Goal: Task Accomplishment & Management: Use online tool/utility

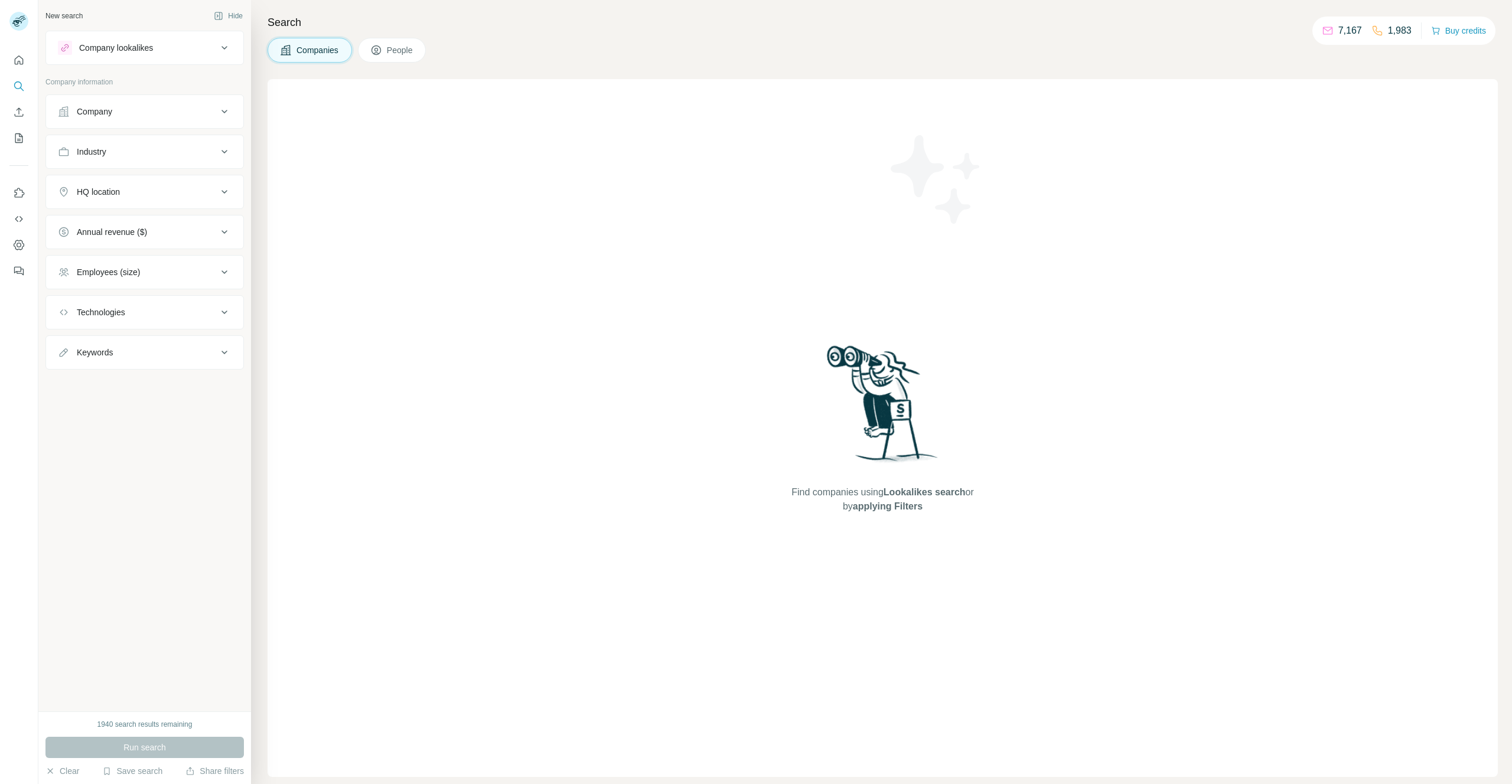
click at [418, 49] on button "People" at bounding box center [392, 50] width 69 height 25
click at [163, 142] on button "Seniority" at bounding box center [144, 151] width 197 height 28
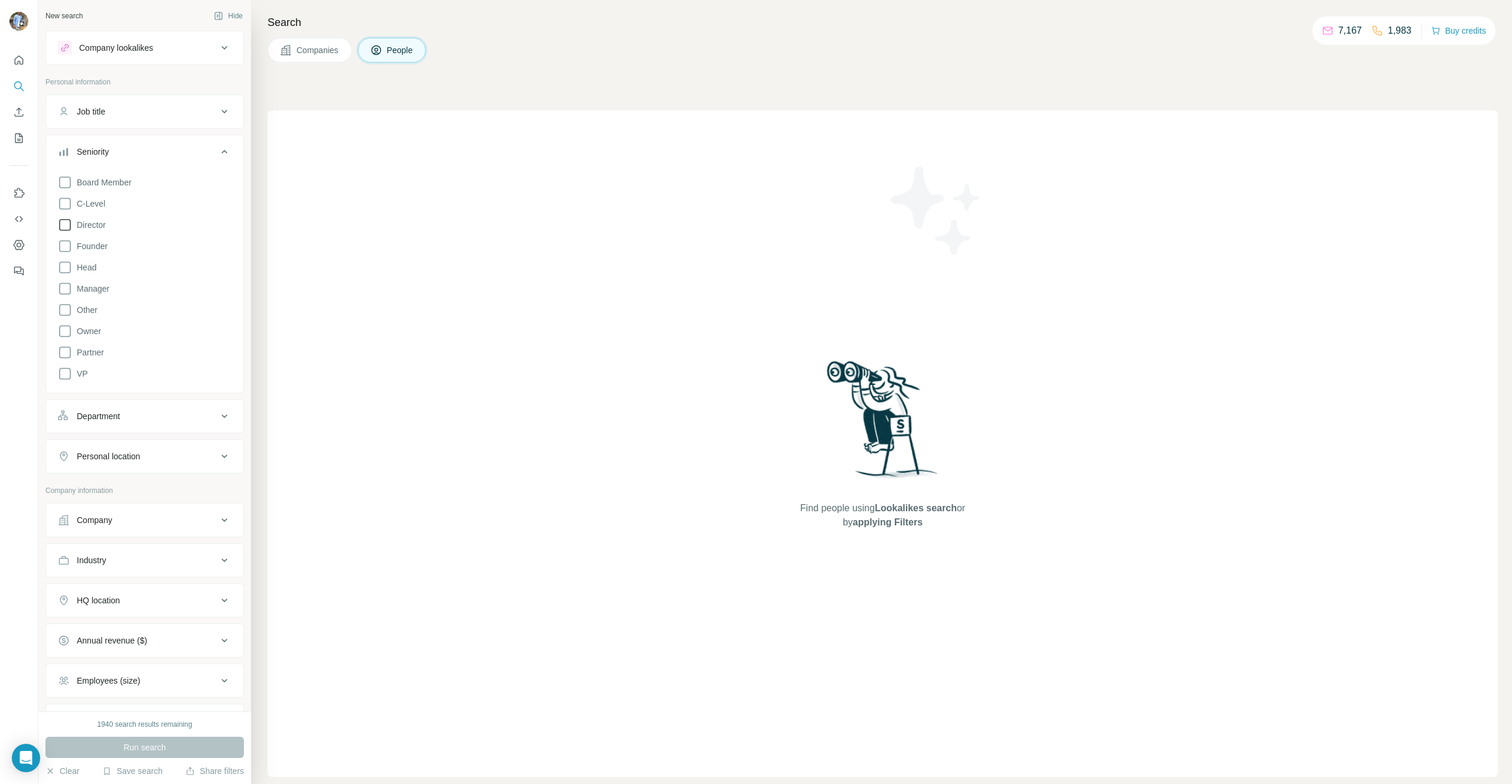
click at [100, 219] on span "Director" at bounding box center [88, 225] width 33 height 12
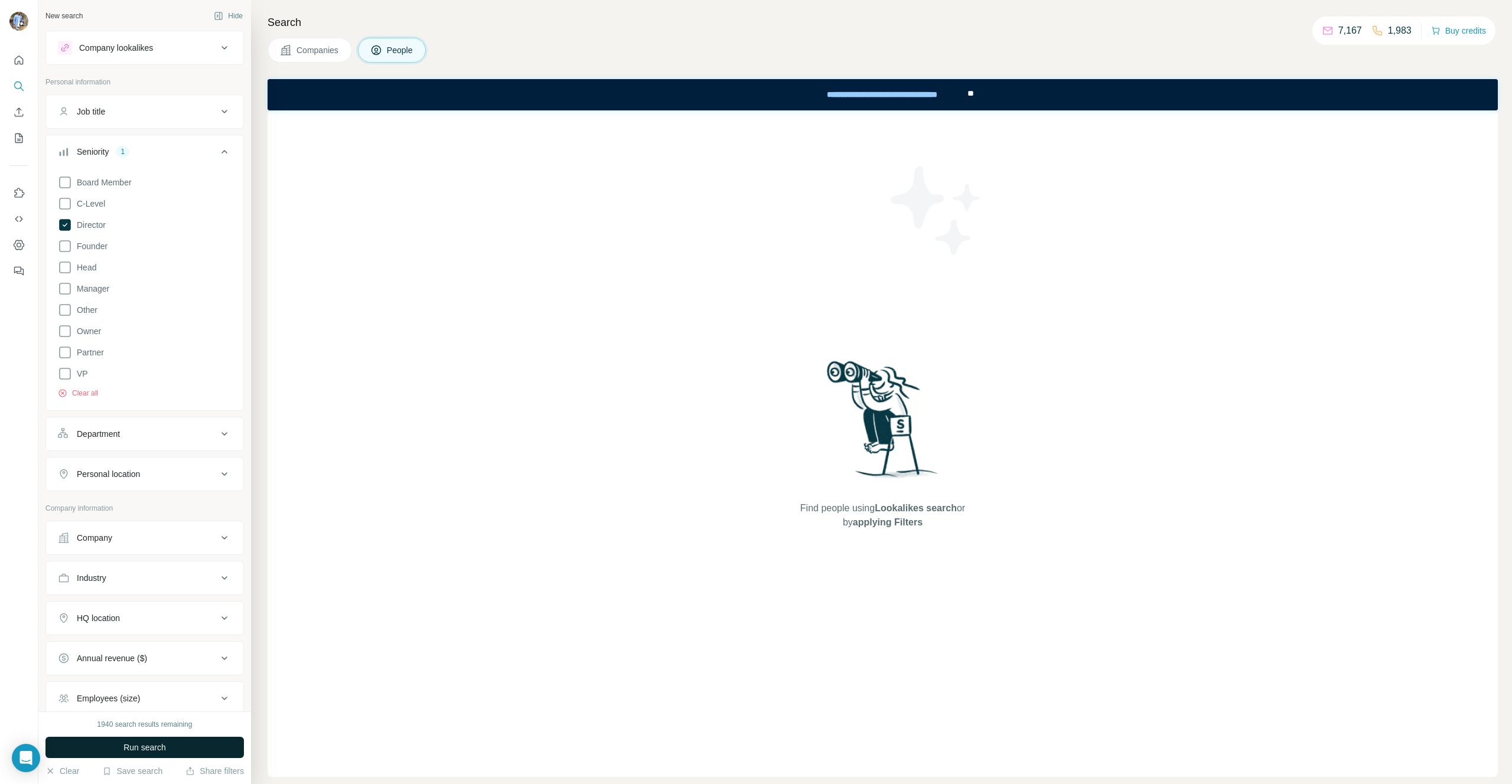
click at [147, 749] on span "Run search" at bounding box center [144, 747] width 42 height 12
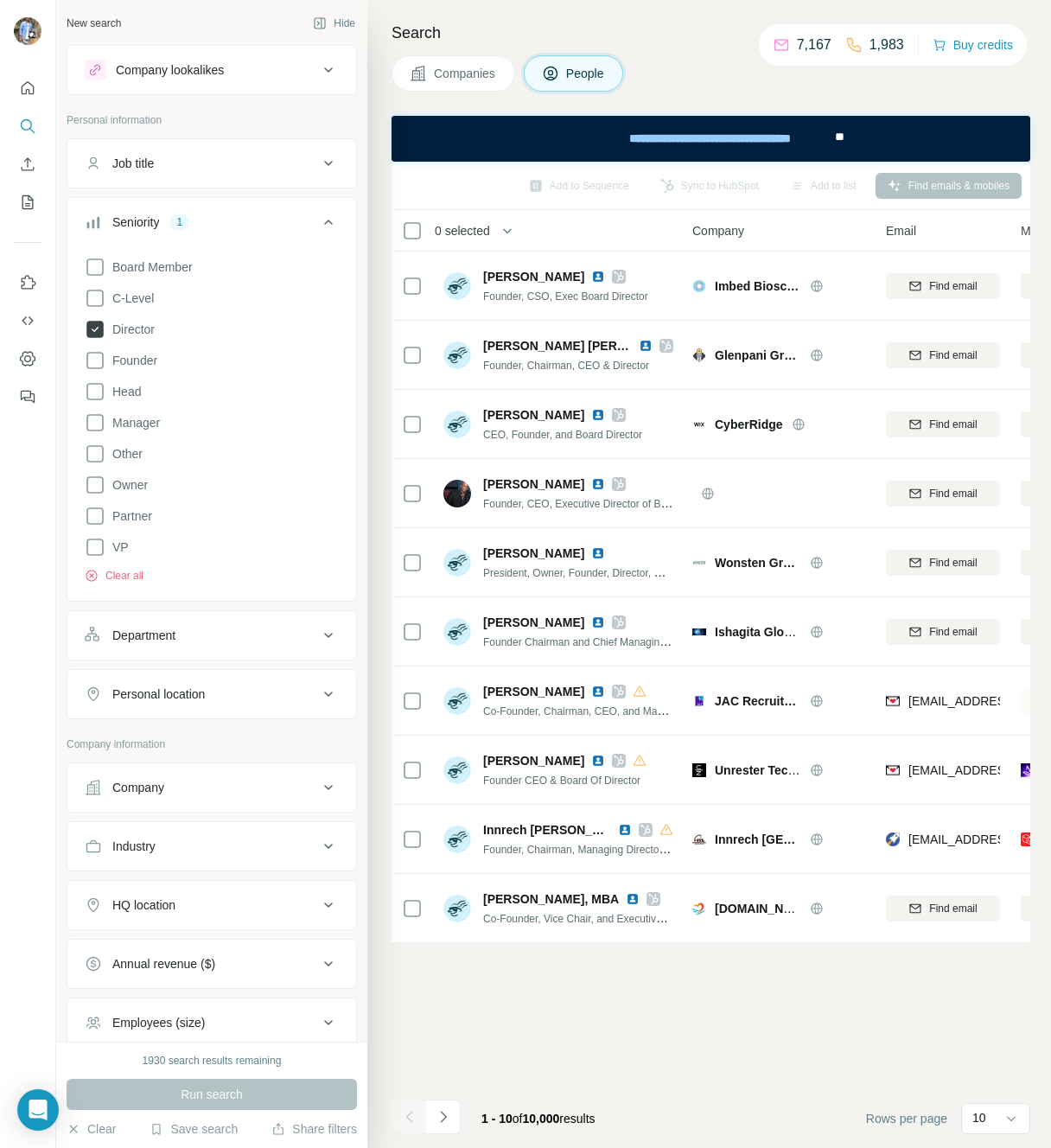
click at [97, 329] on icon at bounding box center [95, 329] width 18 height 18
click at [249, 1088] on button "Run search" at bounding box center [211, 1094] width 291 height 31
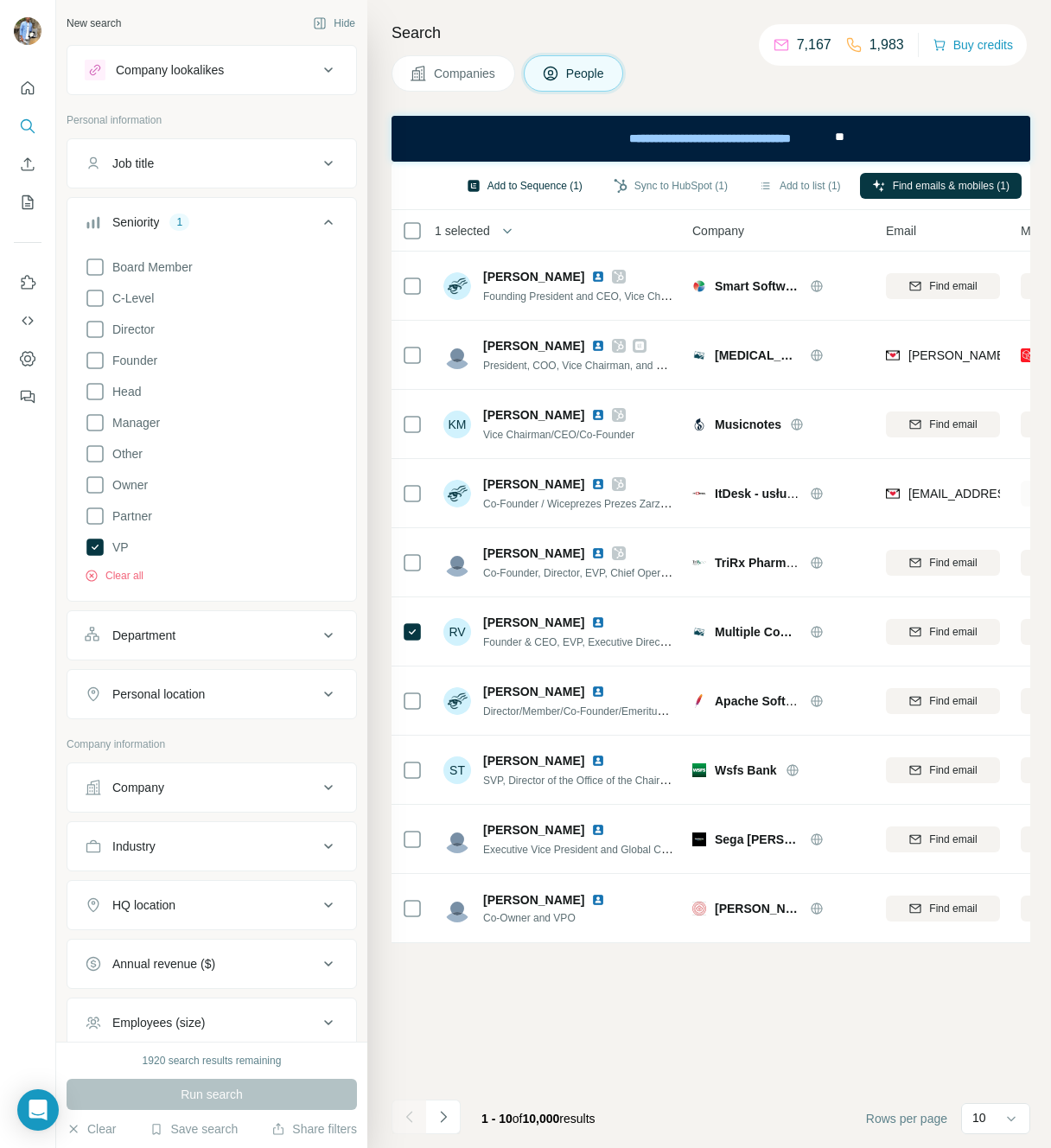
click at [535, 185] on button "Add to Sequence (1)" at bounding box center [525, 185] width 140 height 26
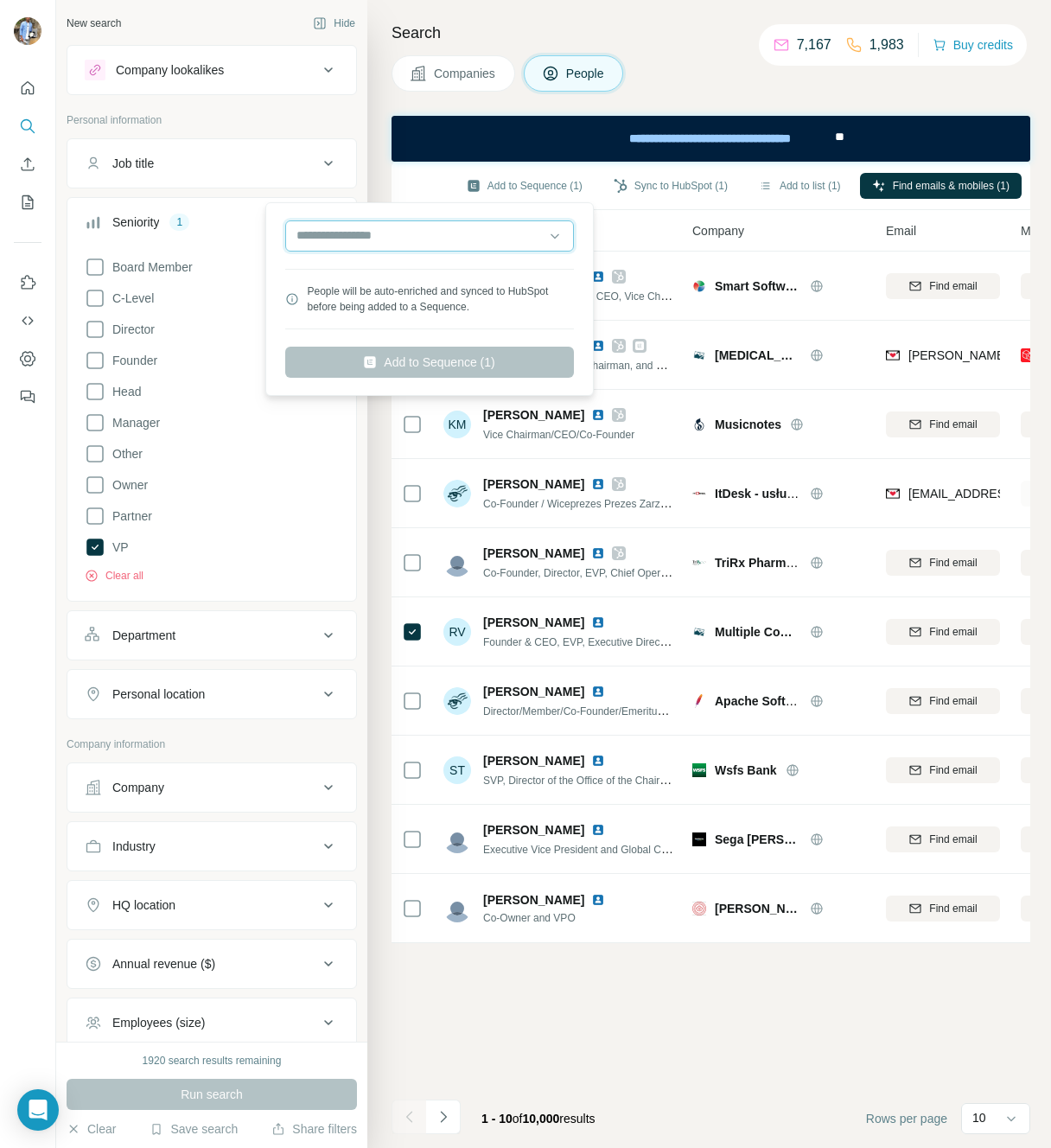
click at [472, 233] on input "text" at bounding box center [429, 236] width 289 height 31
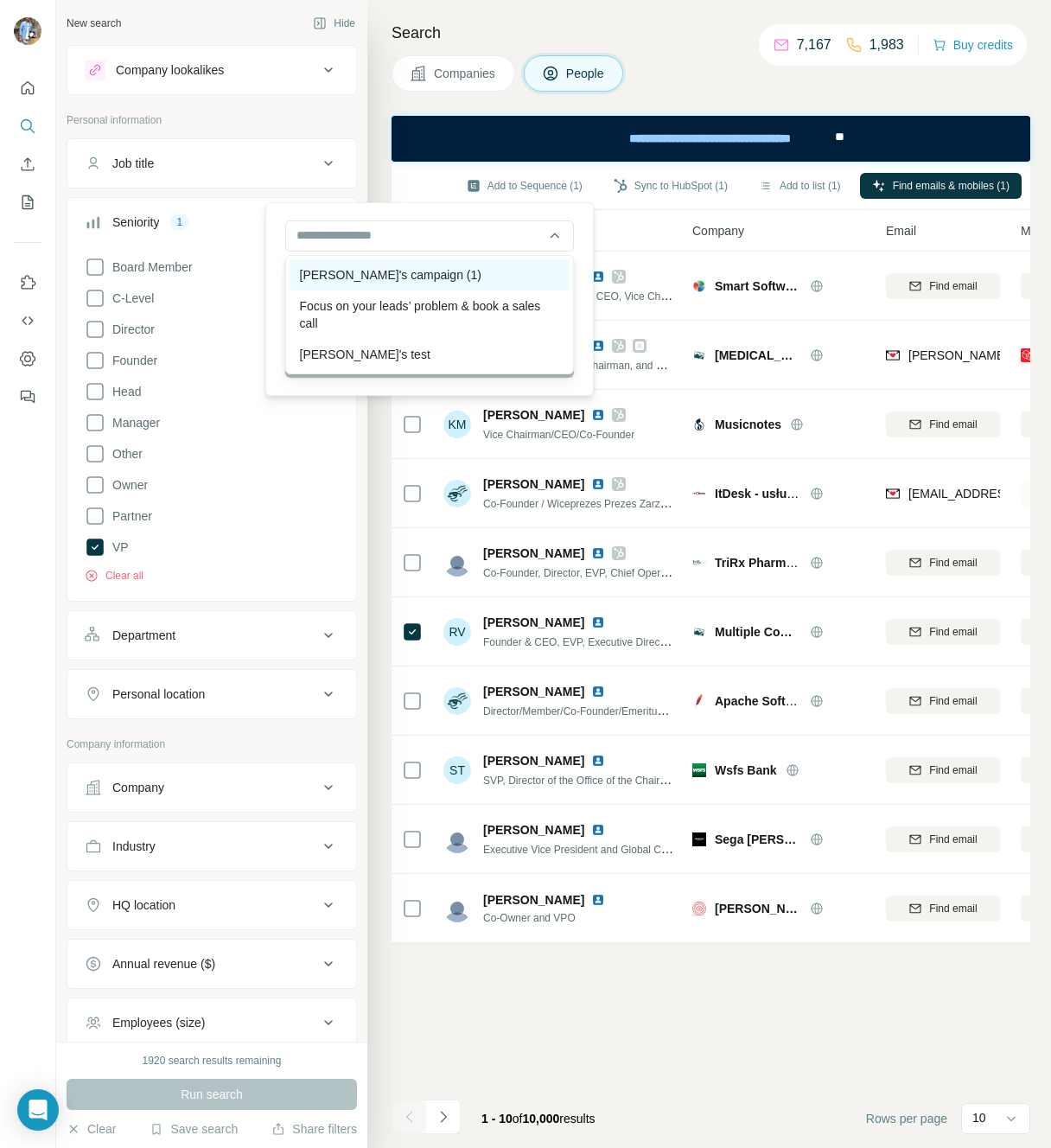
click at [414, 268] on div "David's campaign (1)" at bounding box center [430, 275] width 281 height 31
type input "**********"
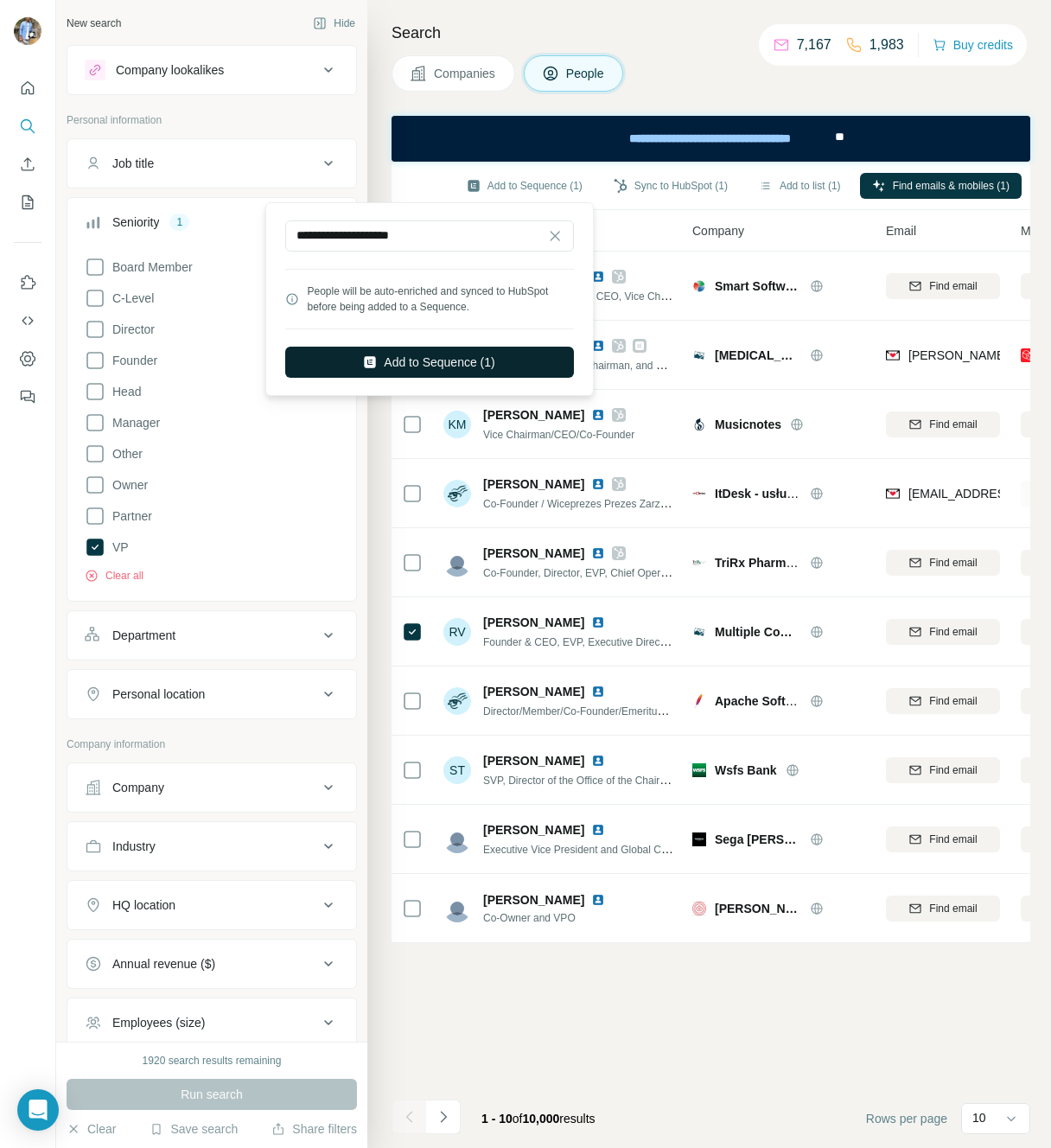
click at [451, 364] on button "Add to Sequence (1)" at bounding box center [429, 363] width 289 height 31
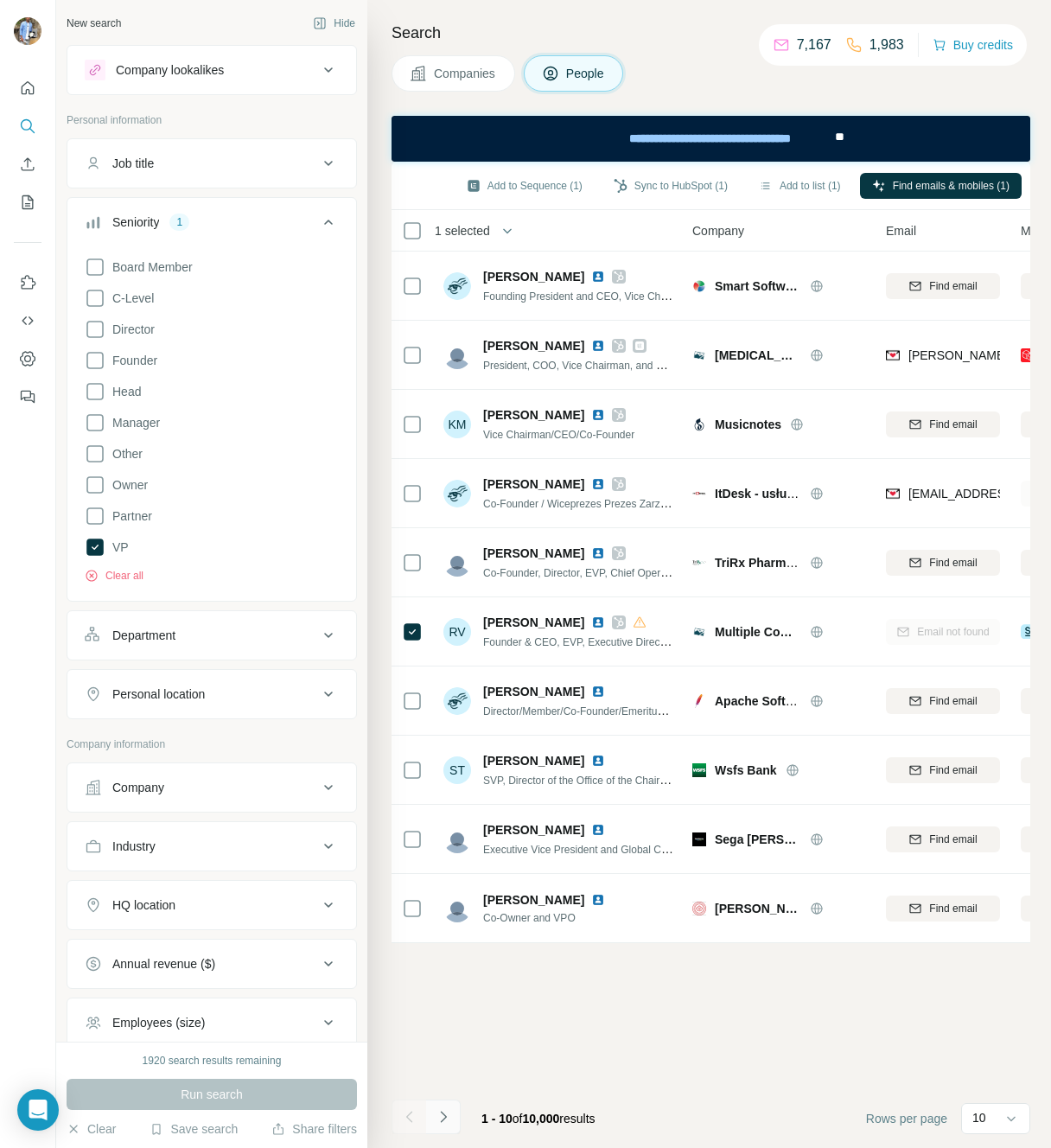
click at [440, 1115] on icon "Navigate to next page" at bounding box center [443, 1117] width 18 height 18
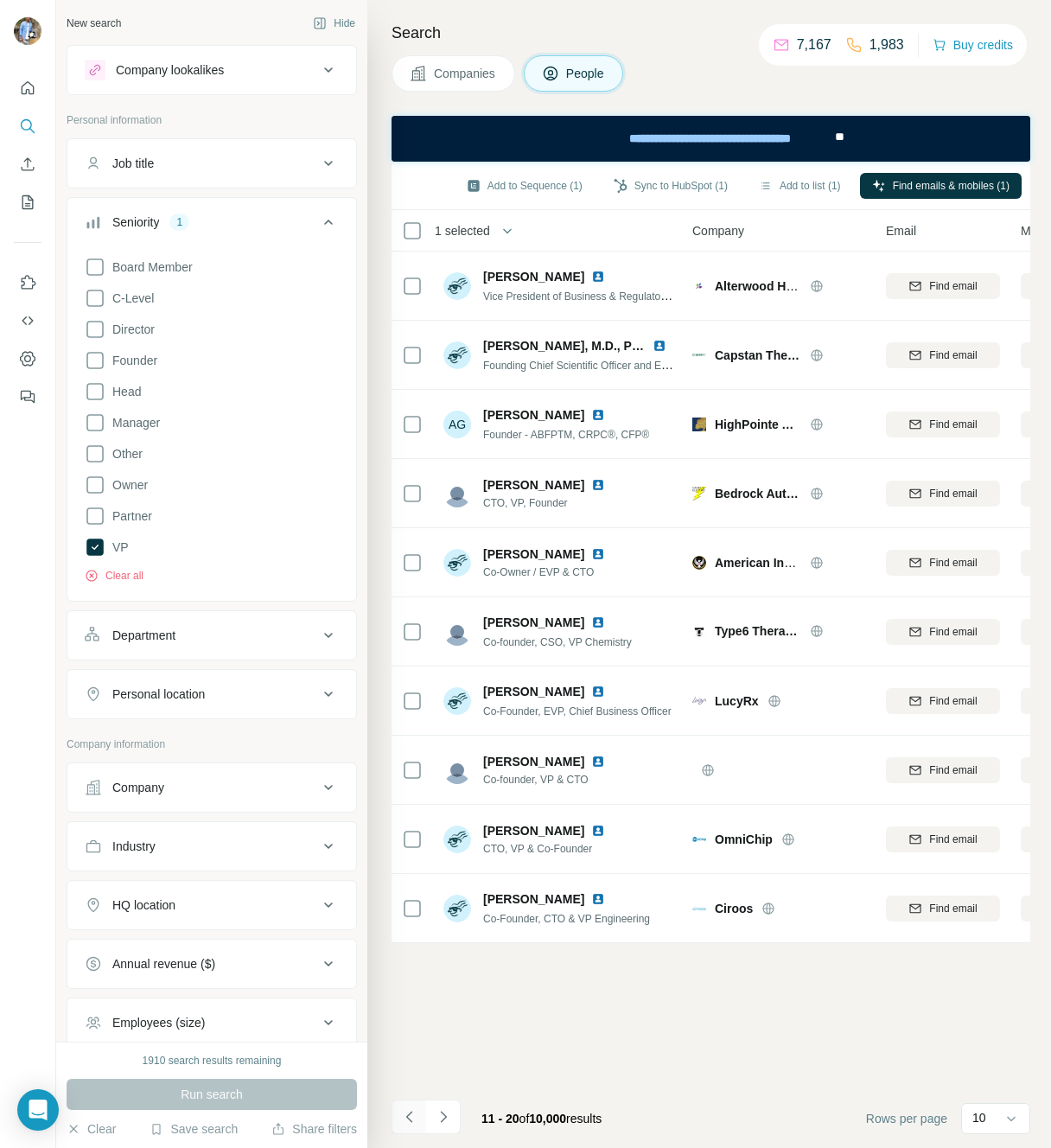
click at [403, 1116] on icon "Navigate to previous page" at bounding box center [410, 1117] width 18 height 18
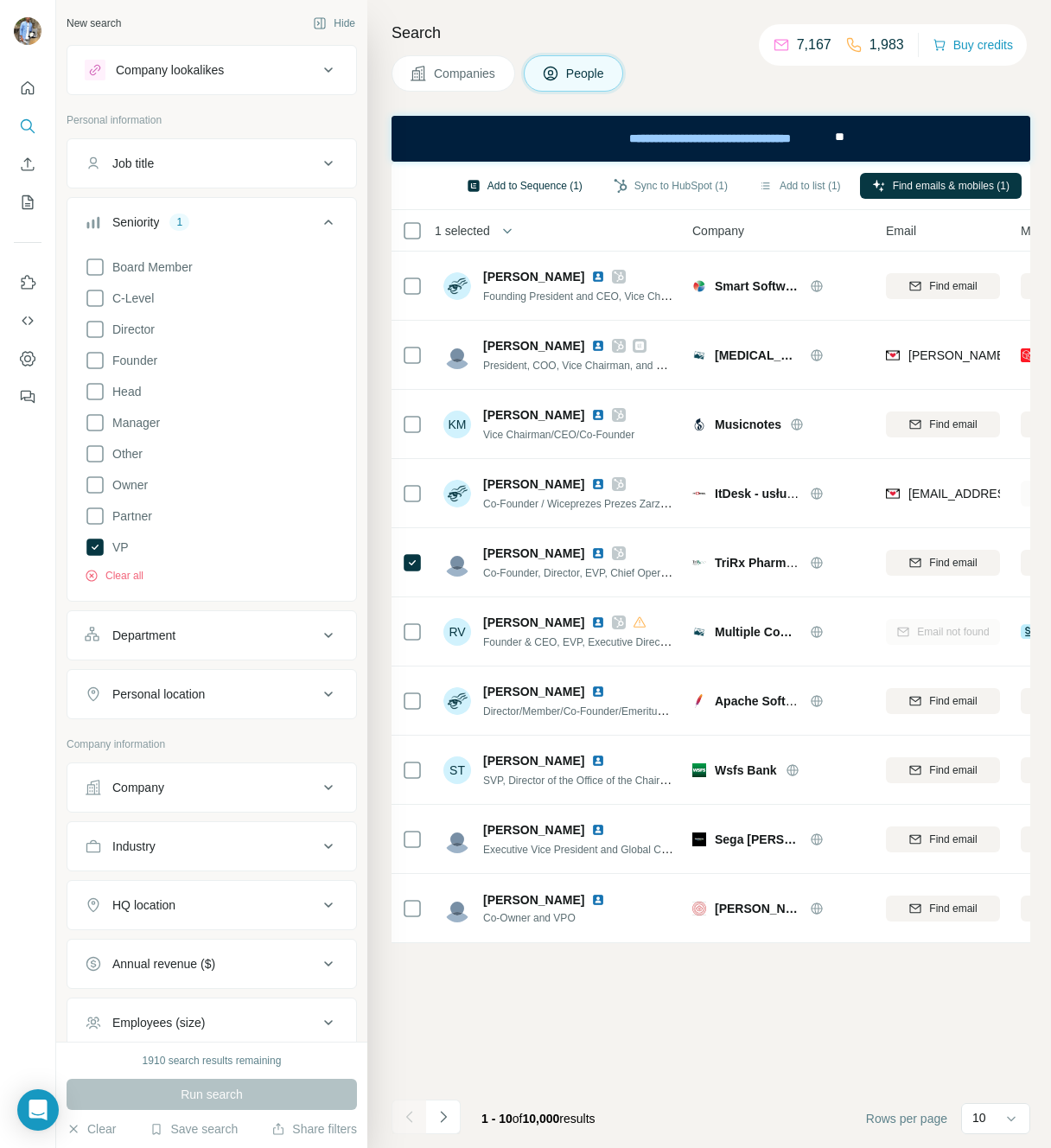
click at [536, 179] on button "Add to Sequence (1)" at bounding box center [525, 185] width 140 height 26
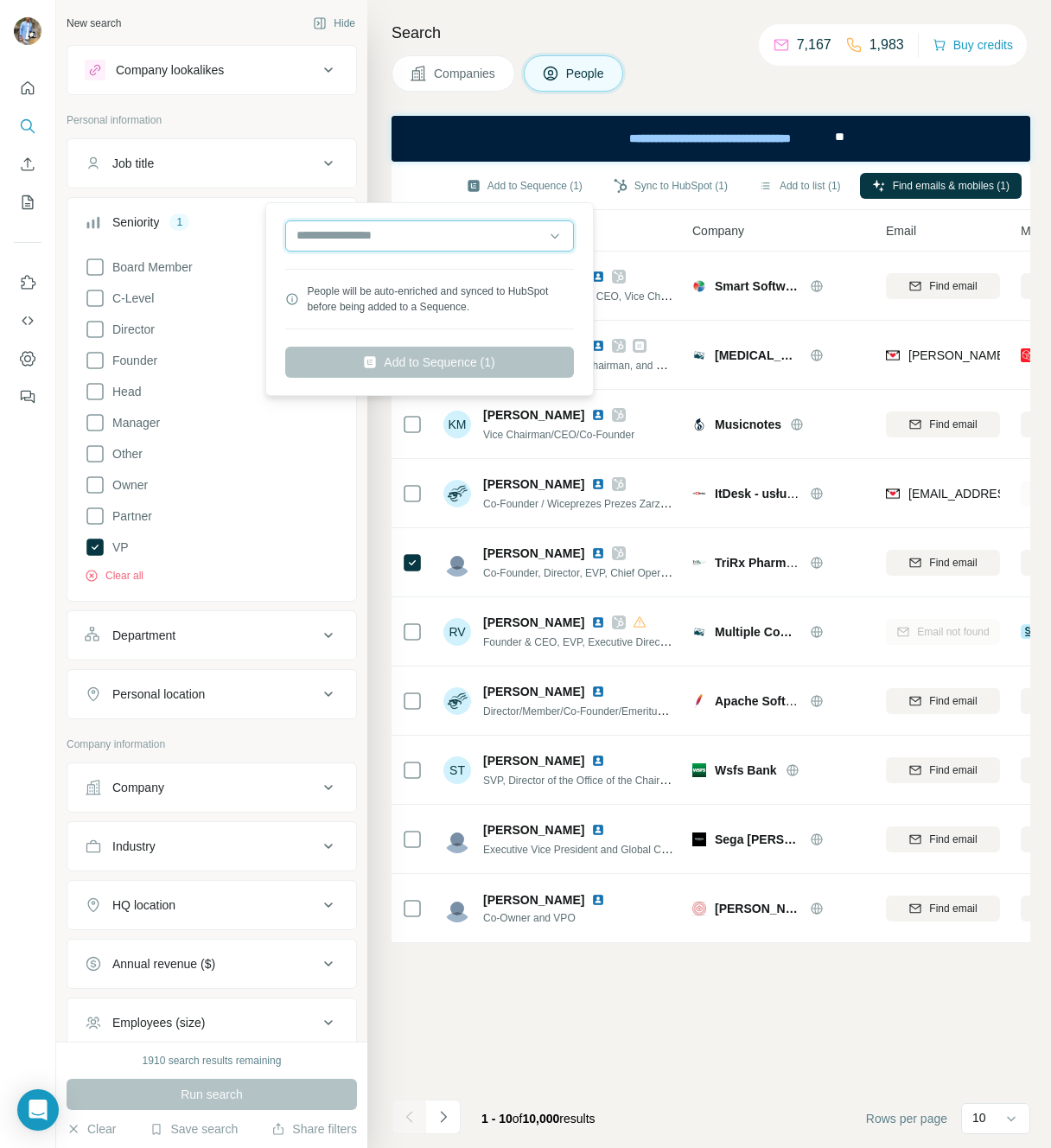
click at [414, 239] on input "text" at bounding box center [429, 236] width 289 height 31
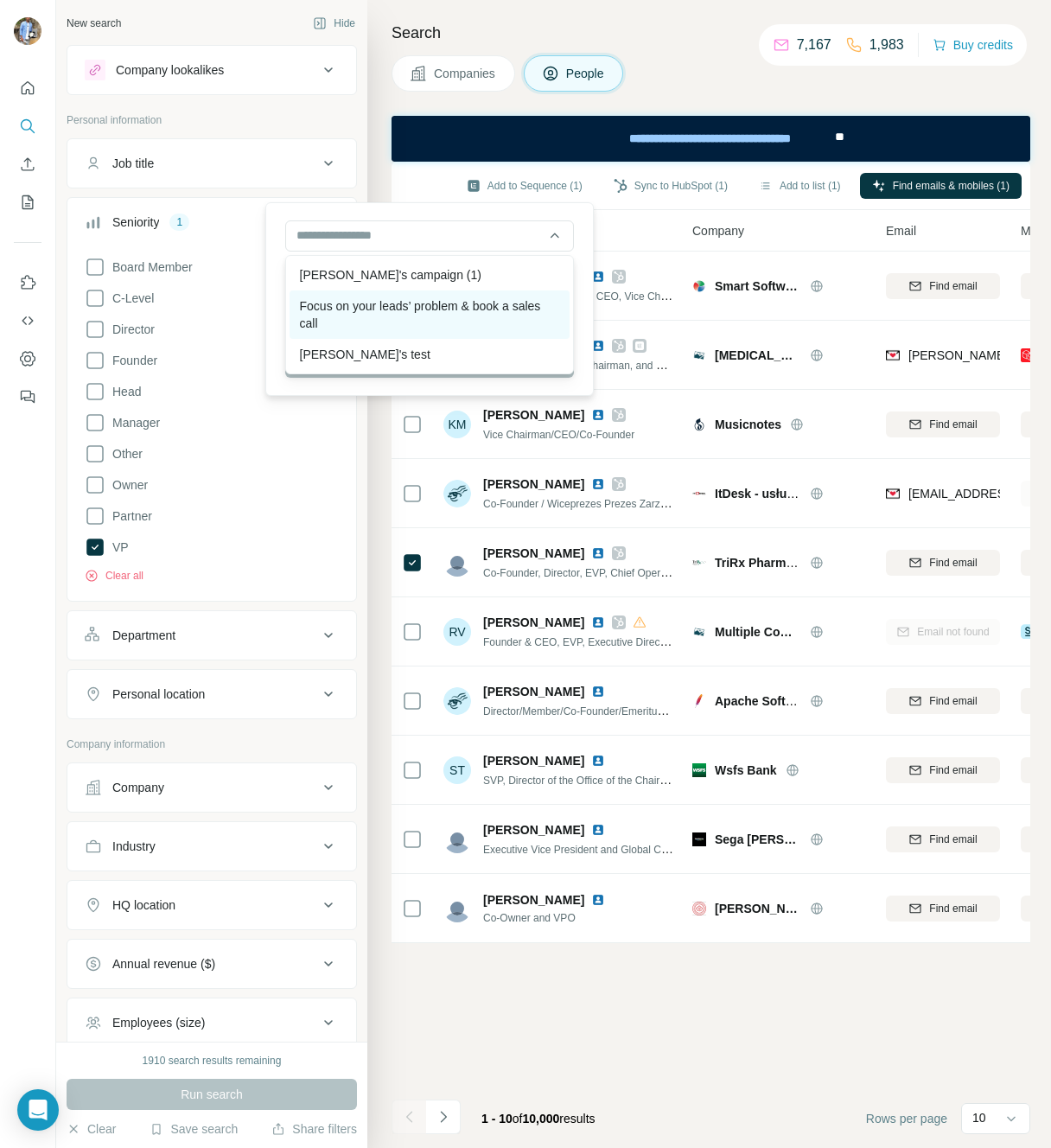
click at [373, 317] on div "Focus on your leads’ problem & book a sales call" at bounding box center [430, 315] width 281 height 48
type input "**********"
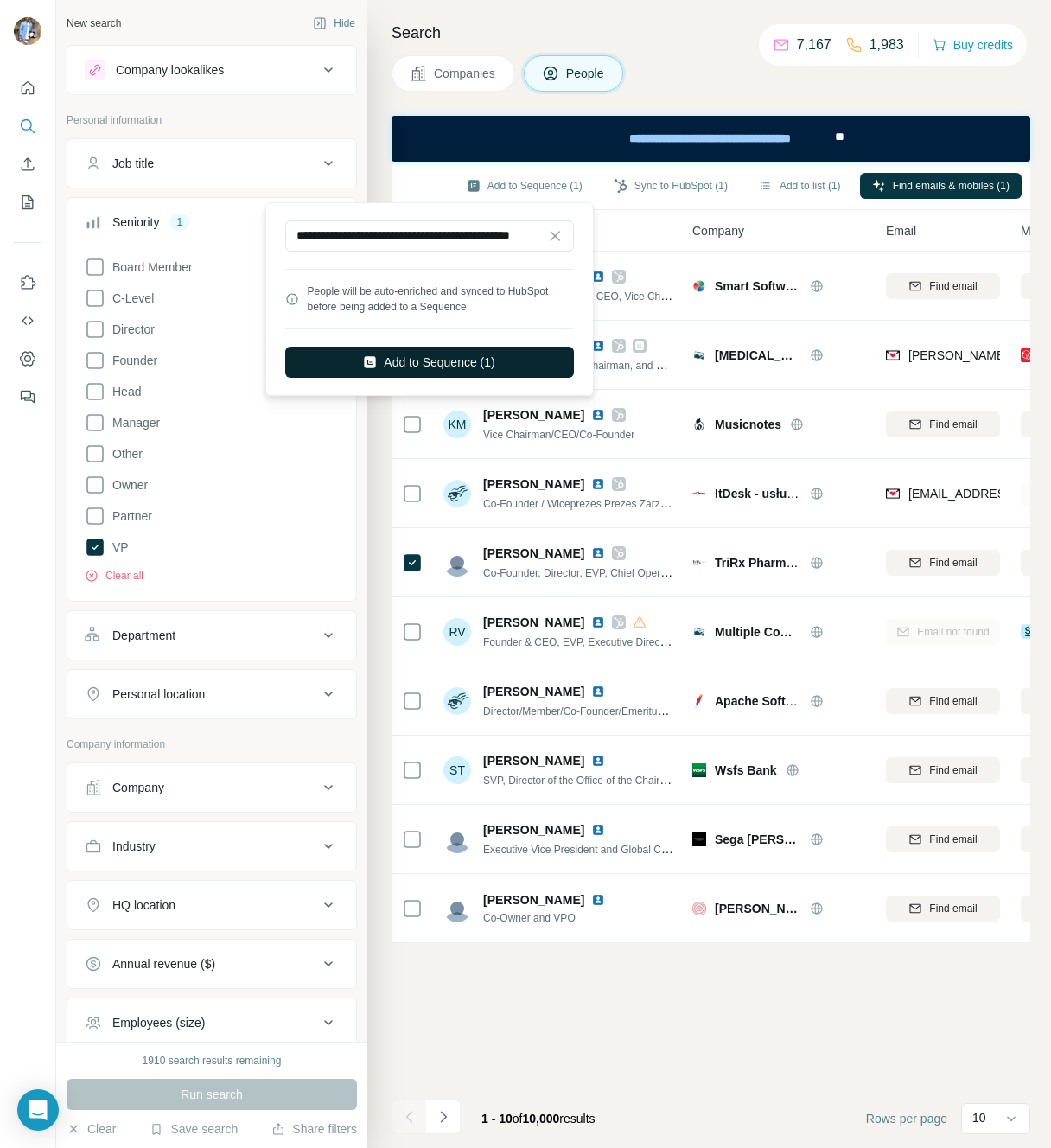
click at [426, 353] on button "Add to Sequence (1)" at bounding box center [429, 363] width 289 height 31
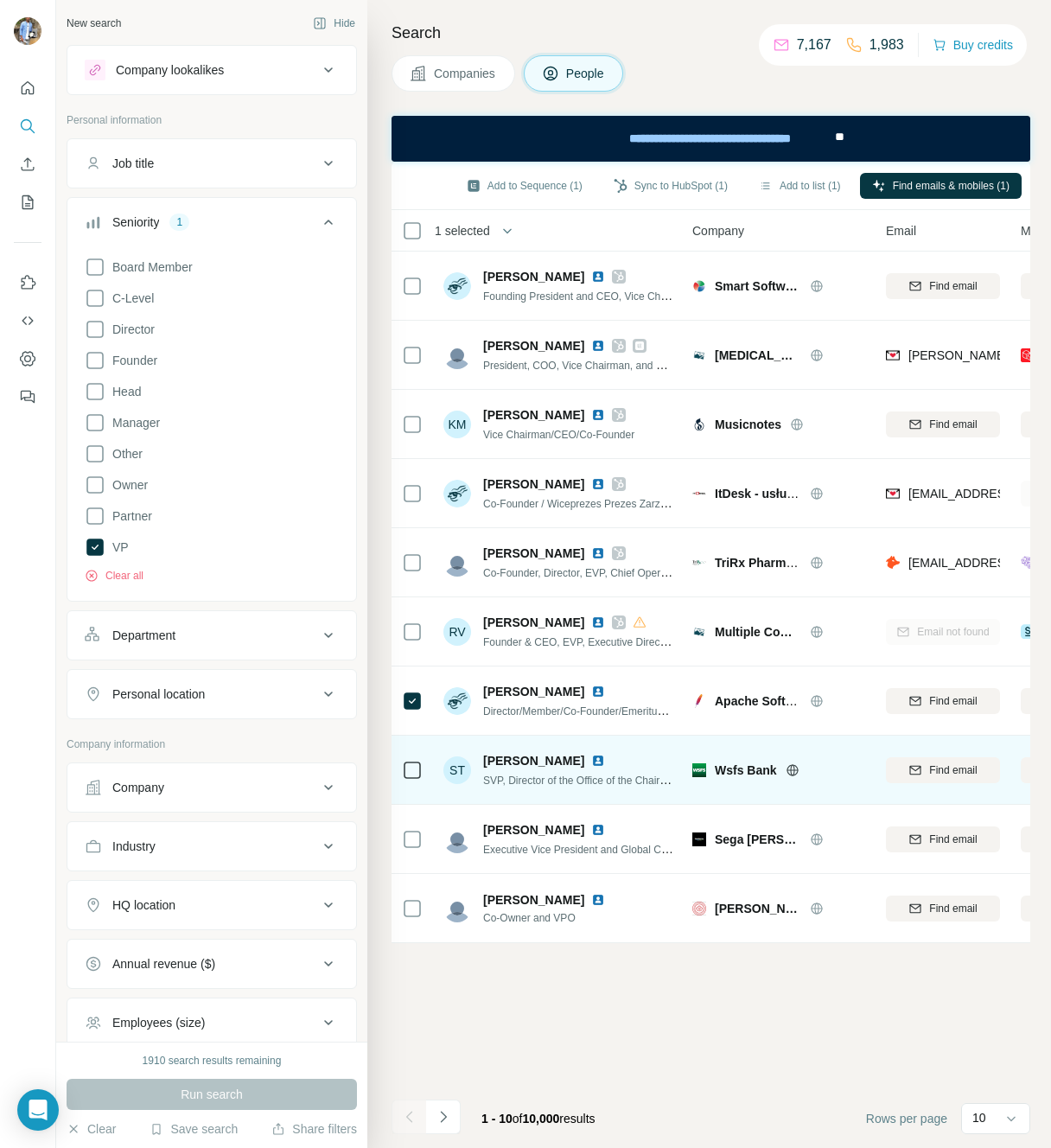
click at [407, 778] on div at bounding box center [412, 770] width 20 height 20
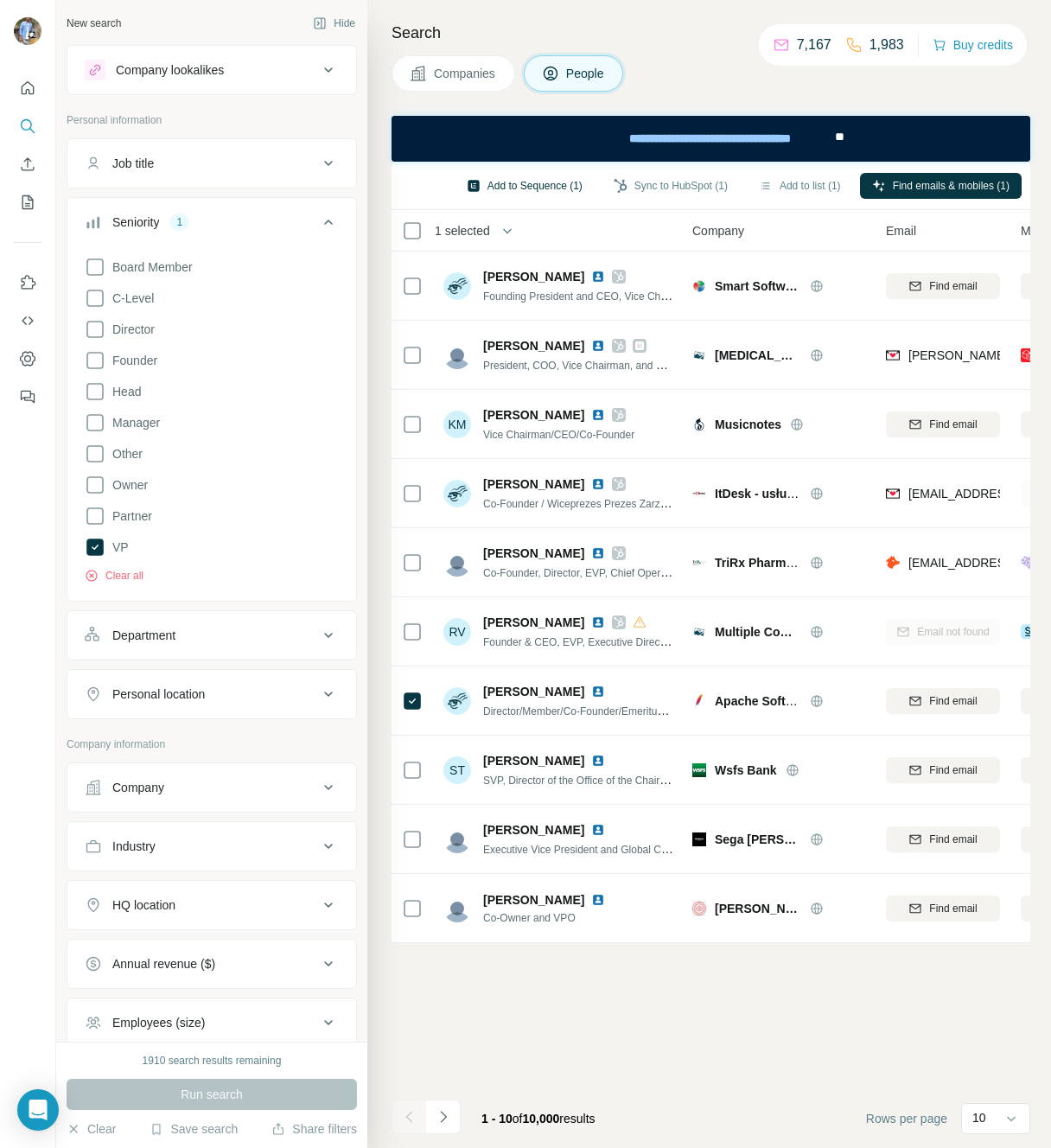
click at [505, 174] on button "Add to Sequence (1)" at bounding box center [525, 185] width 140 height 26
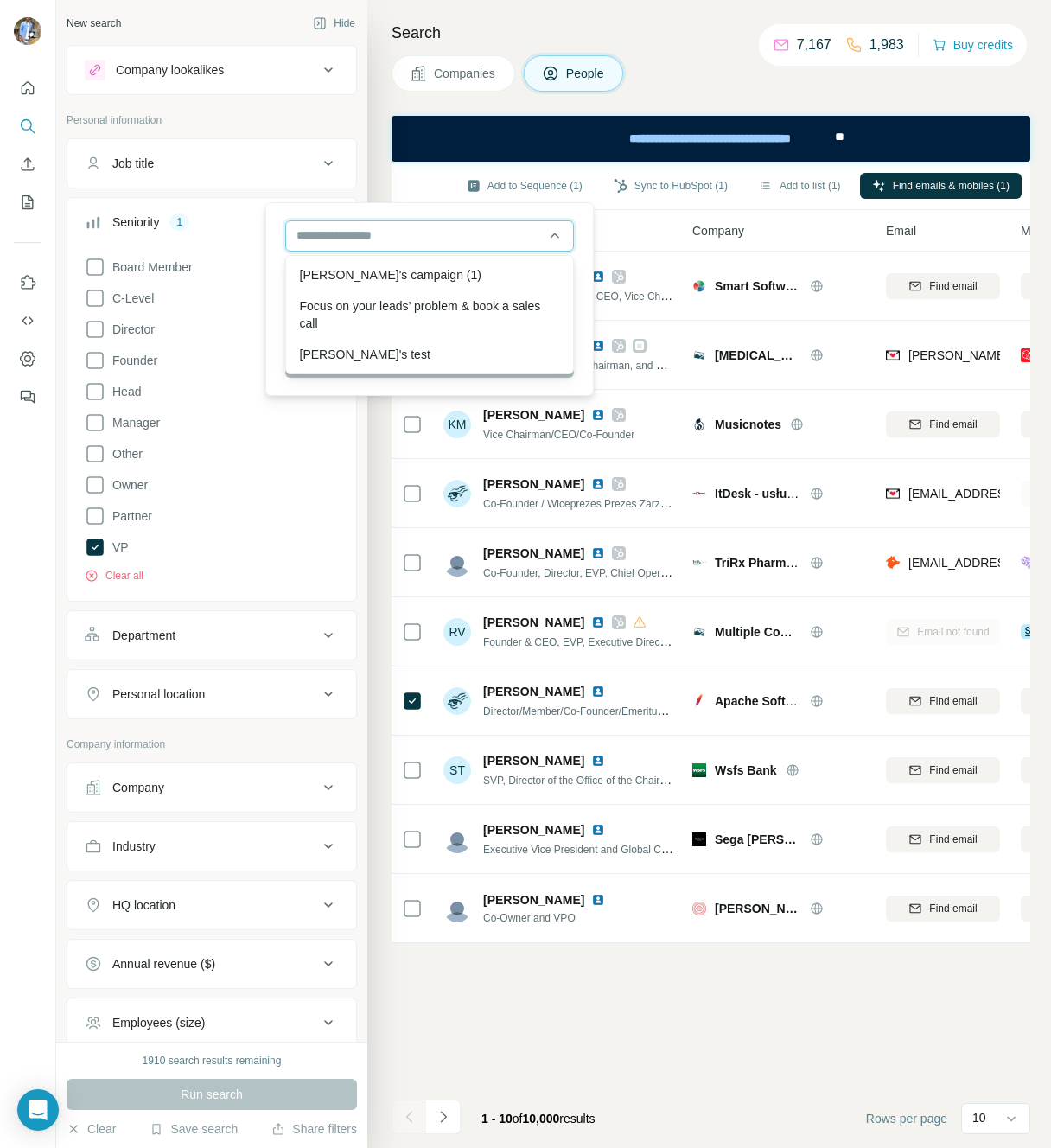
click at [457, 241] on input "text" at bounding box center [429, 236] width 289 height 31
click at [404, 268] on div "David's campaign (1)" at bounding box center [430, 275] width 281 height 31
type input "**********"
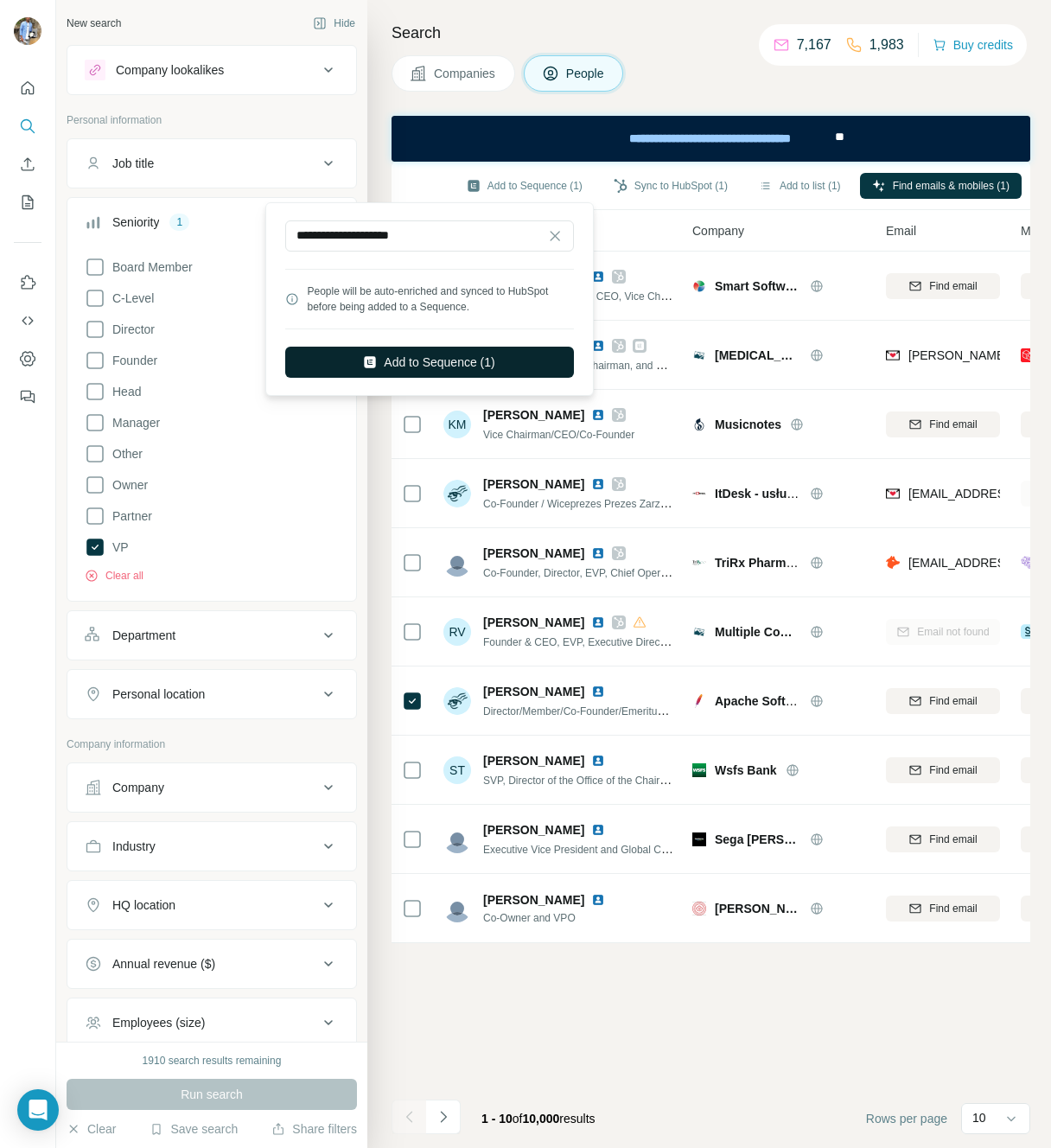
click at [406, 362] on button "Add to Sequence (1)" at bounding box center [429, 363] width 289 height 31
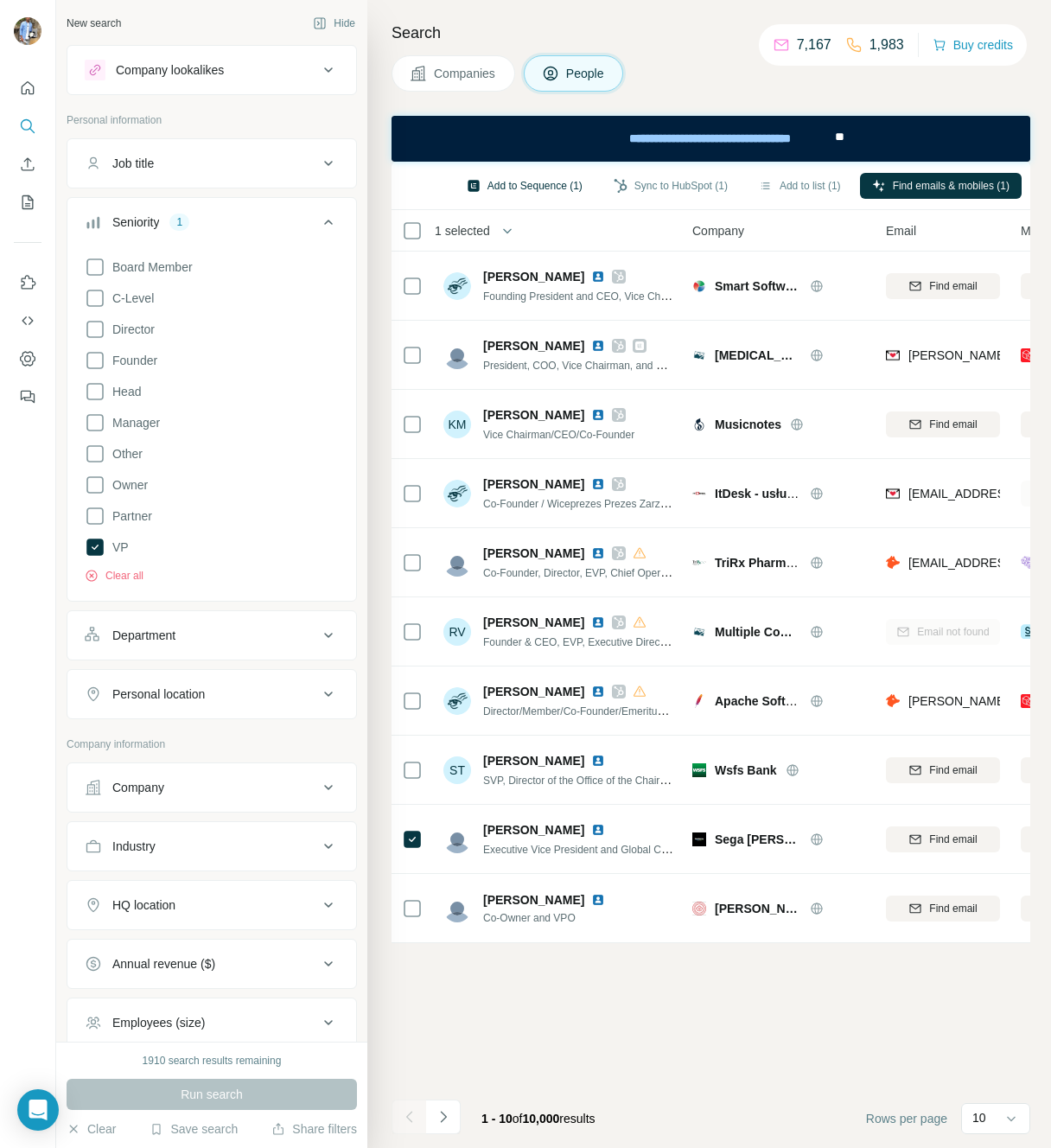
click at [535, 194] on button "Add to Sequence (1)" at bounding box center [525, 185] width 140 height 26
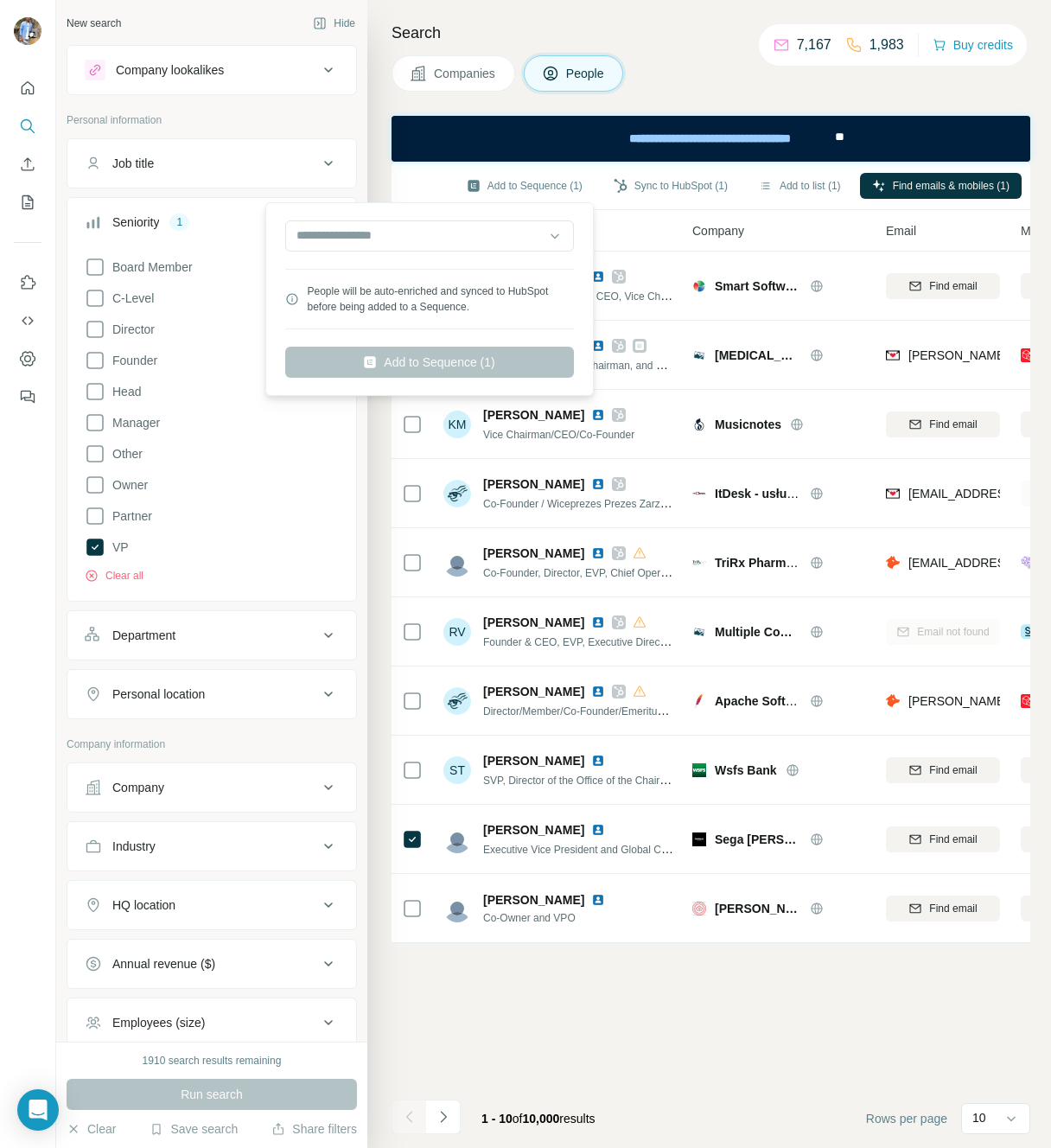
click at [472, 204] on div "People will be auto-enriched and synced to HubSpot before being added to a Sequ…" at bounding box center [430, 299] width 328 height 194
click at [457, 235] on input "text" at bounding box center [429, 236] width 289 height 31
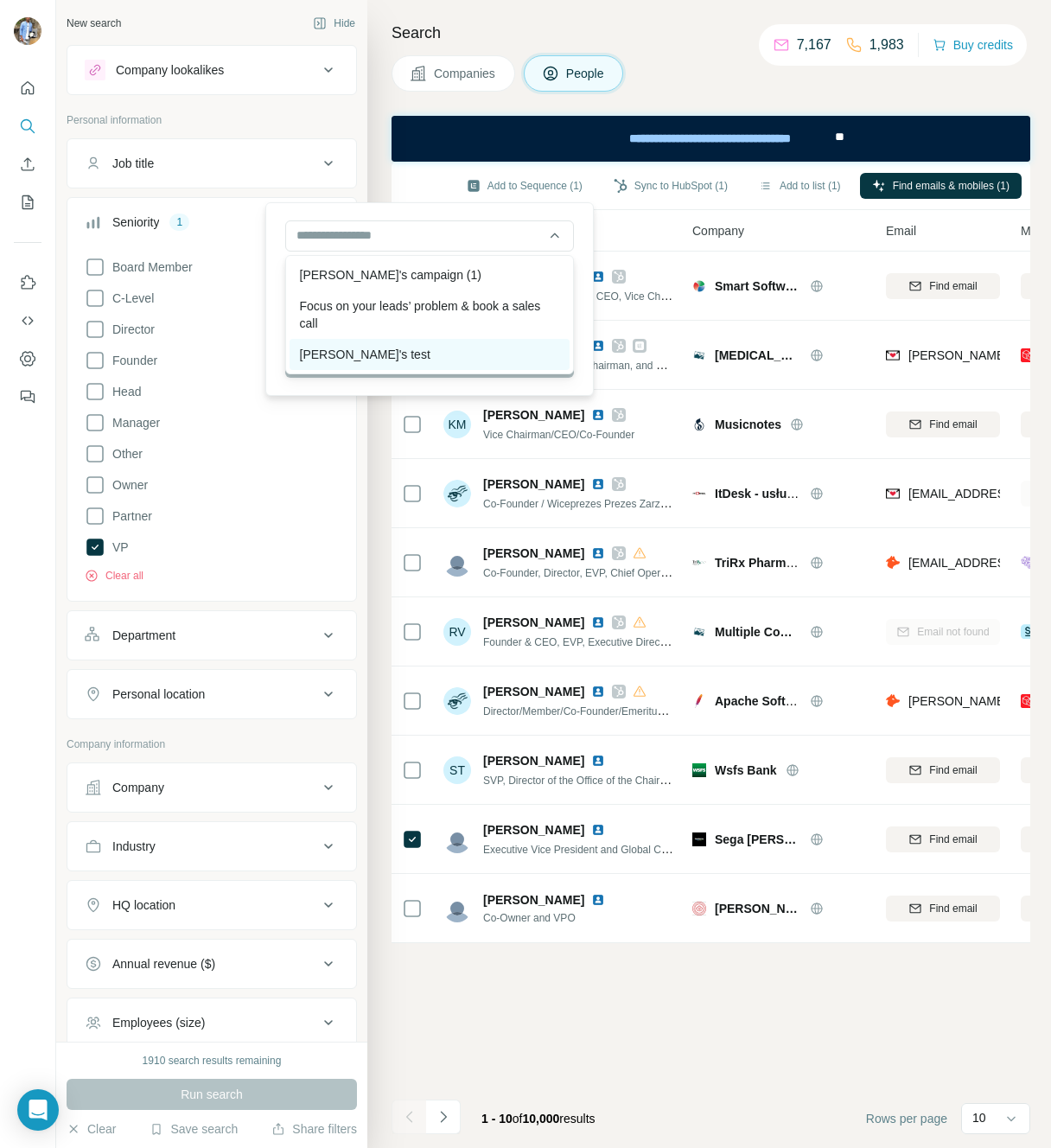
click at [407, 341] on div "Laura's test" at bounding box center [430, 354] width 281 height 31
type input "**********"
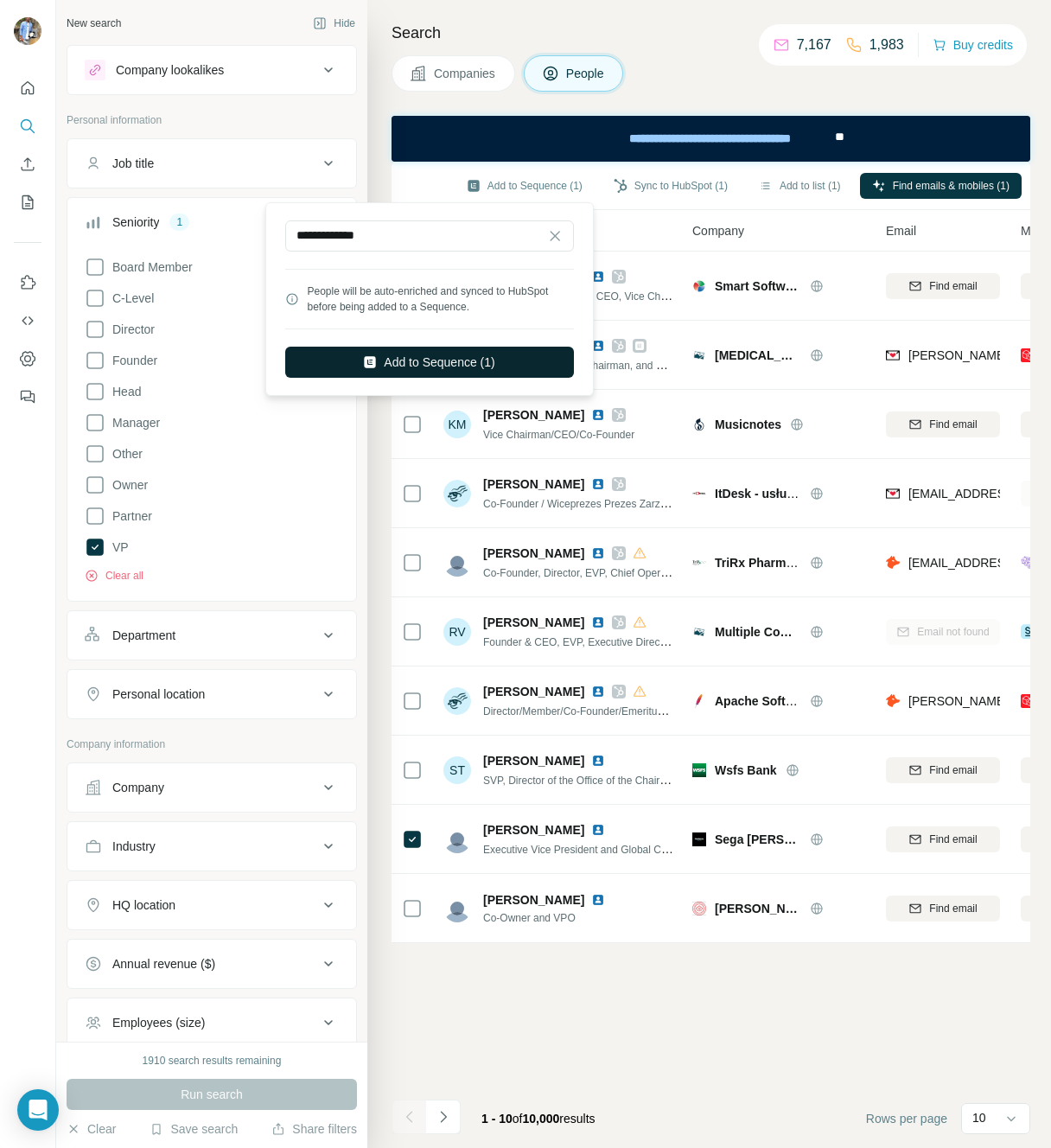
click at [417, 370] on button "Add to Sequence (1)" at bounding box center [429, 363] width 289 height 31
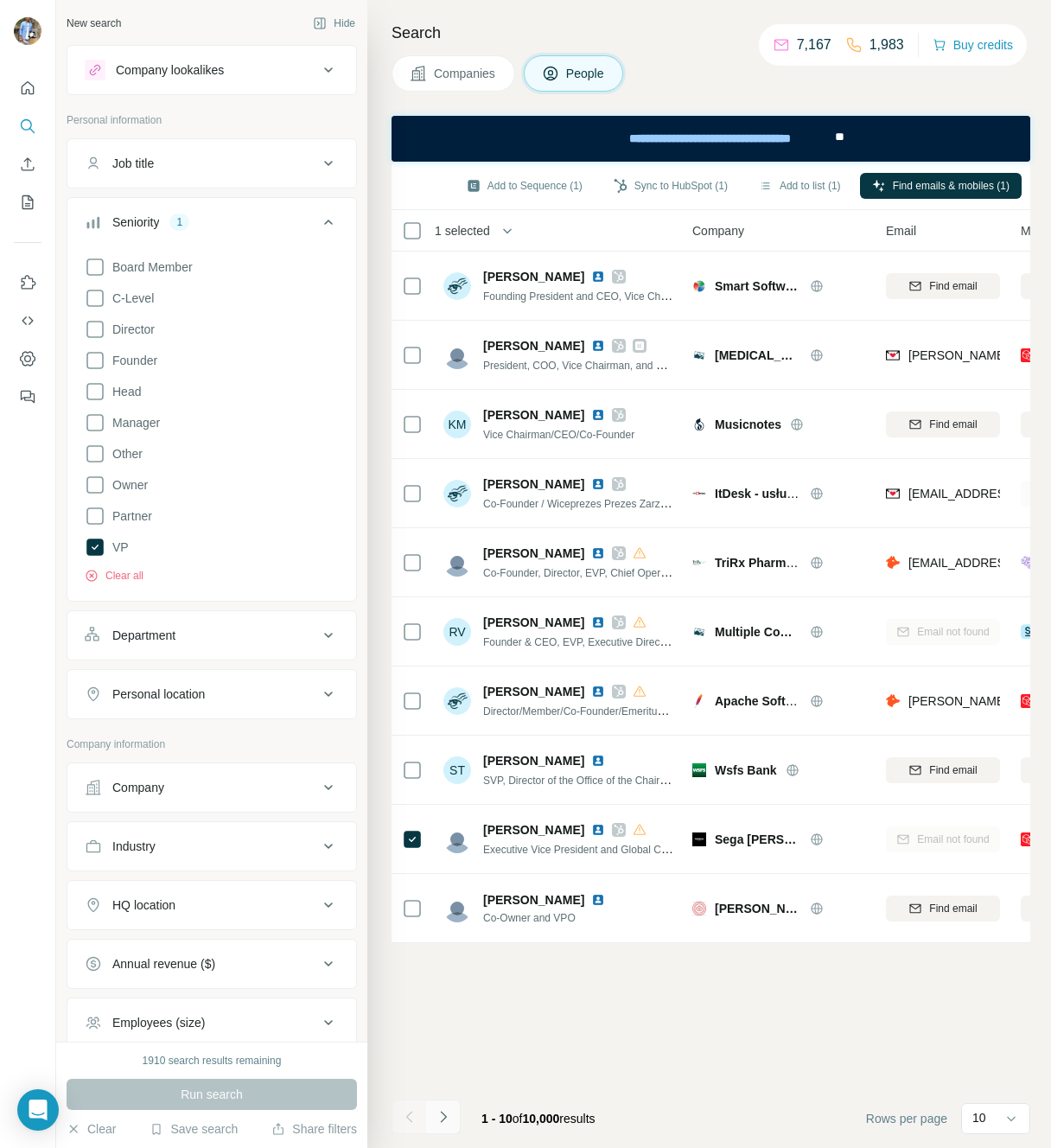
click at [445, 1117] on icon "Navigate to next page" at bounding box center [443, 1117] width 6 height 11
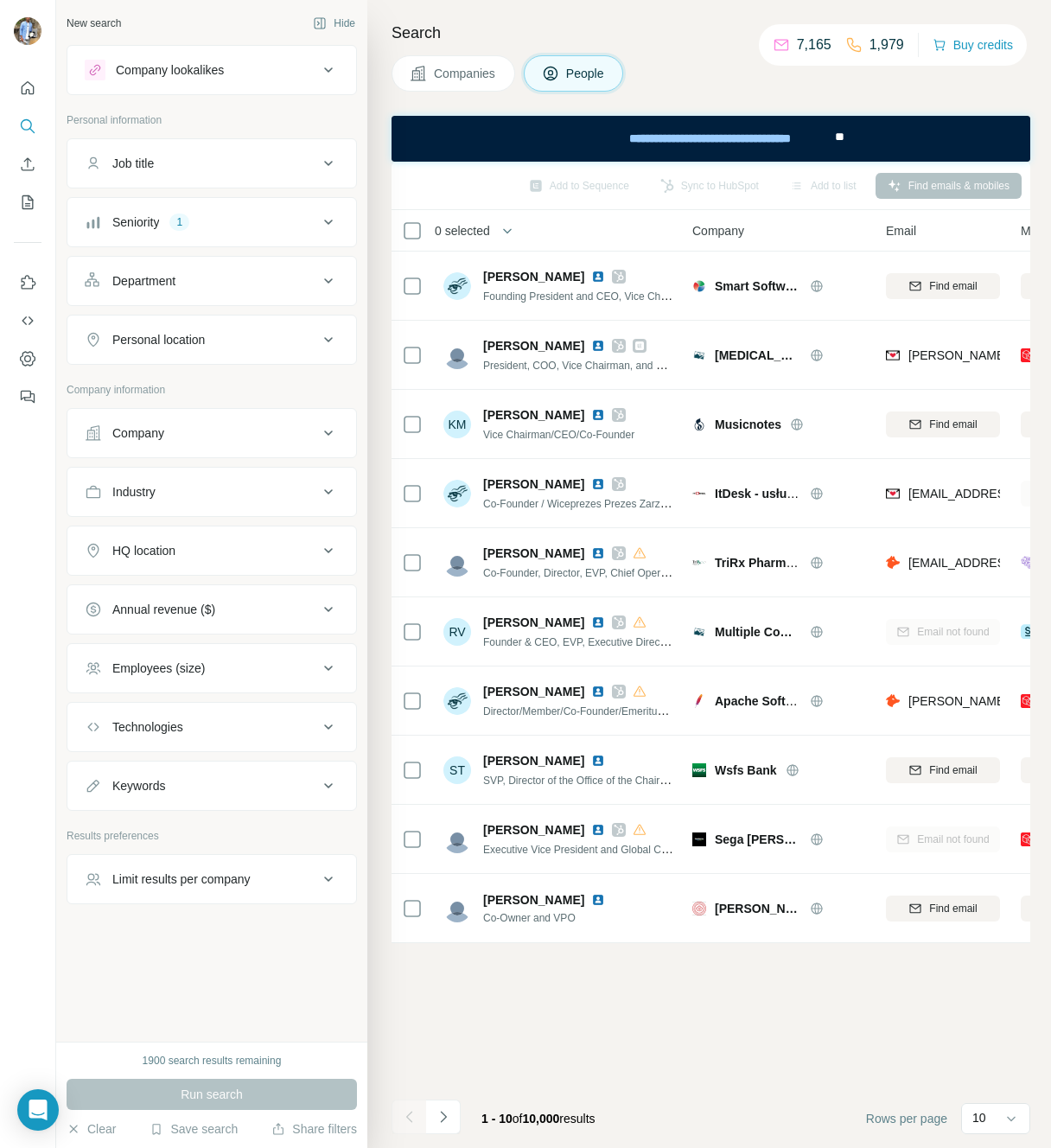
click at [197, 239] on button "Seniority 1" at bounding box center [211, 221] width 289 height 42
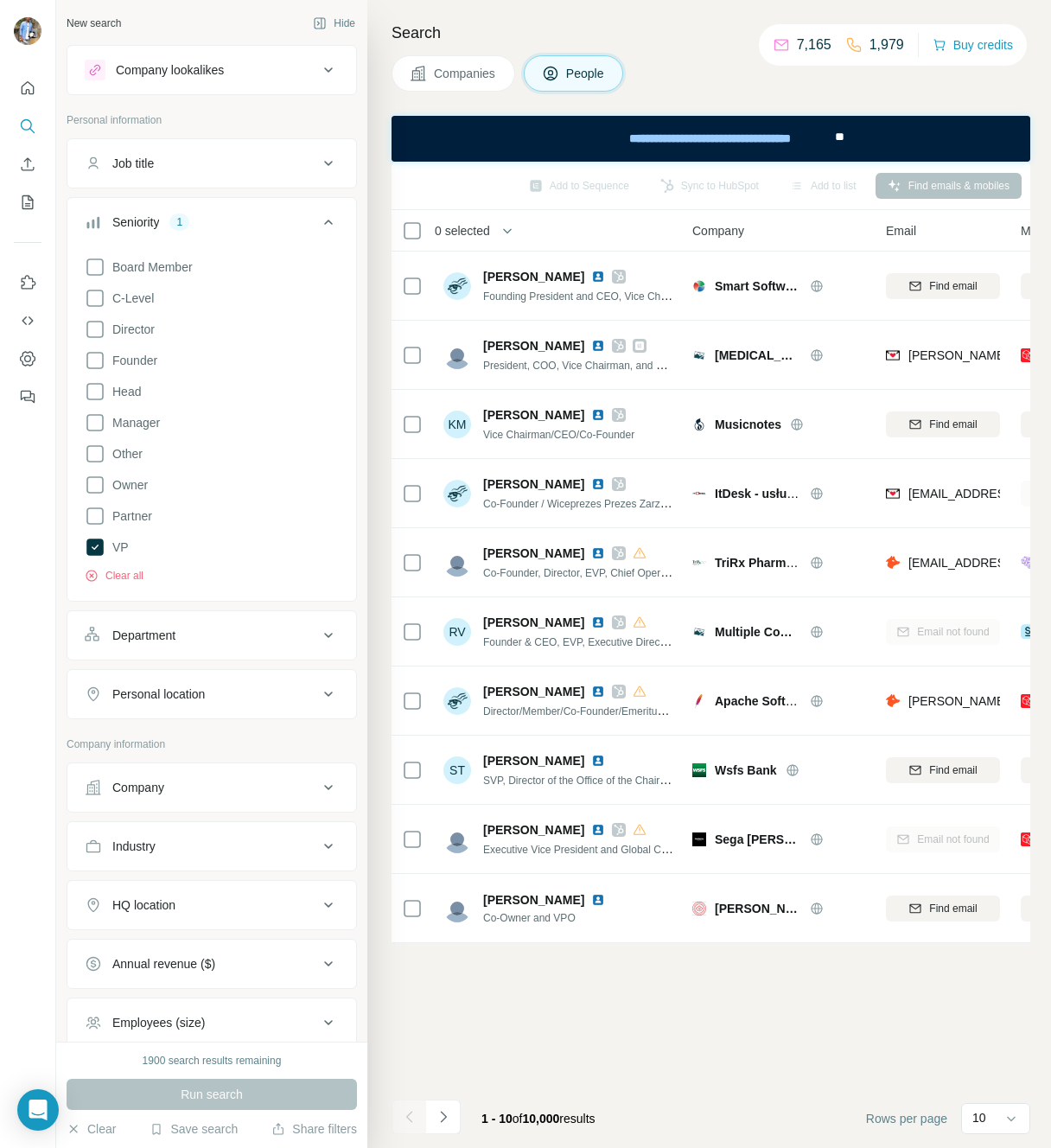
click at [175, 634] on div "Department" at bounding box center [144, 635] width 63 height 18
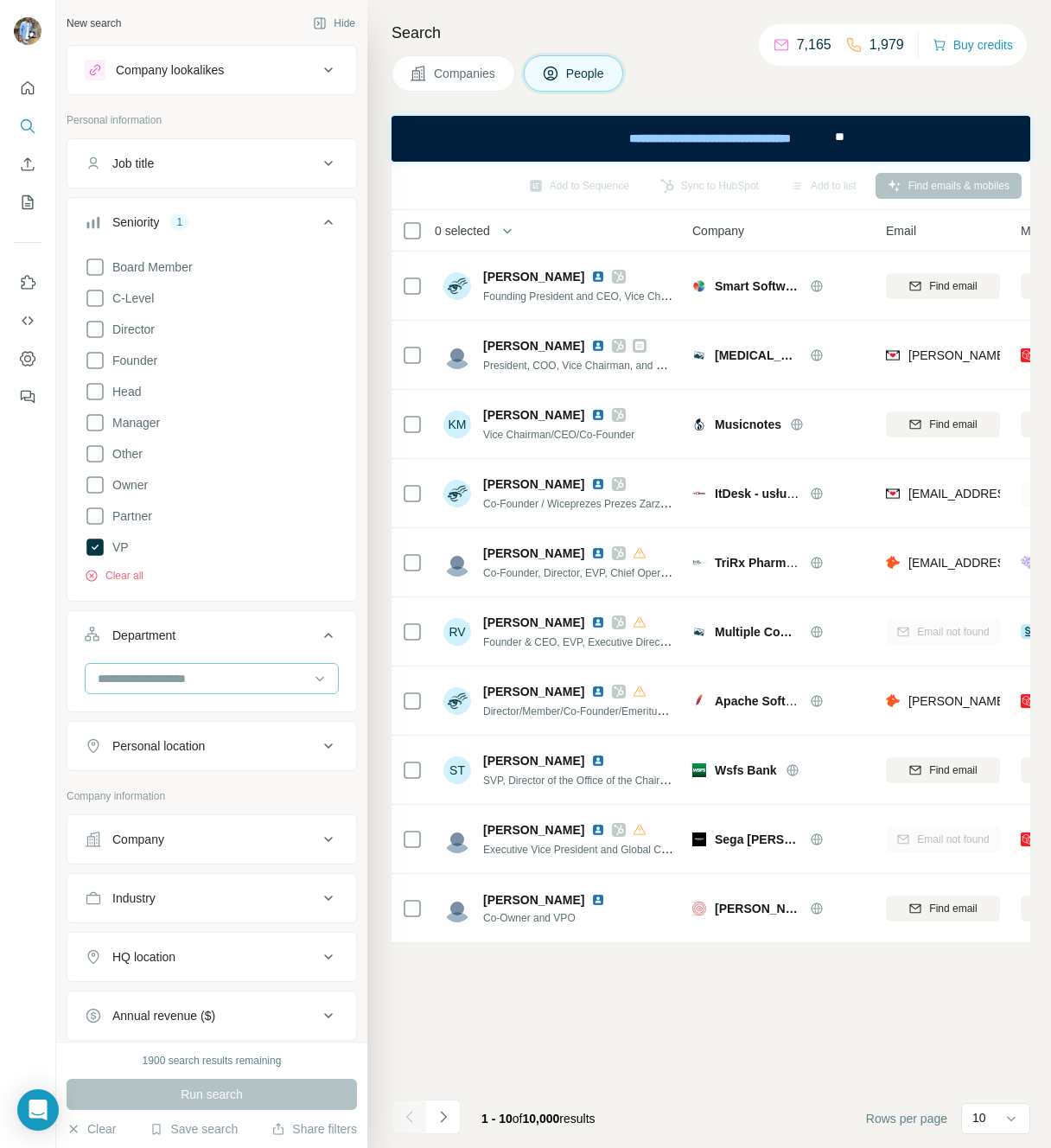
click at [155, 675] on input at bounding box center [202, 678] width 213 height 19
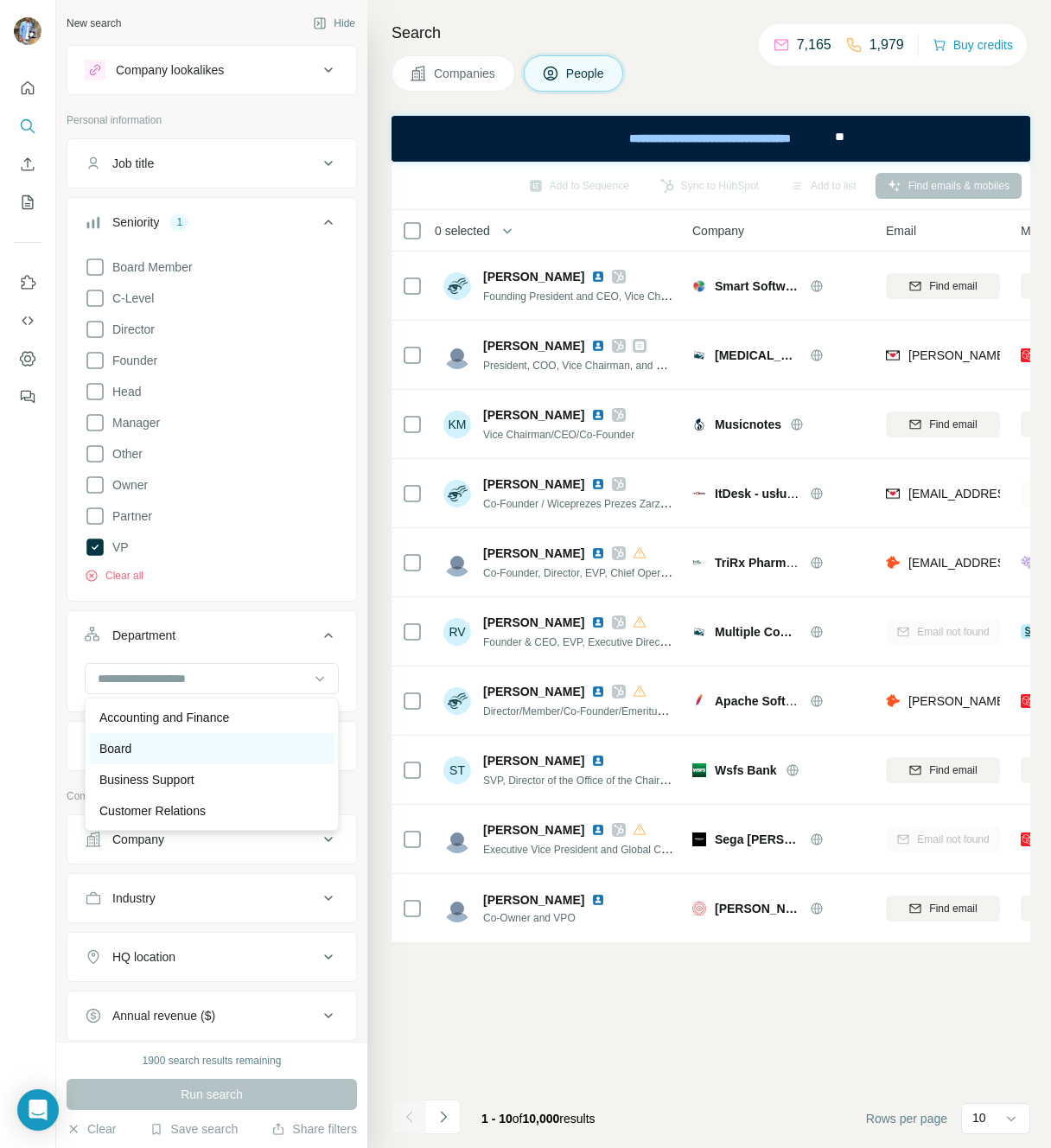
click at [129, 735] on div "Board" at bounding box center [211, 748] width 245 height 31
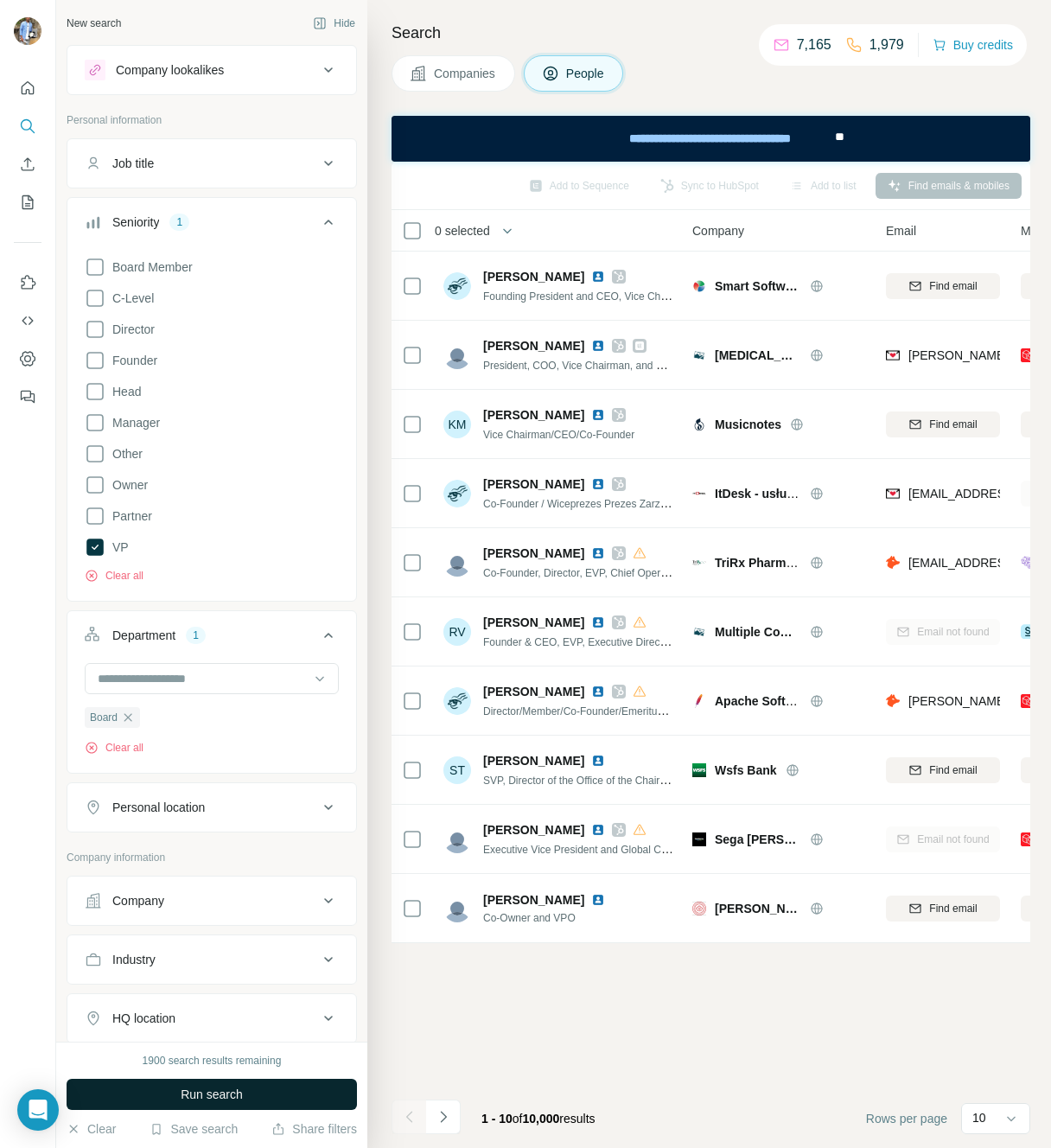
click at [171, 1088] on button "Run search" at bounding box center [211, 1094] width 291 height 31
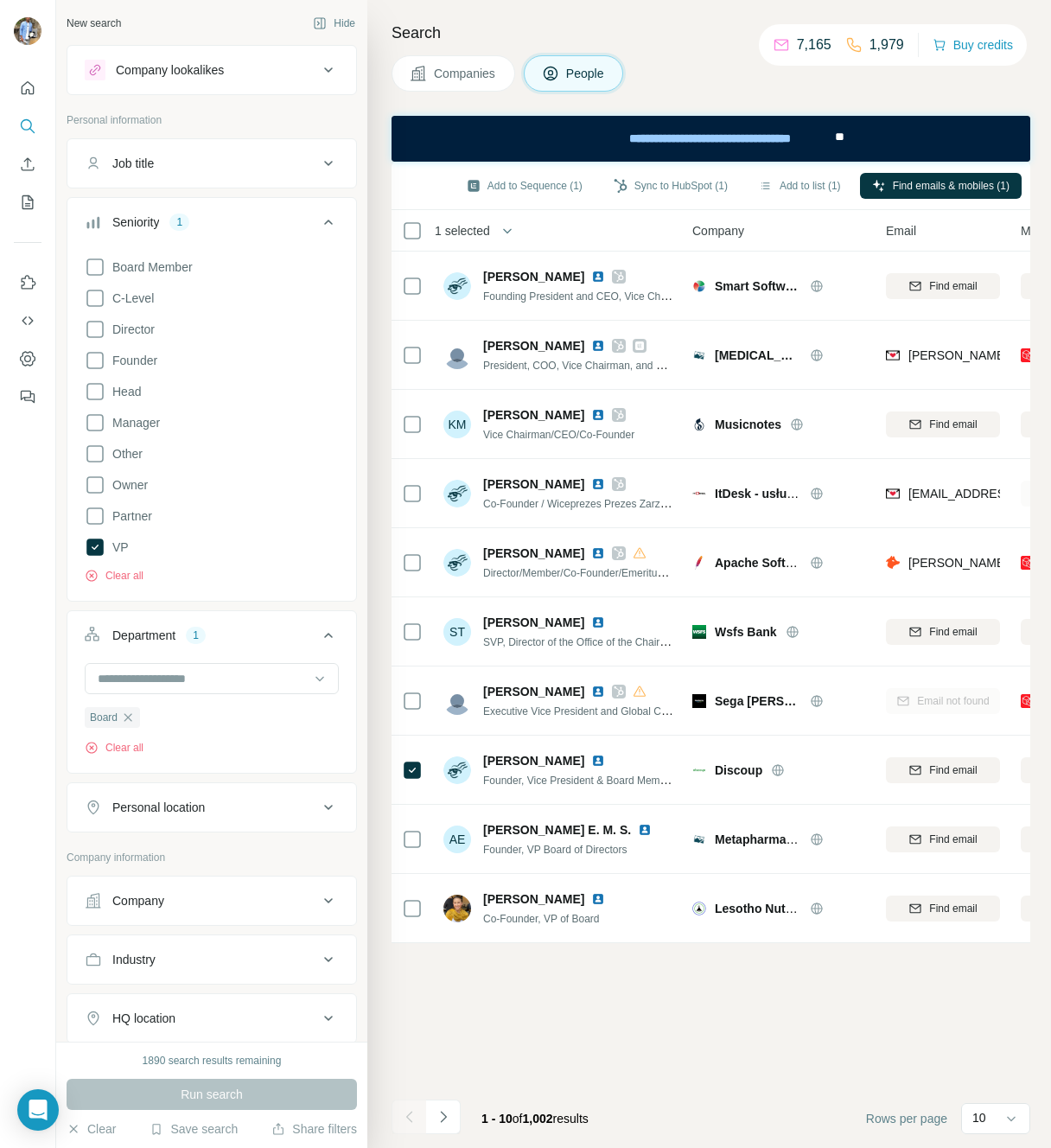
click at [489, 171] on div "Add to Sequence (1) Sync to HubSpot (1) Add to list (1) Find emails & mobiles (…" at bounding box center [711, 185] width 622 height 30
click at [488, 183] on button "Add to Sequence (1)" at bounding box center [525, 185] width 140 height 26
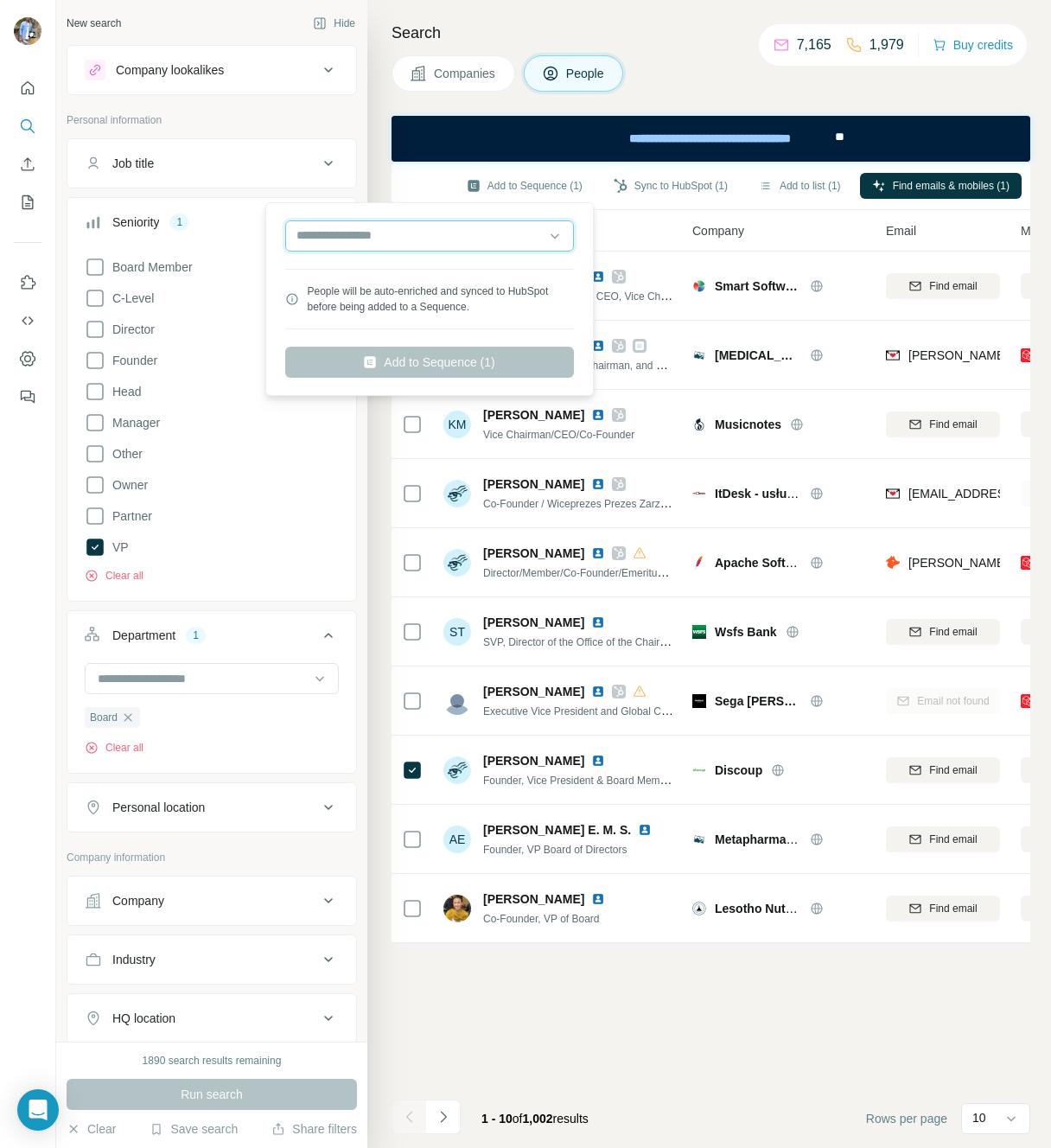
click at [441, 229] on input "text" at bounding box center [429, 236] width 289 height 31
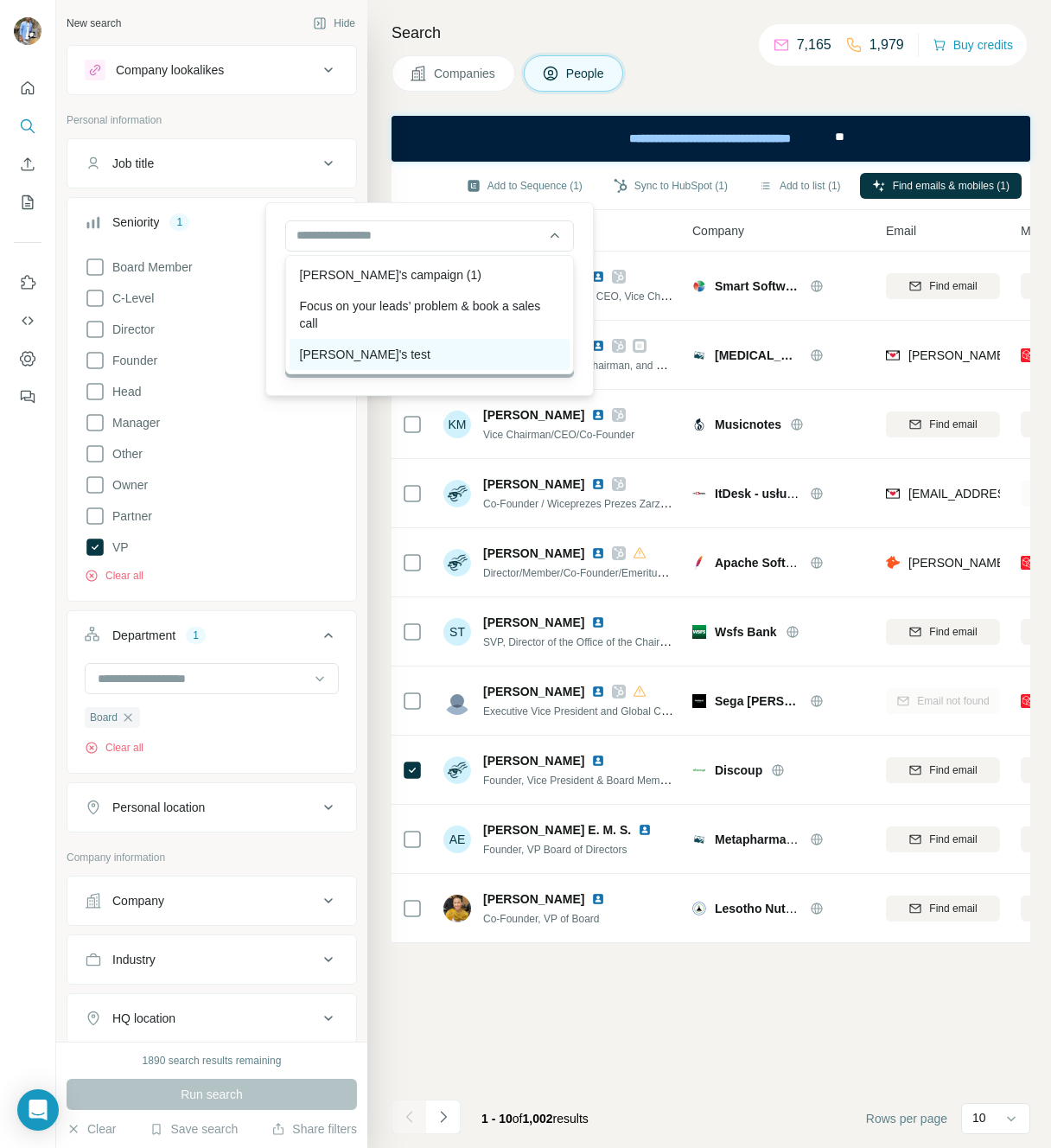
click at [388, 351] on div "Laura's test" at bounding box center [430, 354] width 281 height 31
type input "**********"
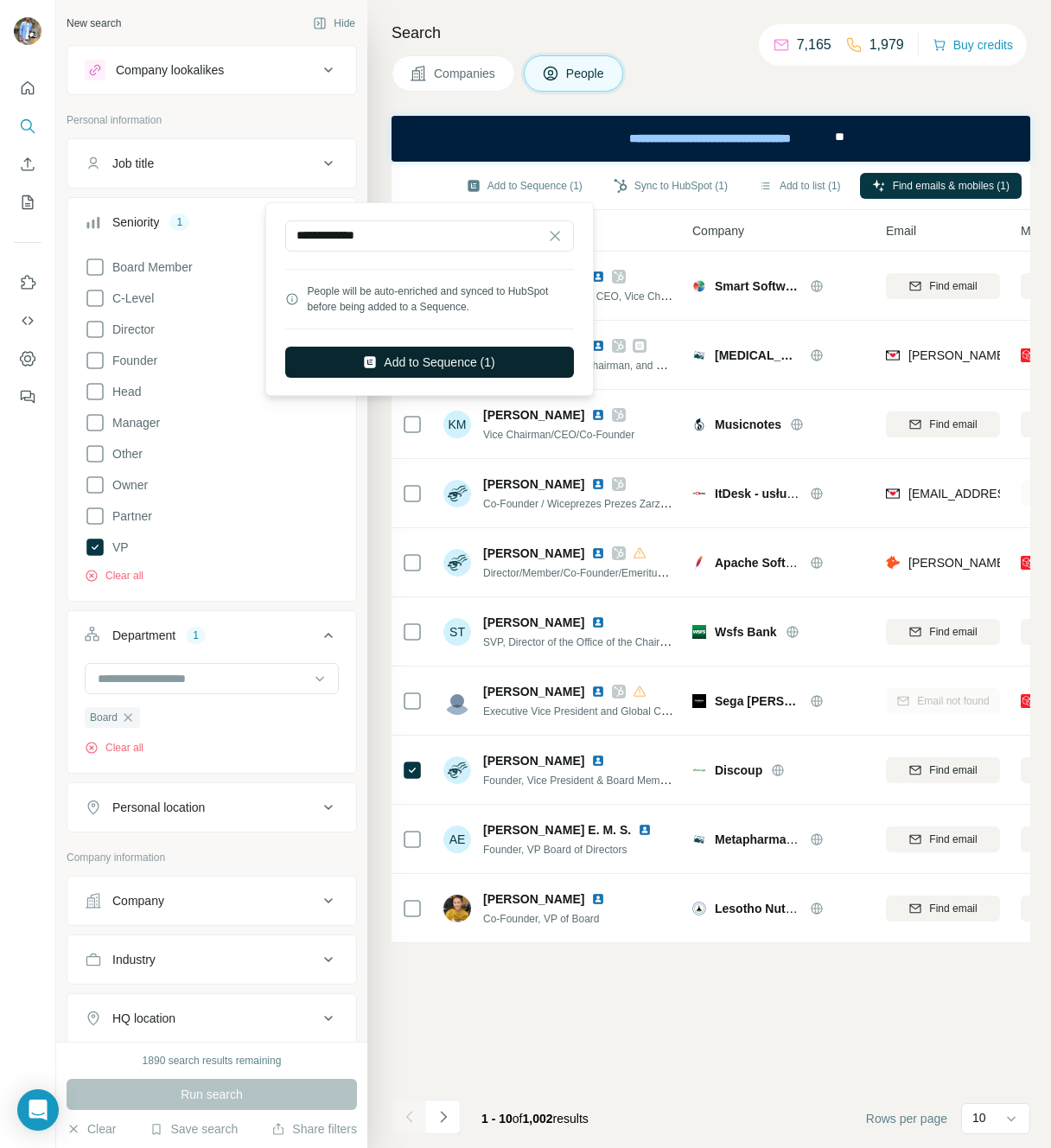
click at [423, 369] on button "Add to Sequence (1)" at bounding box center [429, 363] width 289 height 31
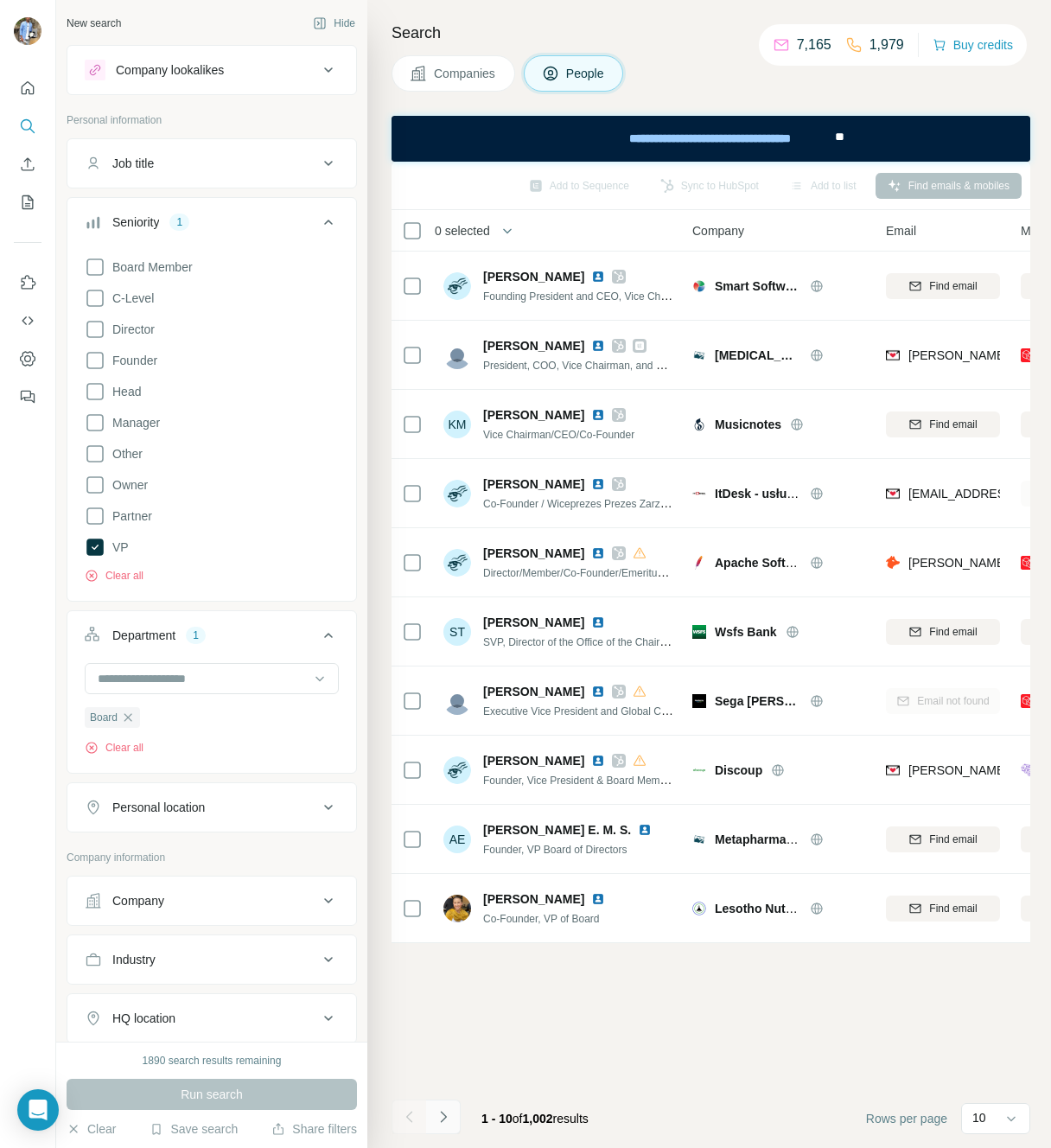
click at [436, 1120] on icon "Navigate to next page" at bounding box center [443, 1117] width 18 height 18
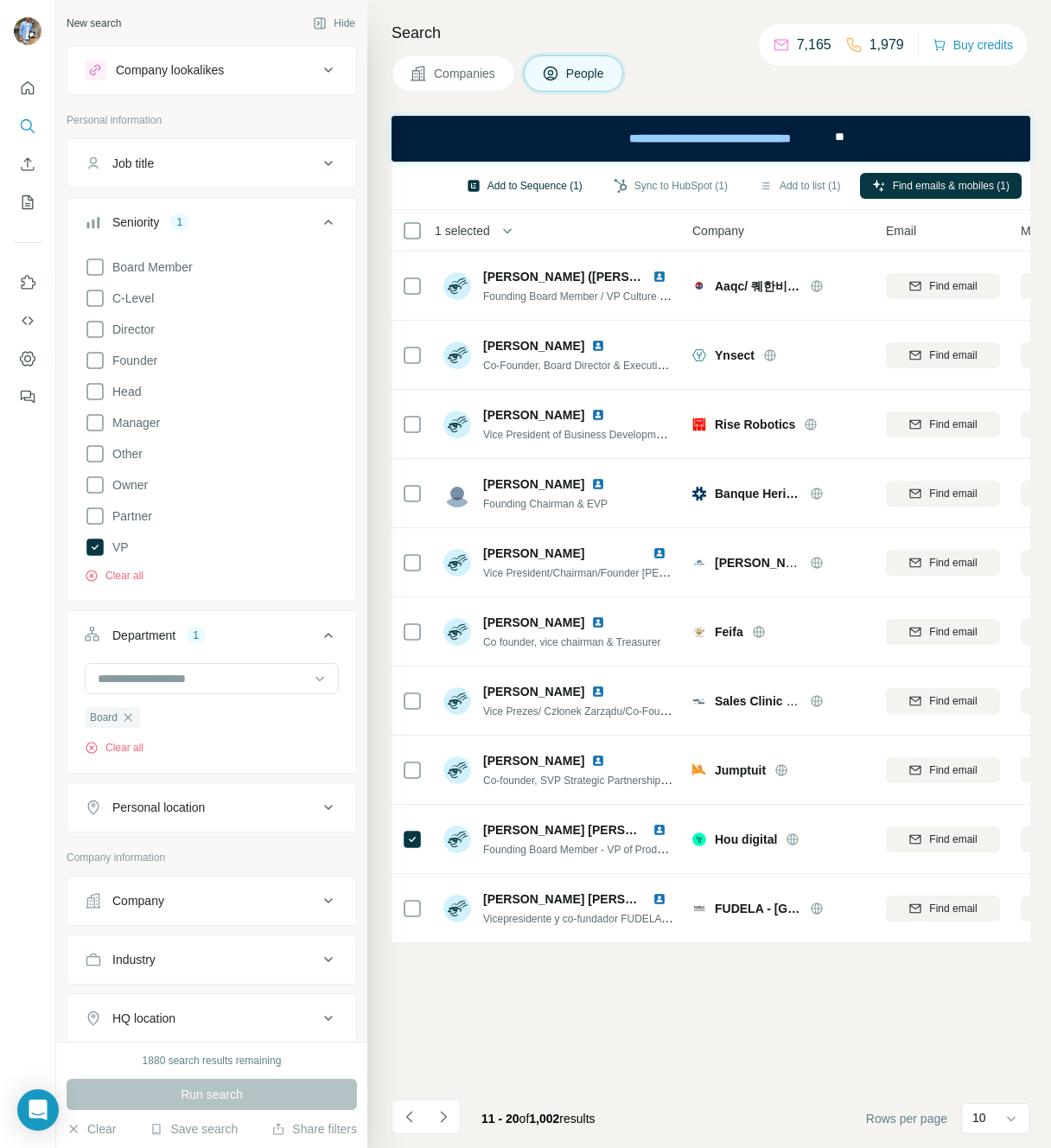
click at [522, 190] on button "Add to Sequence (1)" at bounding box center [525, 185] width 140 height 26
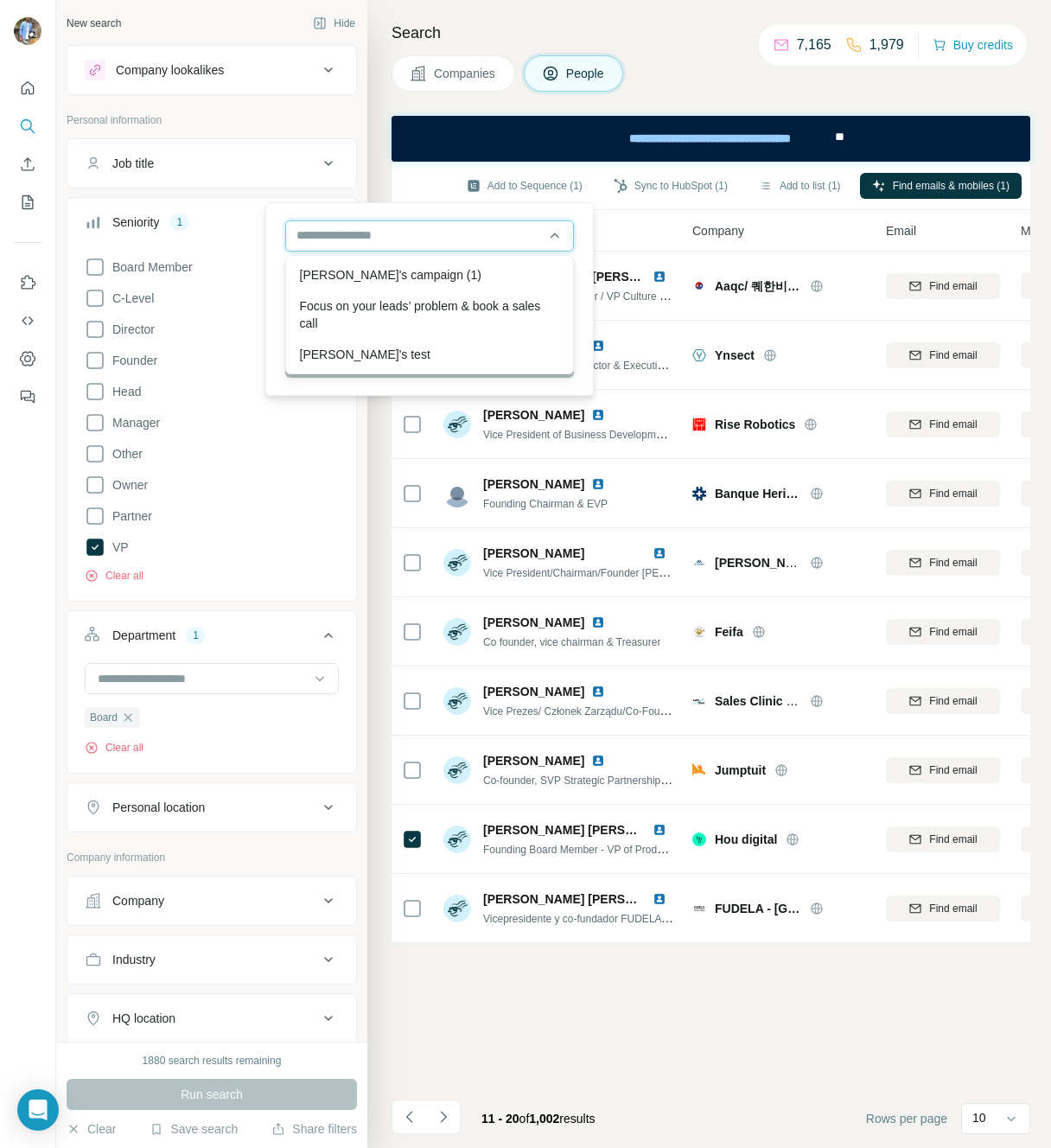
click at [444, 242] on input "text" at bounding box center [429, 236] width 289 height 31
click at [496, 144] on div "**********" at bounding box center [711, 139] width 639 height 46
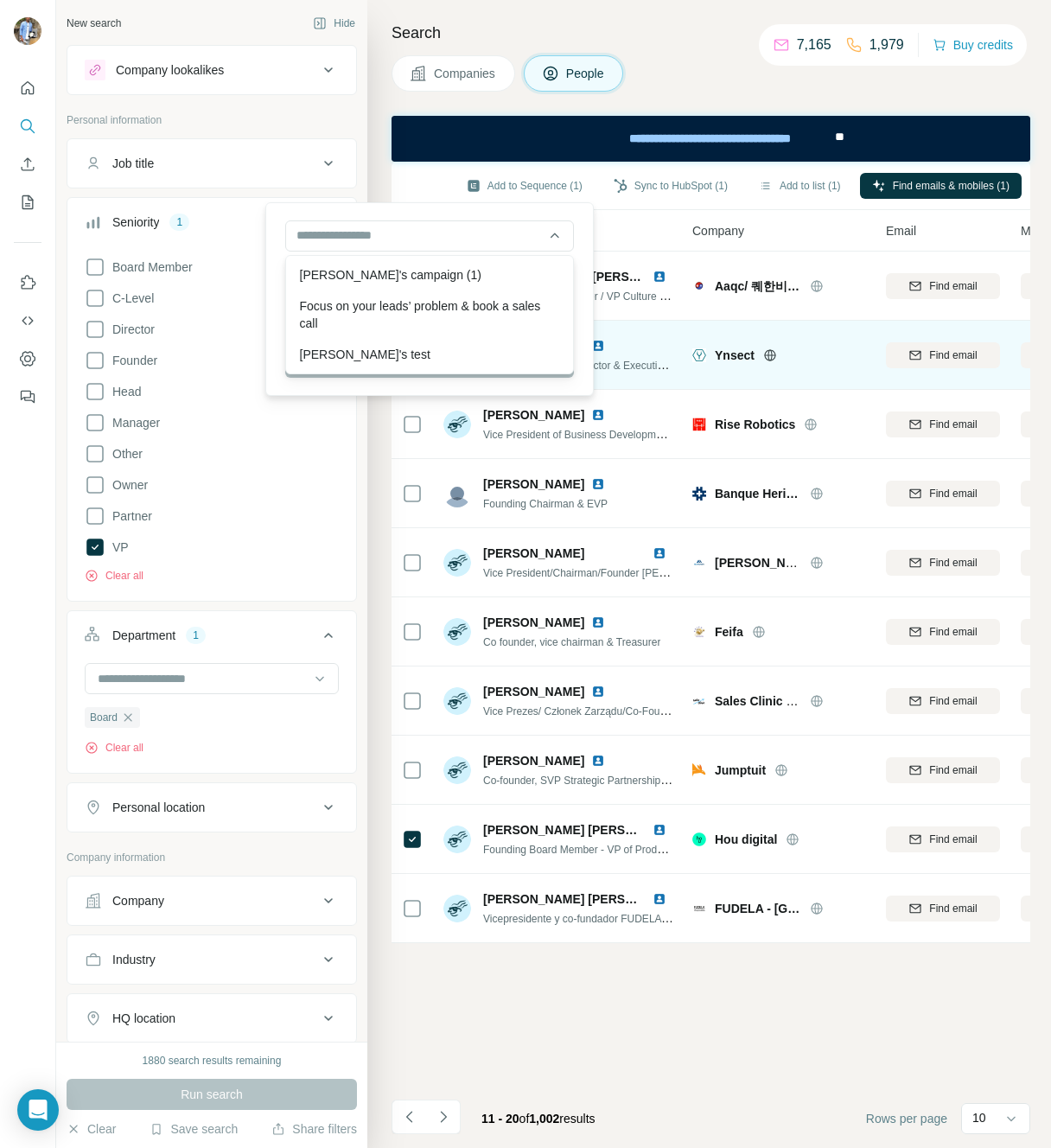
click at [645, 379] on td "Antoine Hubert Co-Founder, Board Director & Executive Vice-President" at bounding box center [558, 355] width 251 height 69
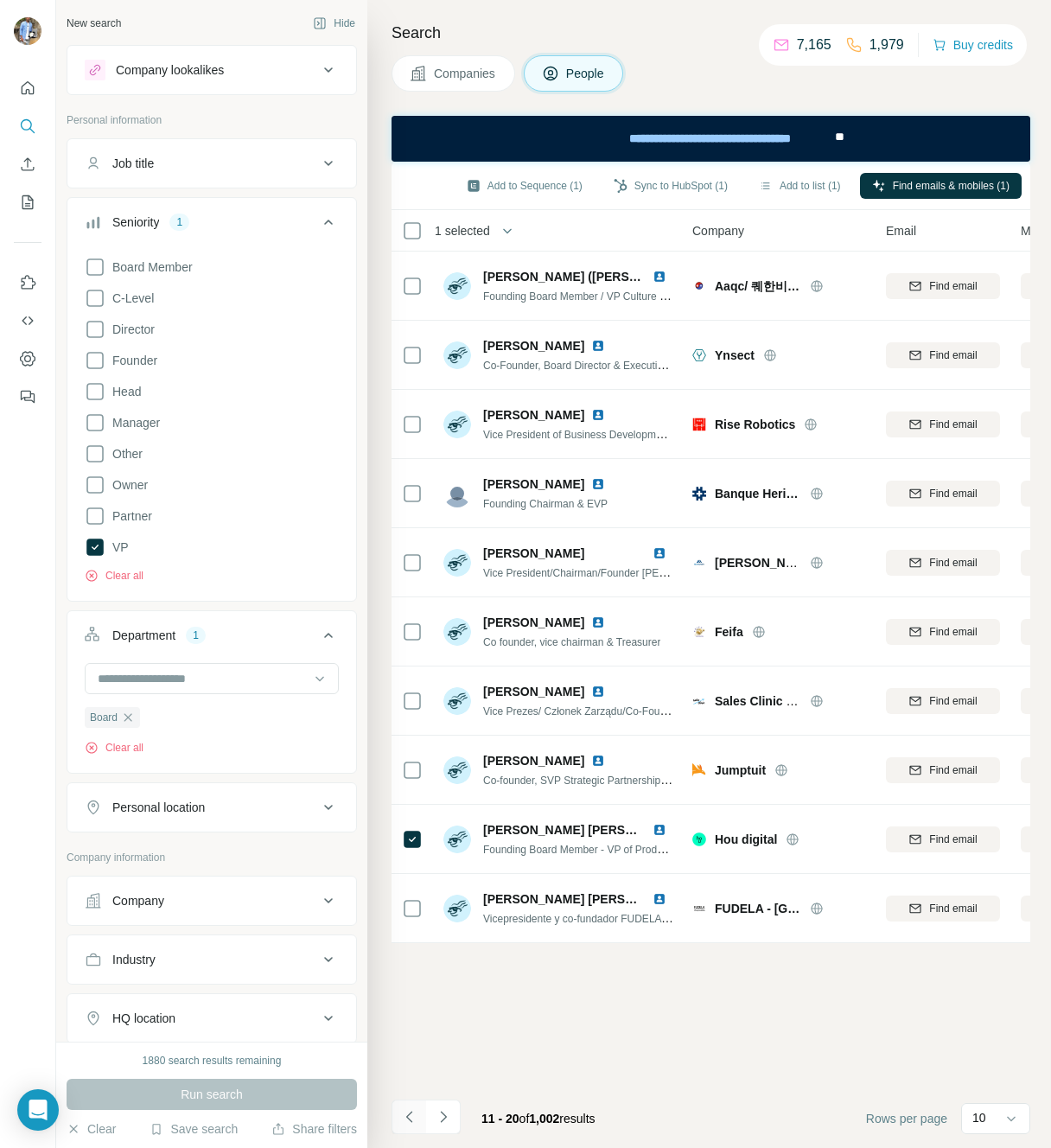
click at [401, 1118] on icon "Navigate to previous page" at bounding box center [410, 1117] width 18 height 18
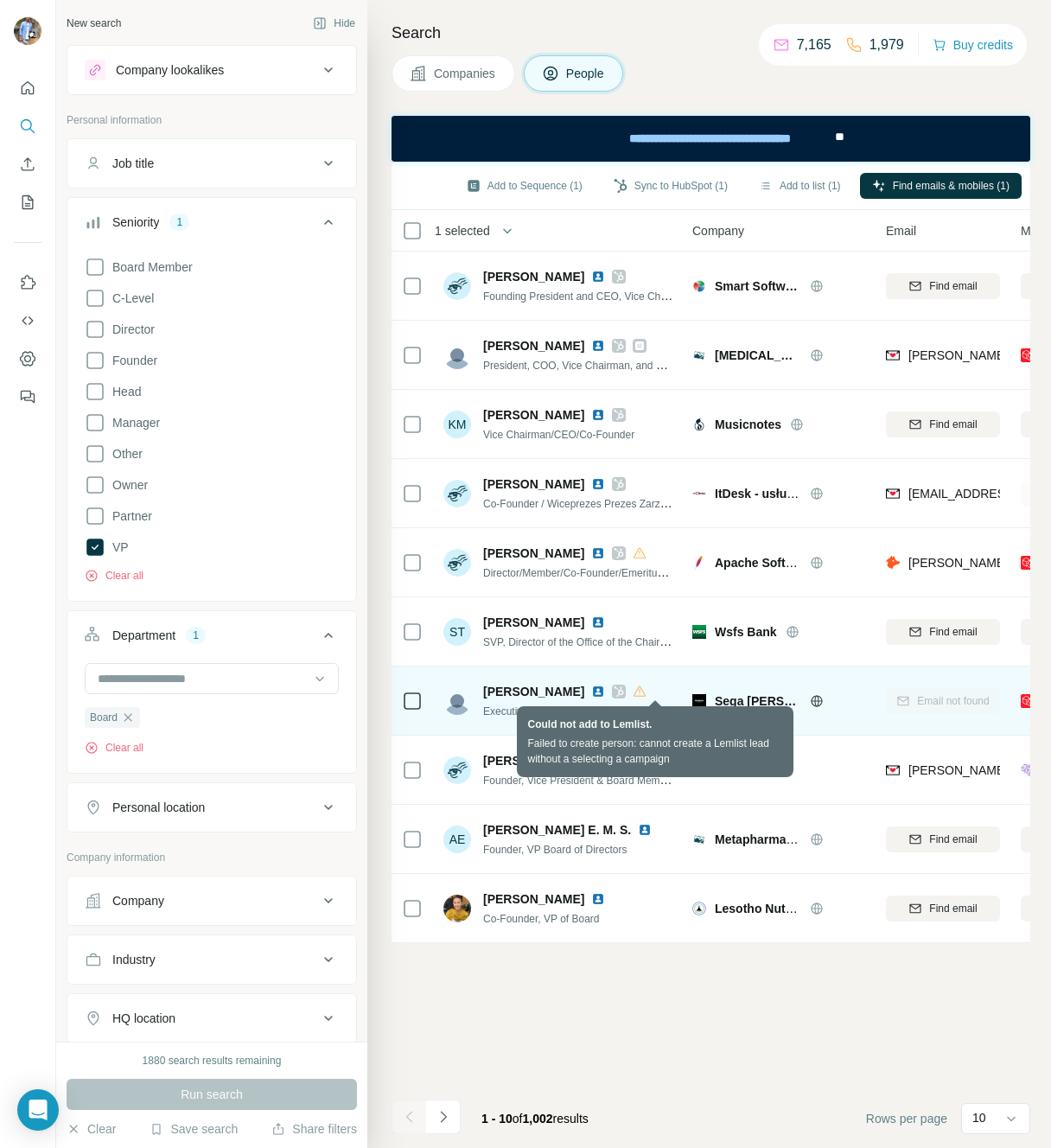
click at [646, 695] on icon at bounding box center [639, 690] width 12 height 10
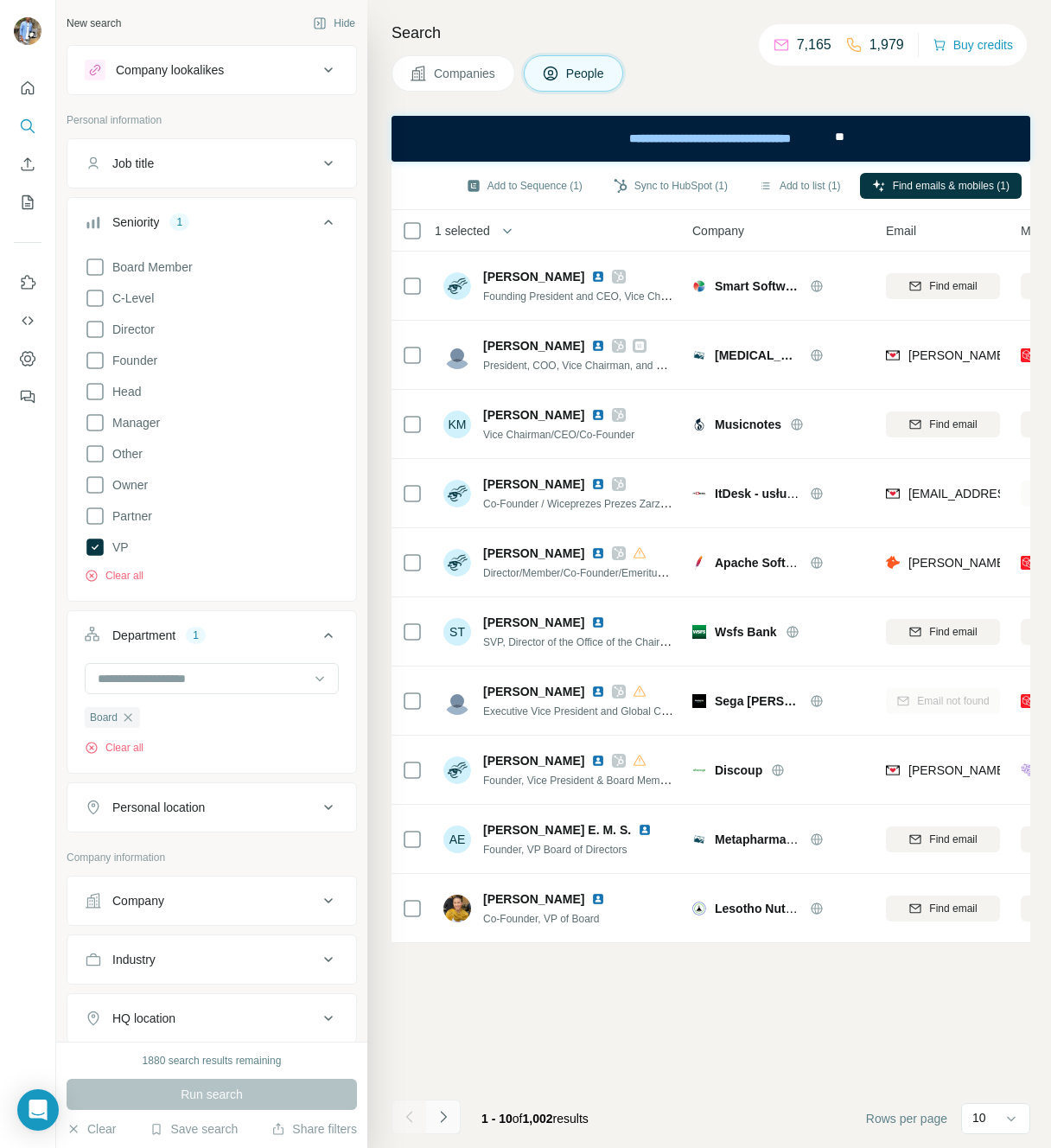
click at [444, 1131] on button "Navigate to next page" at bounding box center [443, 1117] width 34 height 34
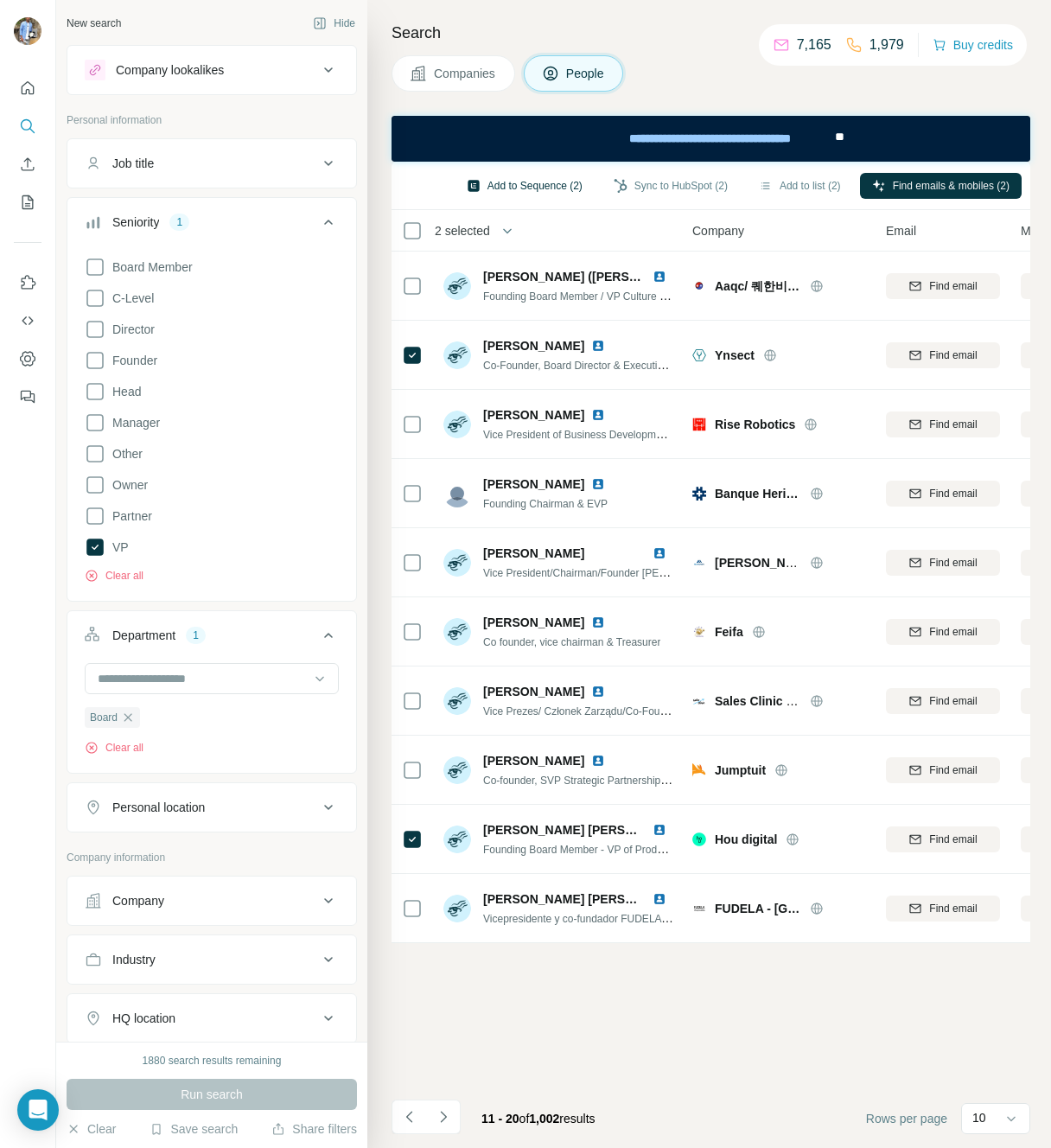
click at [531, 185] on button "Add to Sequence (2)" at bounding box center [525, 185] width 140 height 26
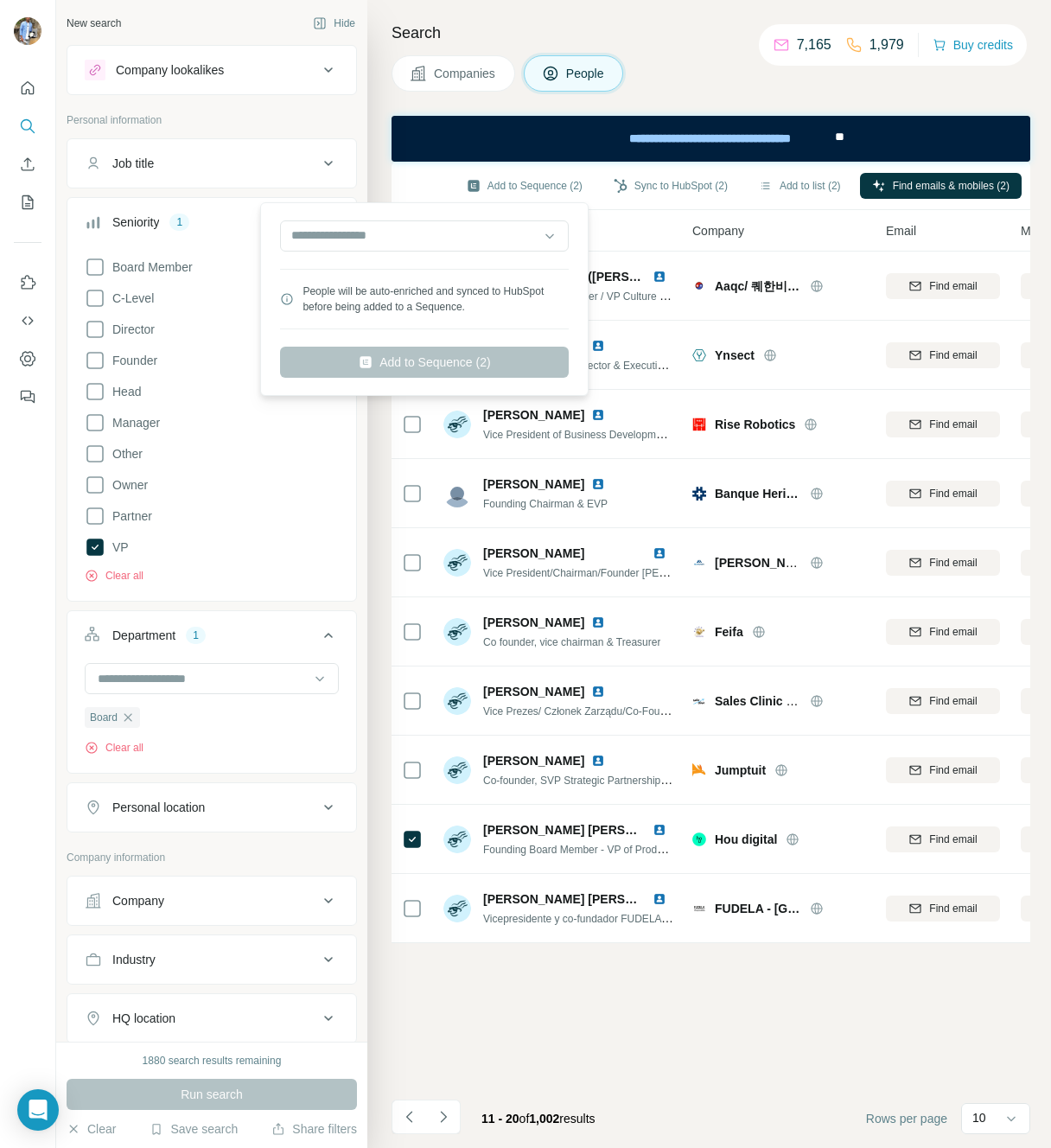
click at [458, 269] on div "People will be auto-enriched and synced to HubSpot before being added to a Sequ…" at bounding box center [424, 299] width 289 height 61
click at [458, 230] on input "text" at bounding box center [424, 236] width 289 height 31
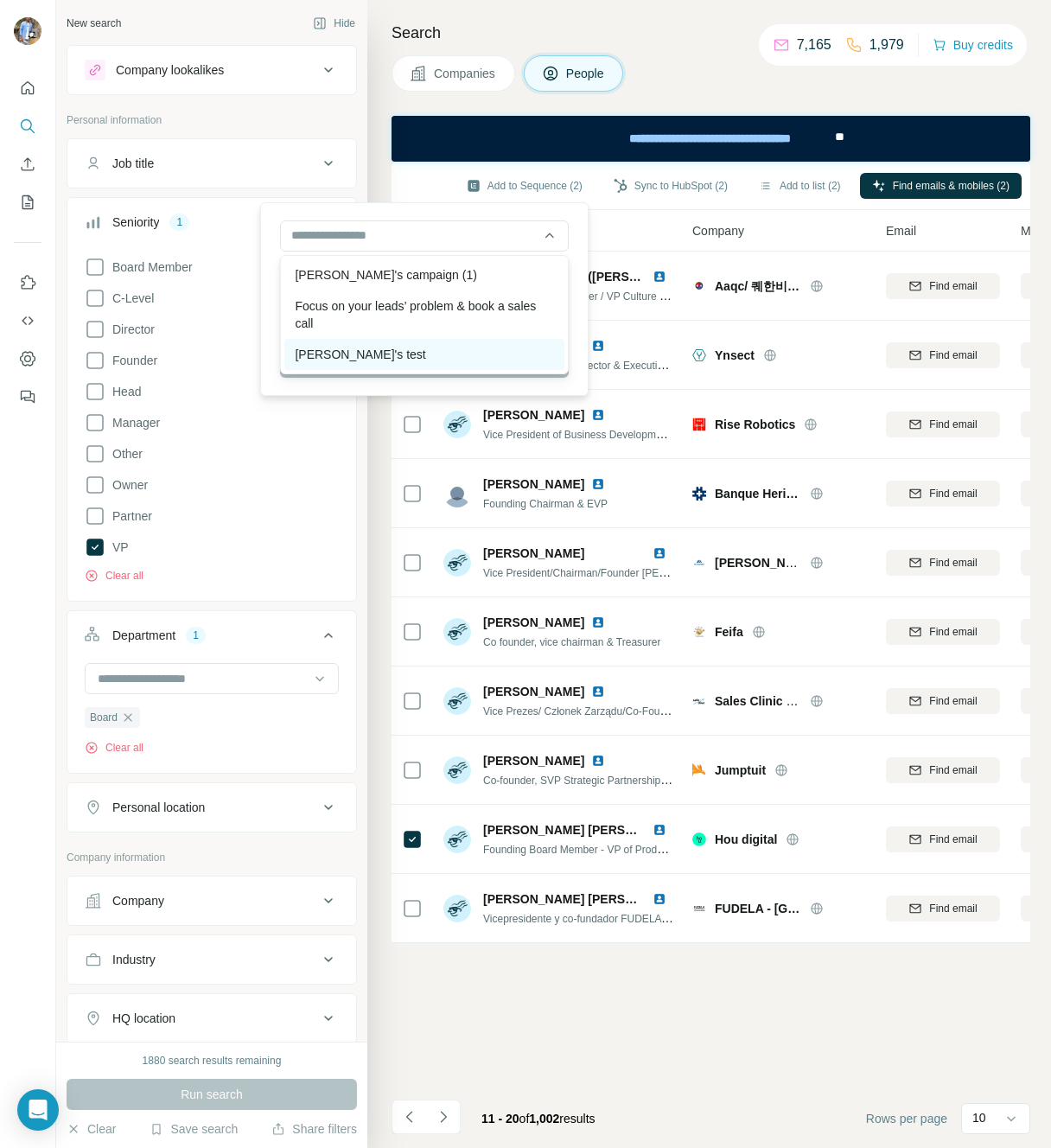
click at [385, 351] on div "Laura's test" at bounding box center [424, 354] width 281 height 31
type input "**********"
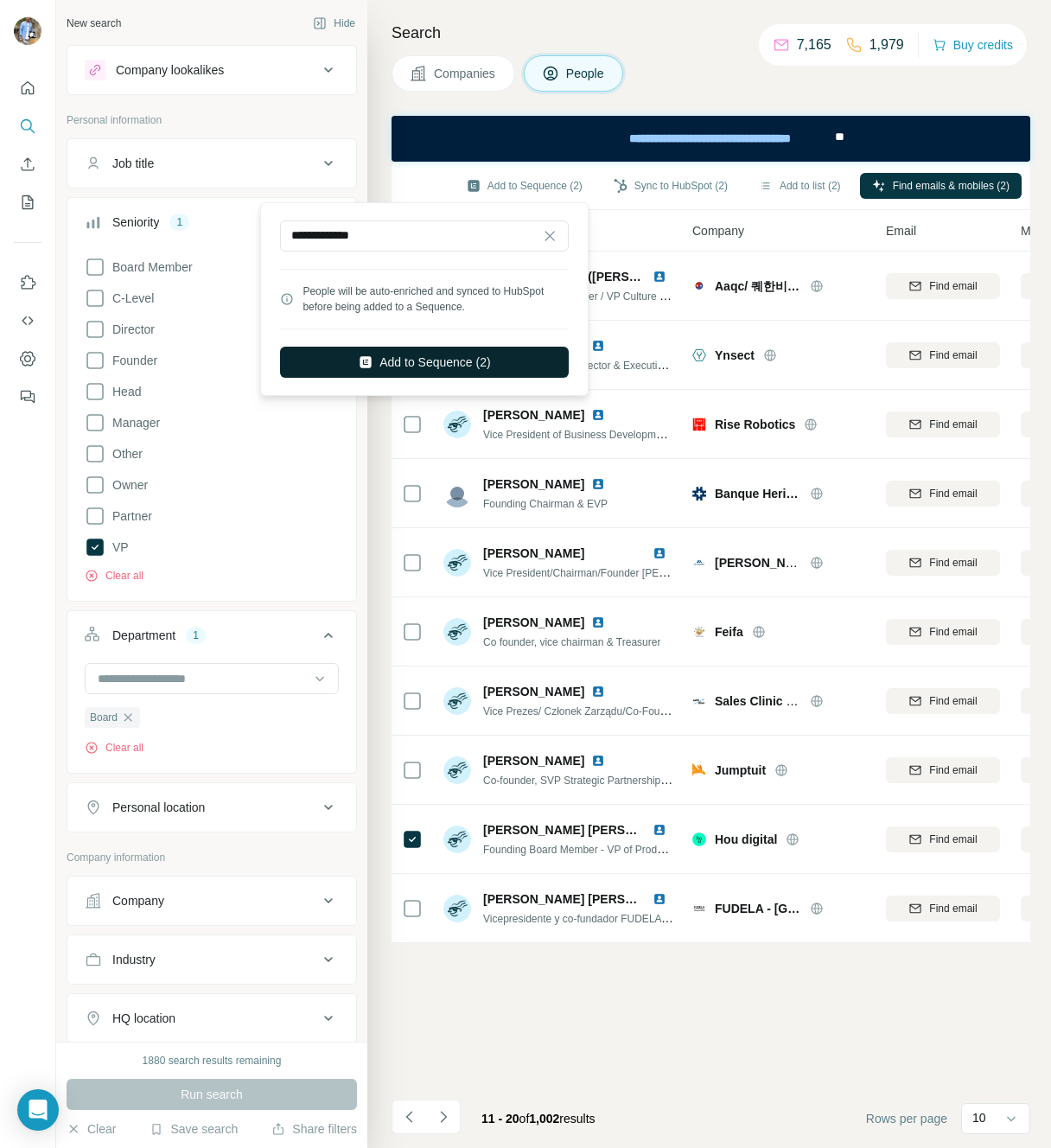
click at [423, 364] on button "Add to Sequence (2)" at bounding box center [424, 363] width 289 height 31
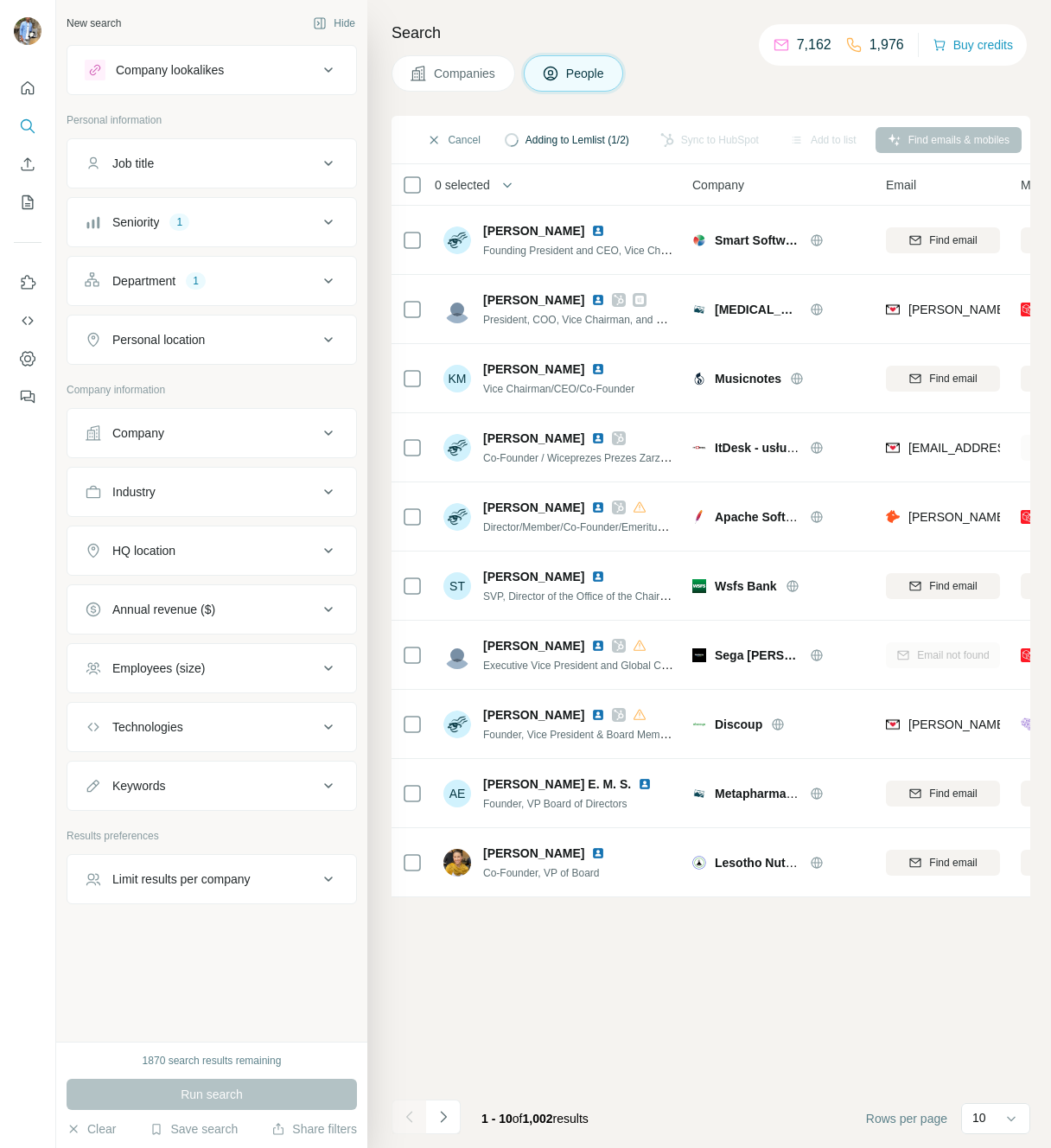
click at [645, 145] on div "Cancel Adding to Lemlist (1/2) Sync to HubSpot Add to list Find emails & mobiles" at bounding box center [711, 139] width 622 height 30
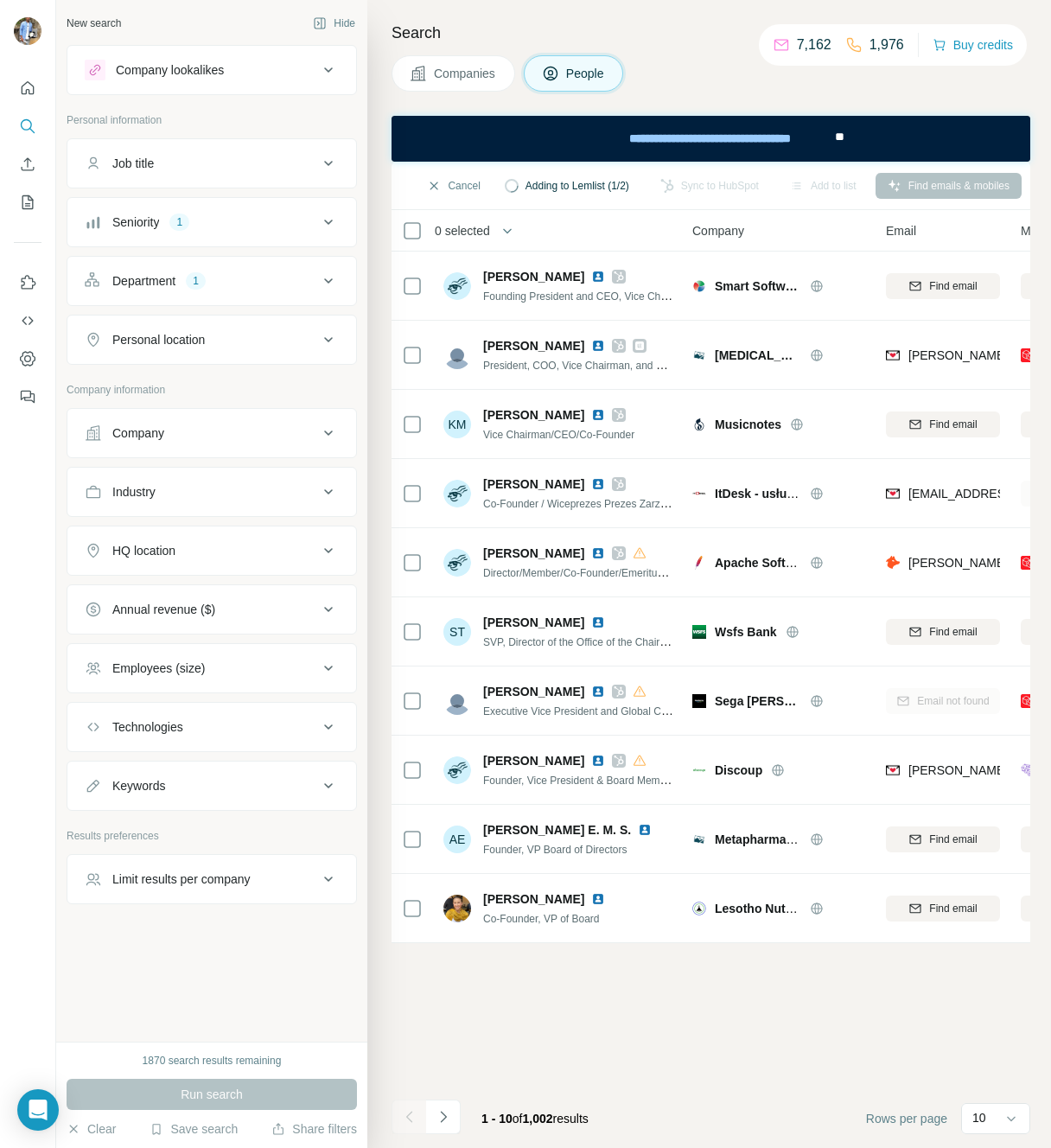
click at [606, 210] on div "Cancel Adding to Lemlist (1/2) Sync to HubSpot Add to list Find emails & mobiles" at bounding box center [711, 185] width 639 height 48
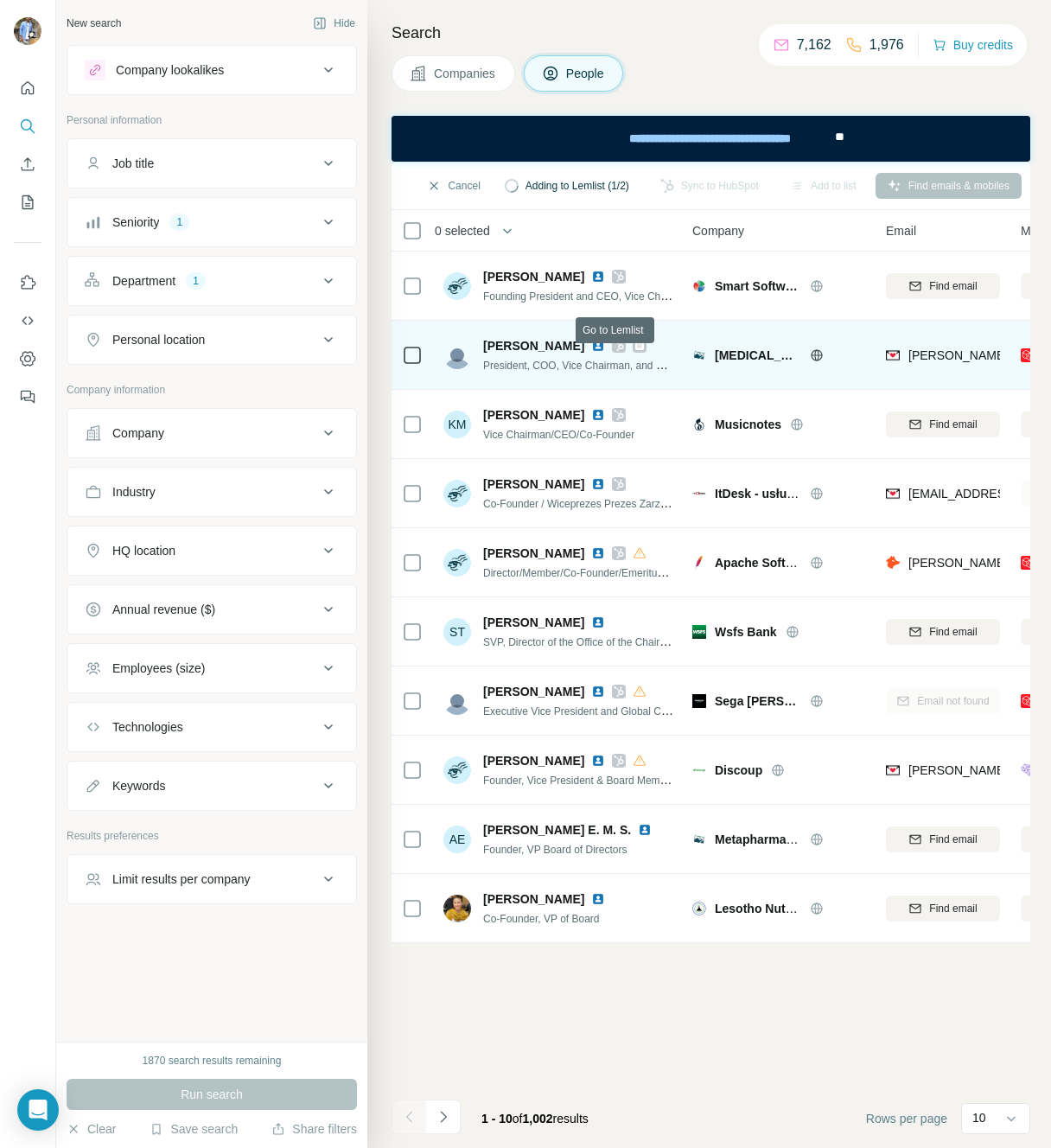
click at [636, 350] on icon at bounding box center [639, 345] width 8 height 8
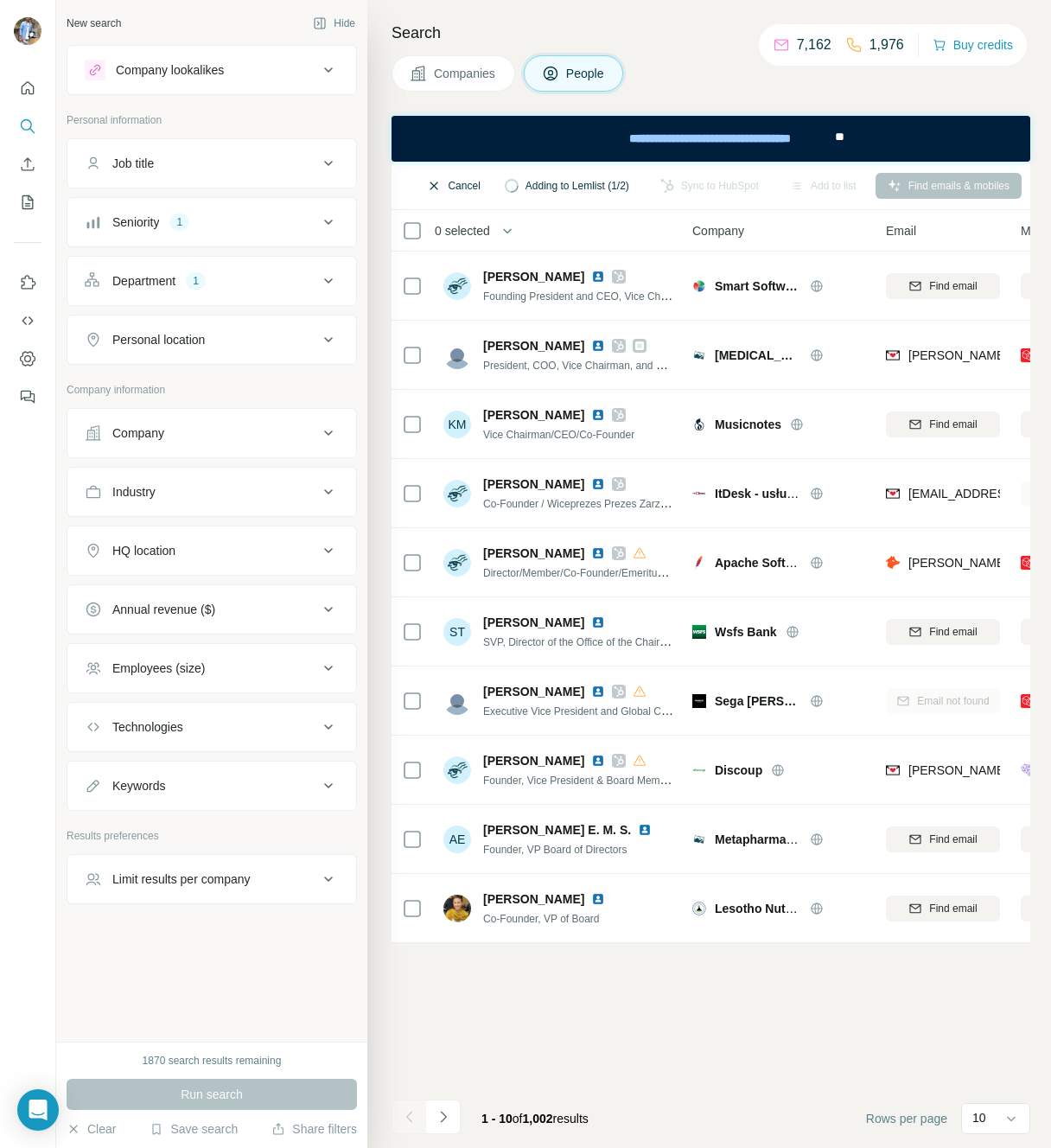
click at [443, 186] on button "Cancel" at bounding box center [453, 185] width 77 height 26
click at [528, 185] on button "Add to Sequence (1)" at bounding box center [525, 185] width 140 height 26
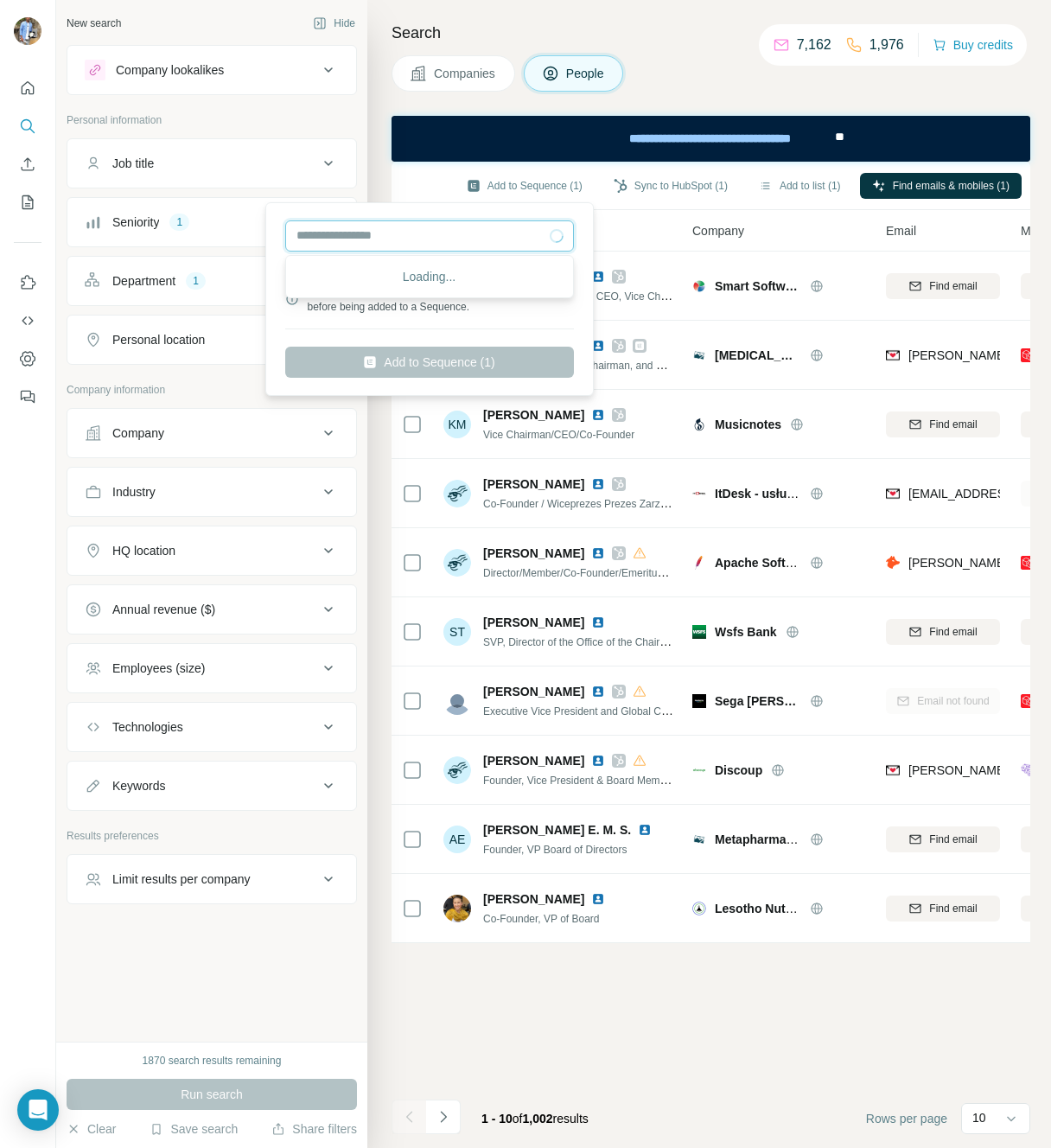
click at [524, 239] on input "text" at bounding box center [429, 236] width 289 height 31
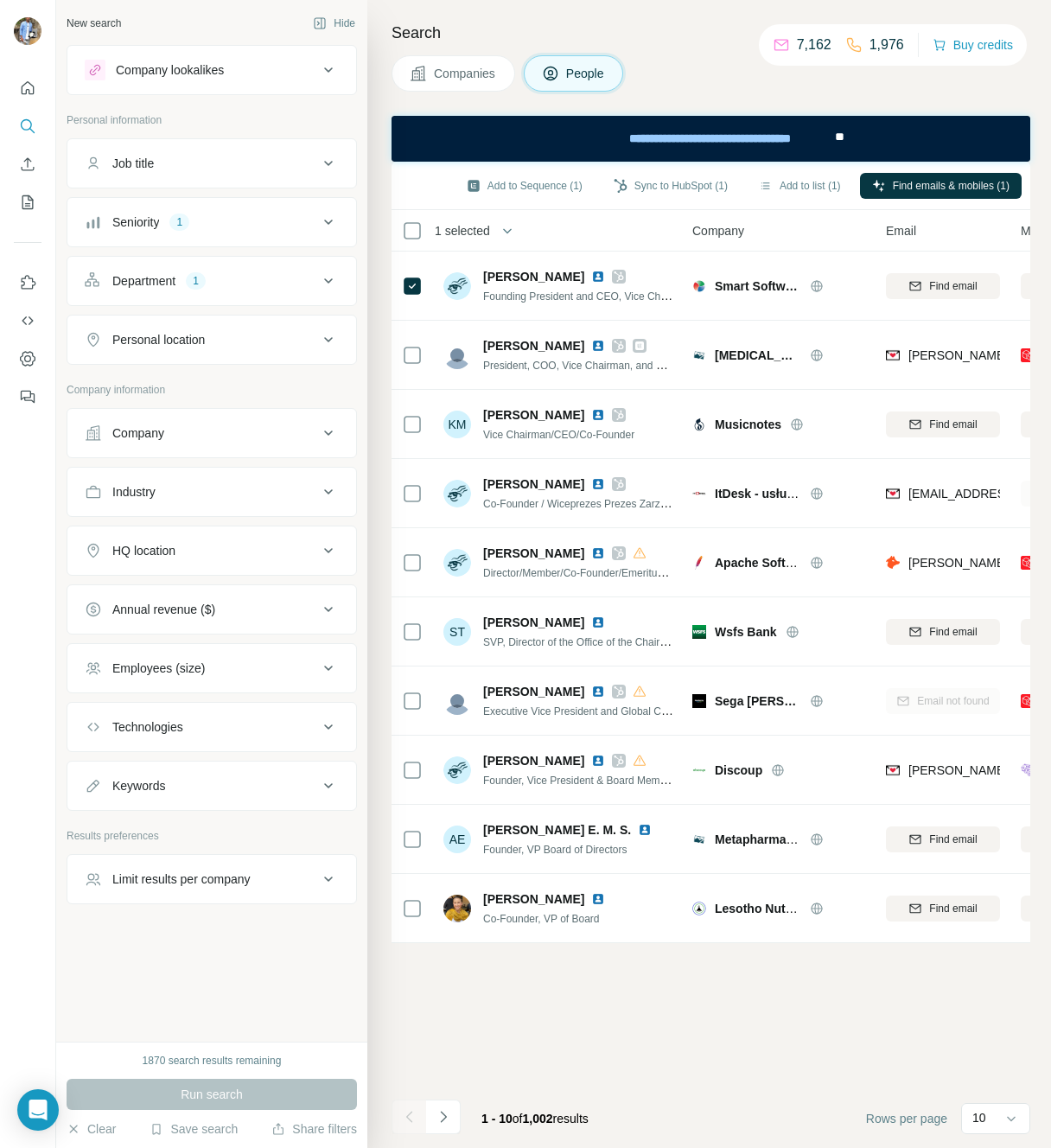
click at [436, 166] on div "Add to Sequence (1) Sync to HubSpot (1) Add to list (1) Find emails & mobiles (…" at bounding box center [711, 185] width 639 height 48
click at [499, 186] on button "Add to Sequence (1)" at bounding box center [525, 185] width 140 height 26
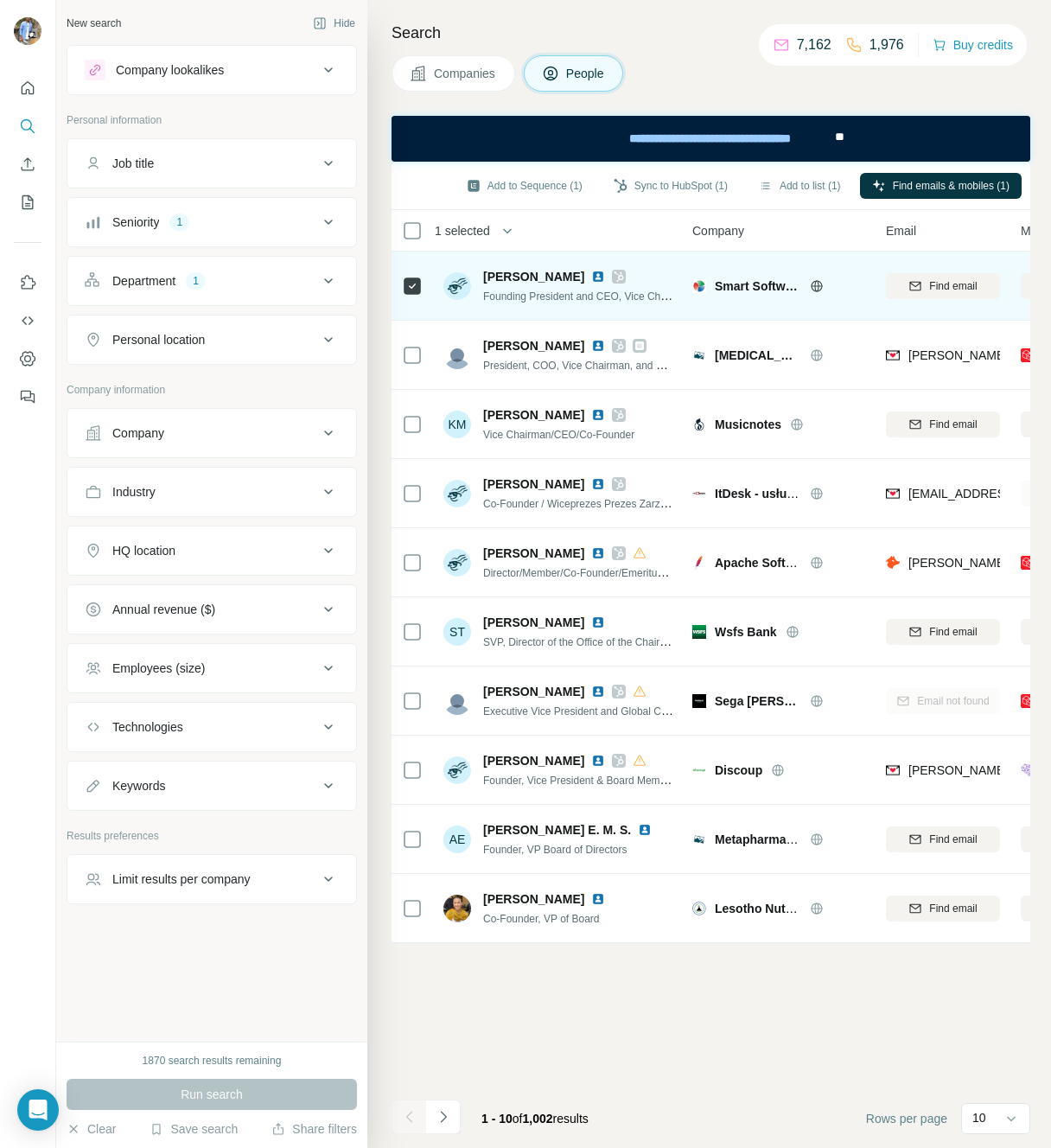
click at [655, 257] on td "Charles Smart Founding President and CEO, Vice Chairman" at bounding box center [558, 286] width 251 height 69
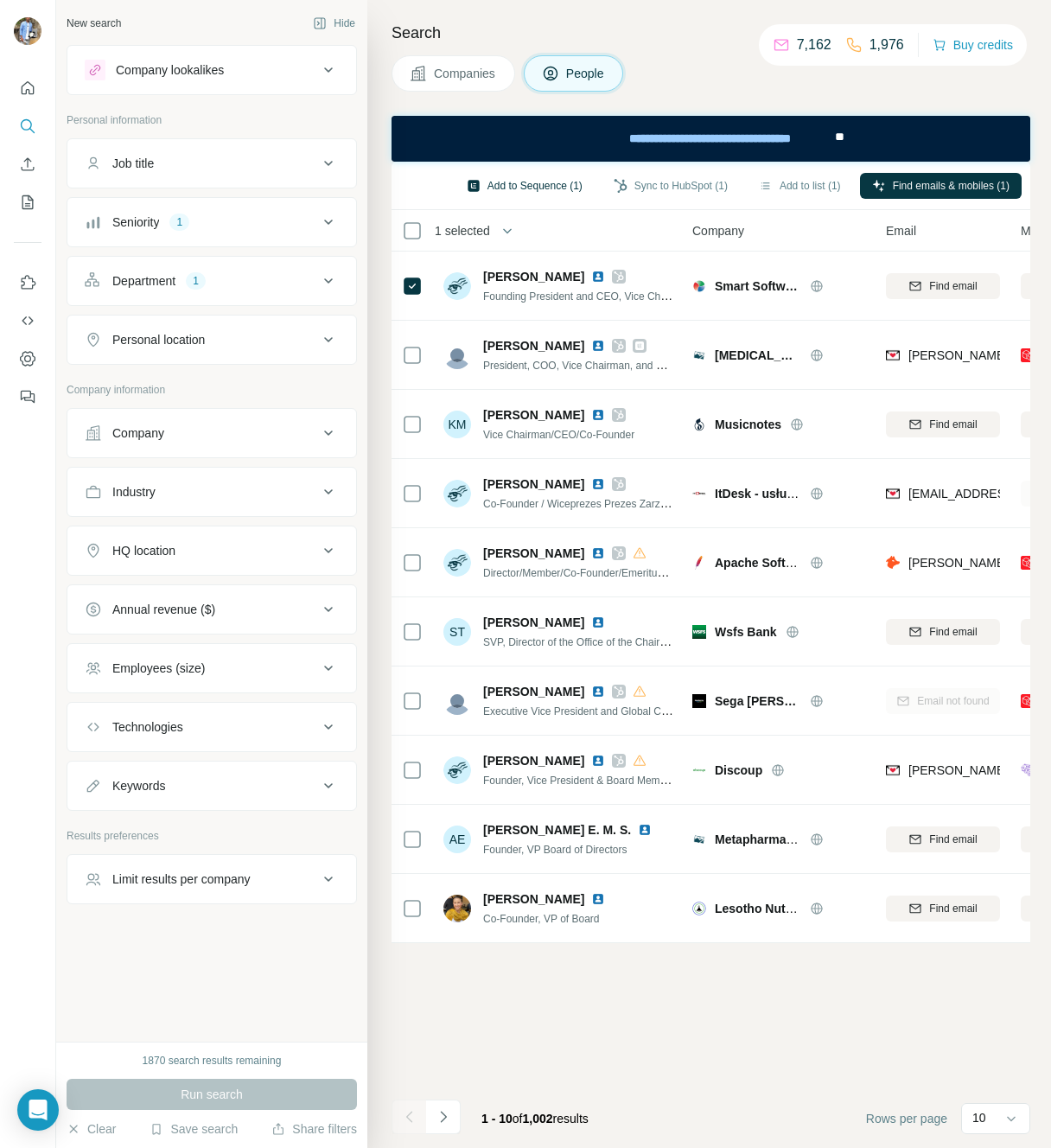
click at [510, 187] on button "Add to Sequence (1)" at bounding box center [525, 185] width 140 height 26
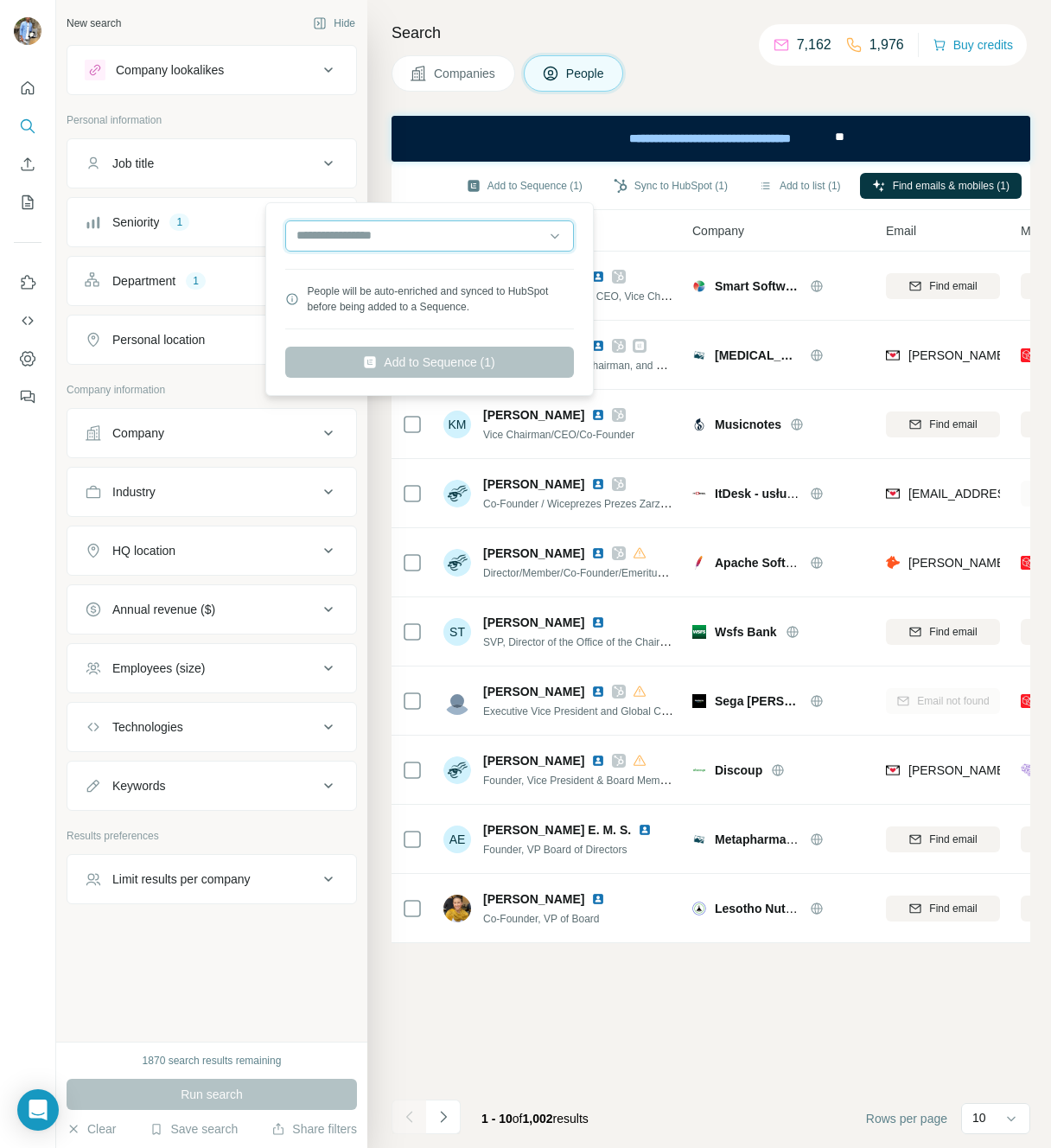
click at [391, 221] on input "text" at bounding box center [429, 236] width 289 height 31
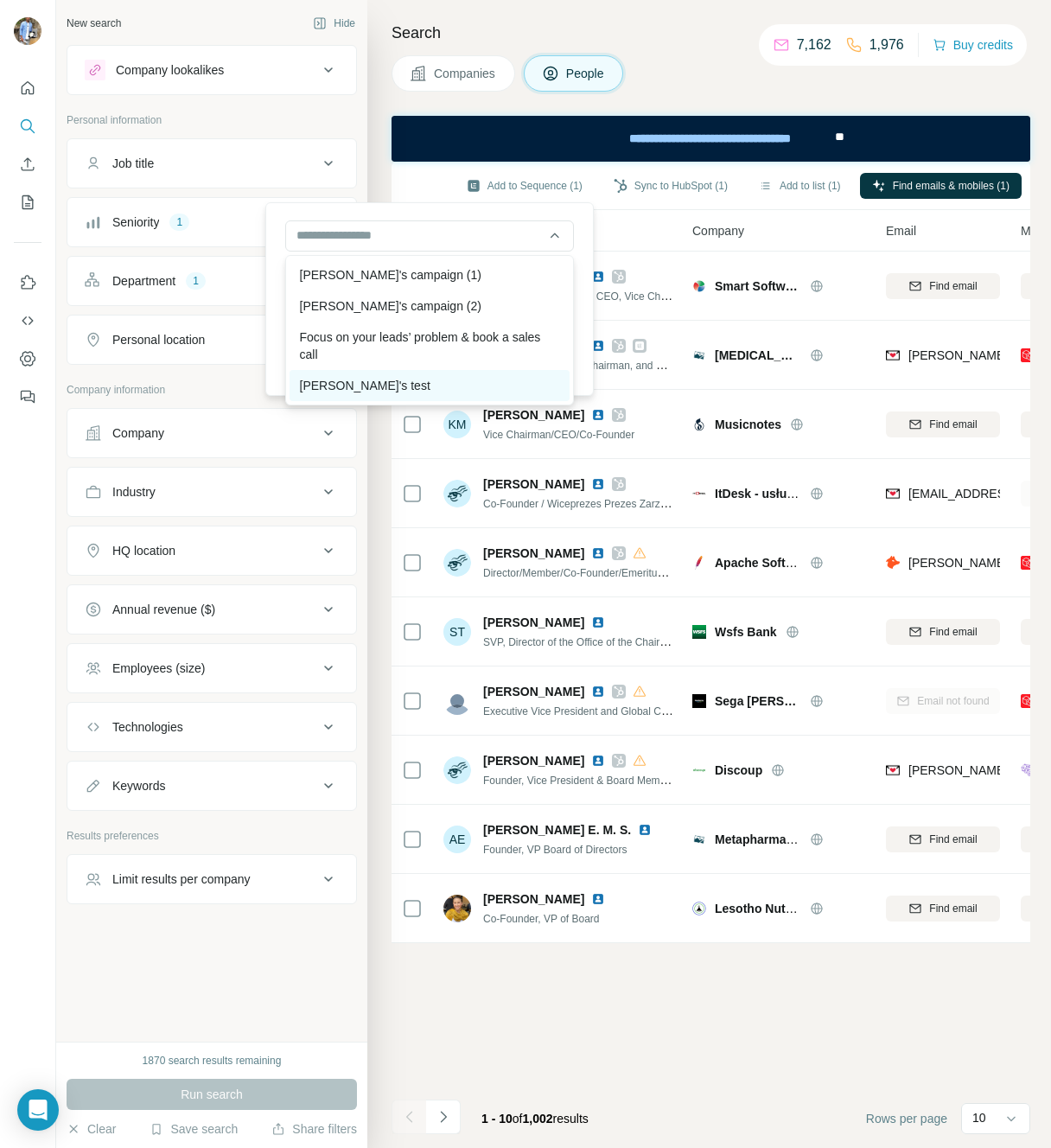
click at [374, 384] on div "Laura's test" at bounding box center [430, 386] width 281 height 31
type input "**********"
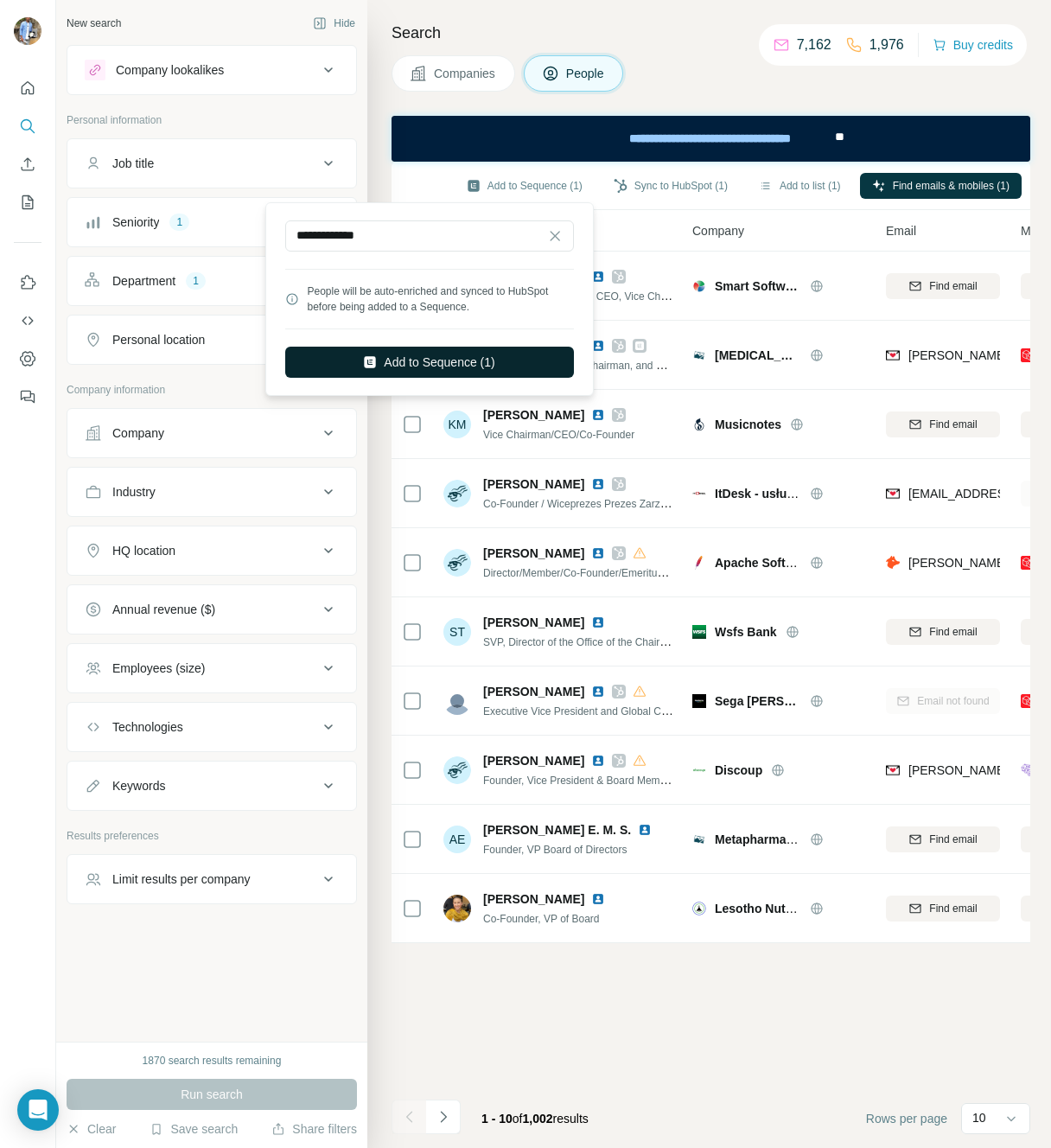
click at [424, 359] on button "Add to Sequence (1)" at bounding box center [429, 363] width 289 height 31
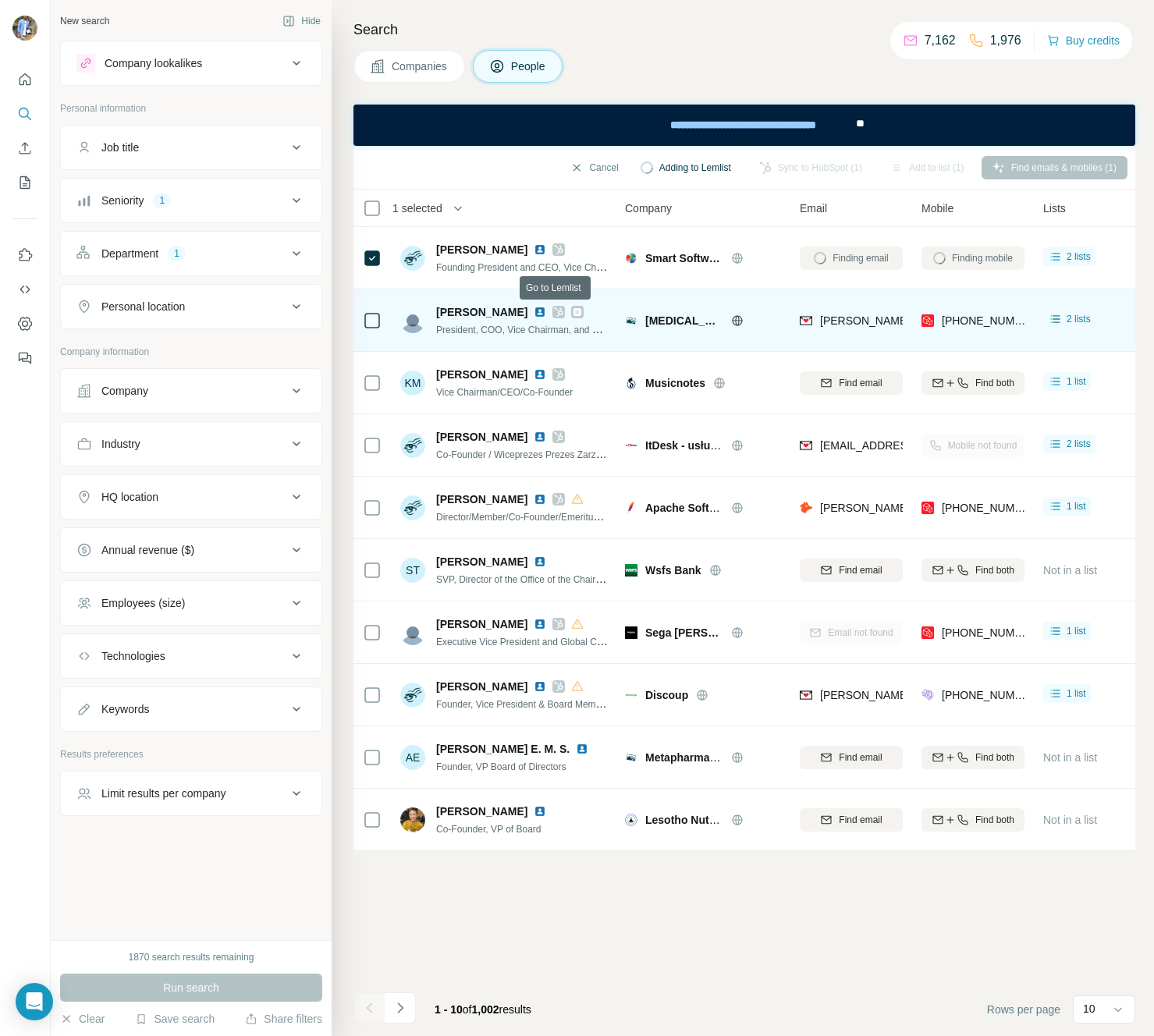
click at [574, 315] on icon at bounding box center [577, 311] width 7 height 7
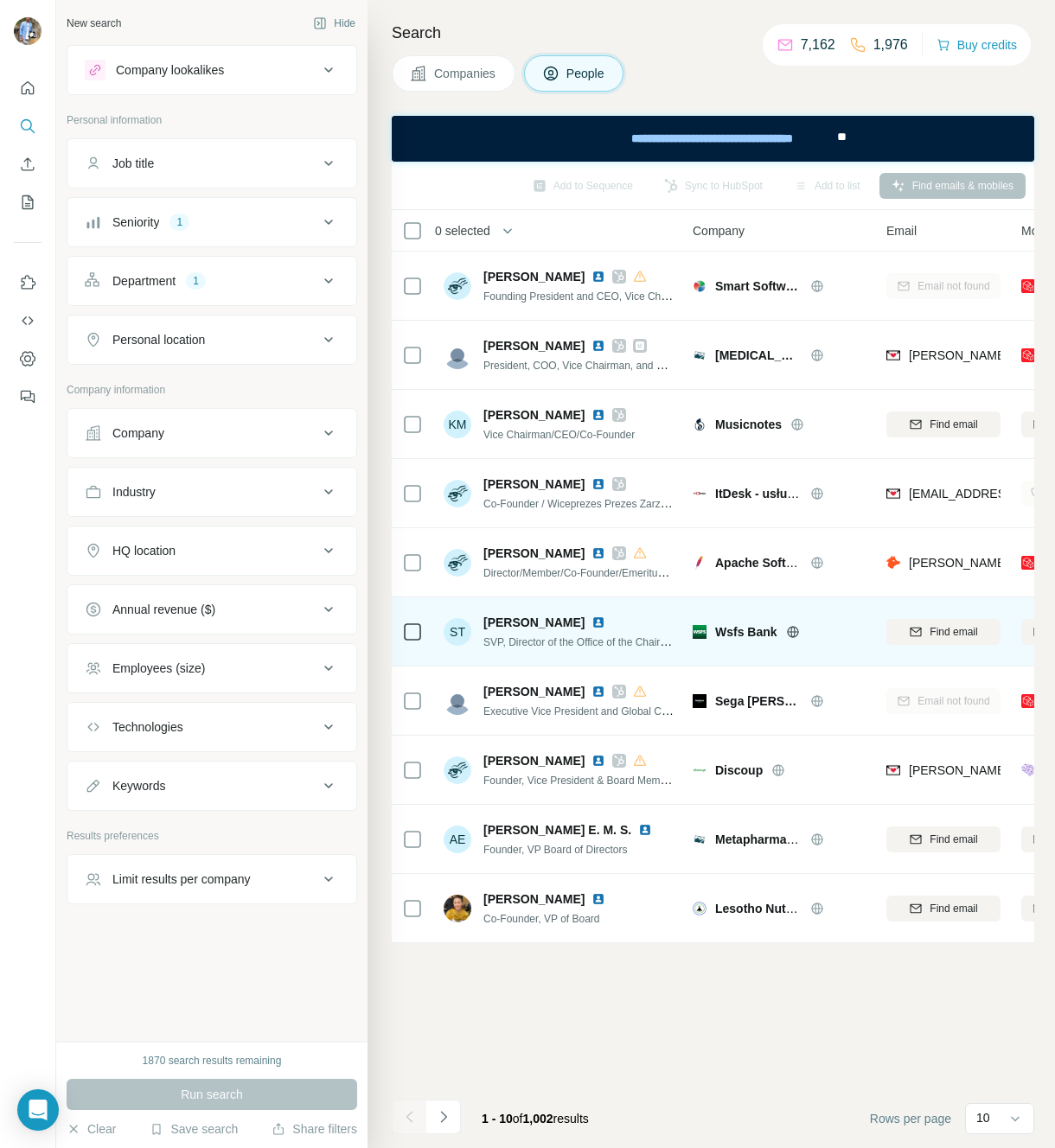
click at [422, 627] on icon at bounding box center [413, 632] width 20 height 20
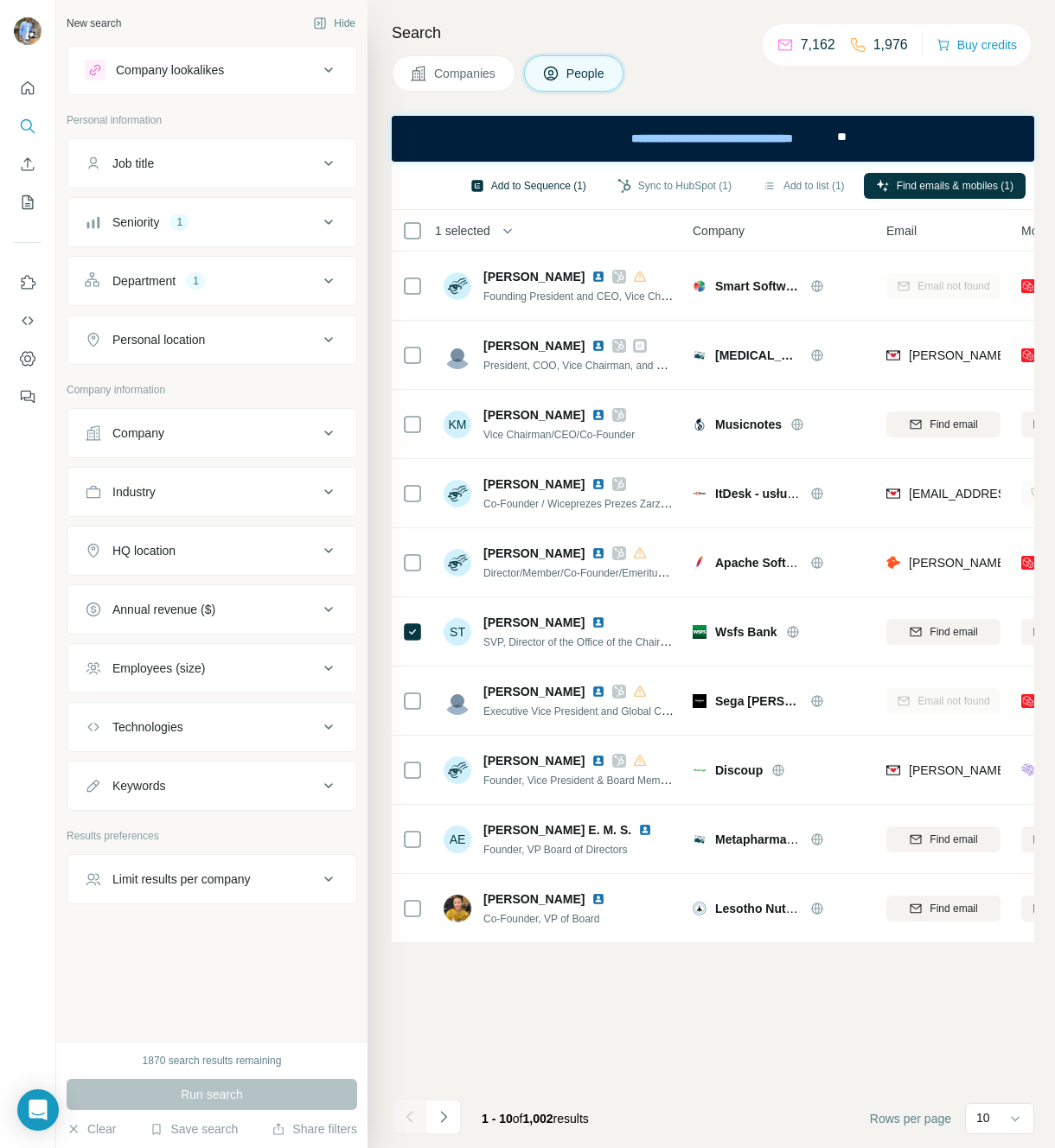
click at [525, 179] on button "Add to Sequence (1)" at bounding box center [528, 185] width 140 height 26
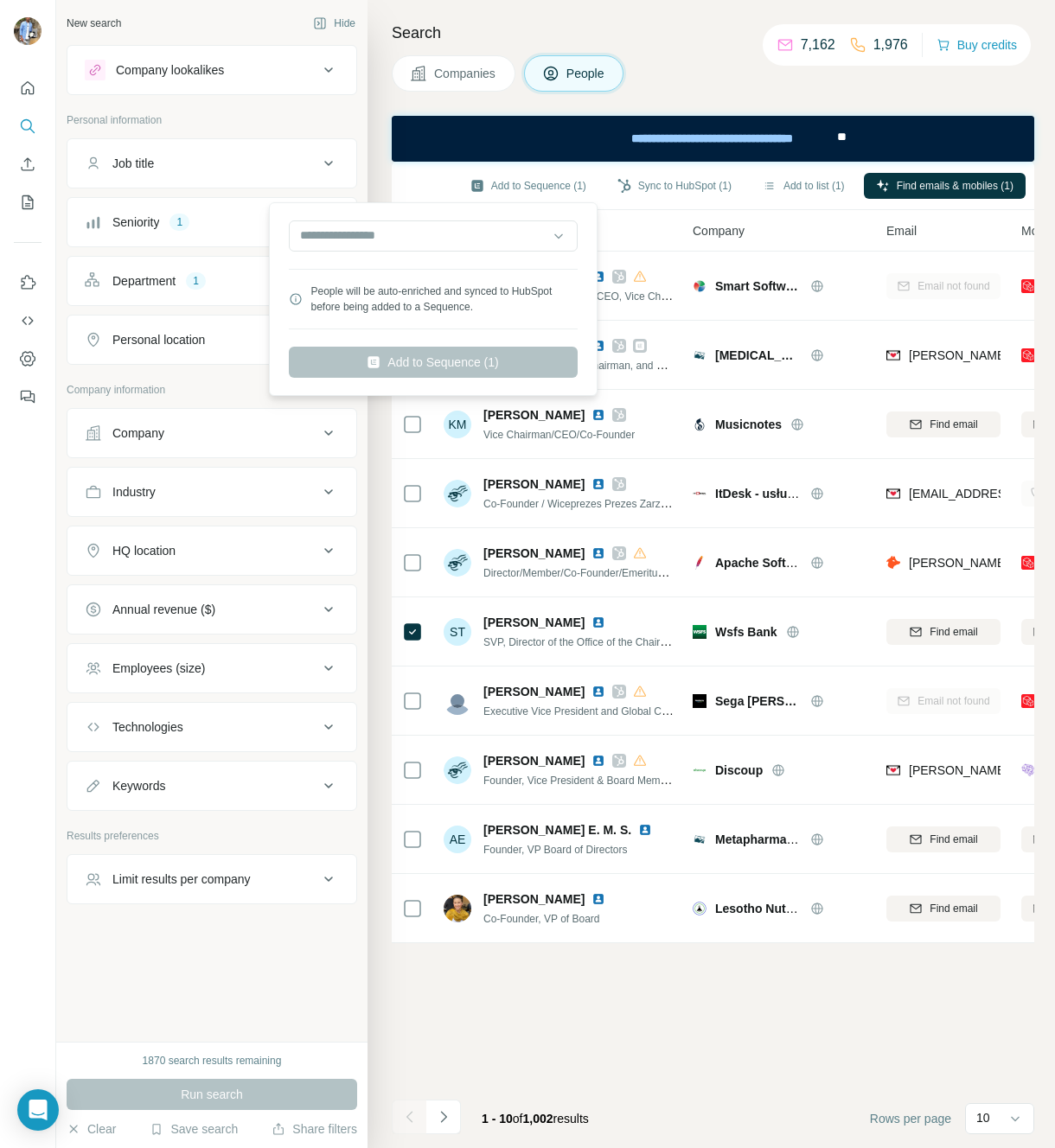
click at [417, 252] on div at bounding box center [433, 237] width 289 height 34
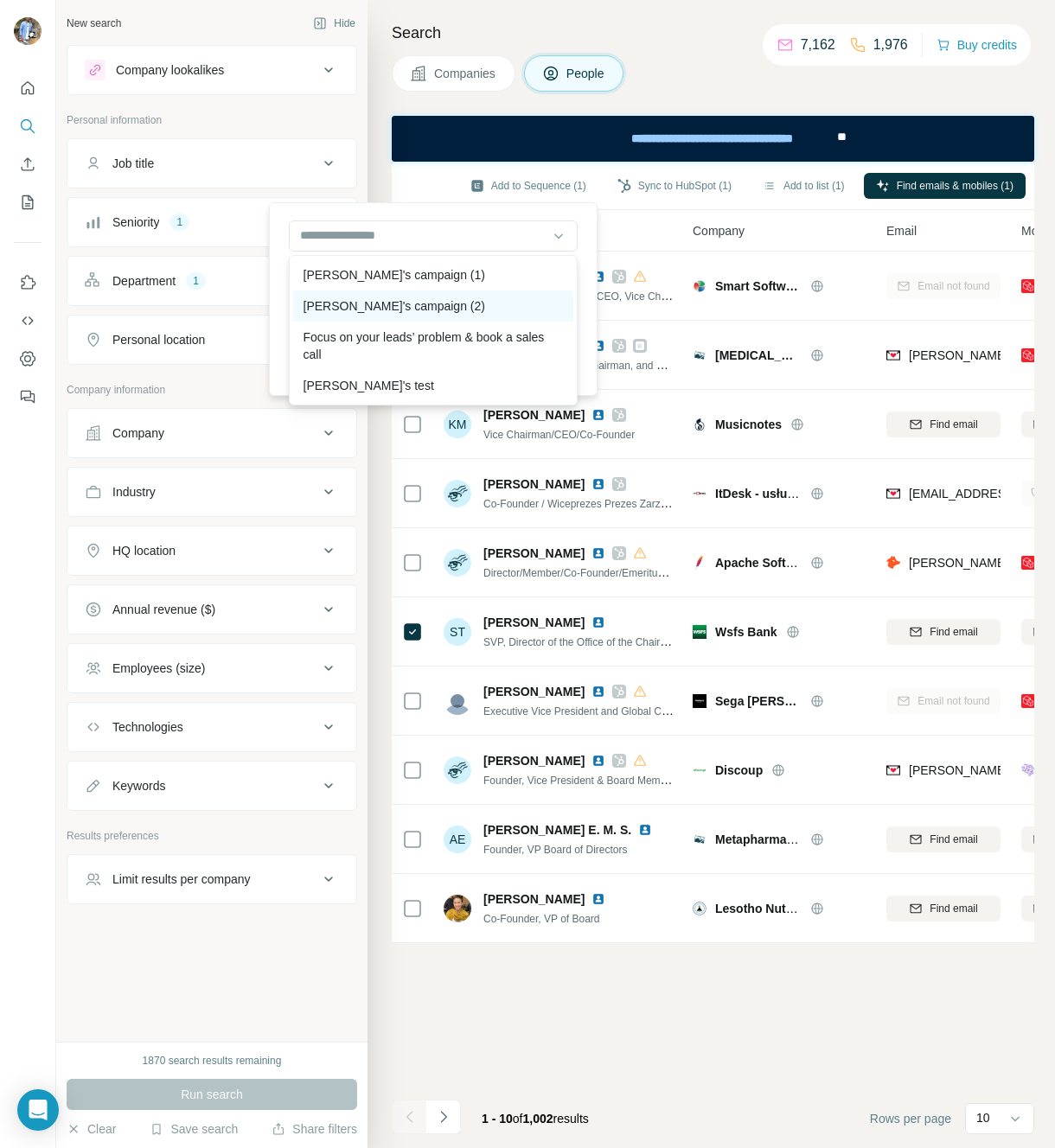
click at [373, 309] on div "David's campaign (2)" at bounding box center [434, 306] width 281 height 31
type input "**********"
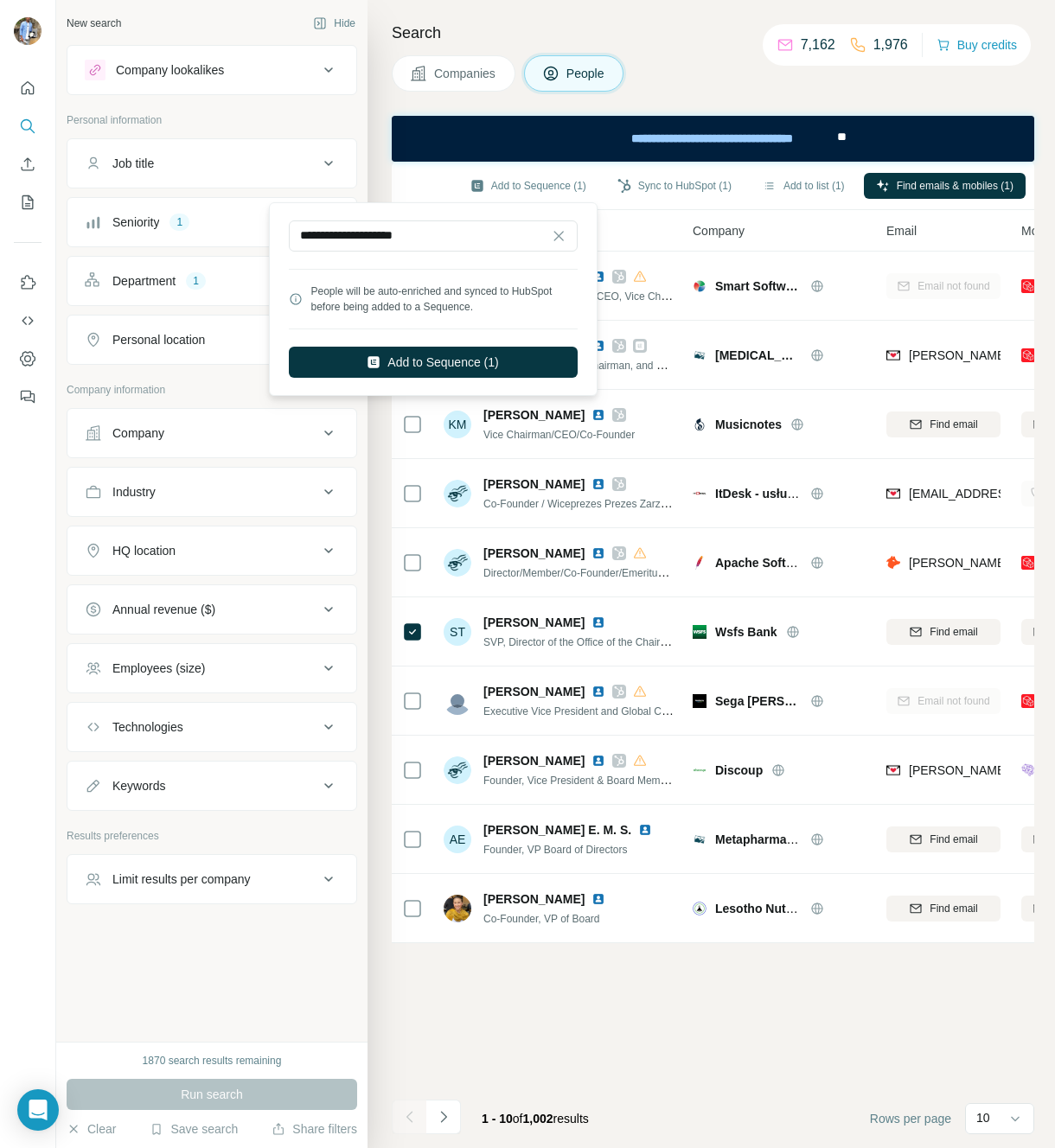
click at [458, 213] on div "**********" at bounding box center [433, 299] width 320 height 185
click at [432, 358] on button "Add to Sequence (1)" at bounding box center [433, 363] width 289 height 31
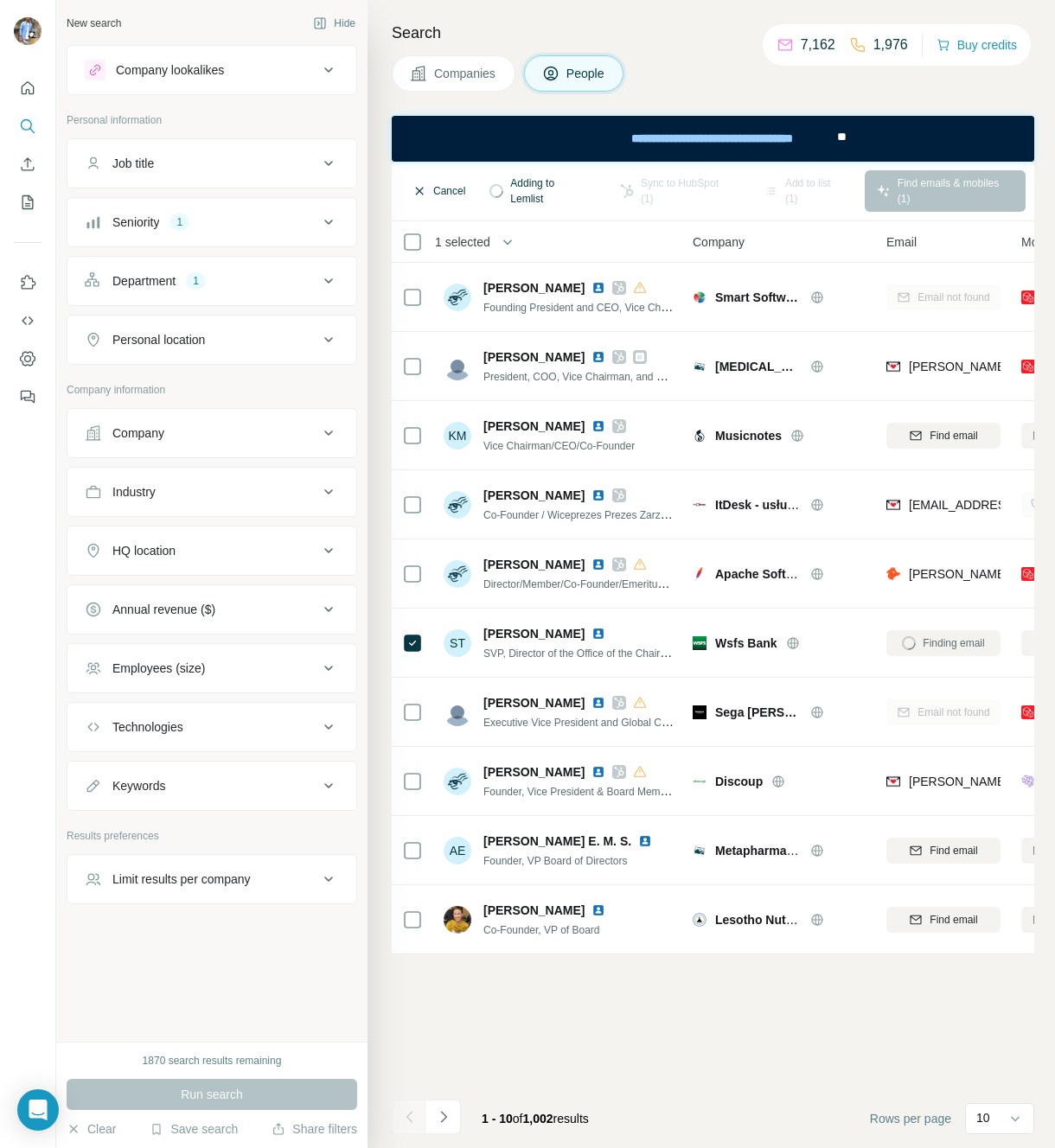
click at [444, 185] on button "Cancel" at bounding box center [438, 191] width 77 height 42
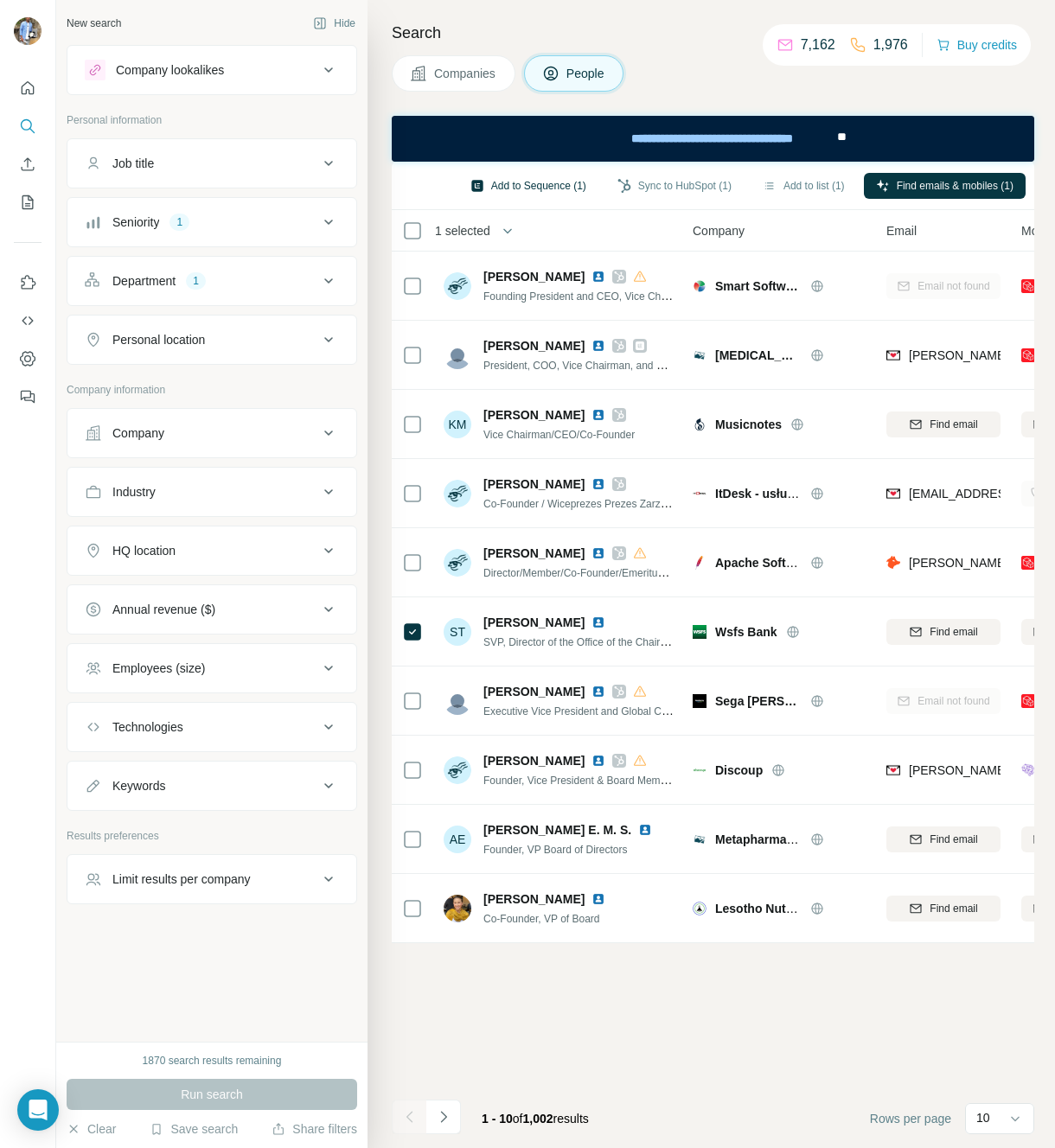
click at [533, 186] on button "Add to Sequence (1)" at bounding box center [528, 185] width 140 height 26
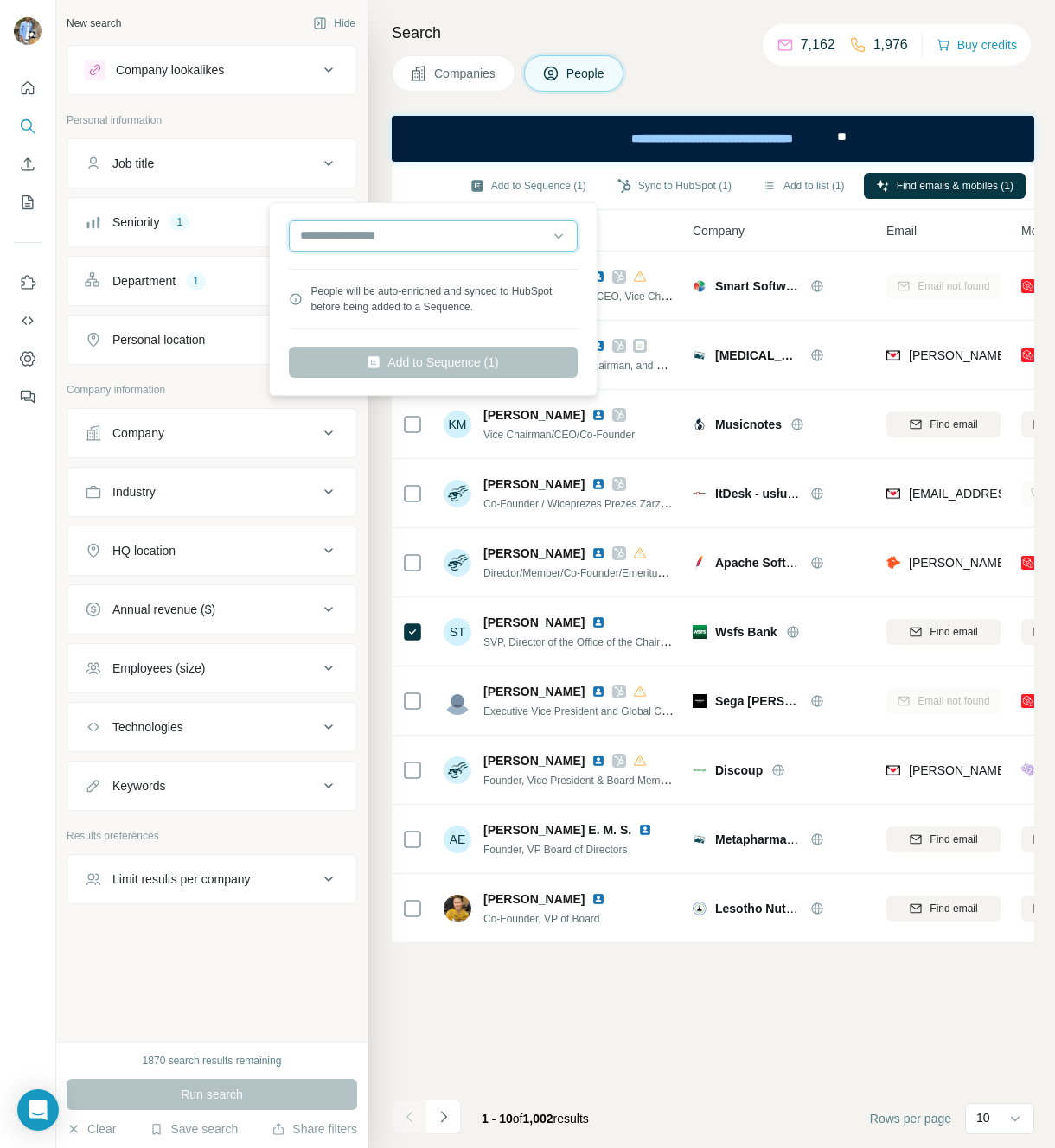
click at [458, 246] on input "text" at bounding box center [433, 236] width 289 height 31
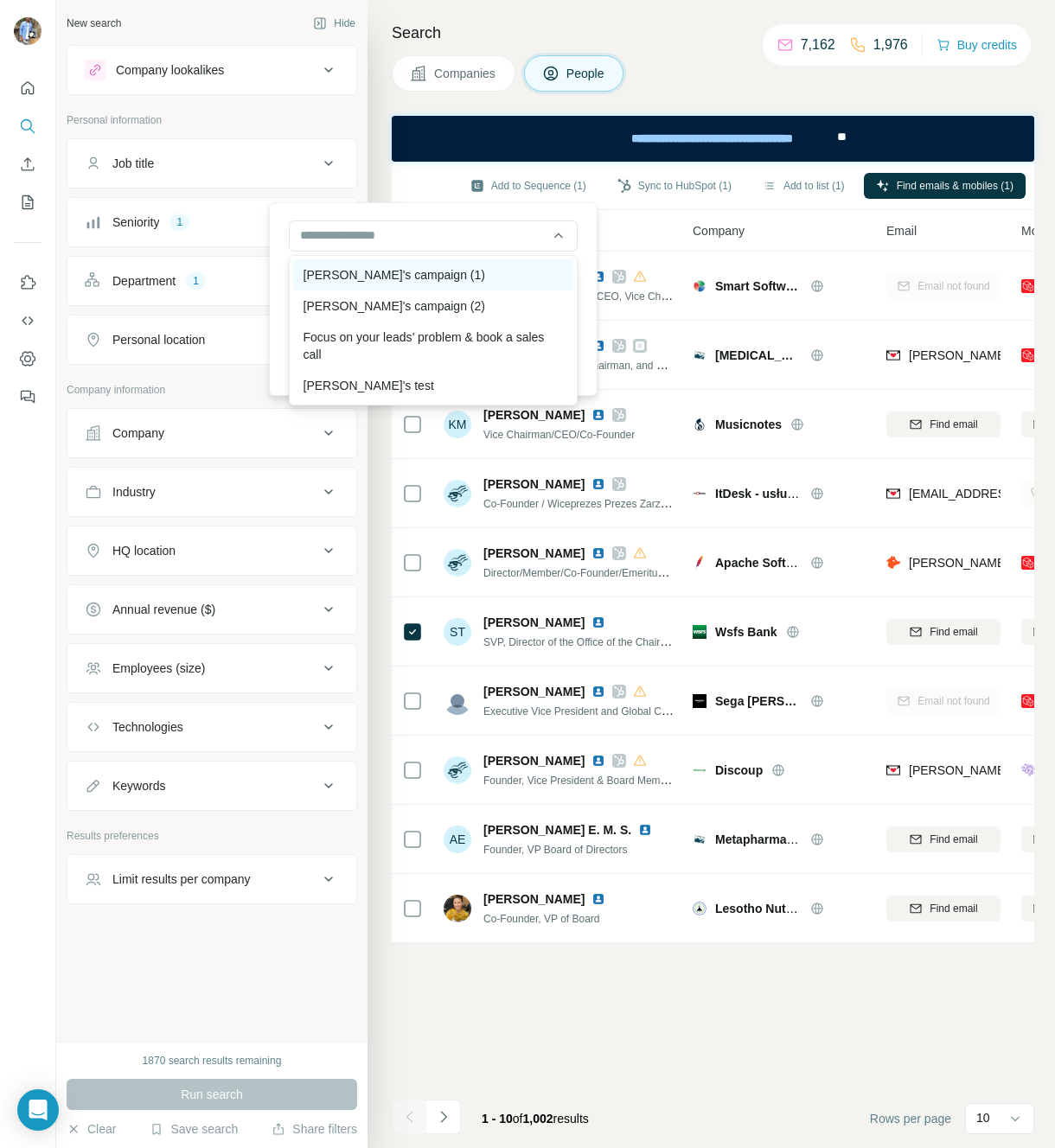
click at [418, 275] on div "David's campaign (1)" at bounding box center [434, 275] width 281 height 31
type input "**********"
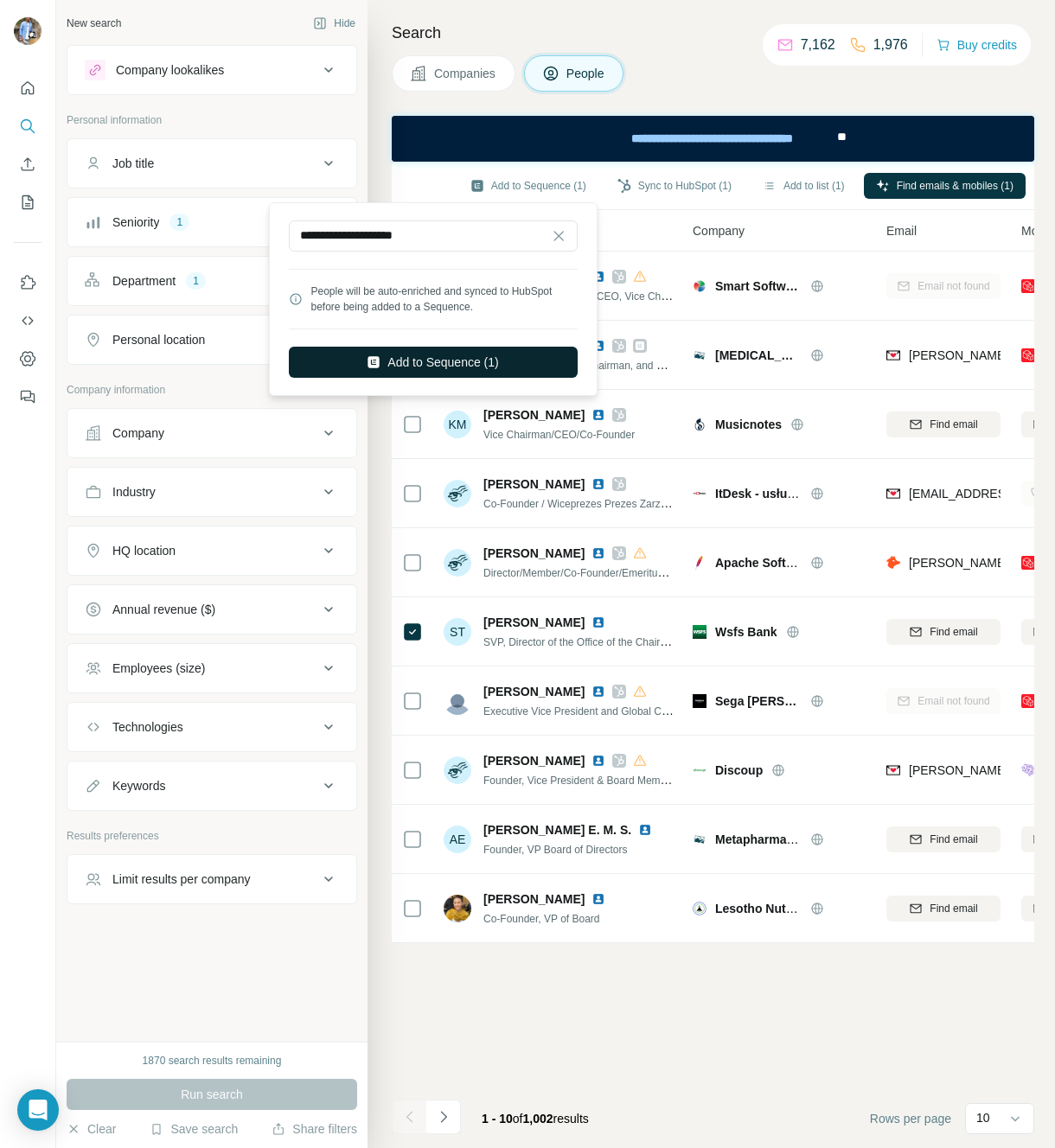
click at [426, 355] on button "Add to Sequence (1)" at bounding box center [433, 363] width 289 height 31
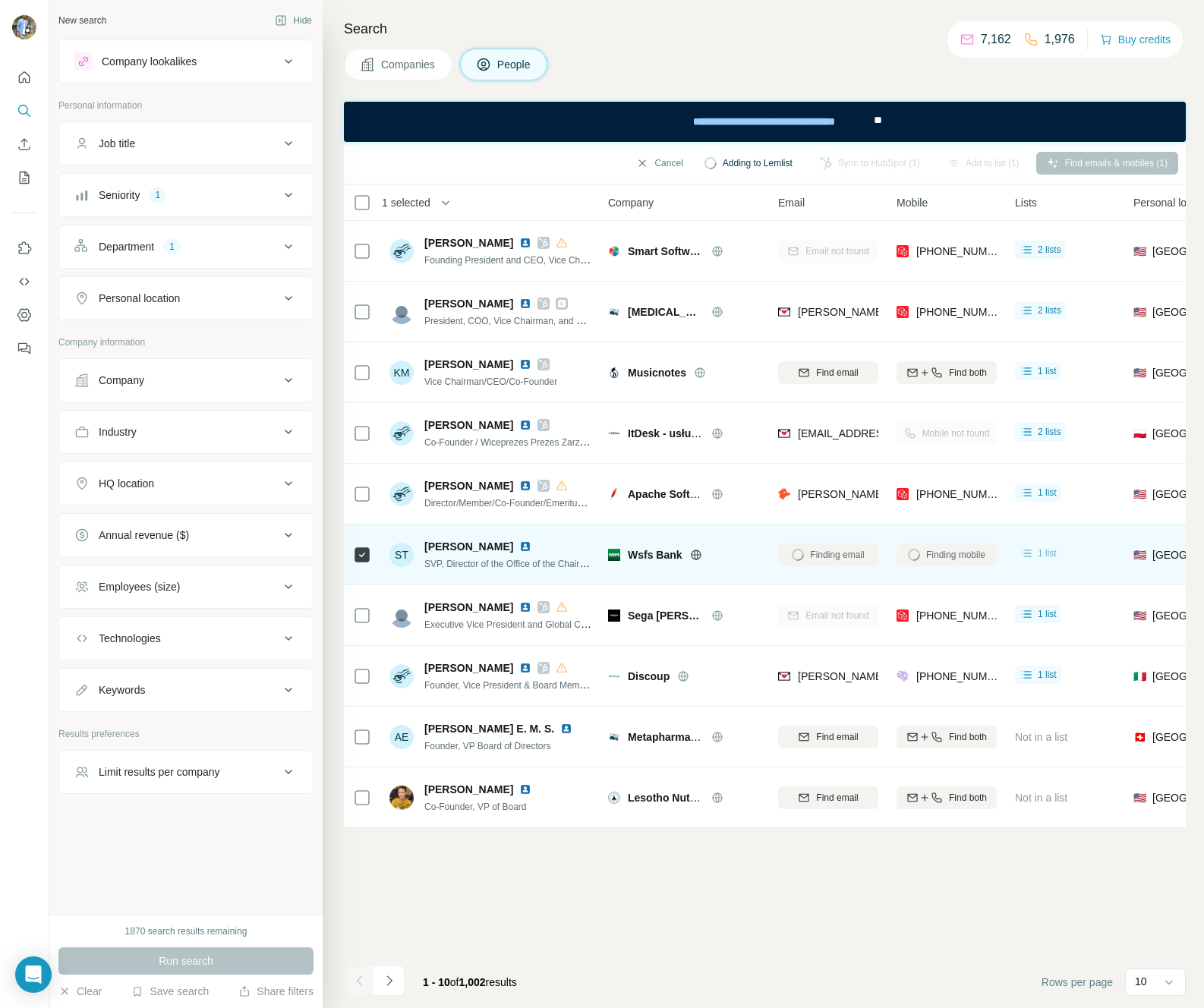
click at [922, 553] on div "1 list" at bounding box center [1038, 553] width 37 height 15
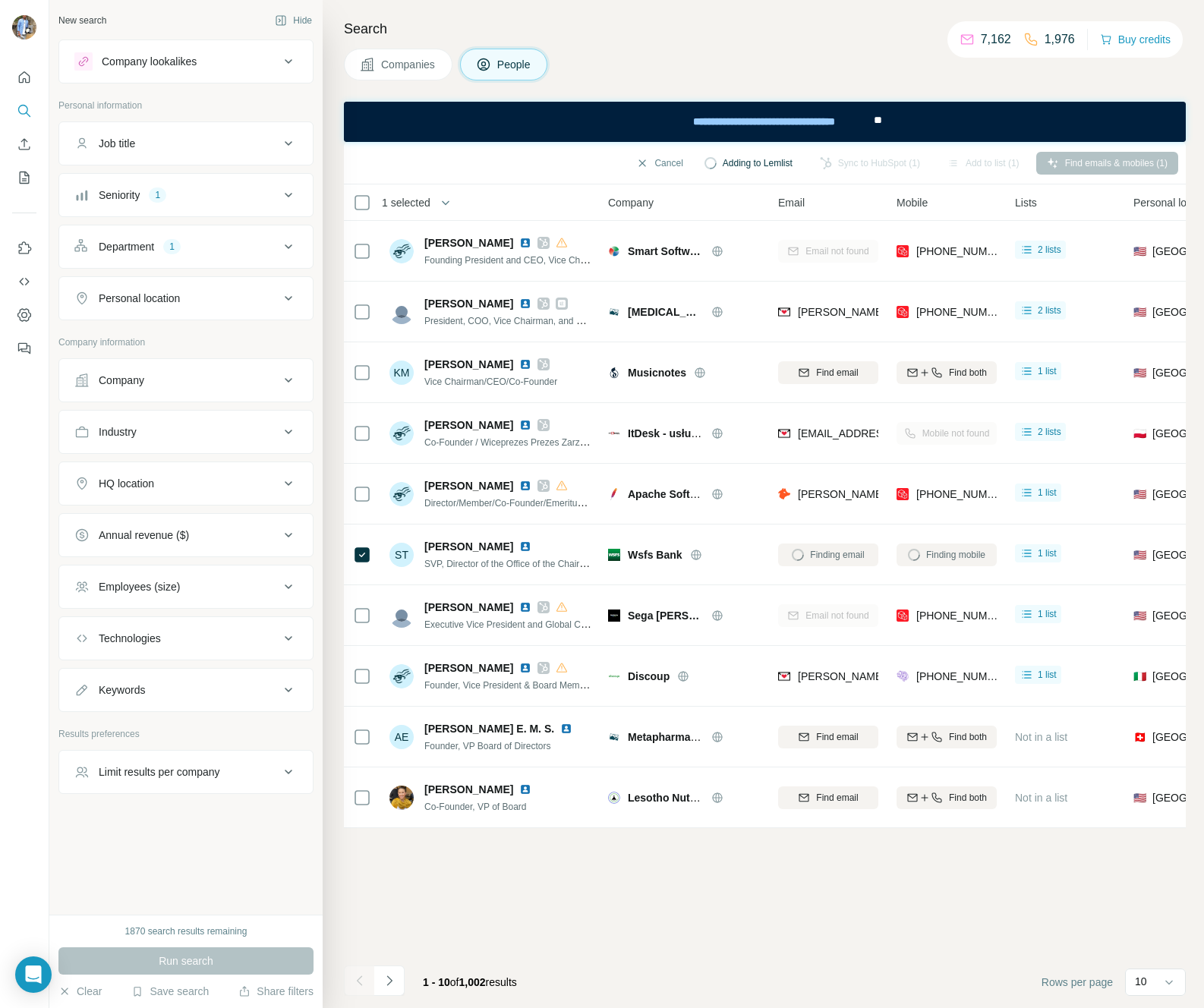
click at [144, 378] on div "Company" at bounding box center [122, 380] width 45 height 15
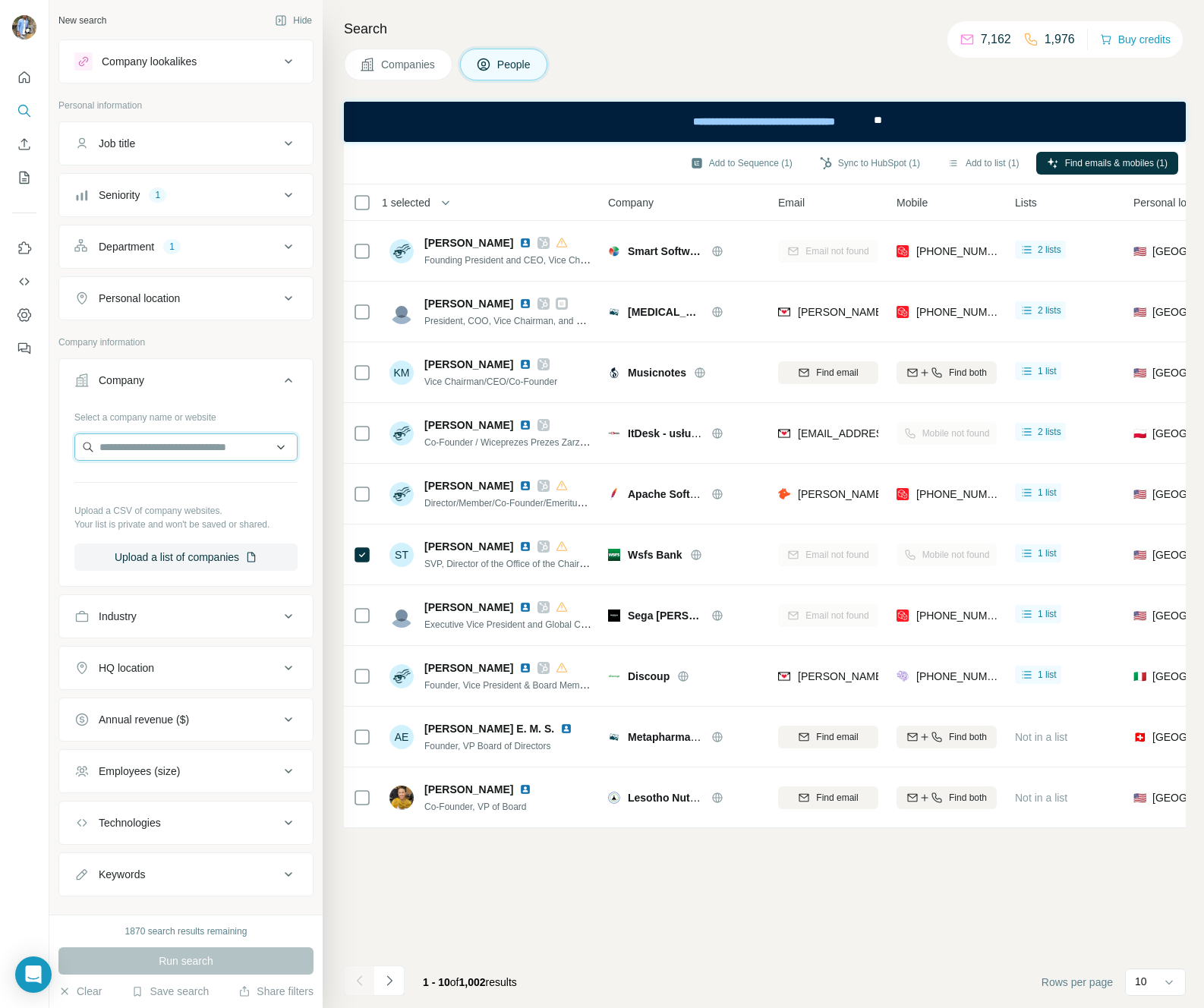
click at [136, 448] on input "text" at bounding box center [186, 447] width 223 height 28
type input "*********"
click at [168, 485] on div "Surfe surfe.com" at bounding box center [186, 488] width 216 height 41
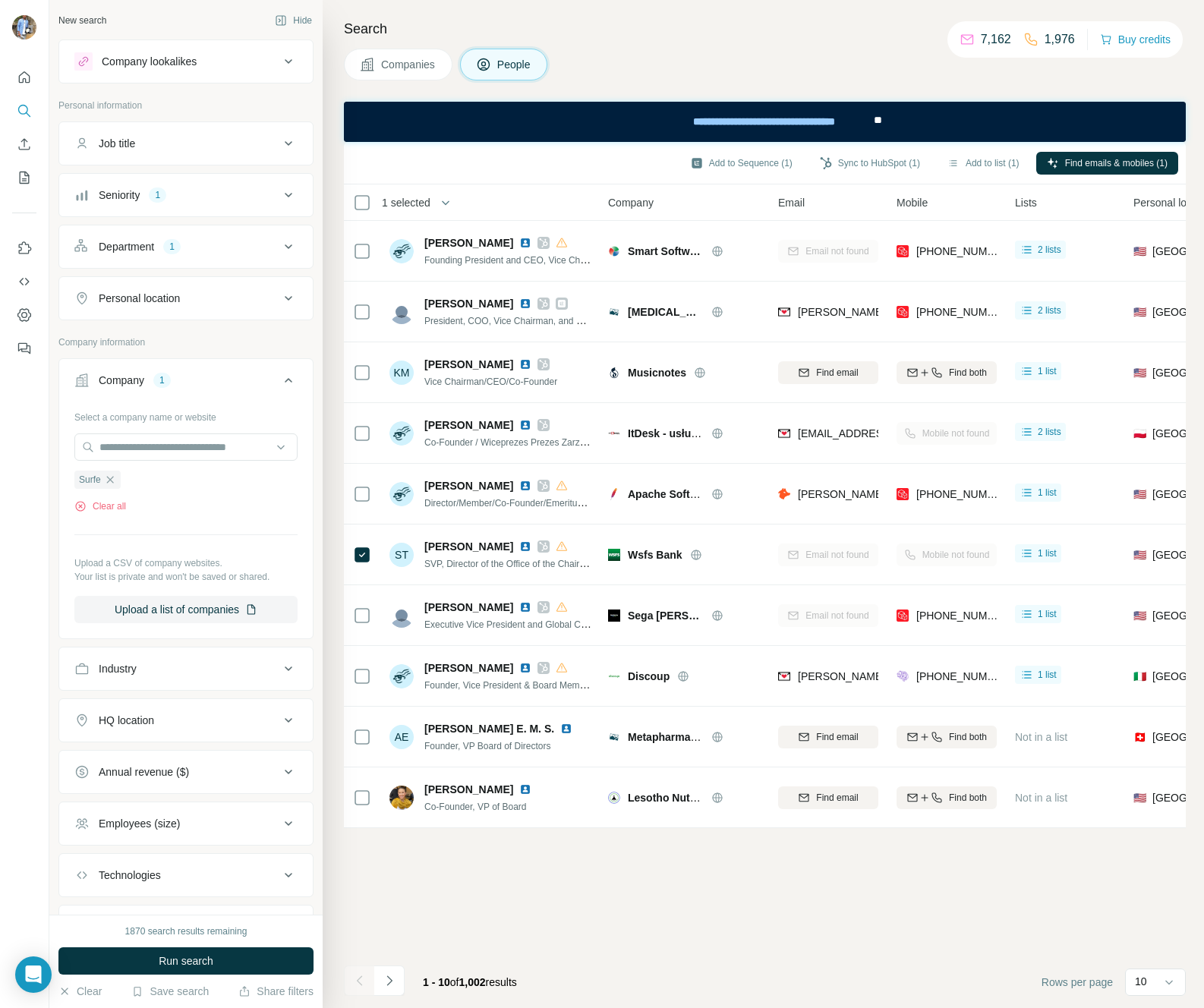
drag, startPoint x: 174, startPoint y: 617, endPoint x: 200, endPoint y: 661, distance: 51.1
click at [200, 661] on ul "Company 1 Select a company name or website Surfe Clear all Upload a CSV of comp…" at bounding box center [186, 653] width 255 height 591
click at [197, 970] on button "Run search" at bounding box center [186, 961] width 255 height 28
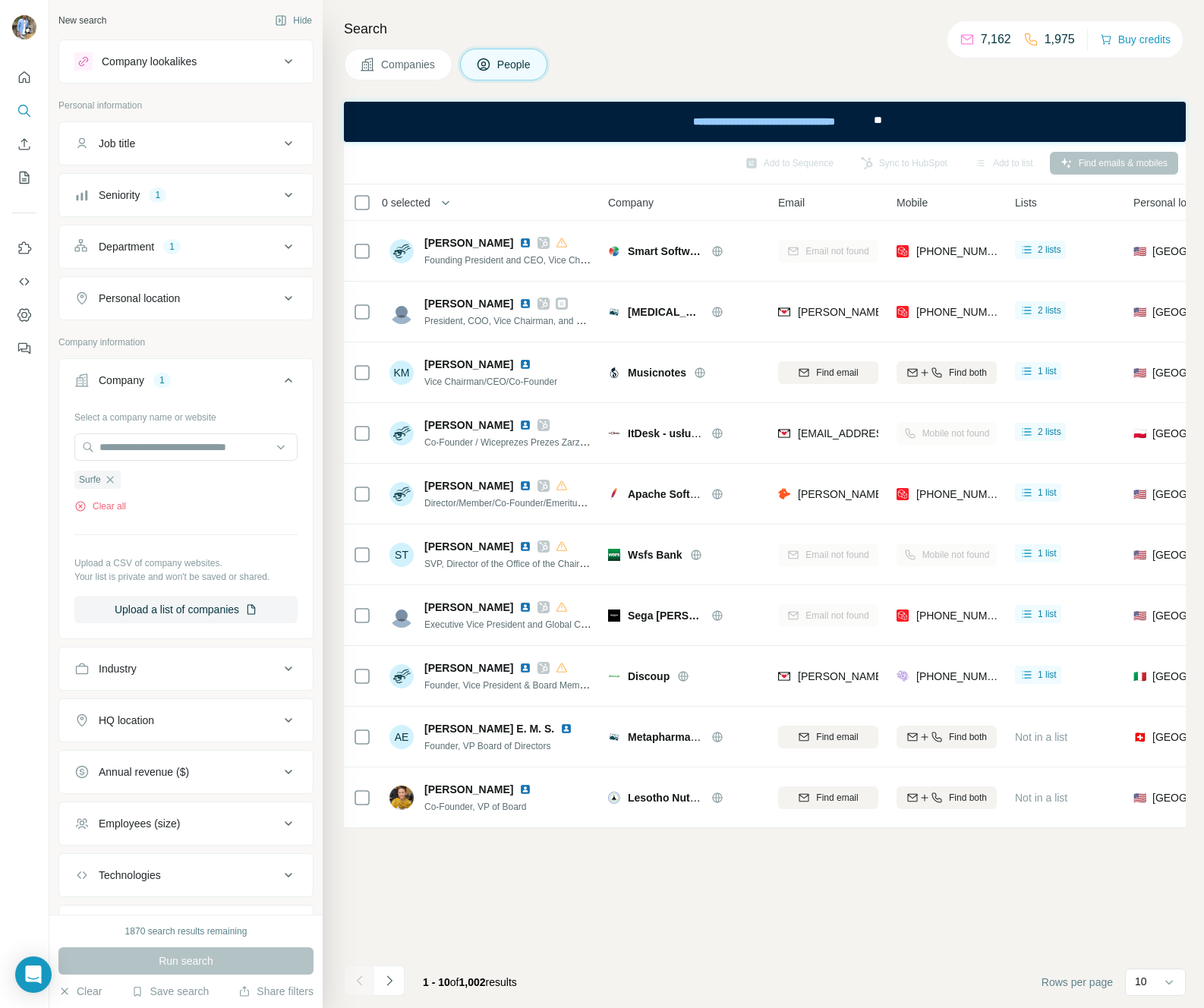
click at [213, 200] on div "Seniority 1" at bounding box center [177, 194] width 205 height 15
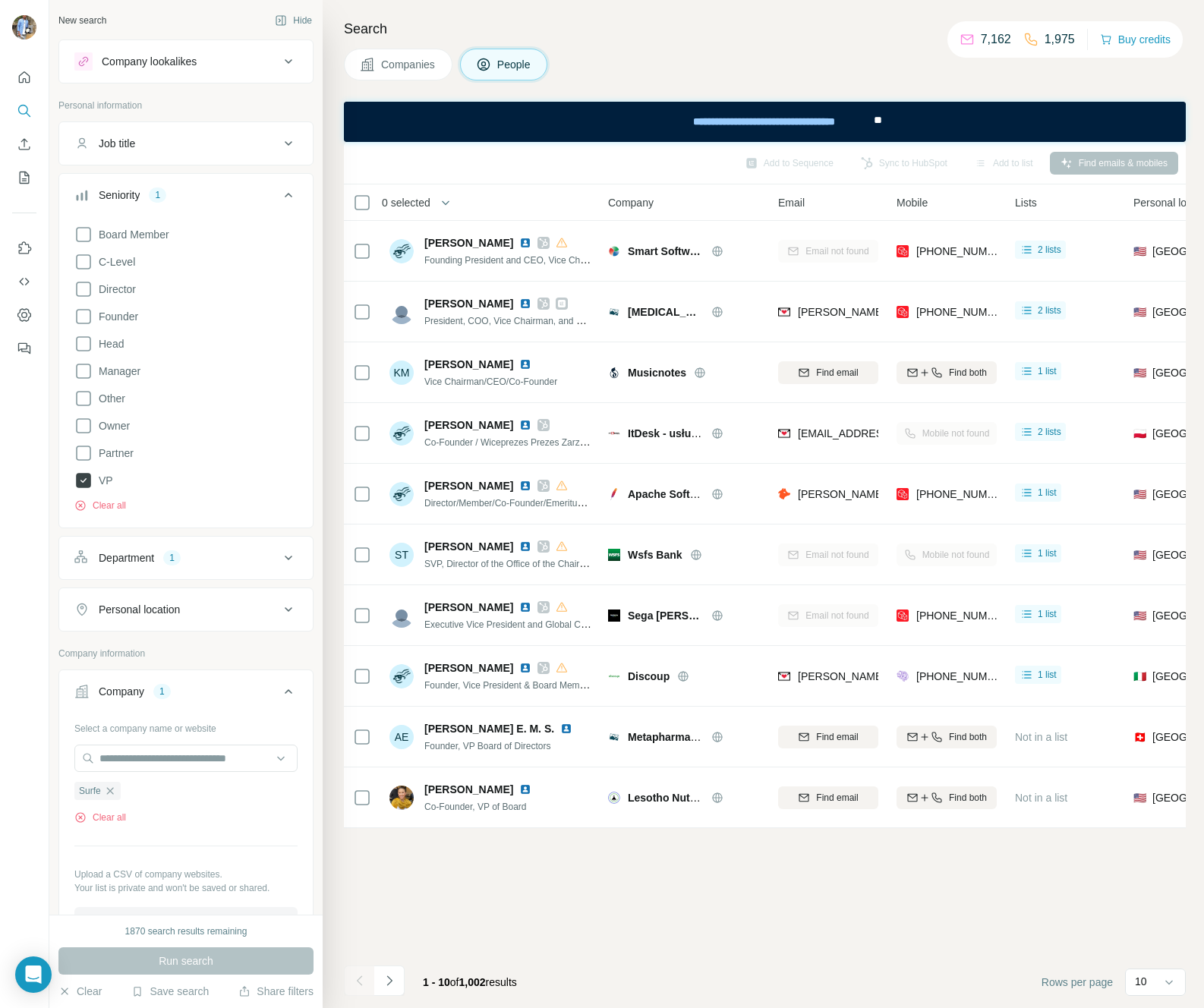
click at [102, 474] on span "VP" at bounding box center [102, 481] width 20 height 15
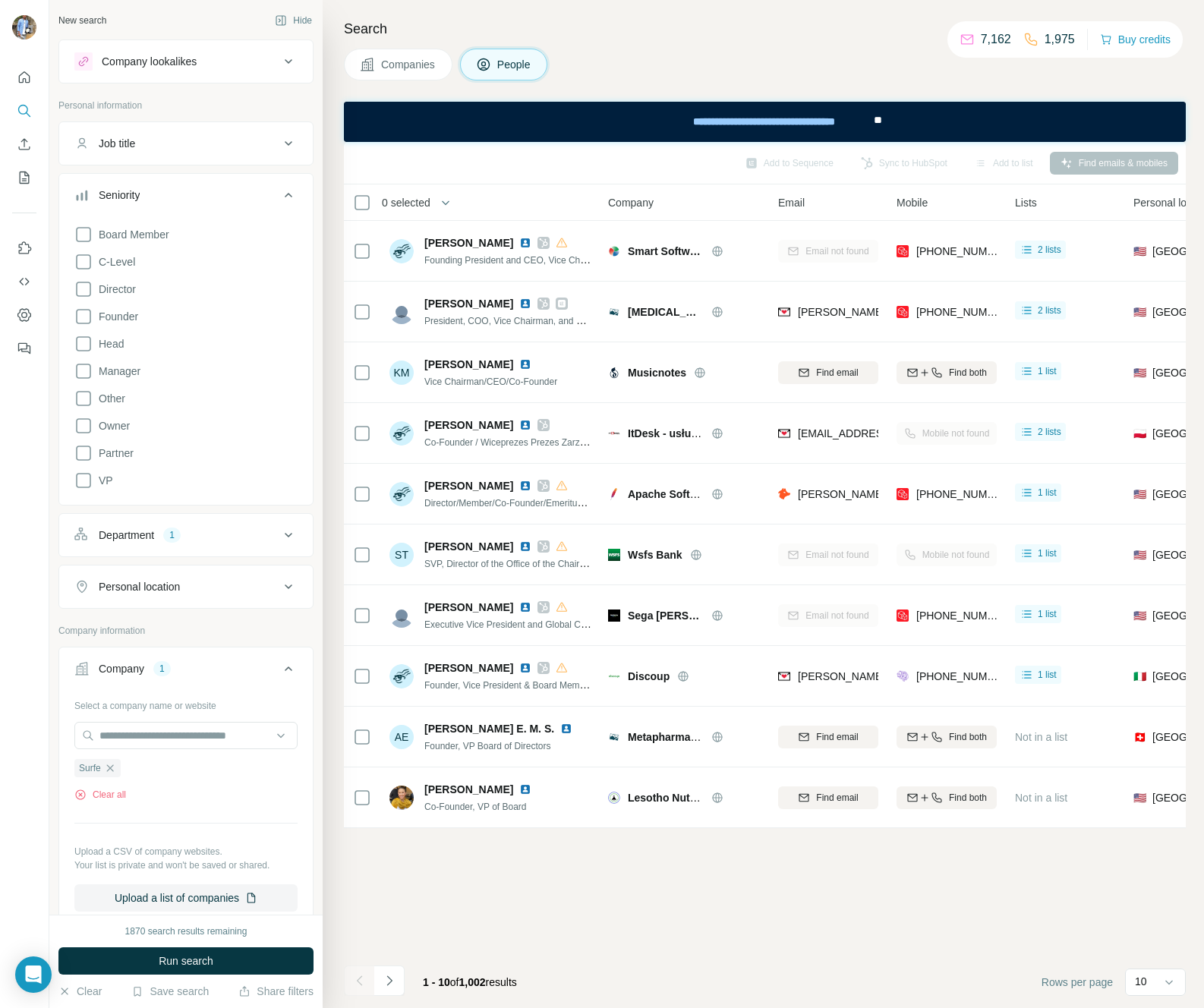
click at [153, 529] on div "Department" at bounding box center [126, 535] width 55 height 15
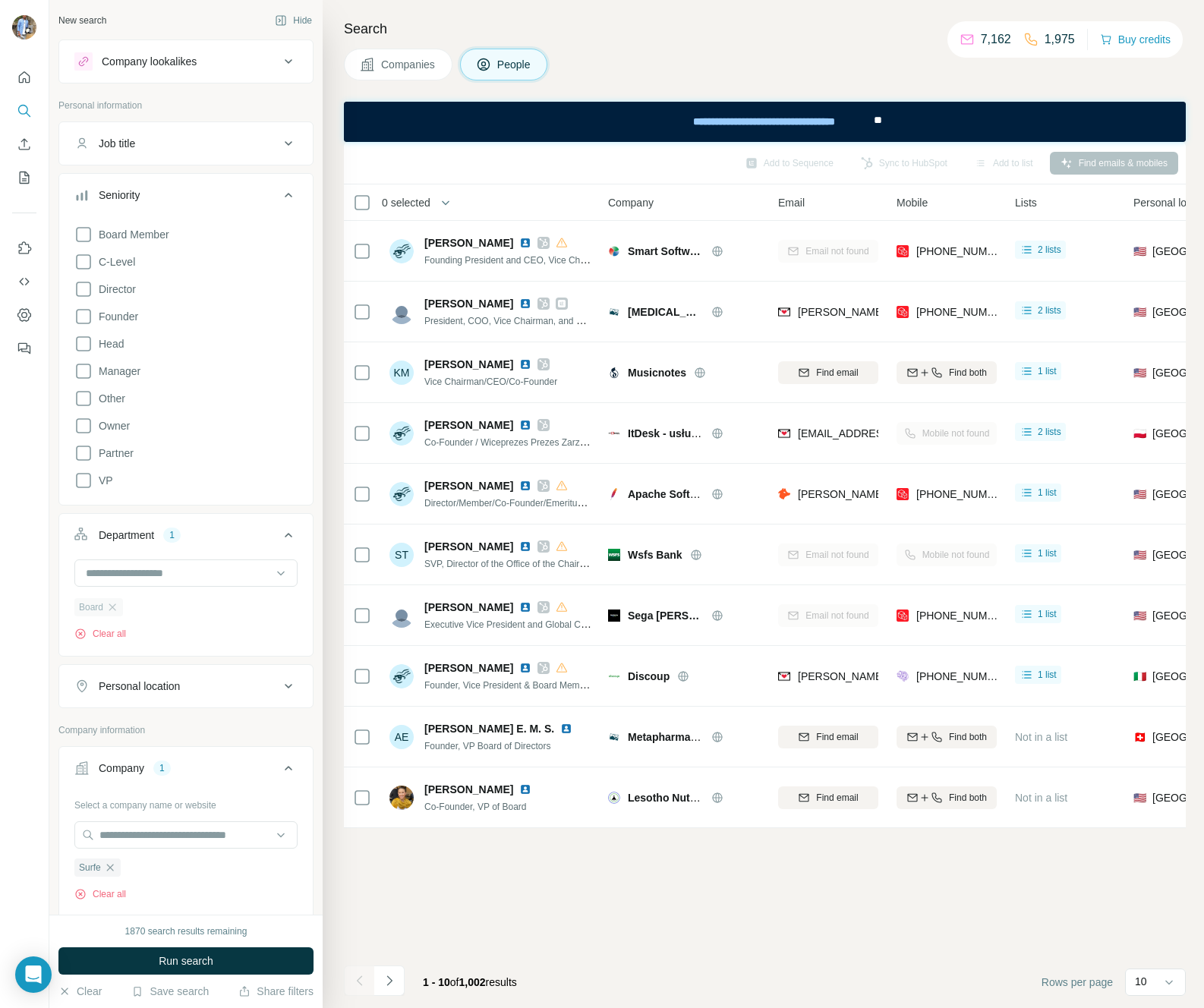
click at [120, 604] on div "Board" at bounding box center [99, 607] width 49 height 18
click at [115, 607] on icon "button" at bounding box center [112, 607] width 12 height 12
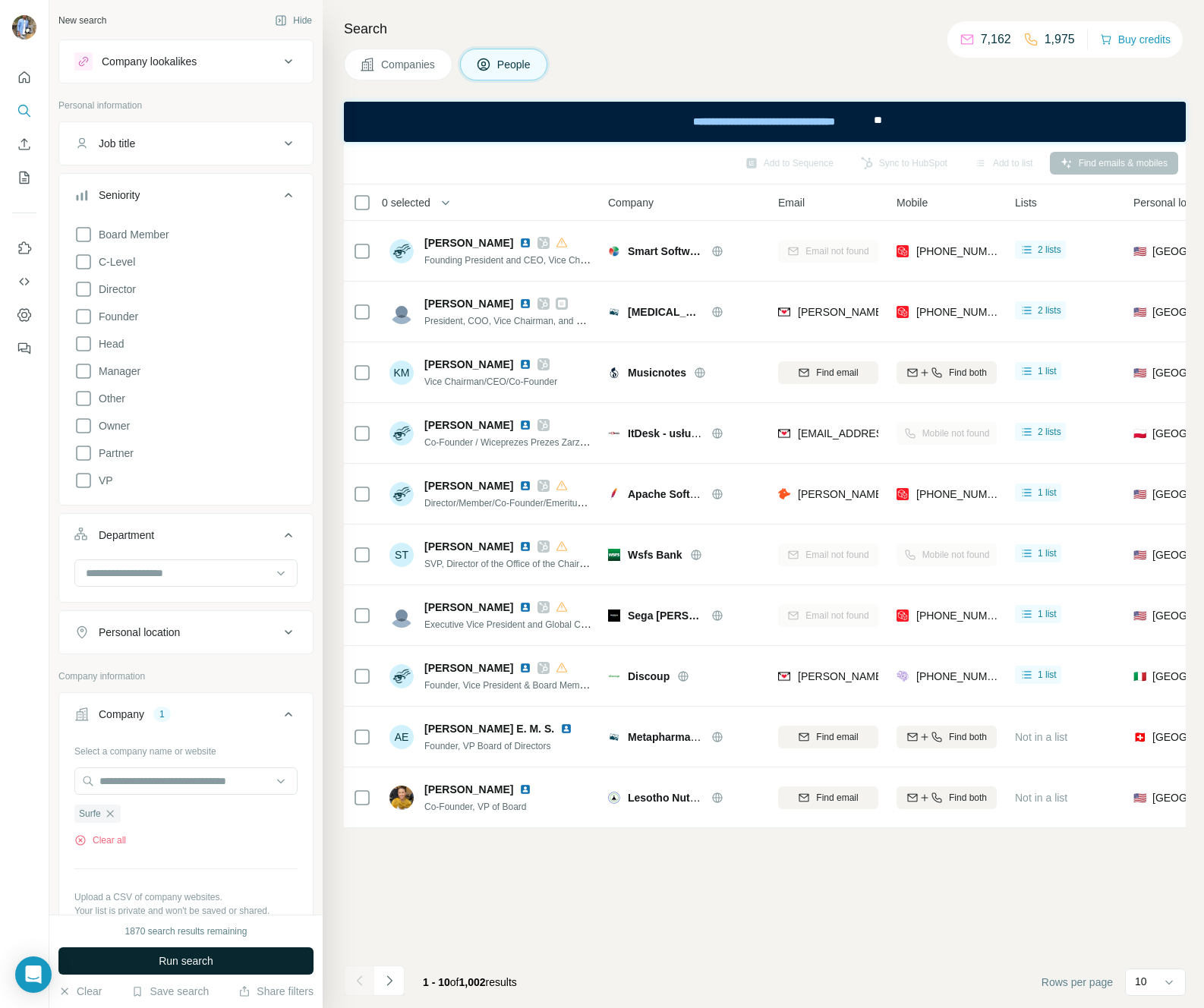
click at [189, 957] on span "Run search" at bounding box center [186, 961] width 54 height 15
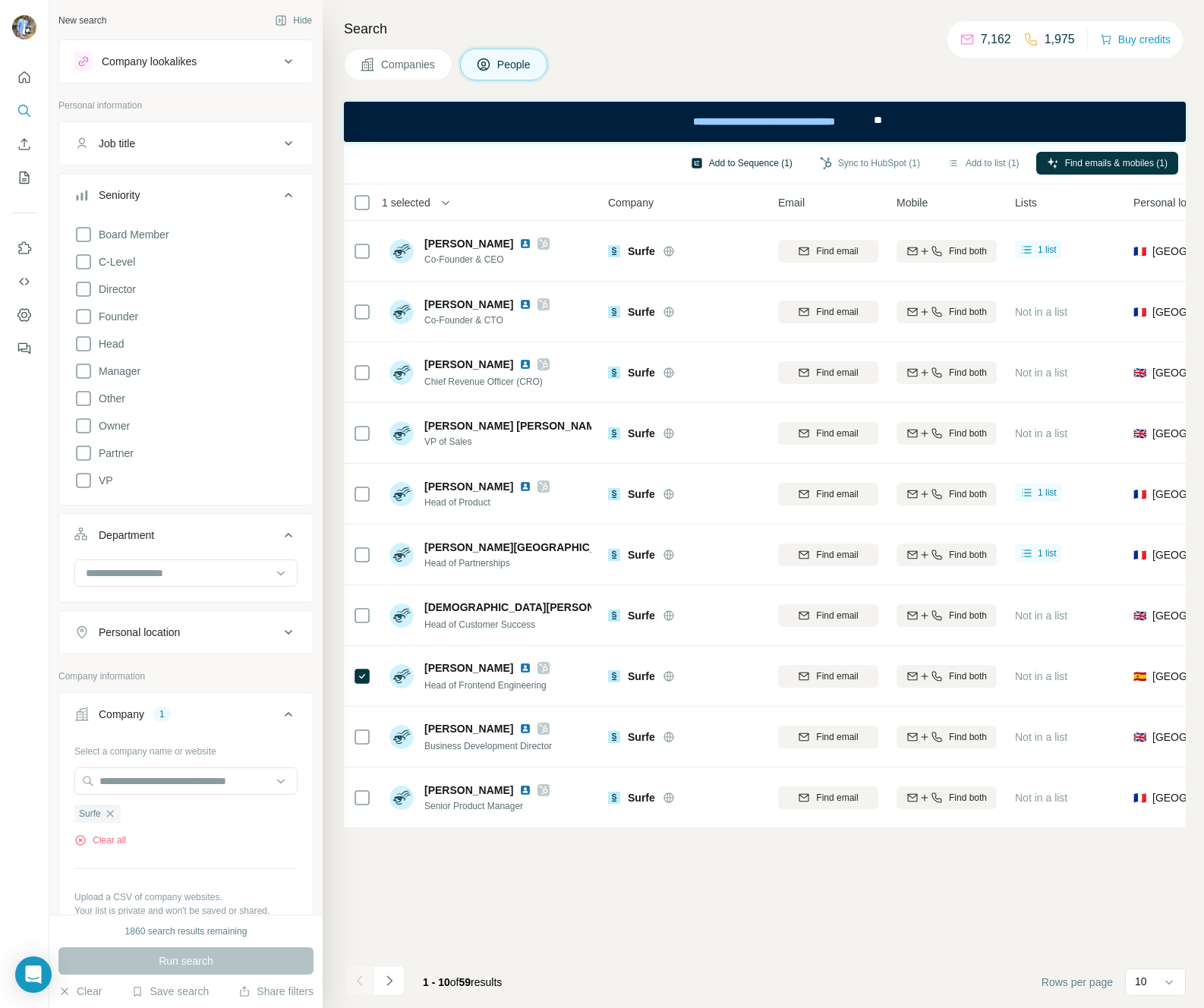
click at [738, 158] on button "Add to Sequence (1)" at bounding box center [741, 163] width 123 height 23
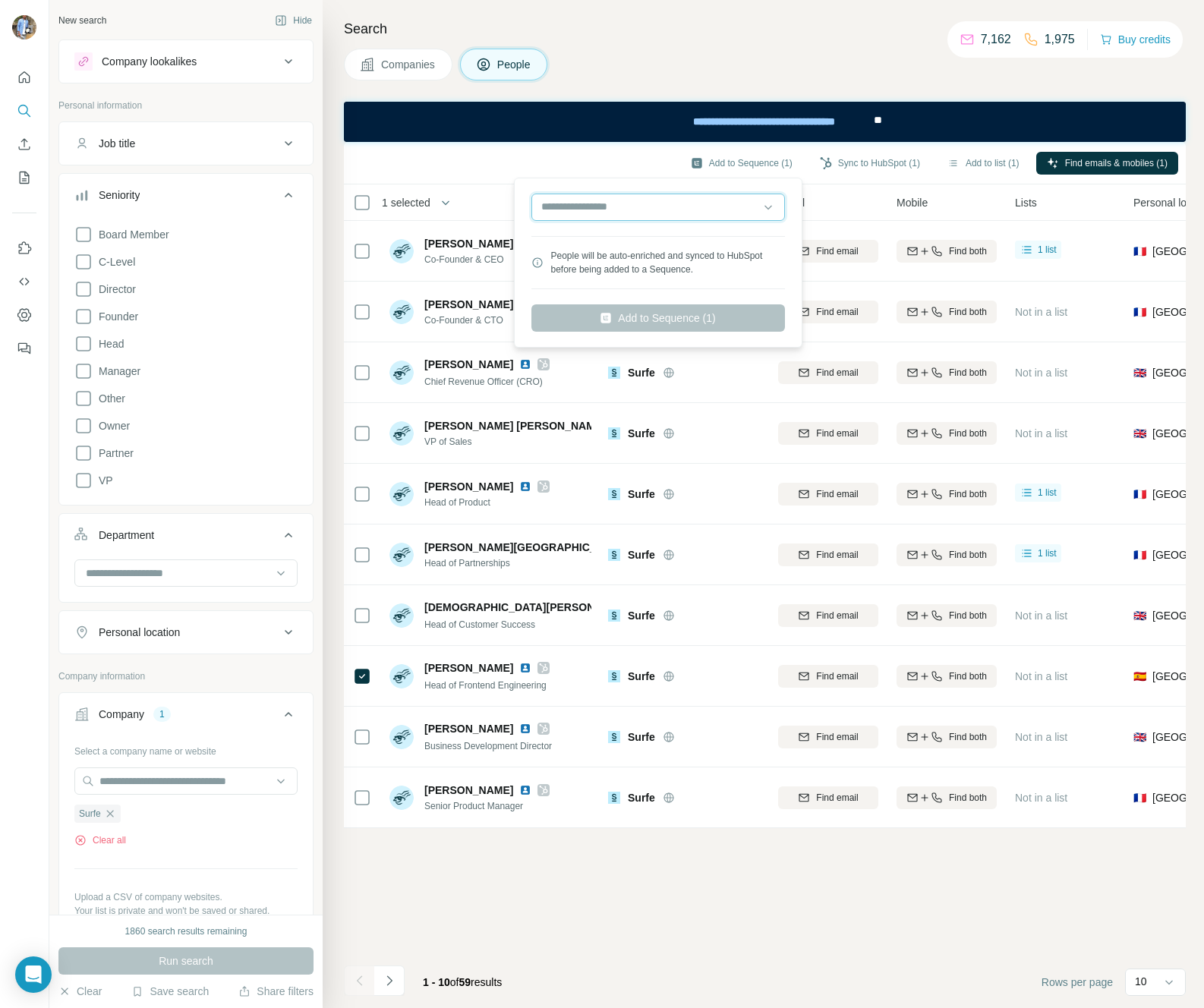
click at [630, 216] on input "text" at bounding box center [658, 207] width 254 height 28
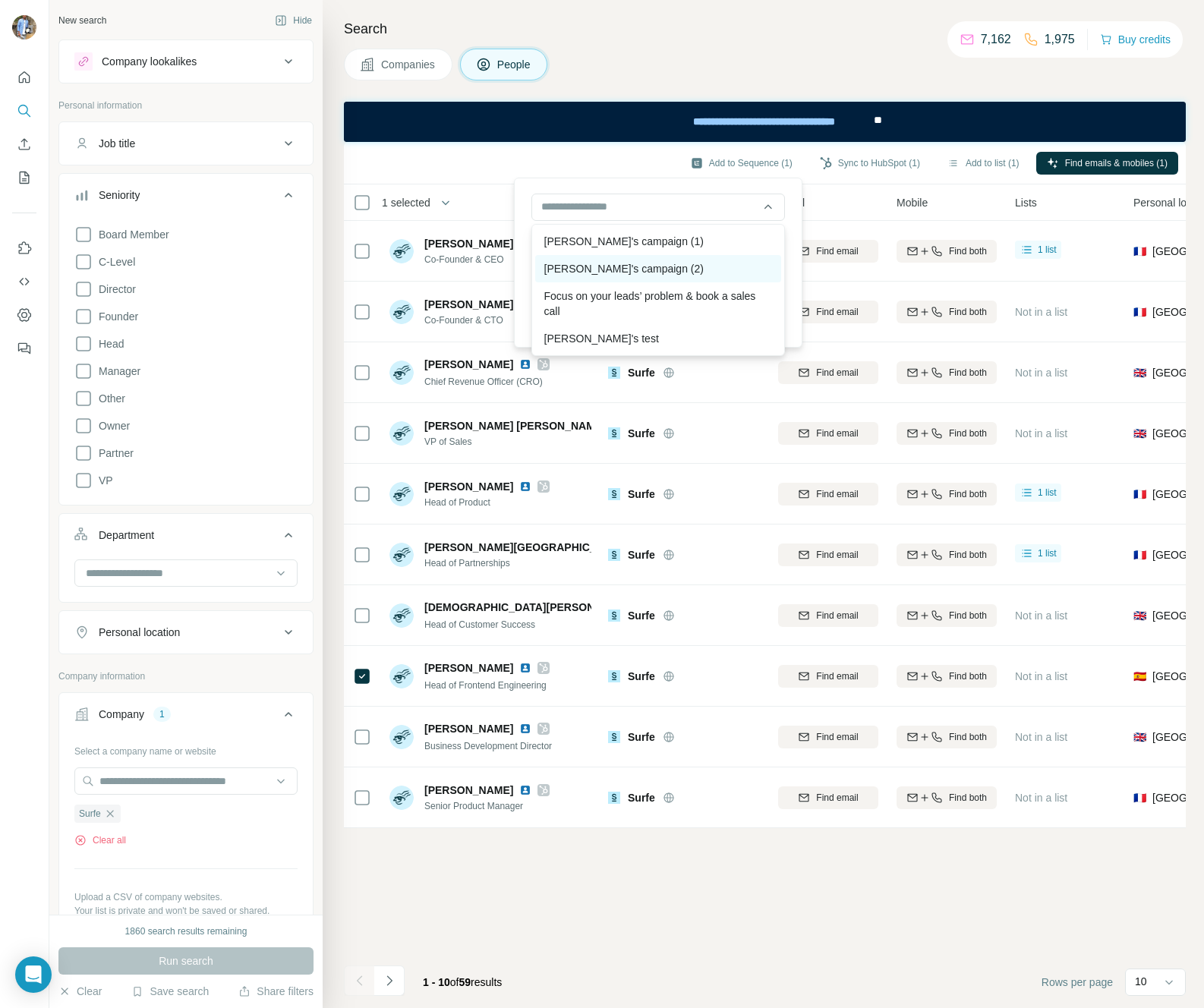
click at [618, 263] on div "David's campaign (2)" at bounding box center [658, 269] width 246 height 28
type input "**********"
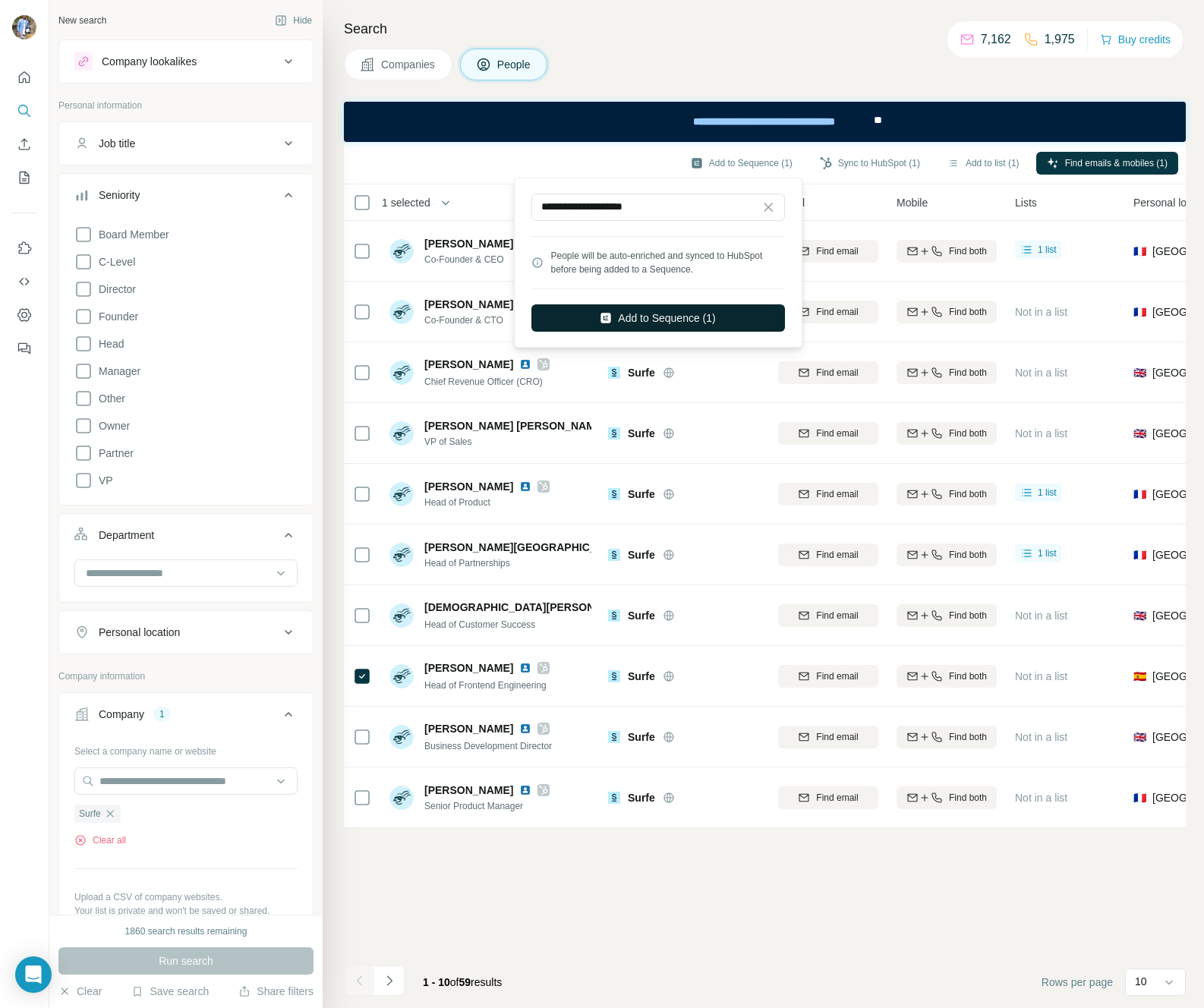
click at [632, 318] on button "Add to Sequence (1)" at bounding box center [658, 318] width 254 height 28
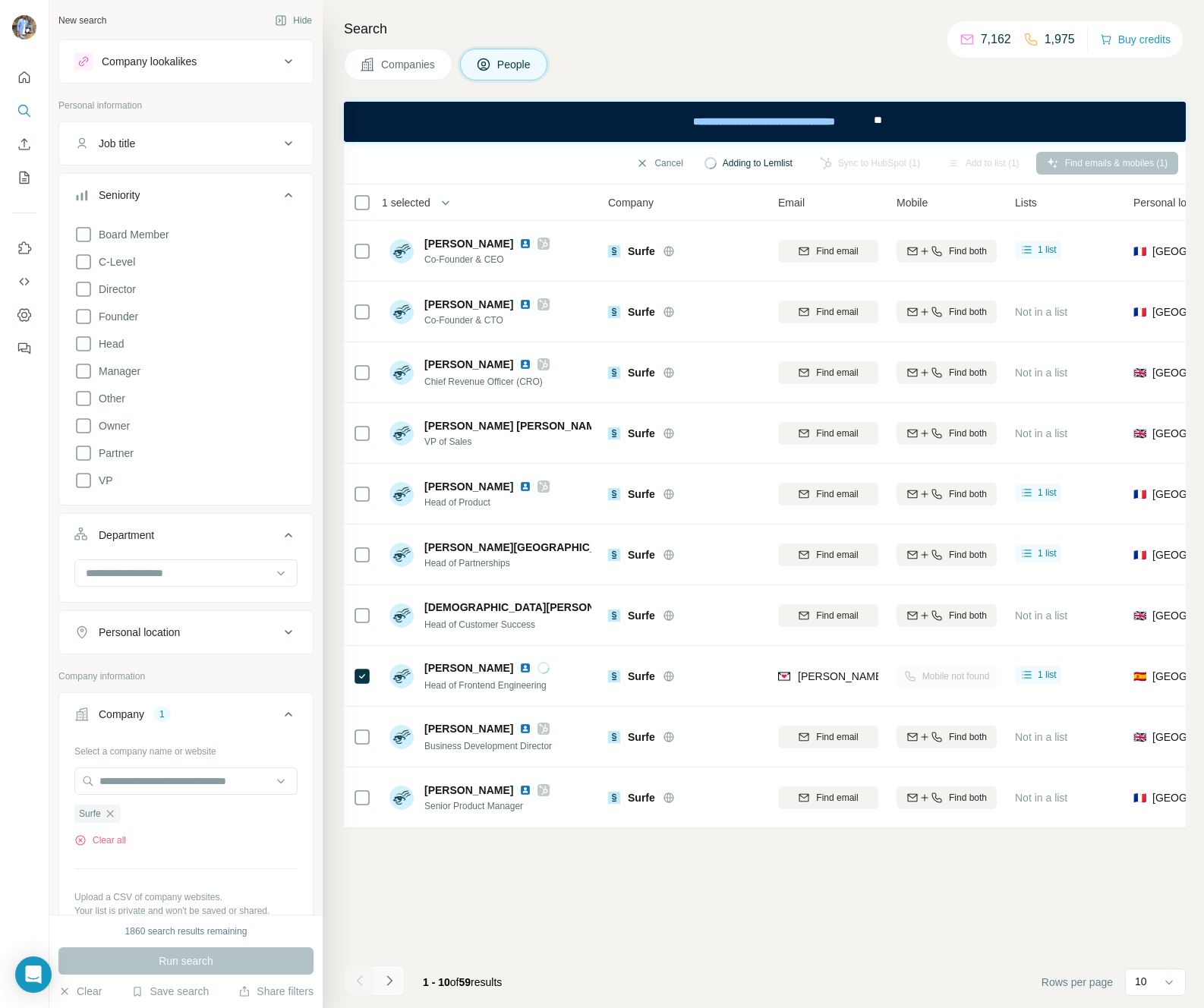
click at [397, 980] on button "Navigate to next page" at bounding box center [389, 980] width 30 height 30
click at [355, 987] on icon "Navigate to previous page" at bounding box center [360, 980] width 15 height 15
click at [394, 974] on icon "Navigate to next page" at bounding box center [389, 980] width 15 height 15
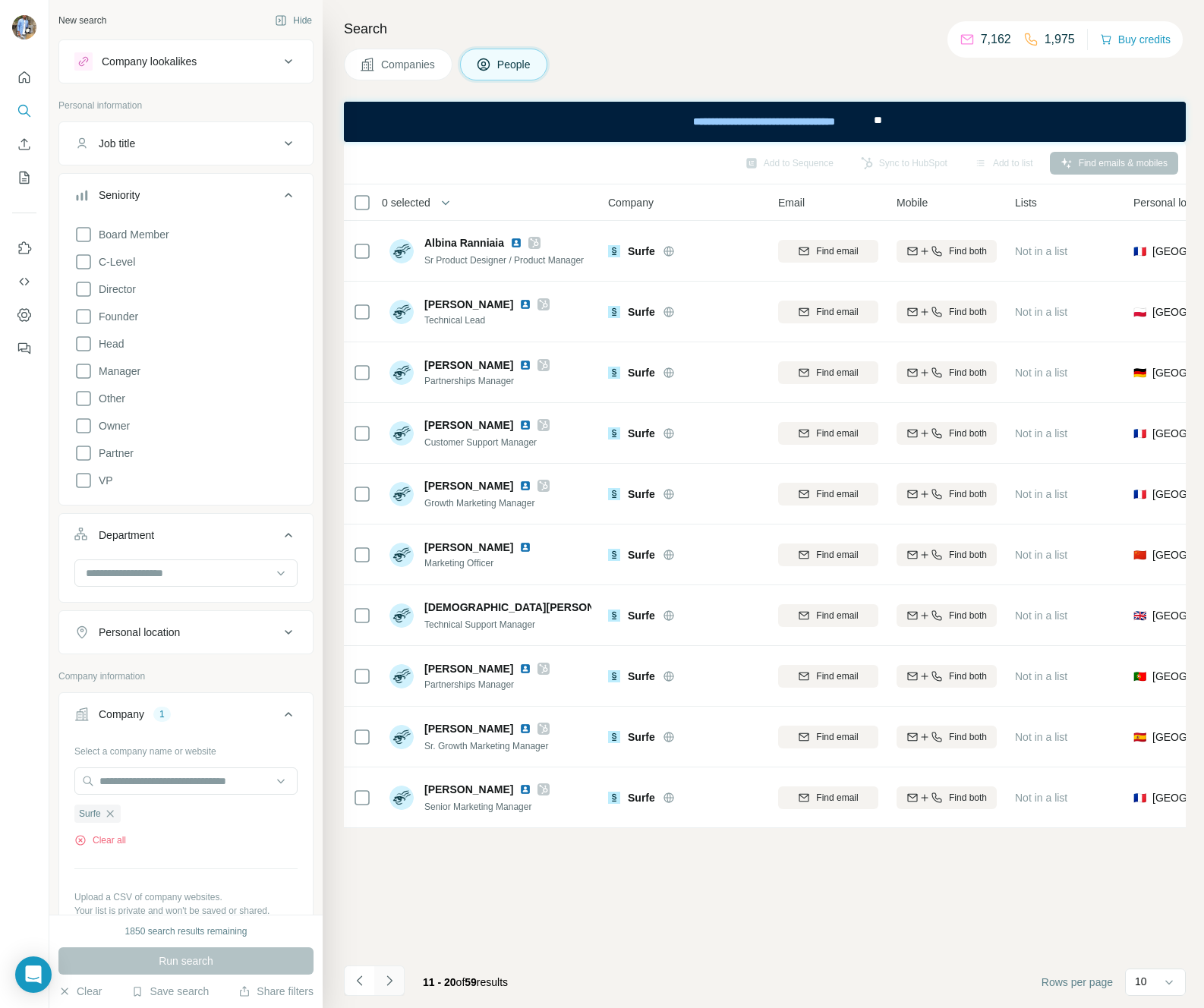
click at [392, 984] on icon "Navigate to next page" at bounding box center [389, 980] width 15 height 15
click at [348, 987] on button "Navigate to previous page" at bounding box center [358, 980] width 30 height 30
click at [362, 987] on icon "Navigate to previous page" at bounding box center [360, 980] width 15 height 15
click at [393, 980] on icon "Navigate to next page" at bounding box center [389, 980] width 15 height 15
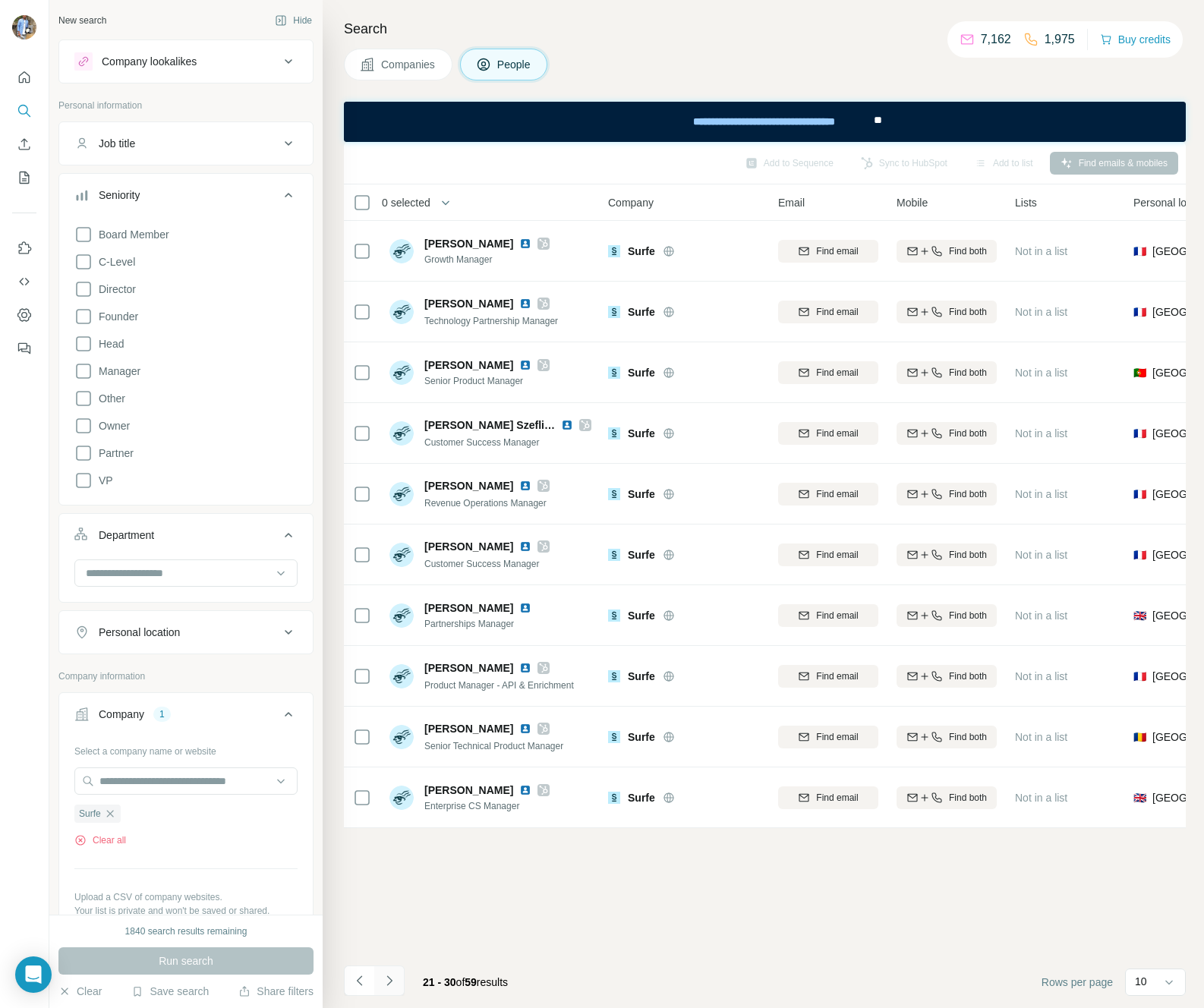
click at [393, 980] on icon "Navigate to next page" at bounding box center [389, 980] width 15 height 15
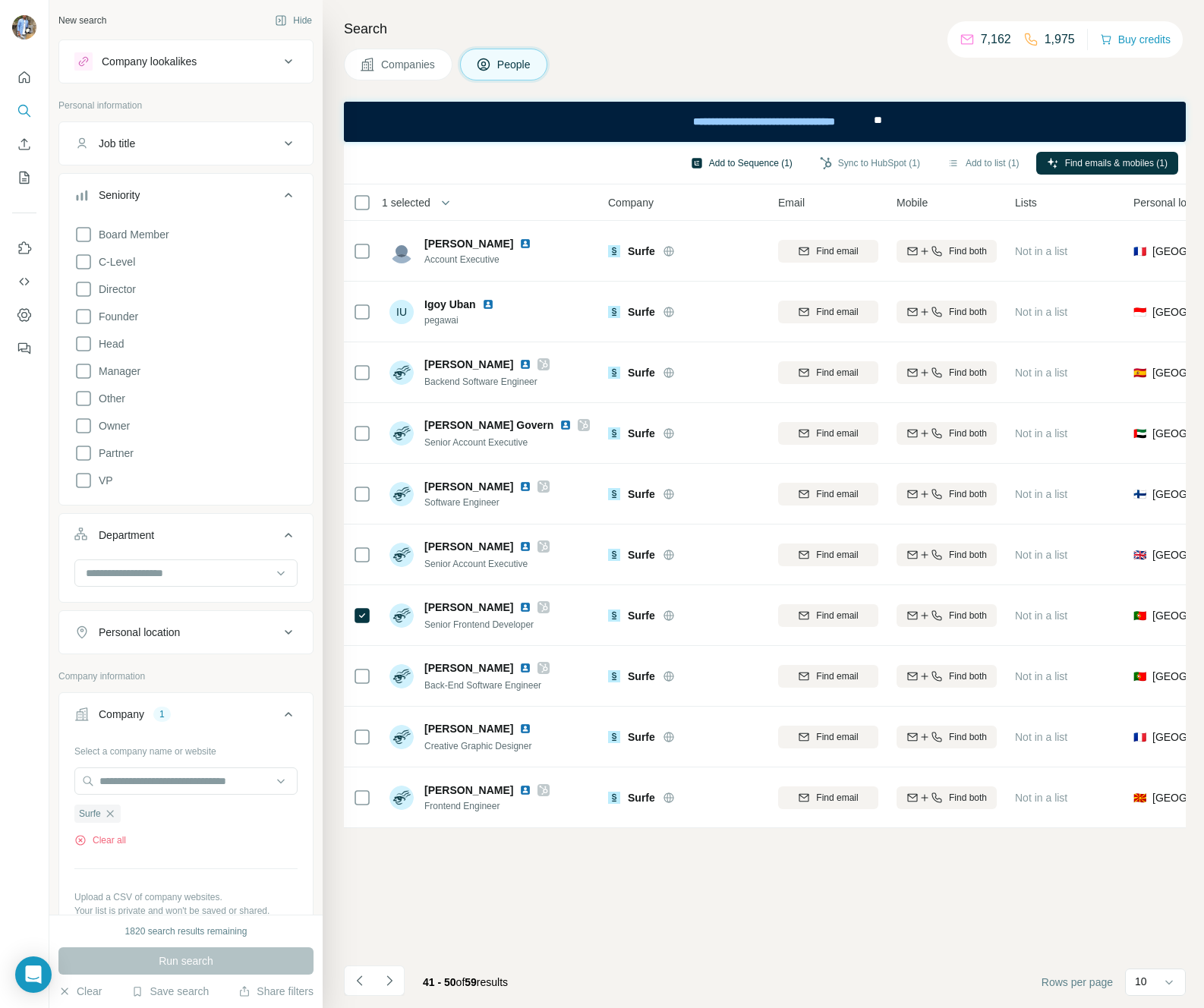
click at [738, 162] on button "Add to Sequence (1)" at bounding box center [741, 163] width 123 height 23
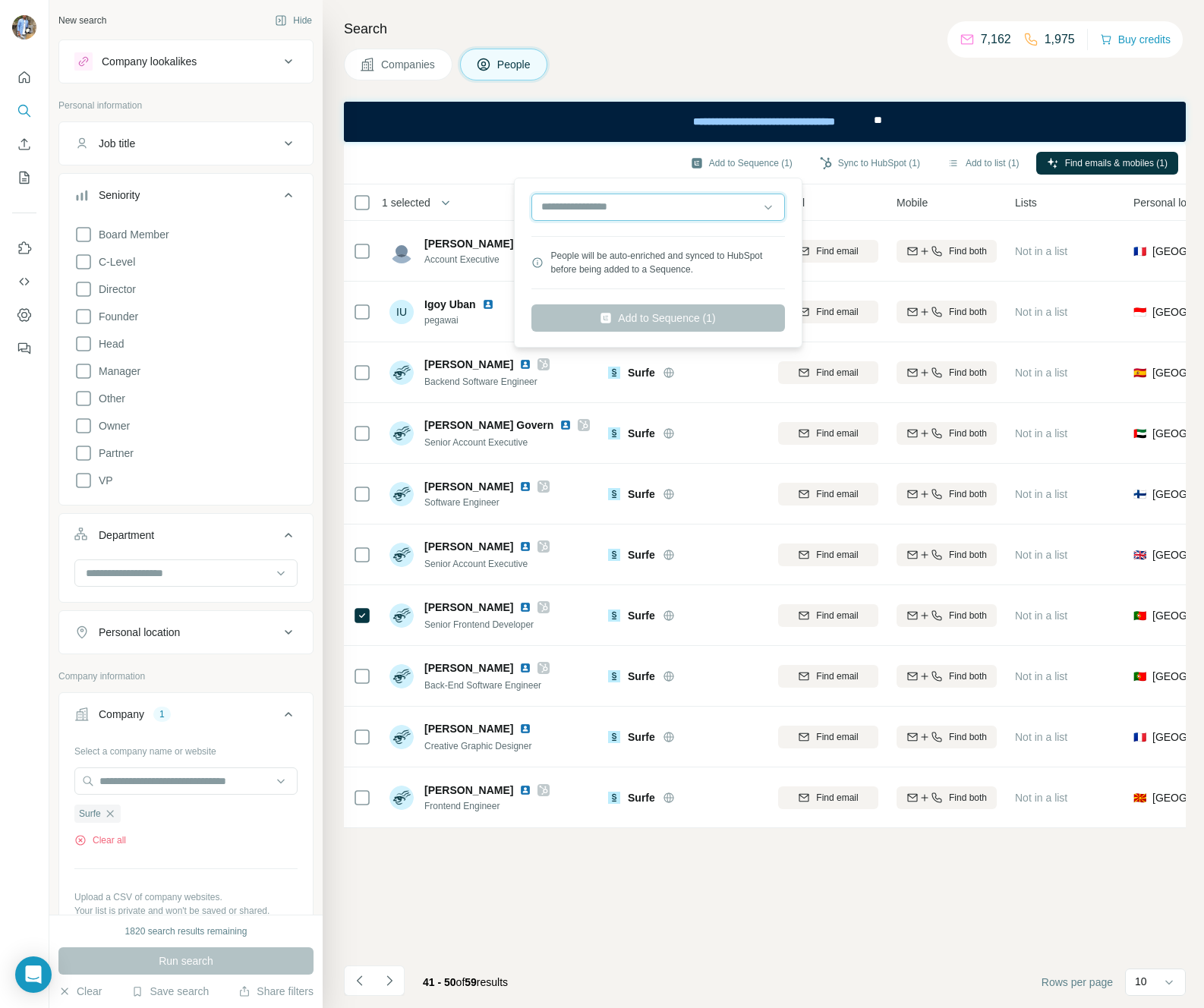
click at [654, 218] on input "text" at bounding box center [658, 207] width 254 height 28
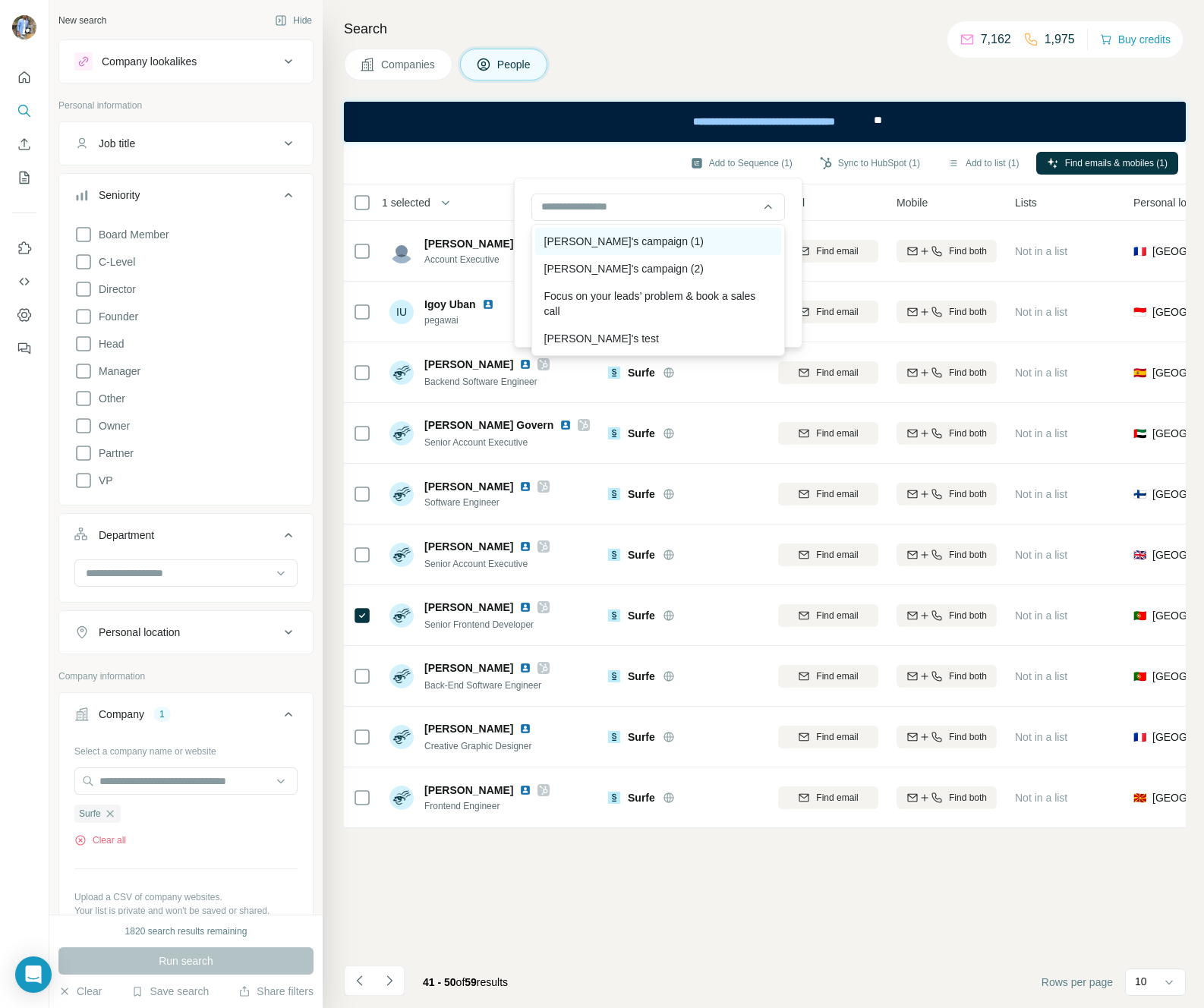
click at [605, 247] on div "David's campaign (1)" at bounding box center [658, 241] width 246 height 28
type input "**********"
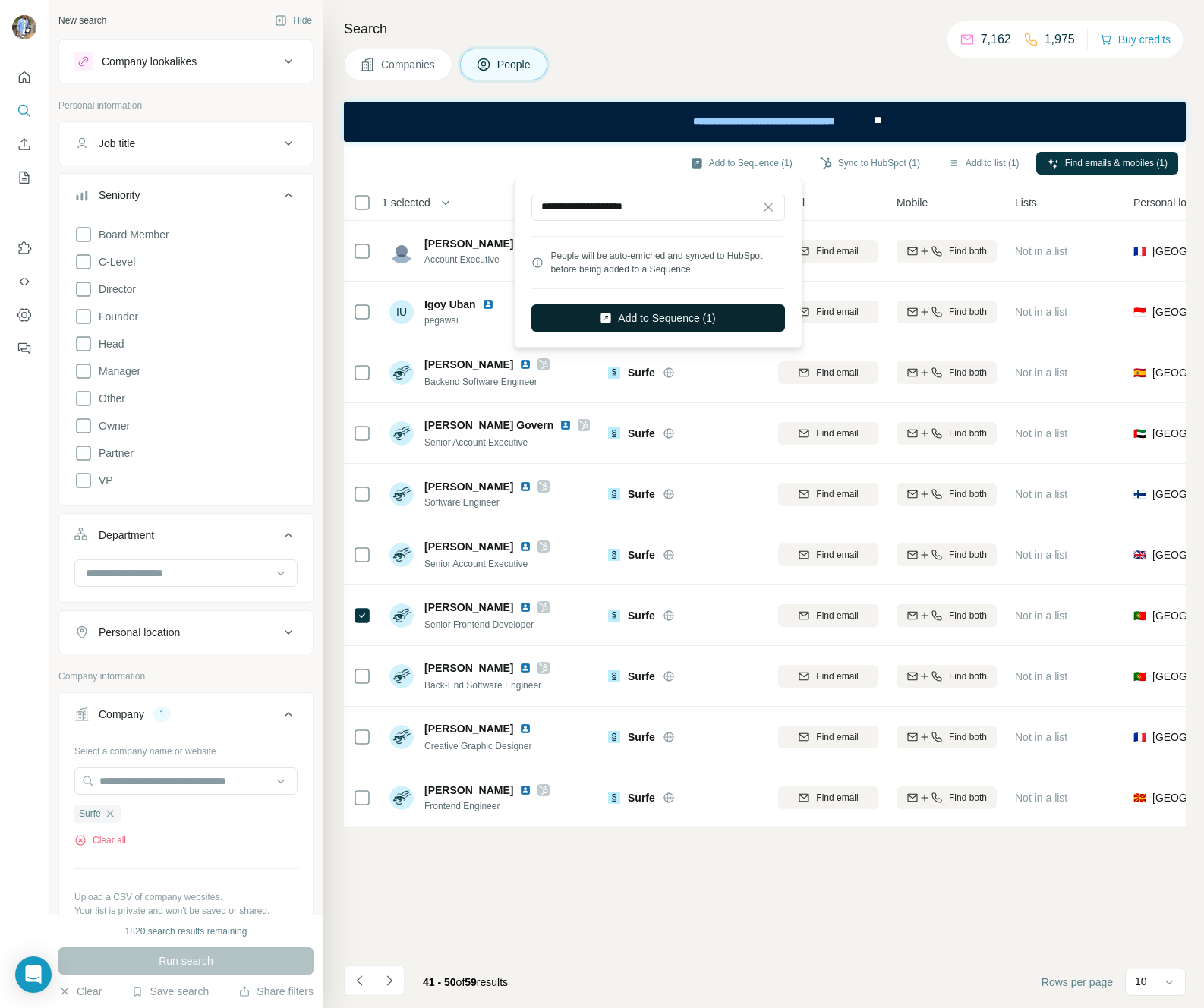
click at [646, 306] on button "Add to Sequence (1)" at bounding box center [658, 318] width 254 height 28
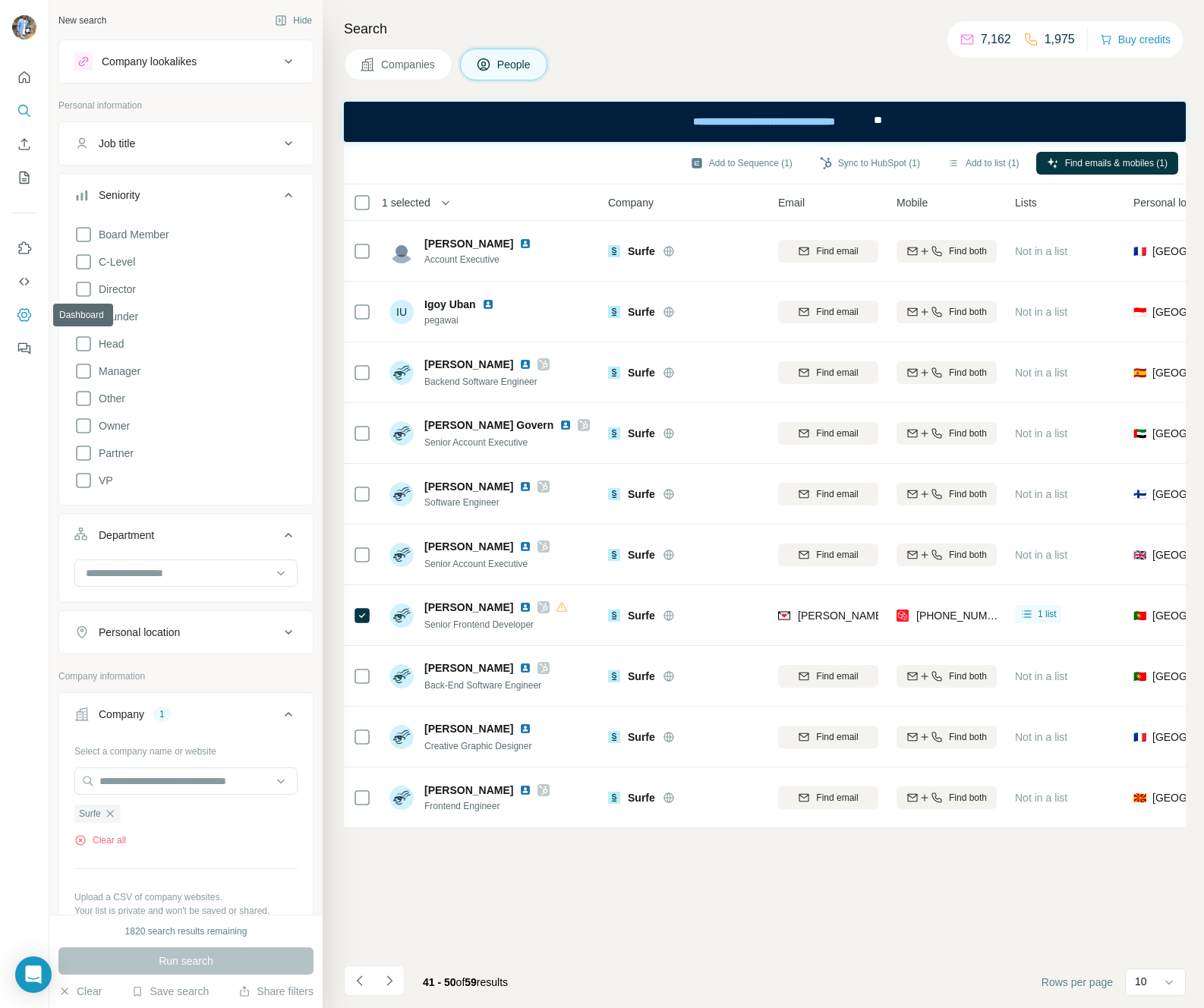
click at [28, 318] on icon "Dashboard" at bounding box center [24, 314] width 15 height 15
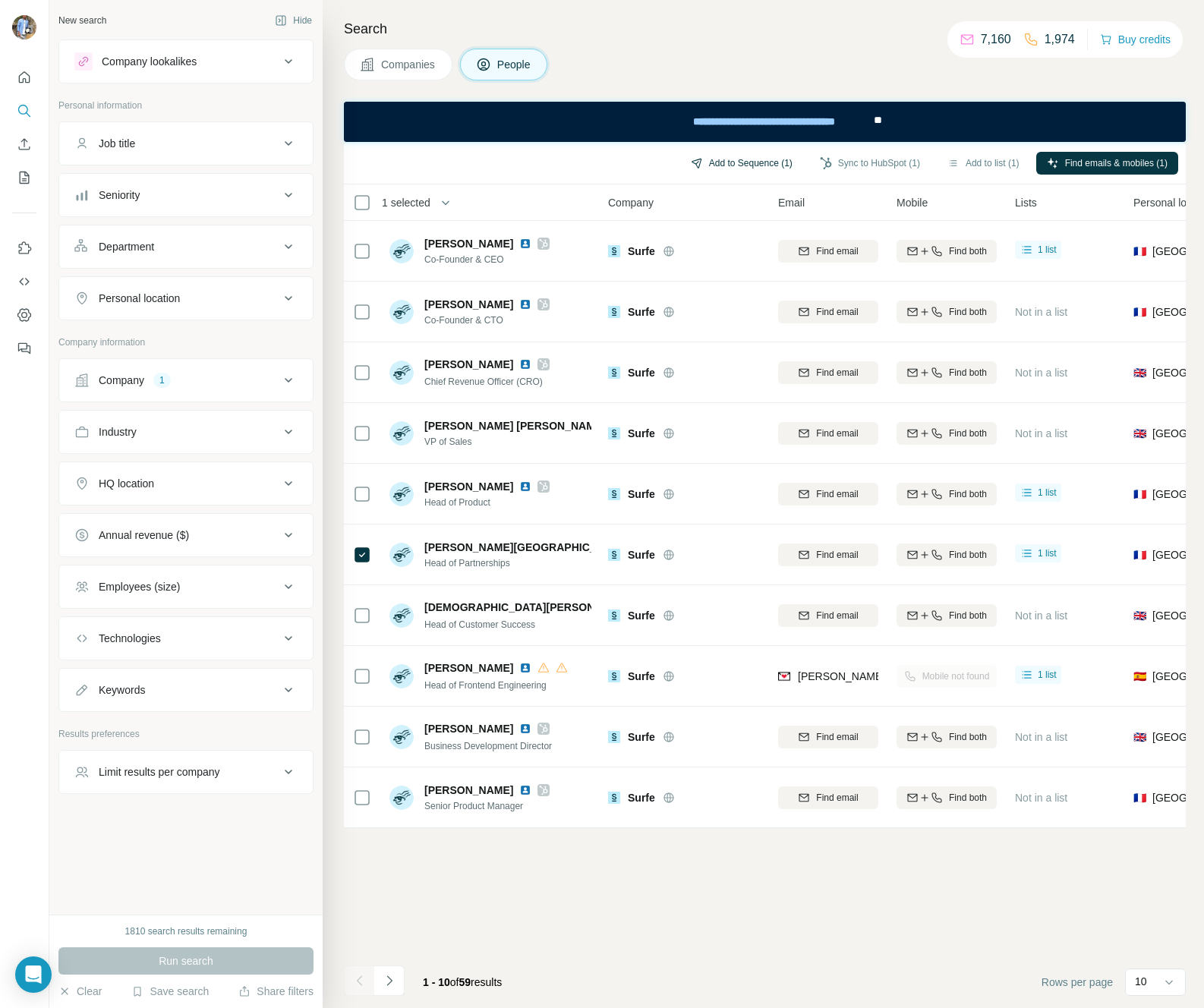
click at [746, 169] on button "Add to Sequence (1)" at bounding box center [741, 163] width 123 height 23
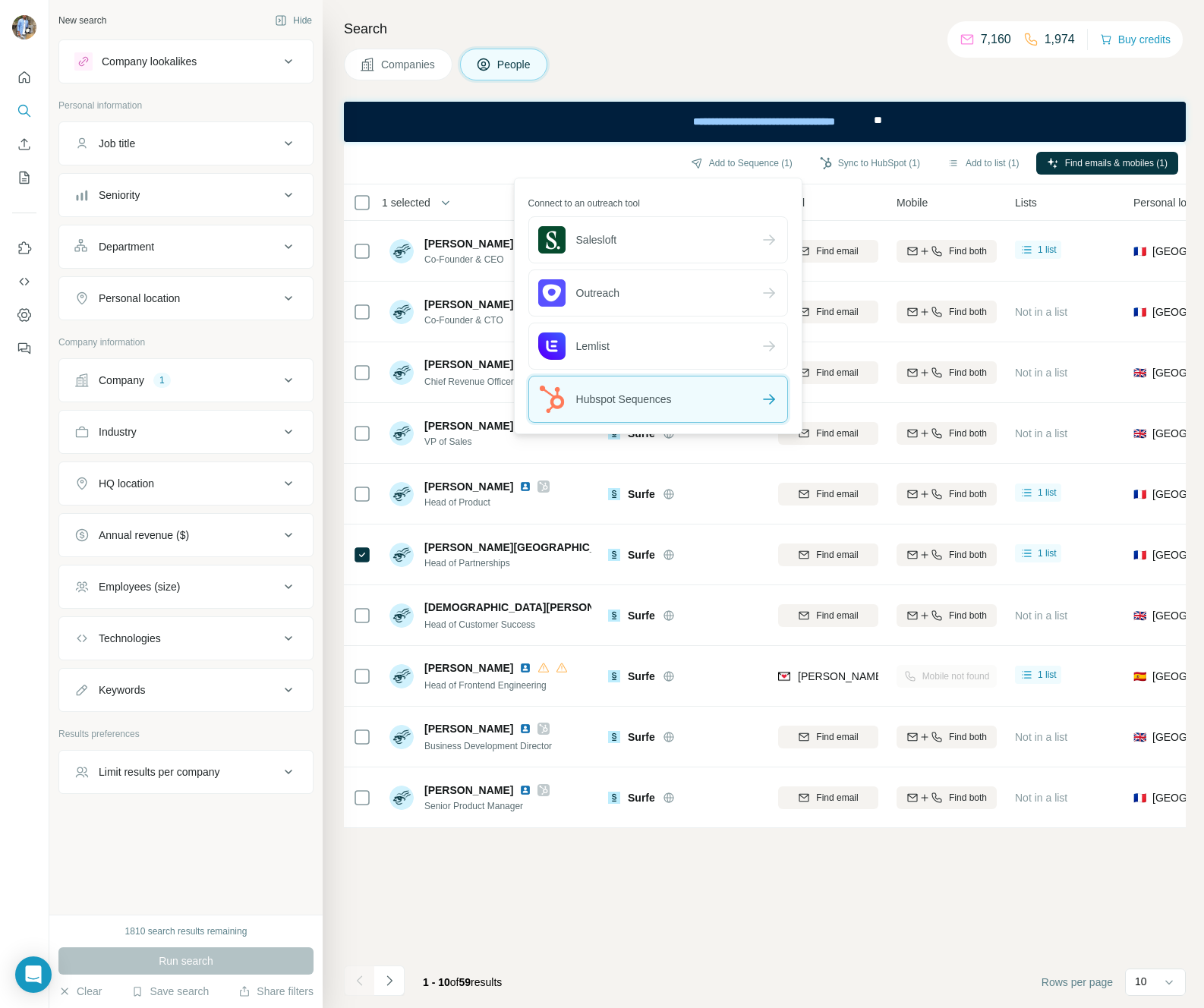
click at [678, 399] on div "Hubspot Sequences" at bounding box center [658, 399] width 258 height 45
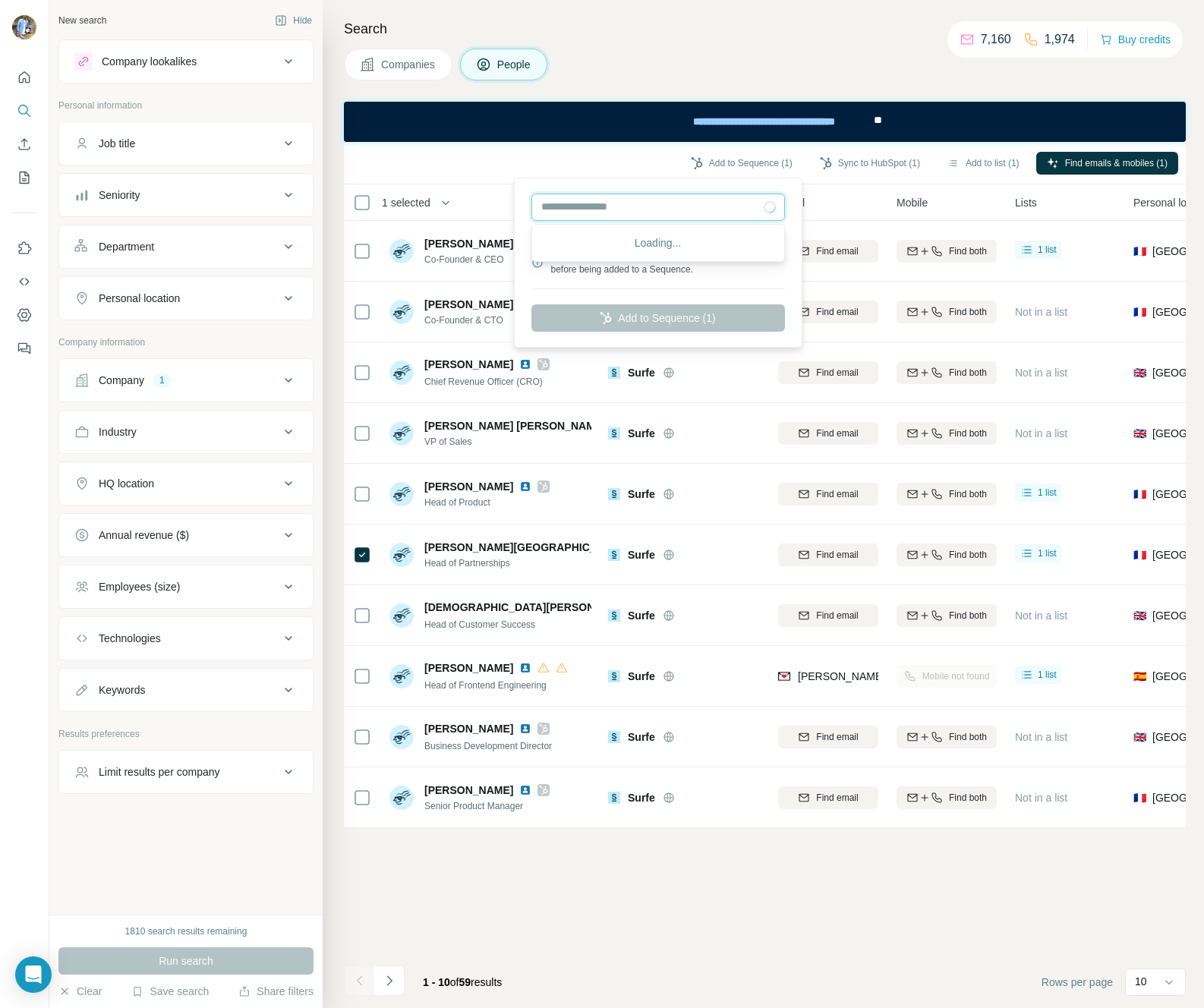
click at [621, 210] on input "text" at bounding box center [658, 207] width 254 height 28
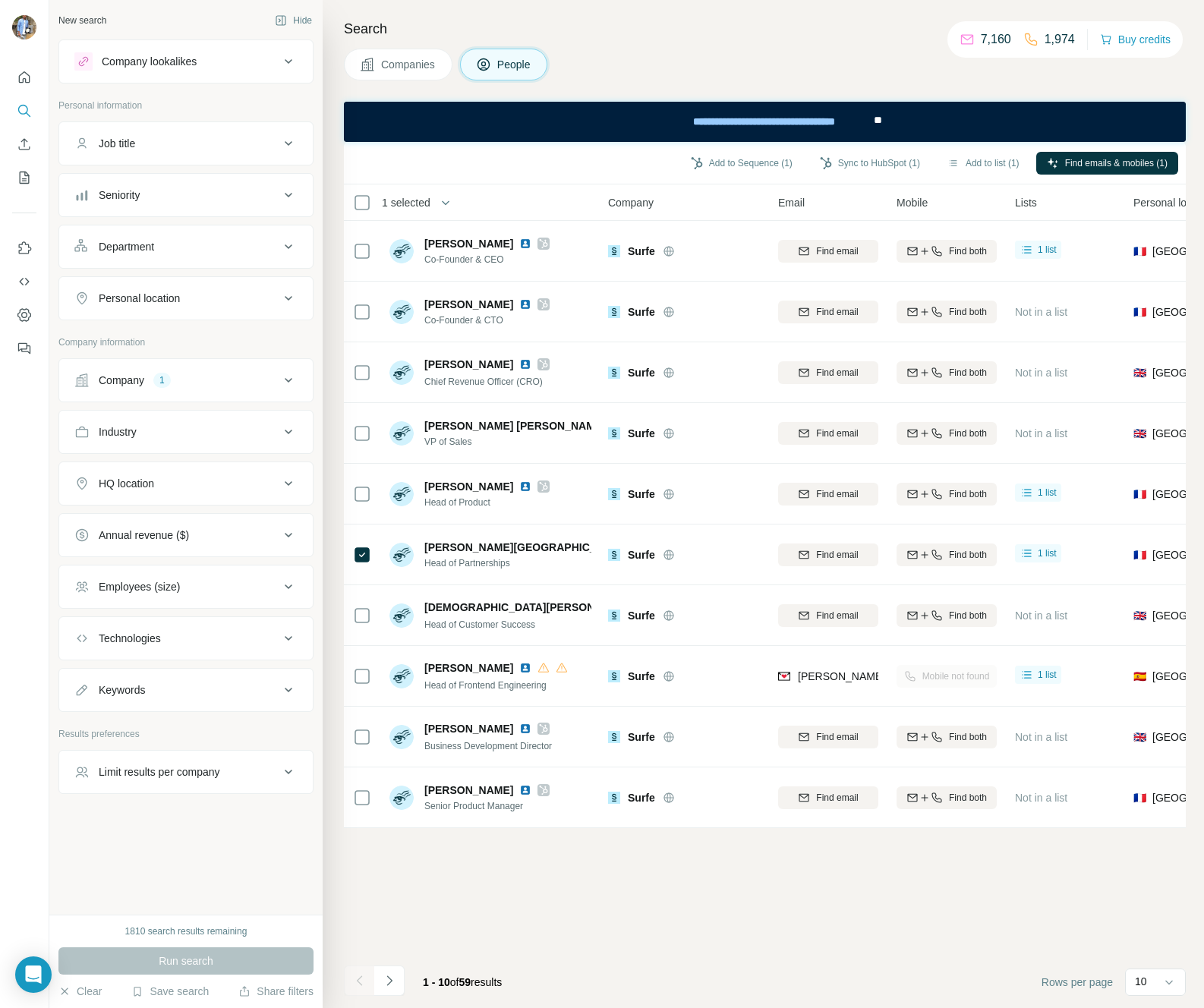
click at [644, 173] on div "Add to Sequence (1) Sync to HubSpot (1) Add to list (1) Find emails & mobiles (…" at bounding box center [765, 163] width 826 height 27
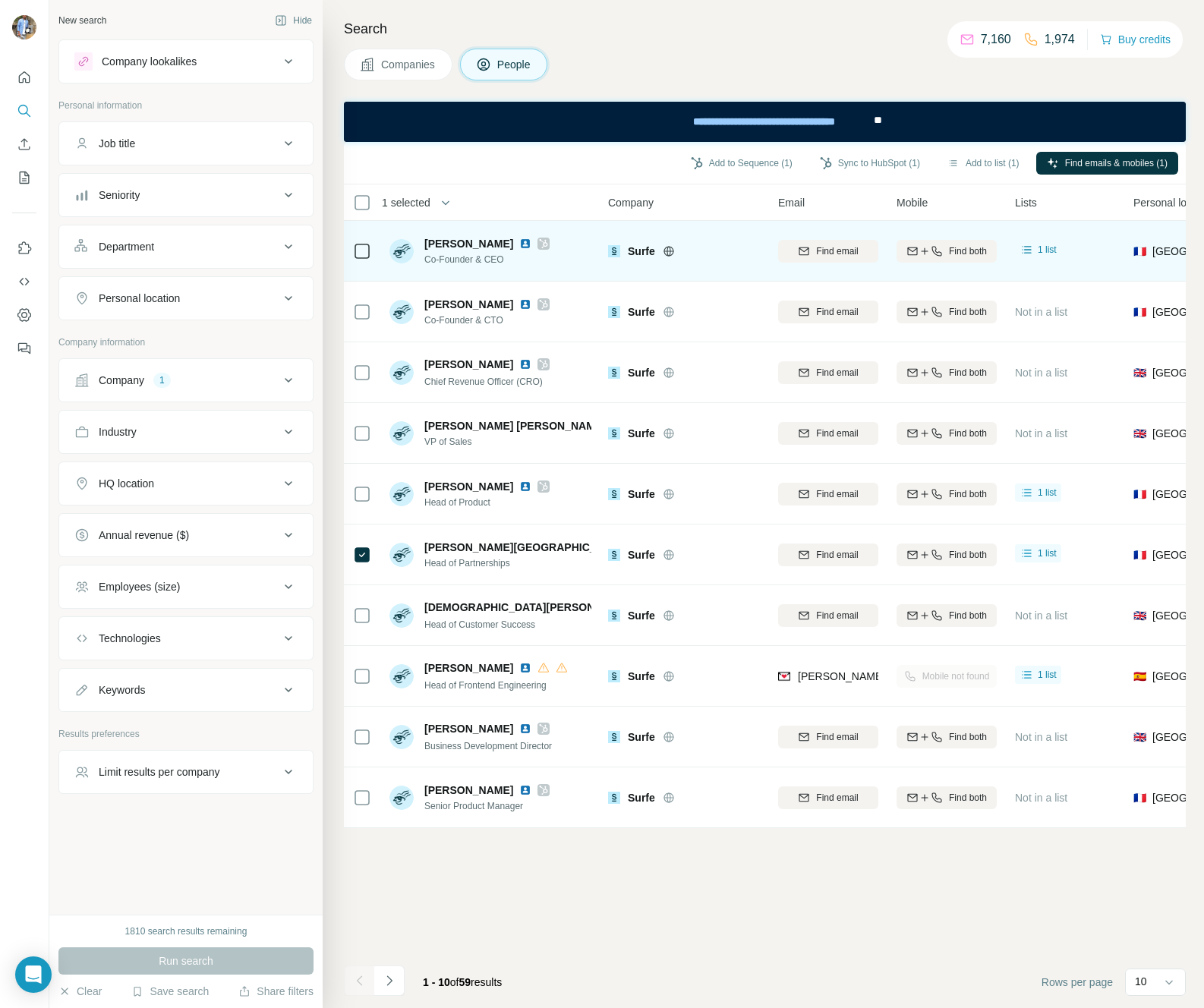
click at [540, 246] on icon at bounding box center [544, 243] width 8 height 9
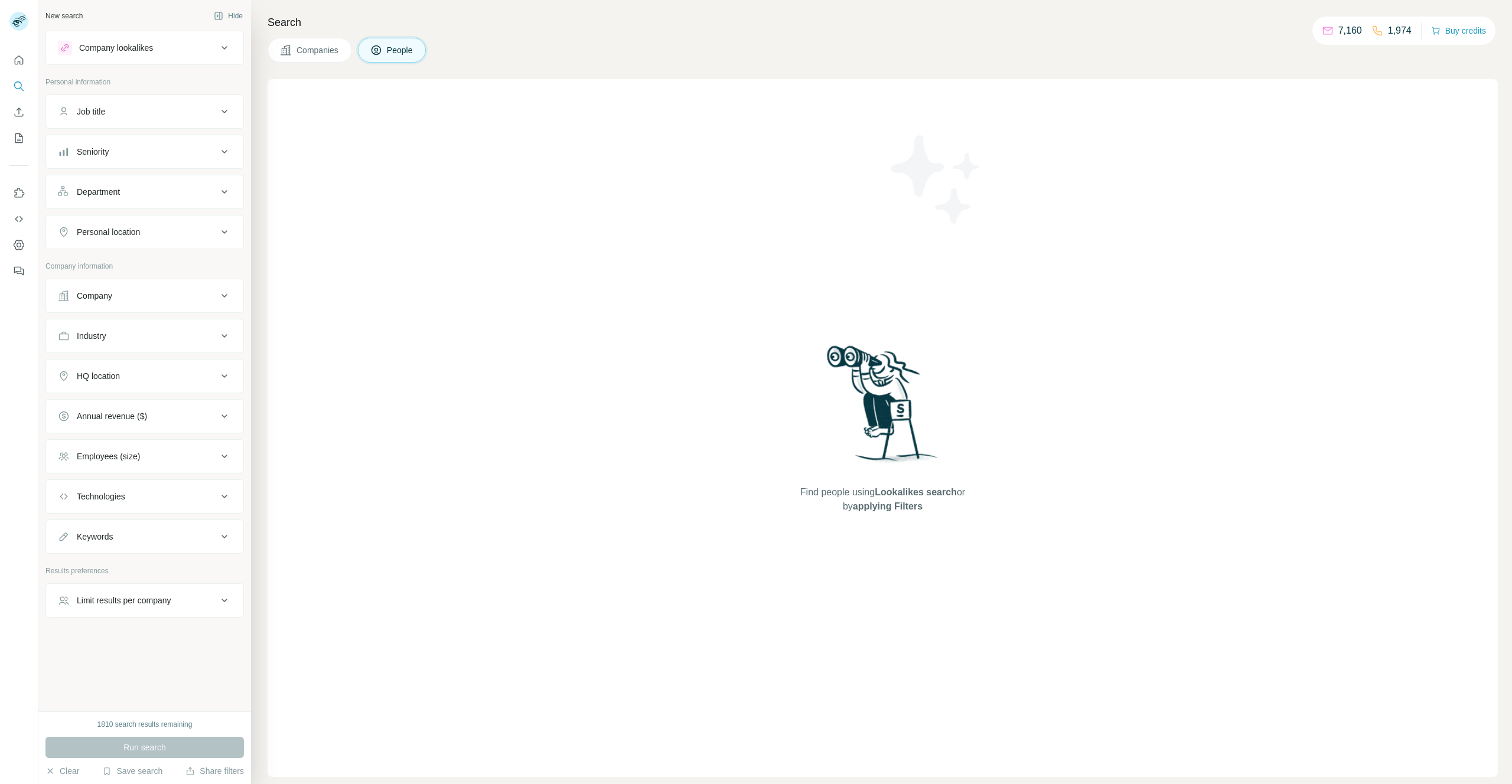
click at [126, 175] on div "Department" at bounding box center [144, 192] width 199 height 34
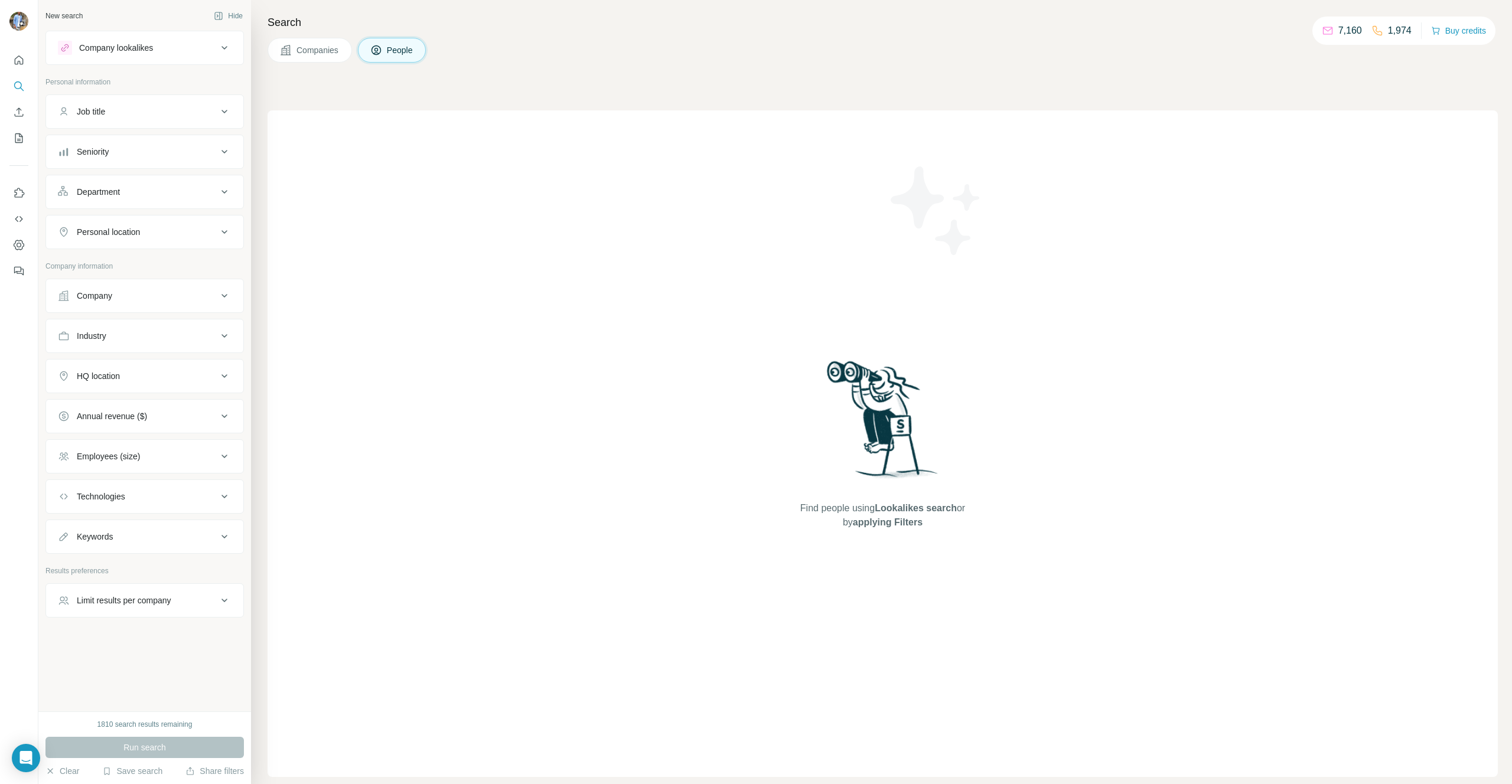
click at [125, 154] on div "Seniority" at bounding box center [137, 151] width 160 height 12
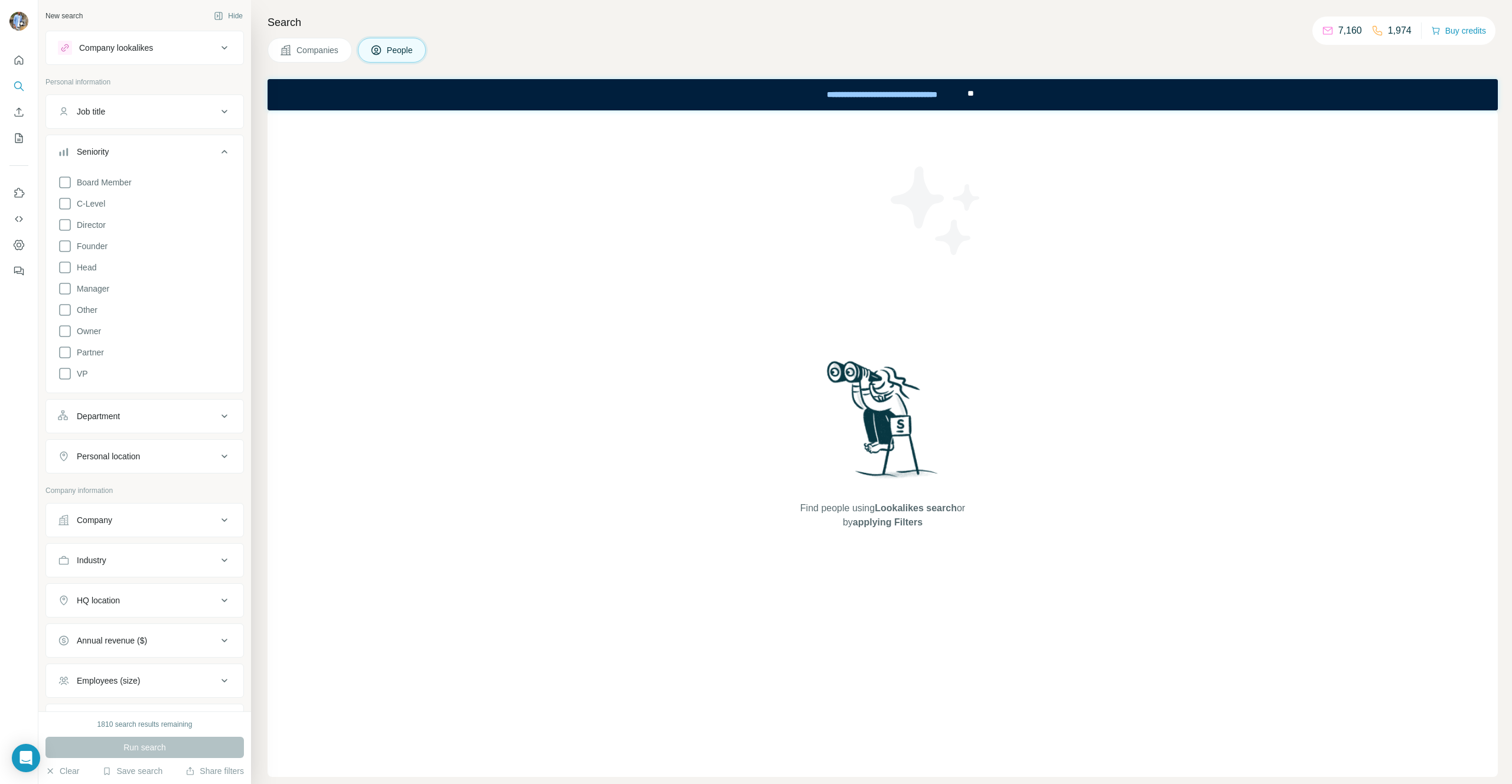
click at [85, 211] on div "Board Member C-Level Director Founder Head Manager Other Owner Partner VP" at bounding box center [144, 275] width 173 height 210
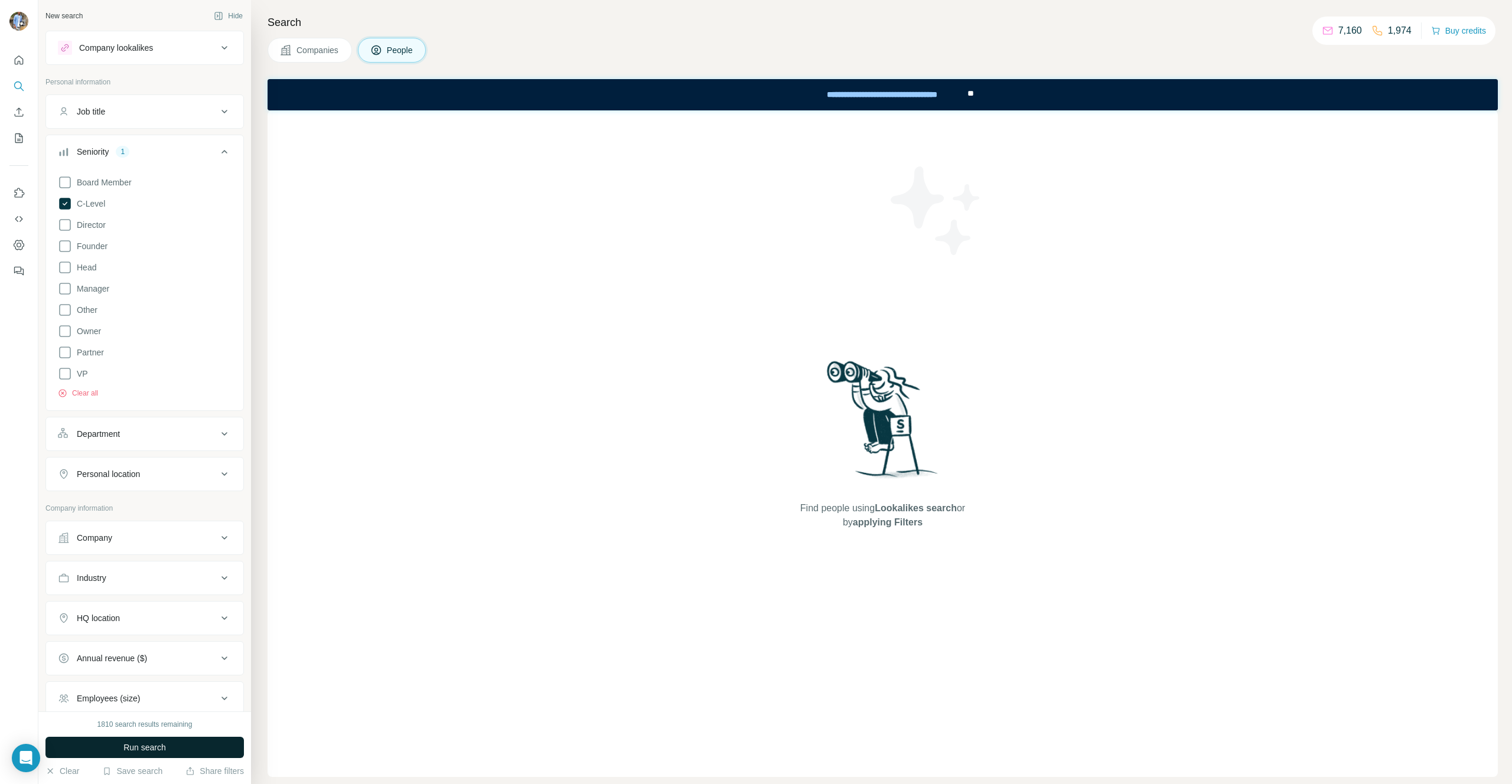
click at [125, 743] on span "Run search" at bounding box center [144, 747] width 42 height 12
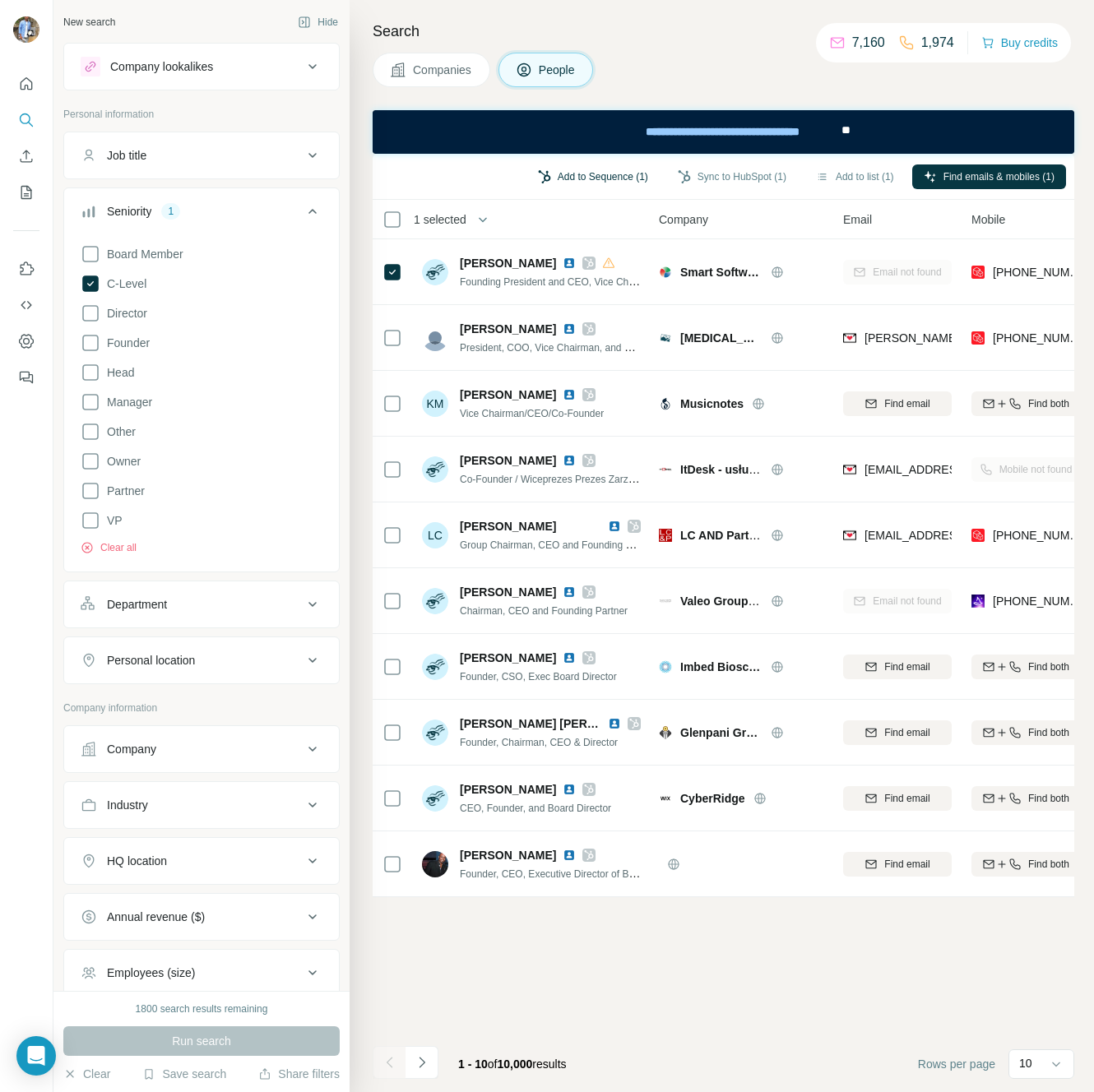
click at [591, 177] on button "Add to Sequence (1)" at bounding box center [594, 176] width 133 height 25
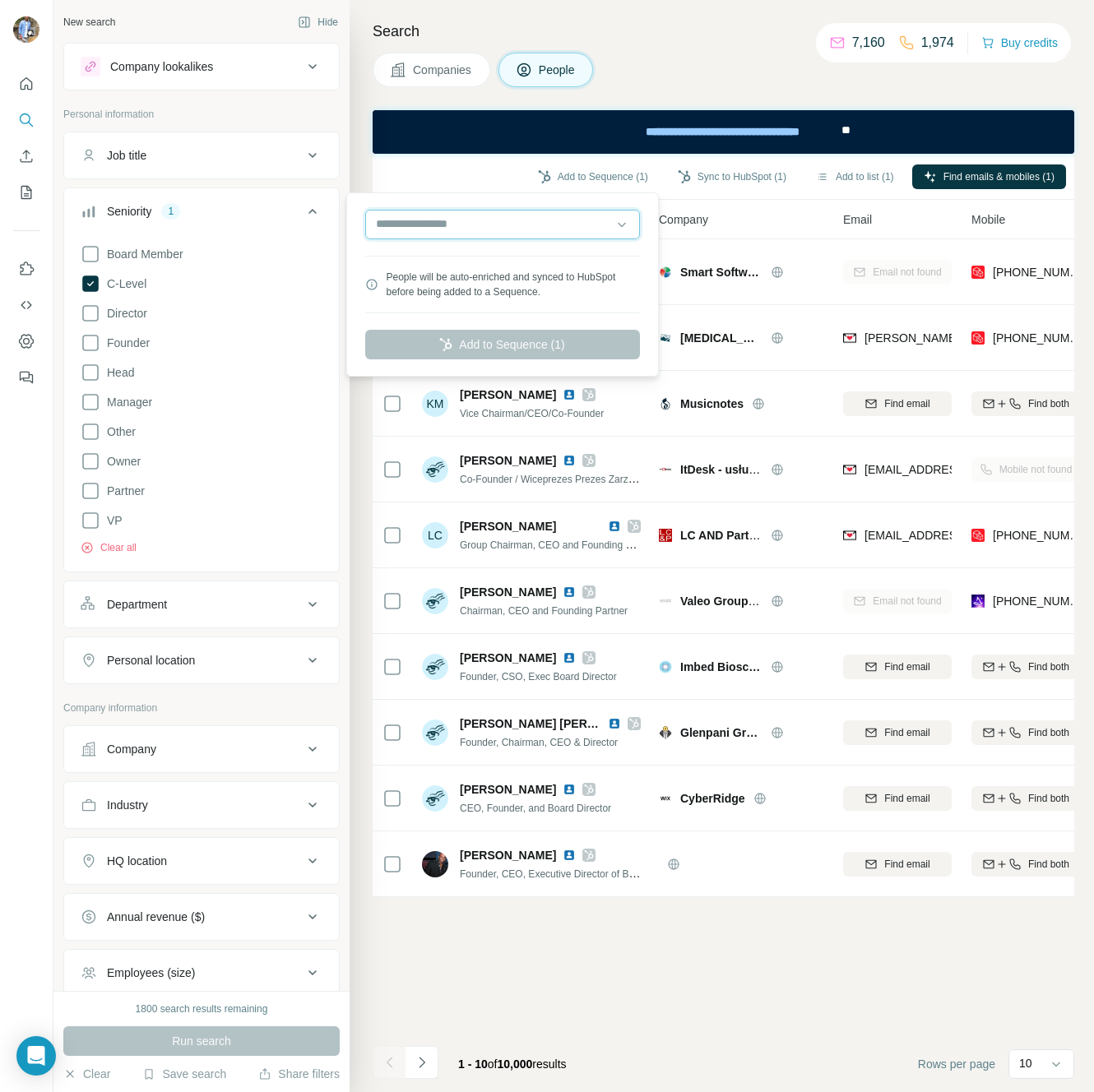
click at [547, 215] on input "text" at bounding box center [502, 225] width 275 height 30
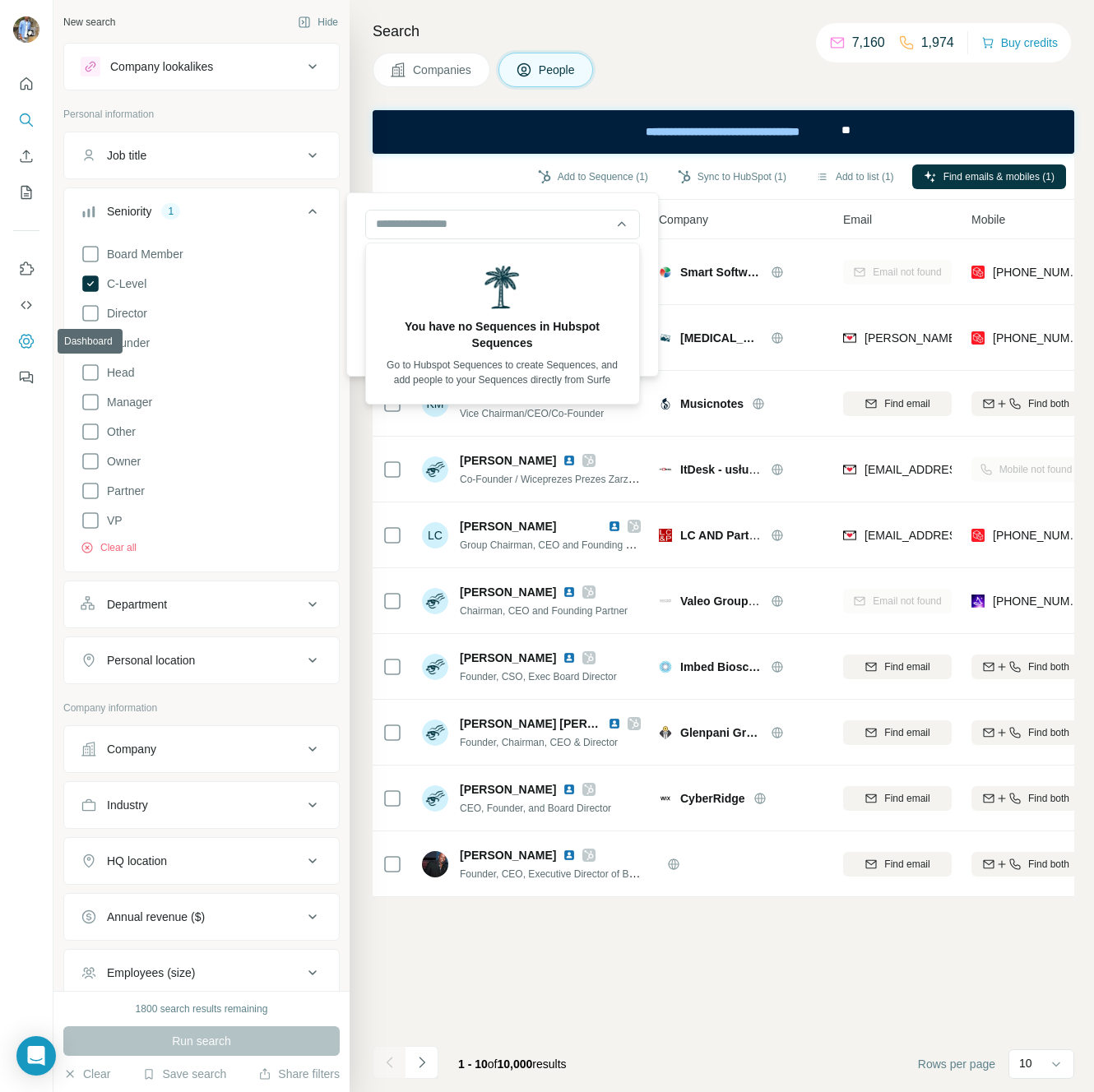
click at [31, 341] on icon "Dashboard" at bounding box center [26, 341] width 17 height 17
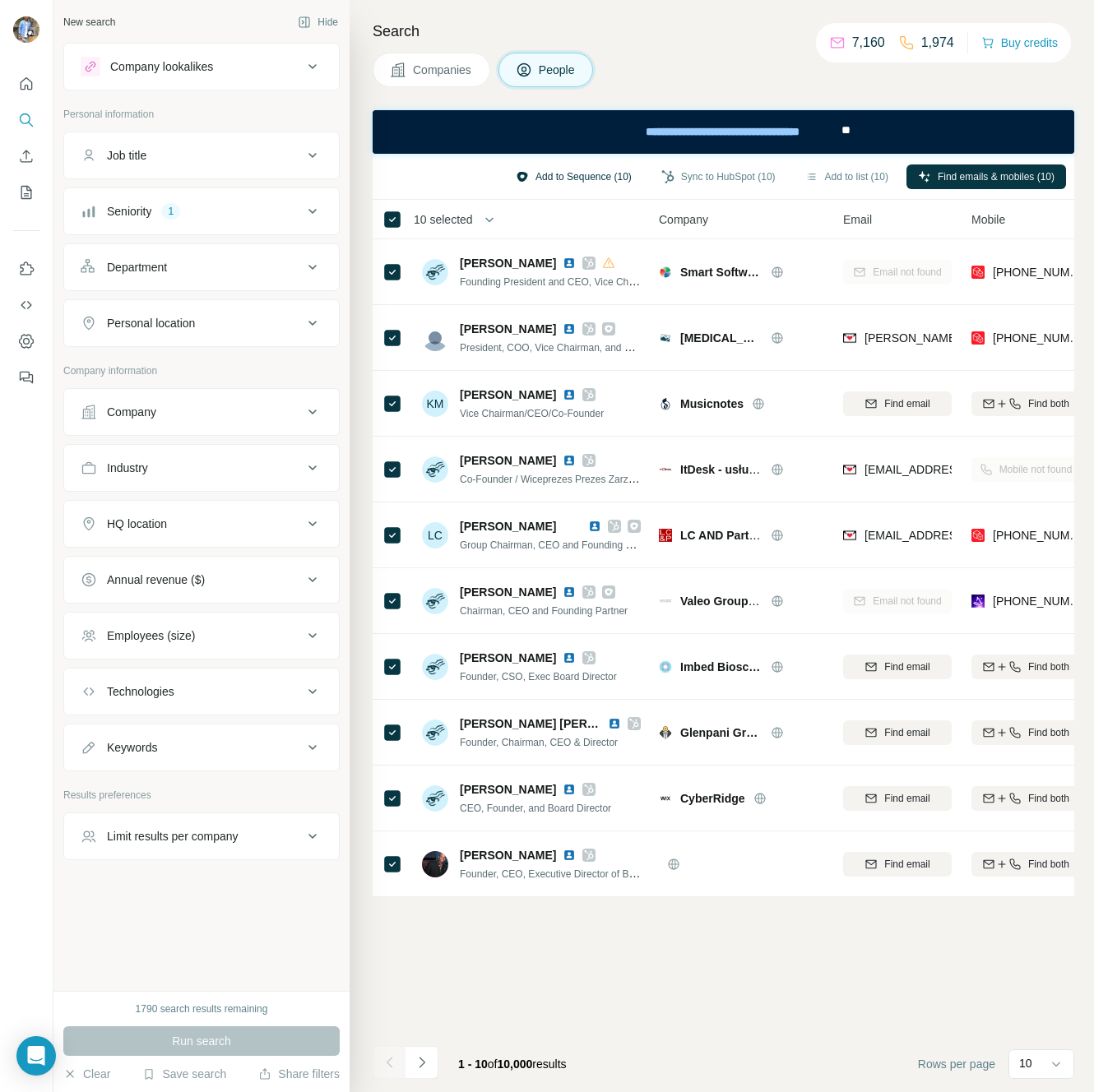
click at [587, 175] on button "Add to Sequence (10)" at bounding box center [573, 176] width 139 height 25
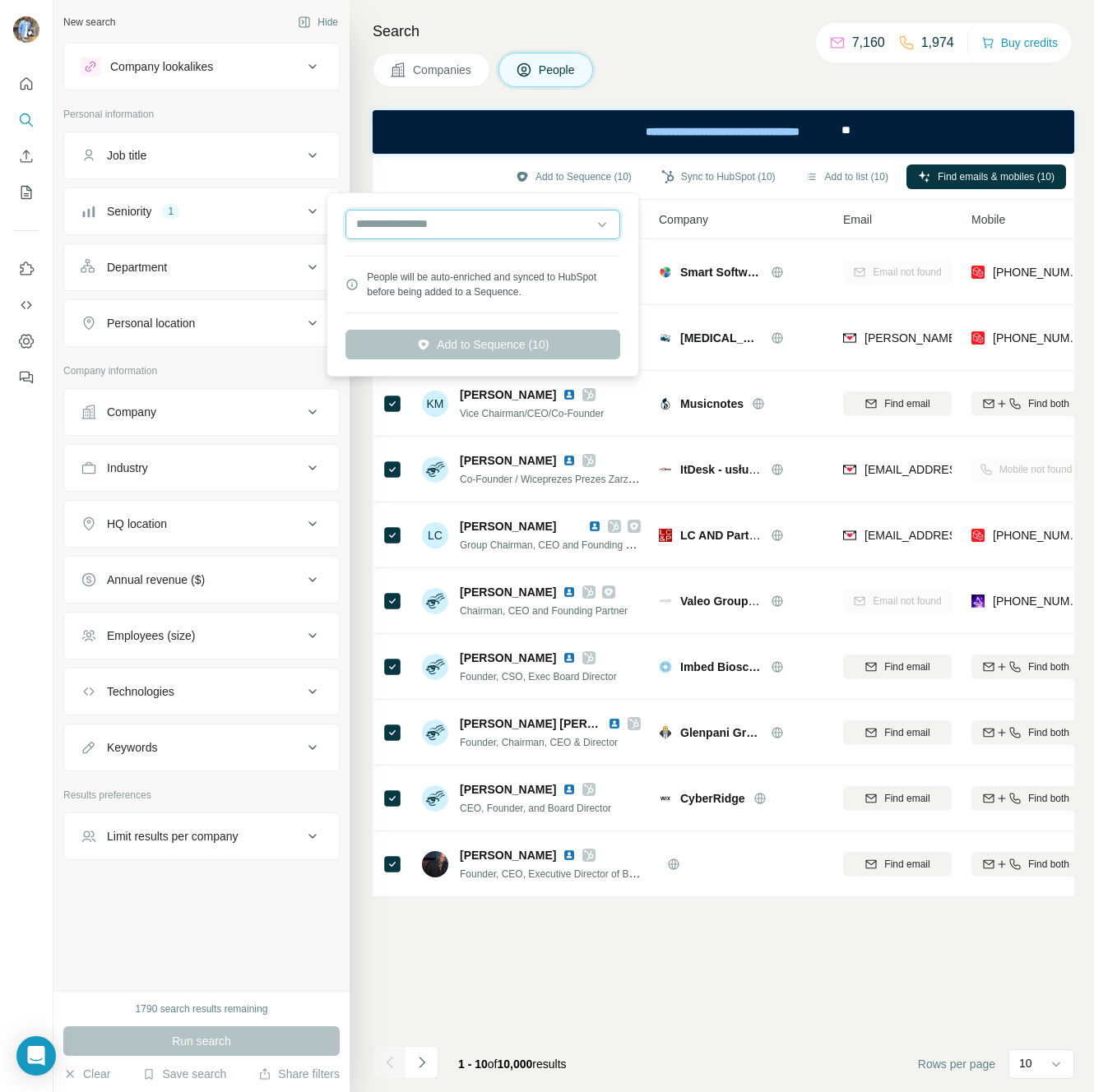
click at [535, 234] on input "text" at bounding box center [482, 225] width 275 height 30
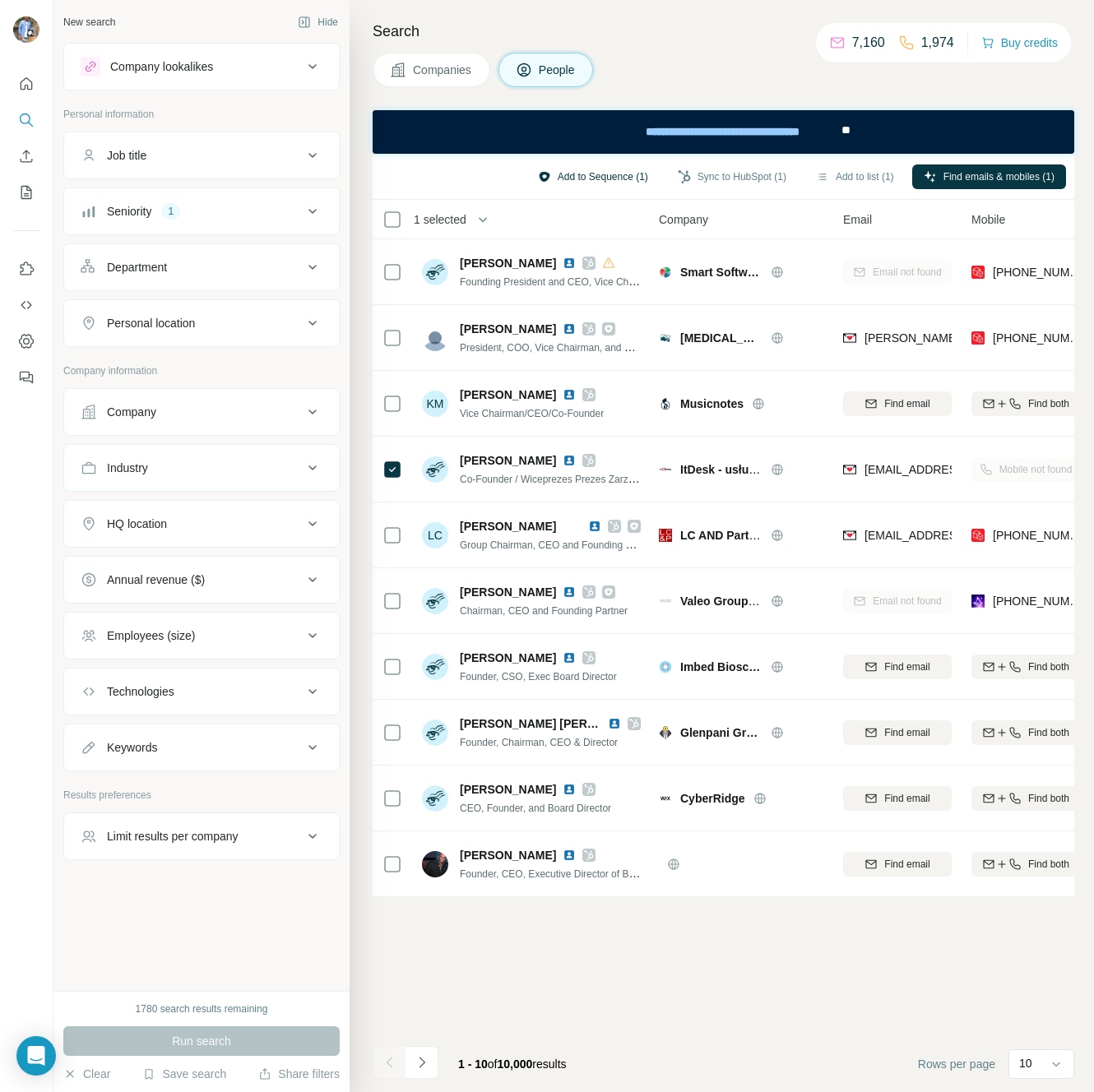
click at [588, 176] on button "Add to Sequence (1)" at bounding box center [594, 176] width 133 height 25
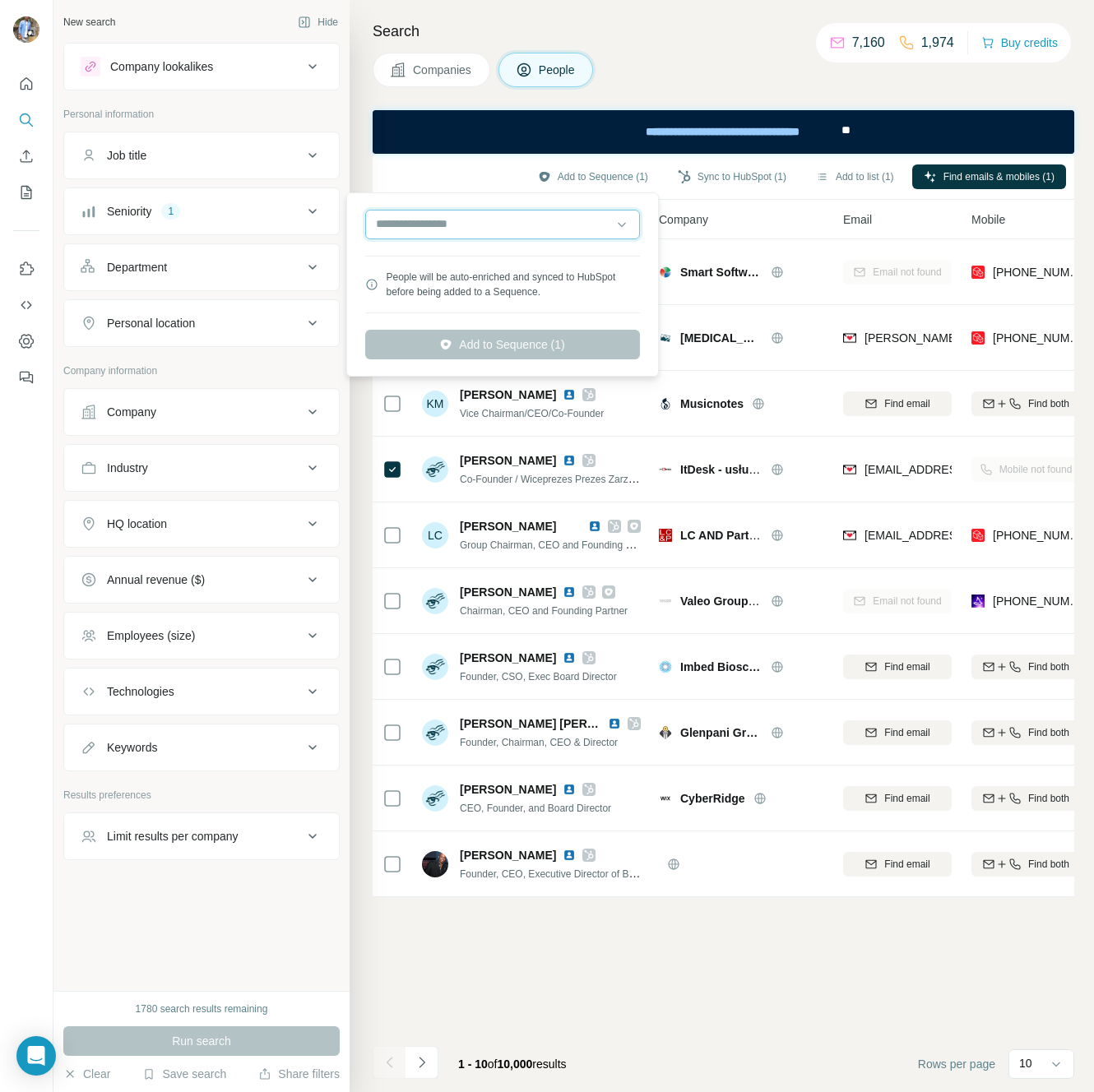
click at [529, 217] on input "text" at bounding box center [502, 225] width 275 height 30
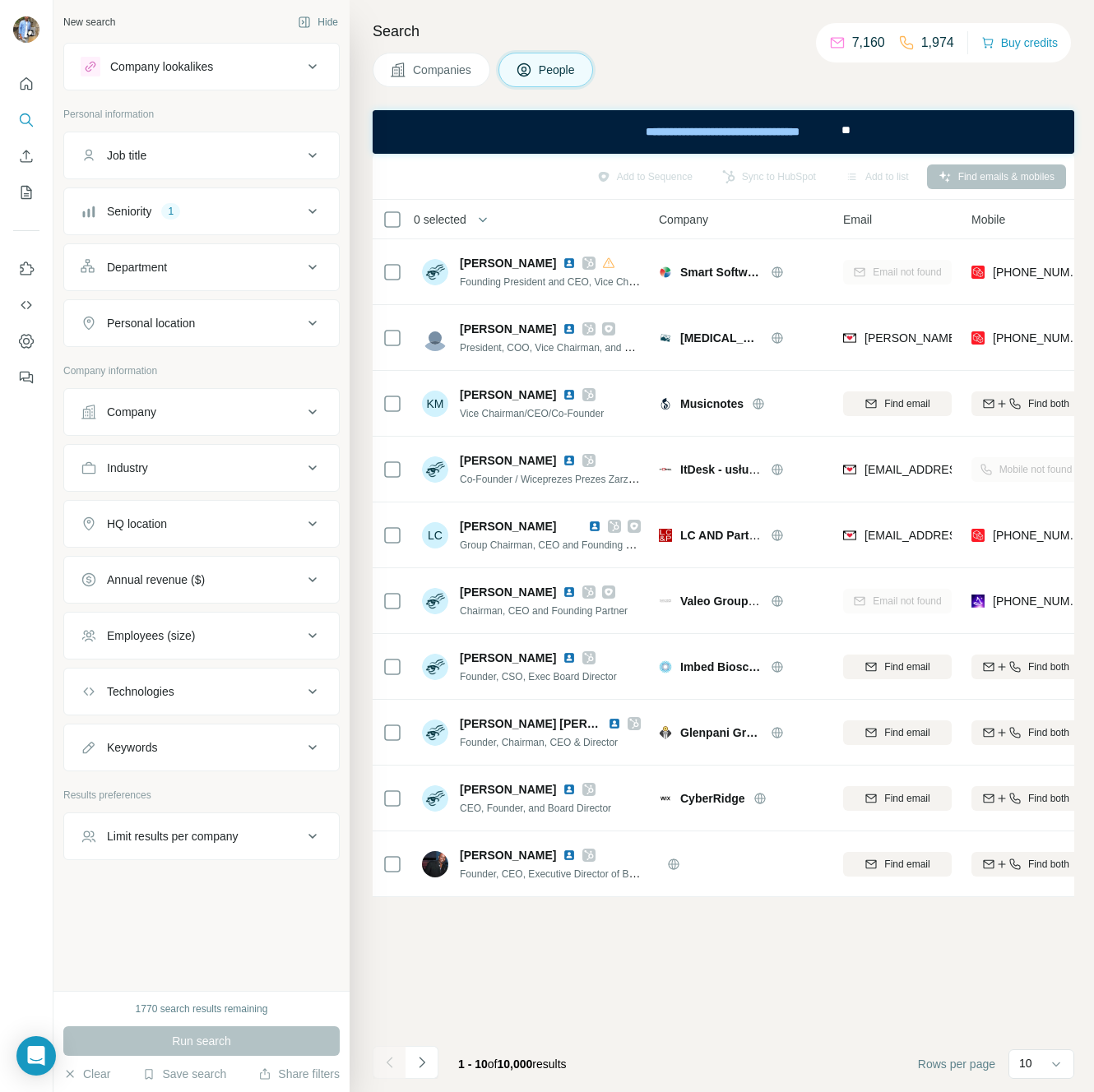
click at [197, 214] on div "Seniority 1" at bounding box center [191, 211] width 222 height 17
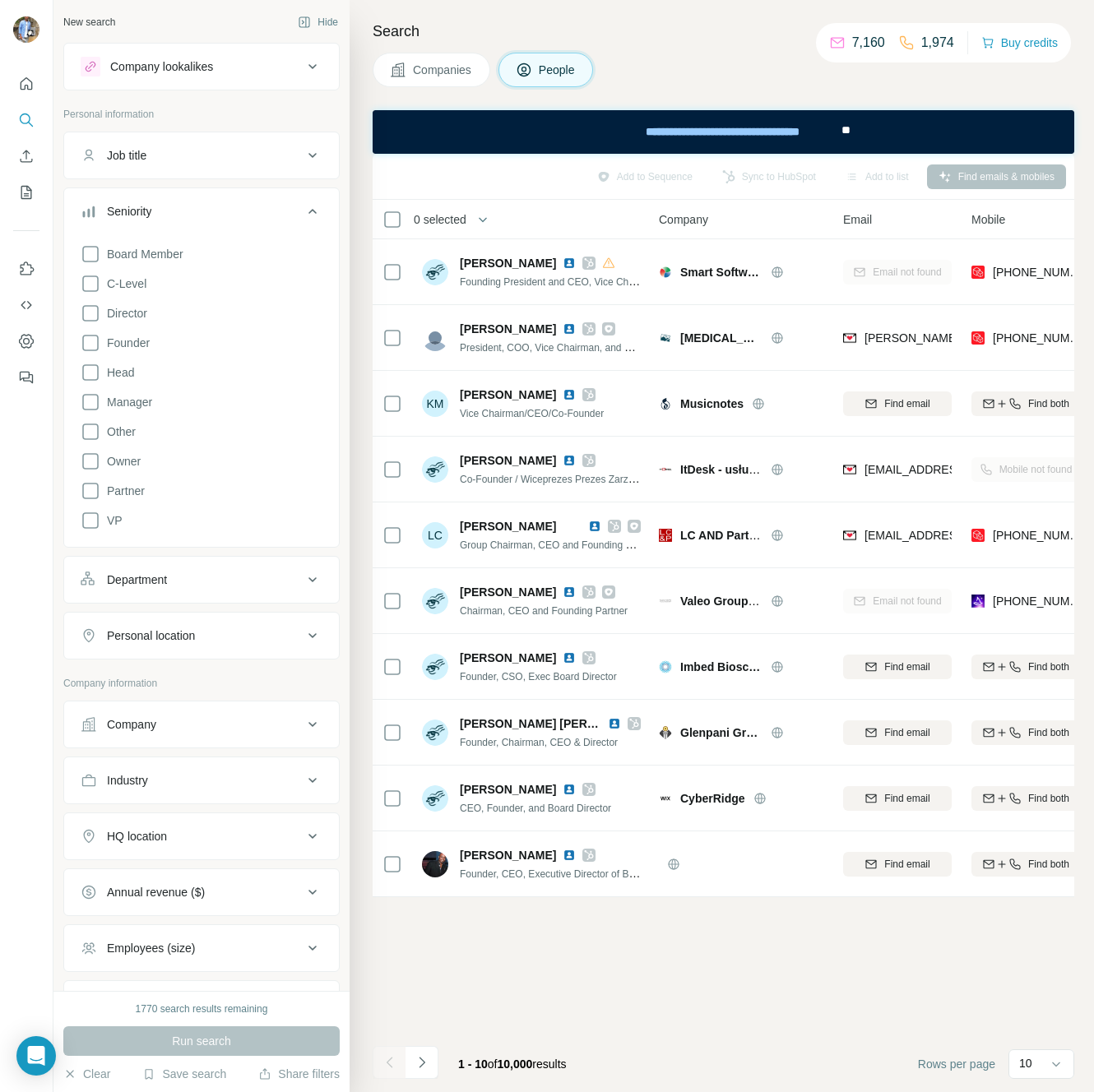
click at [142, 701] on div "Company" at bounding box center [201, 724] width 277 height 47
click at [140, 720] on div "Company" at bounding box center [132, 724] width 49 height 17
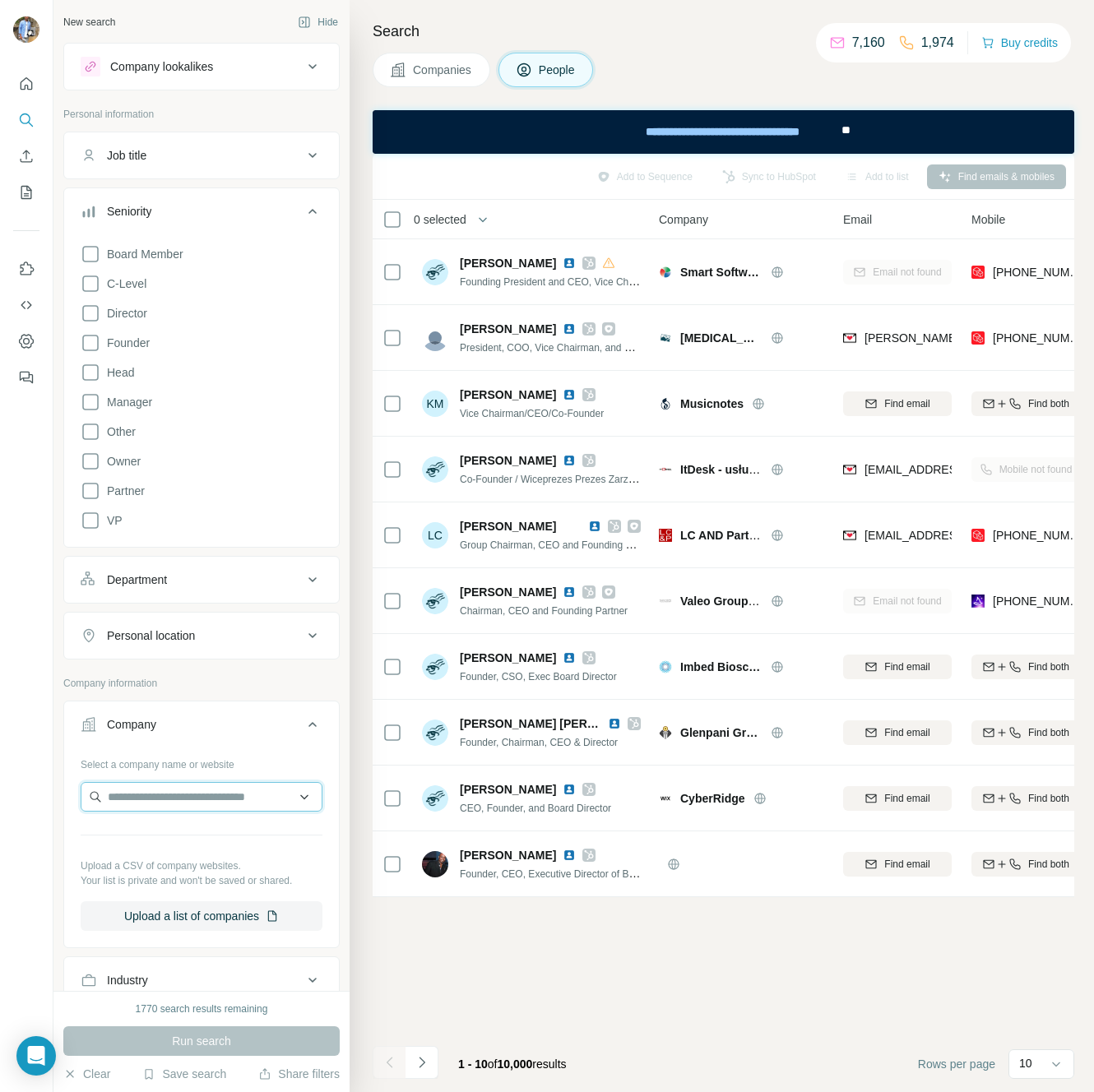
click at [147, 784] on input "text" at bounding box center [201, 797] width 241 height 30
type input "*********"
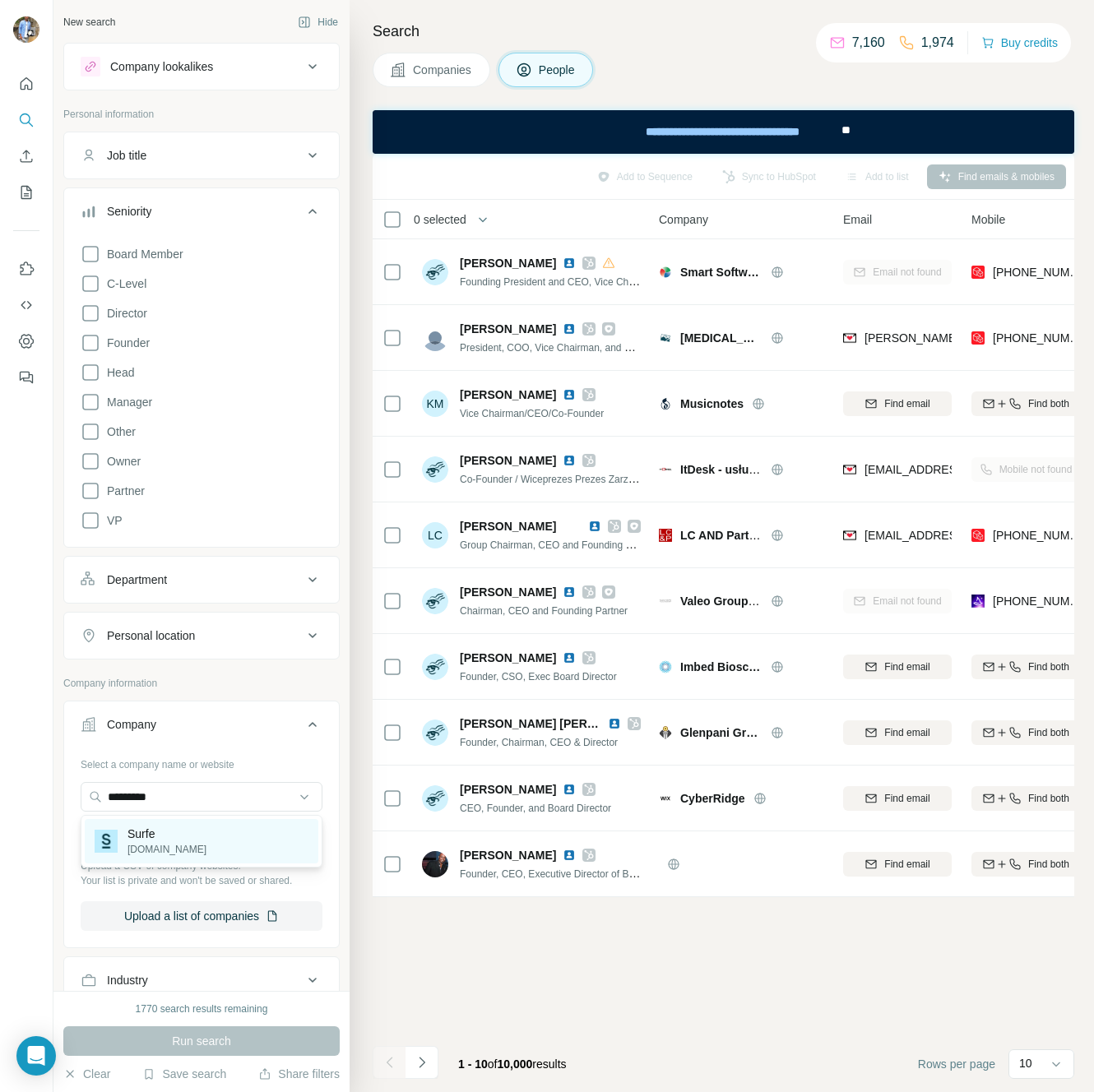
click at [126, 861] on div "Surfe [DOMAIN_NAME]" at bounding box center [201, 841] width 234 height 45
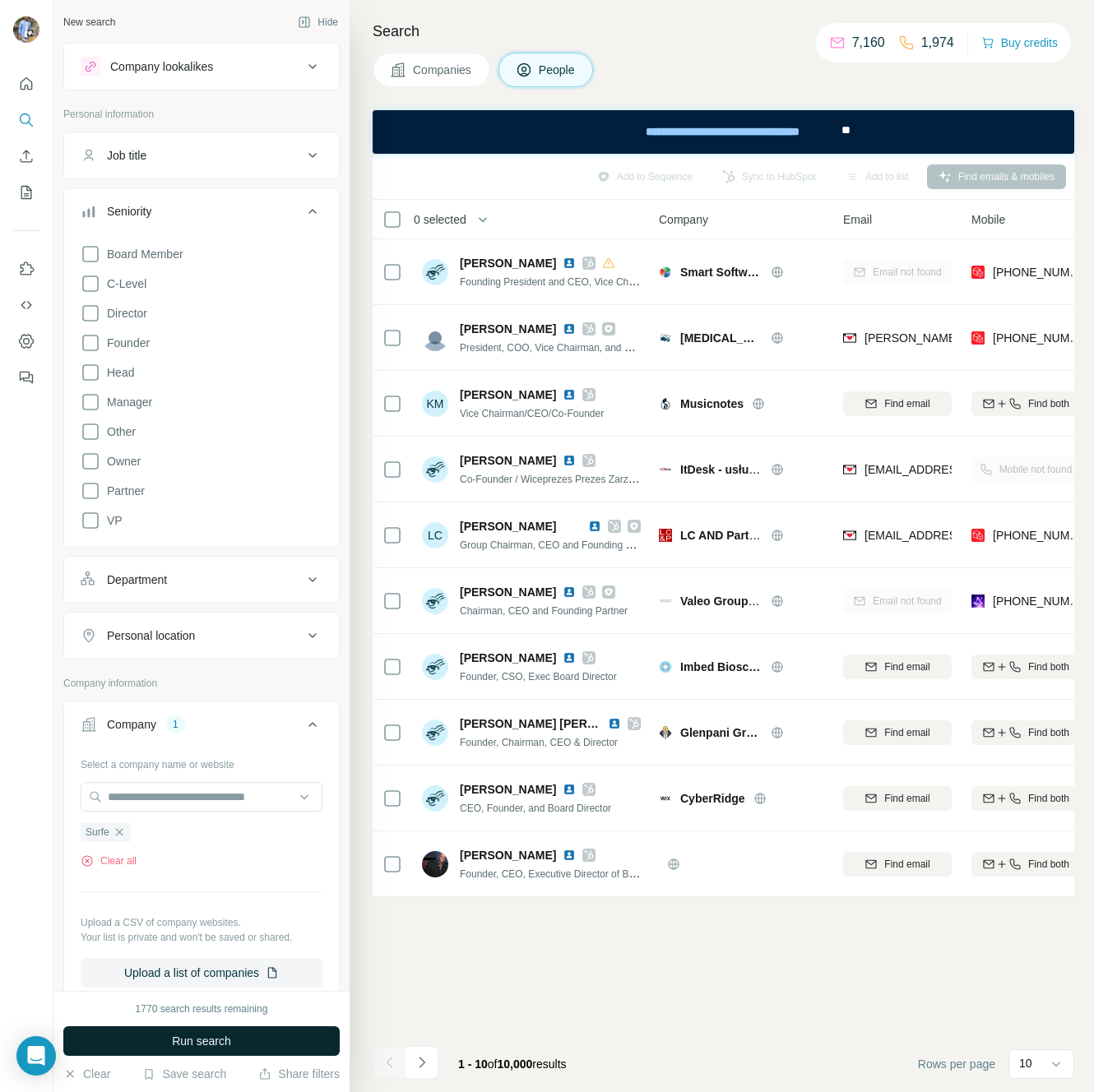
click at [208, 1033] on span "Run search" at bounding box center [201, 1041] width 59 height 17
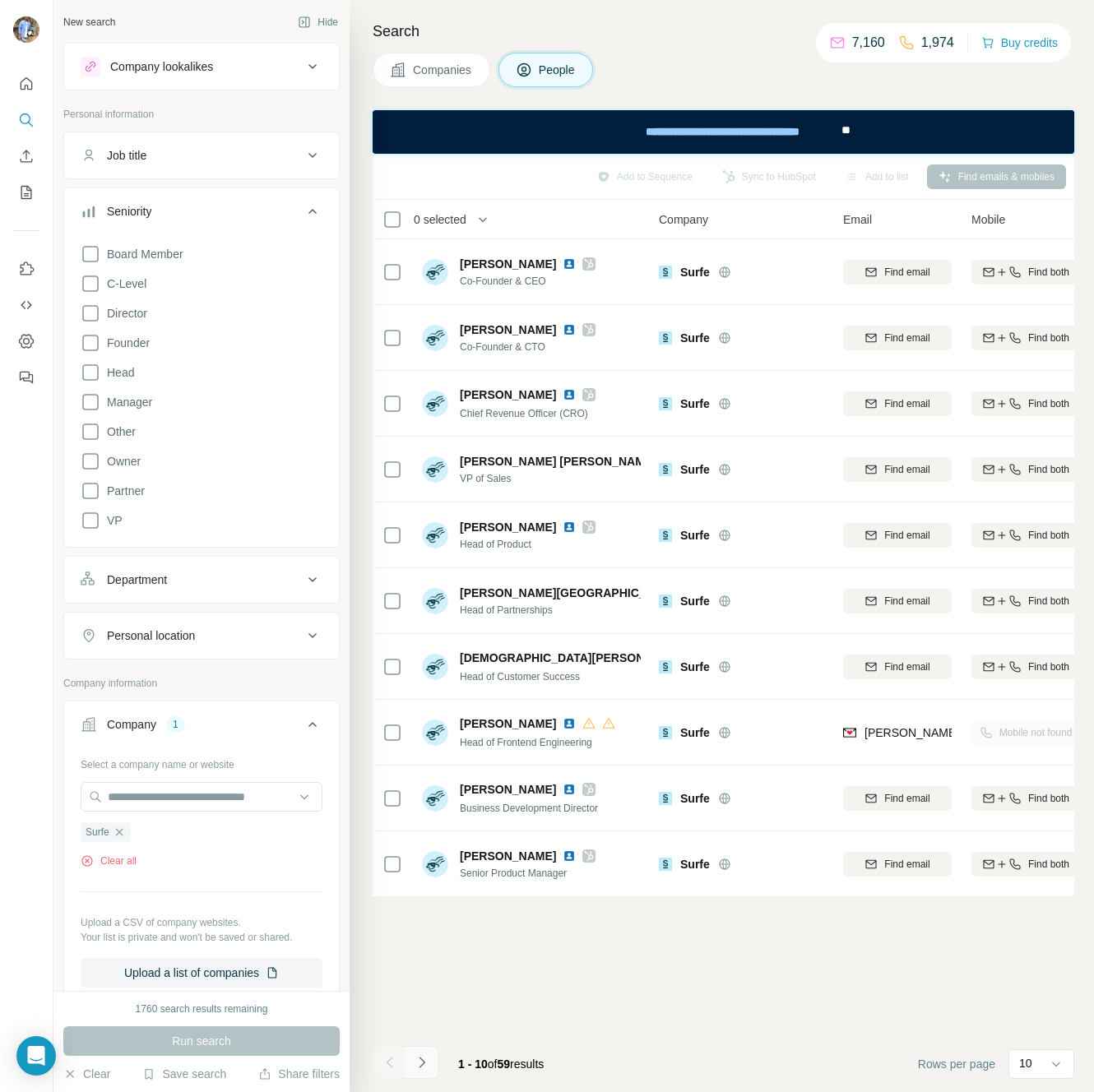
click at [421, 1060] on icon "Navigate to next page" at bounding box center [421, 1062] width 6 height 11
click at [169, 142] on button "Job title" at bounding box center [201, 155] width 275 height 40
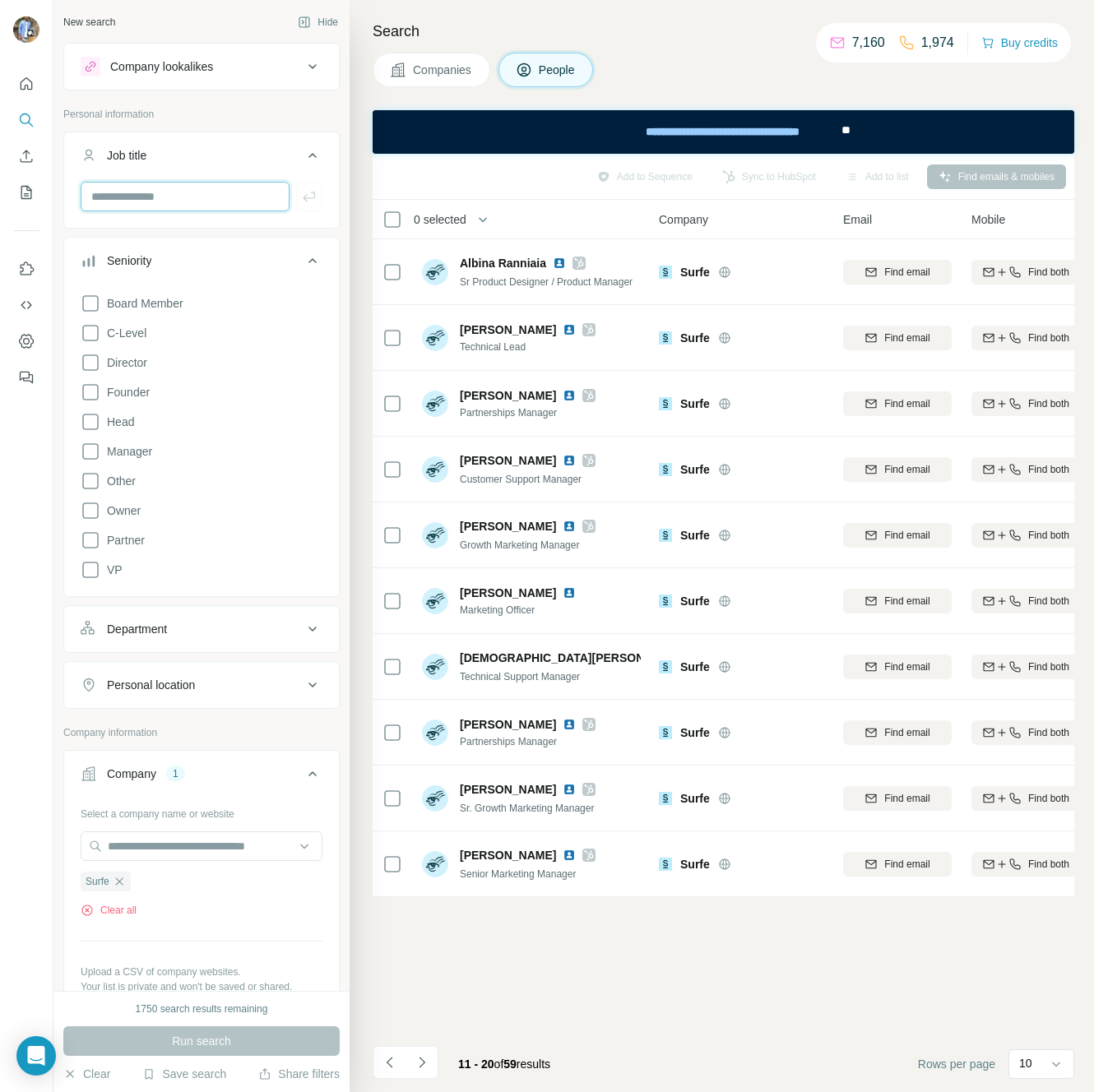
click at [140, 195] on input "text" at bounding box center [185, 197] width 209 height 30
type input "*"
type input "********"
click at [309, 200] on icon "button" at bounding box center [309, 197] width 17 height 17
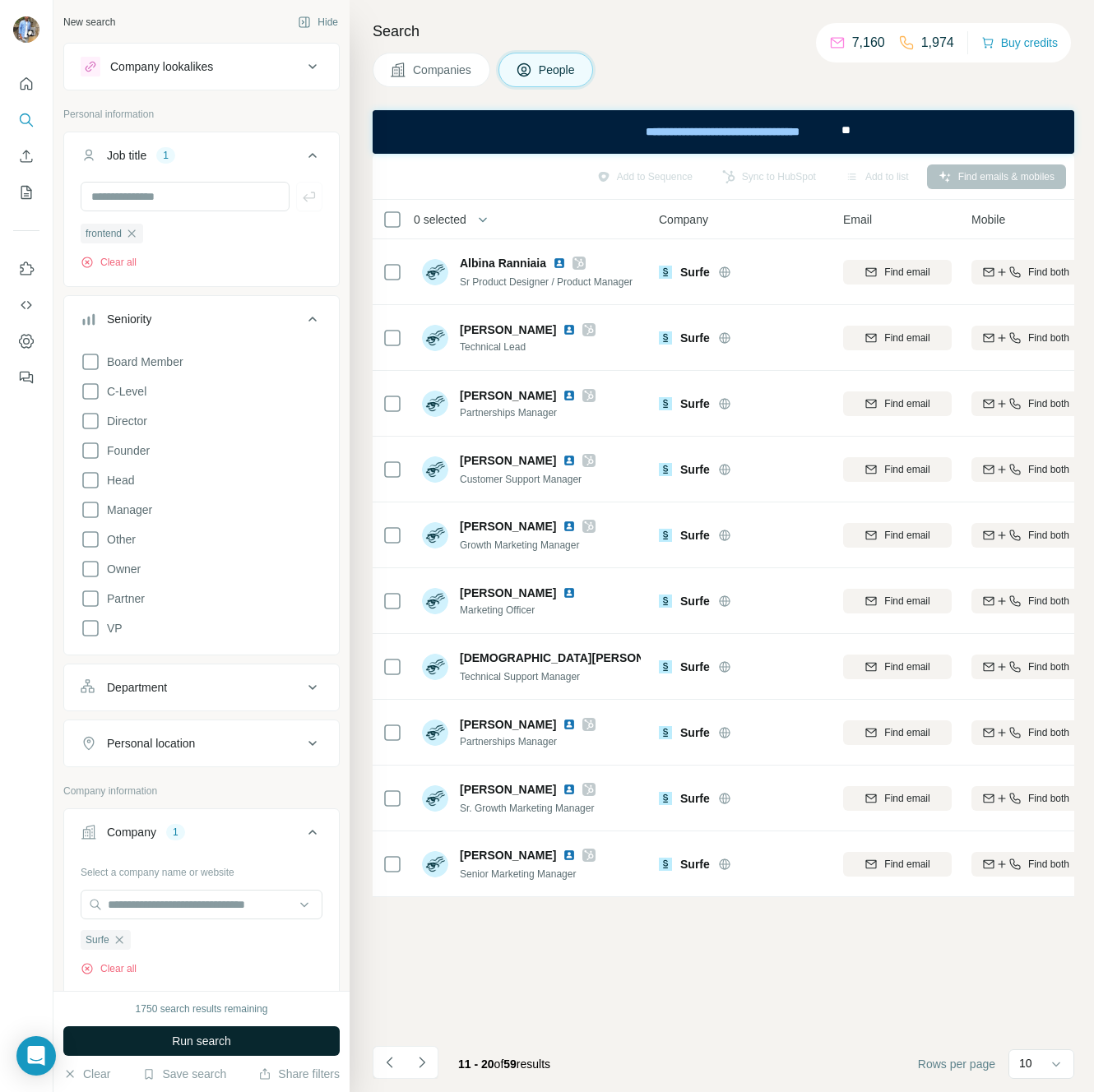
click at [194, 1045] on span "Run search" at bounding box center [201, 1041] width 59 height 17
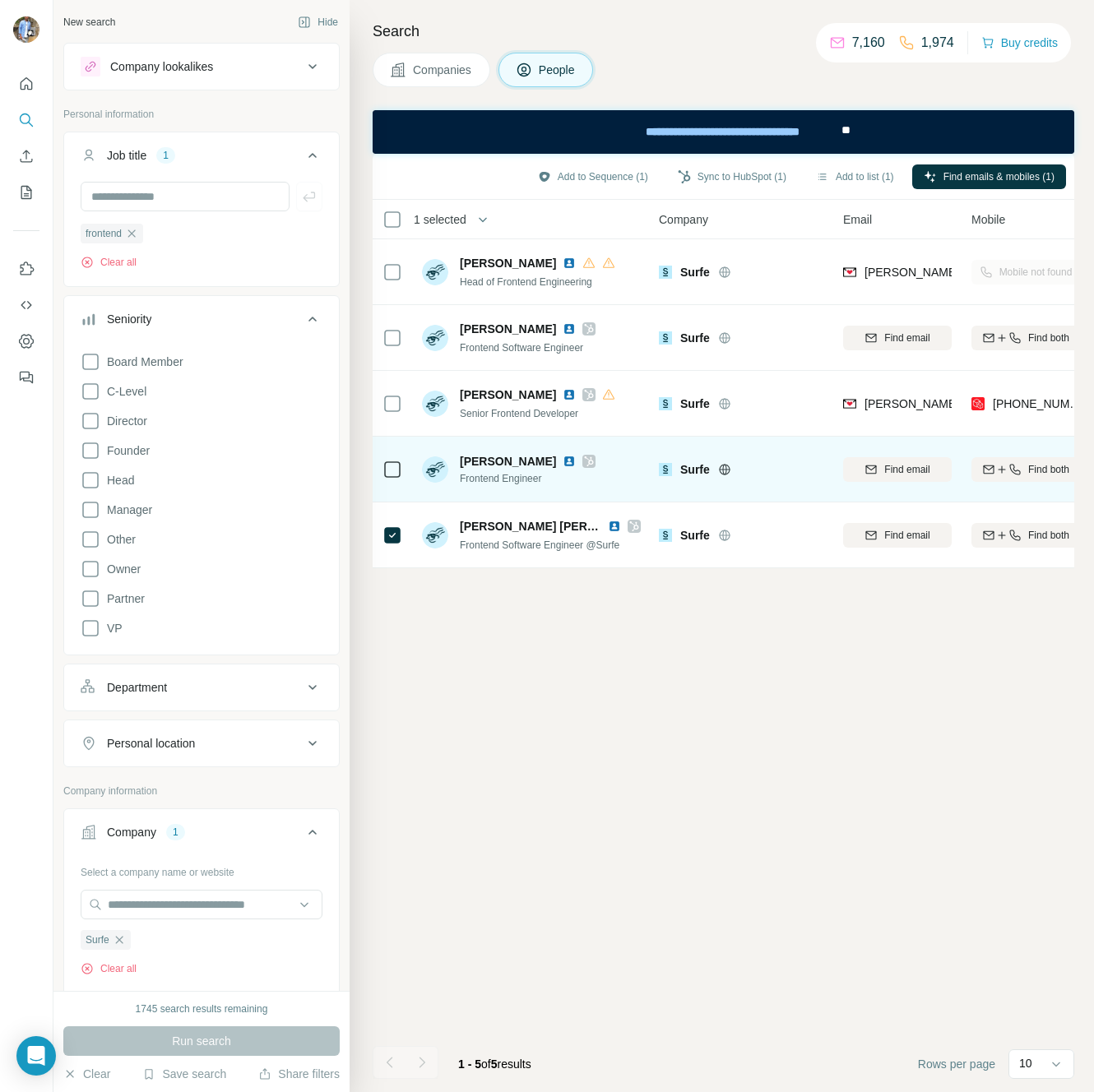
click at [388, 490] on div at bounding box center [392, 470] width 19 height 46
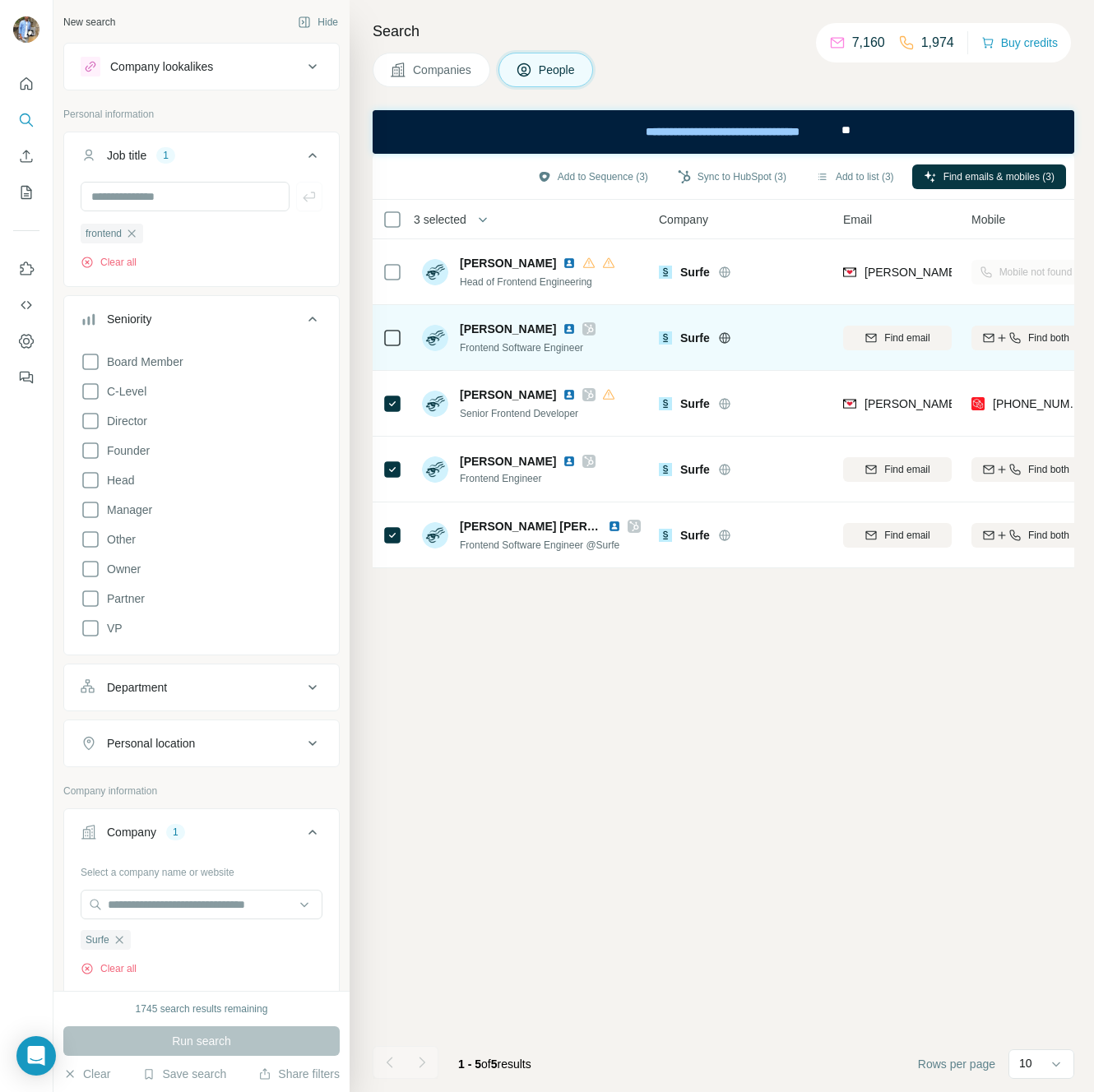
click at [392, 328] on icon at bounding box center [392, 338] width 19 height 19
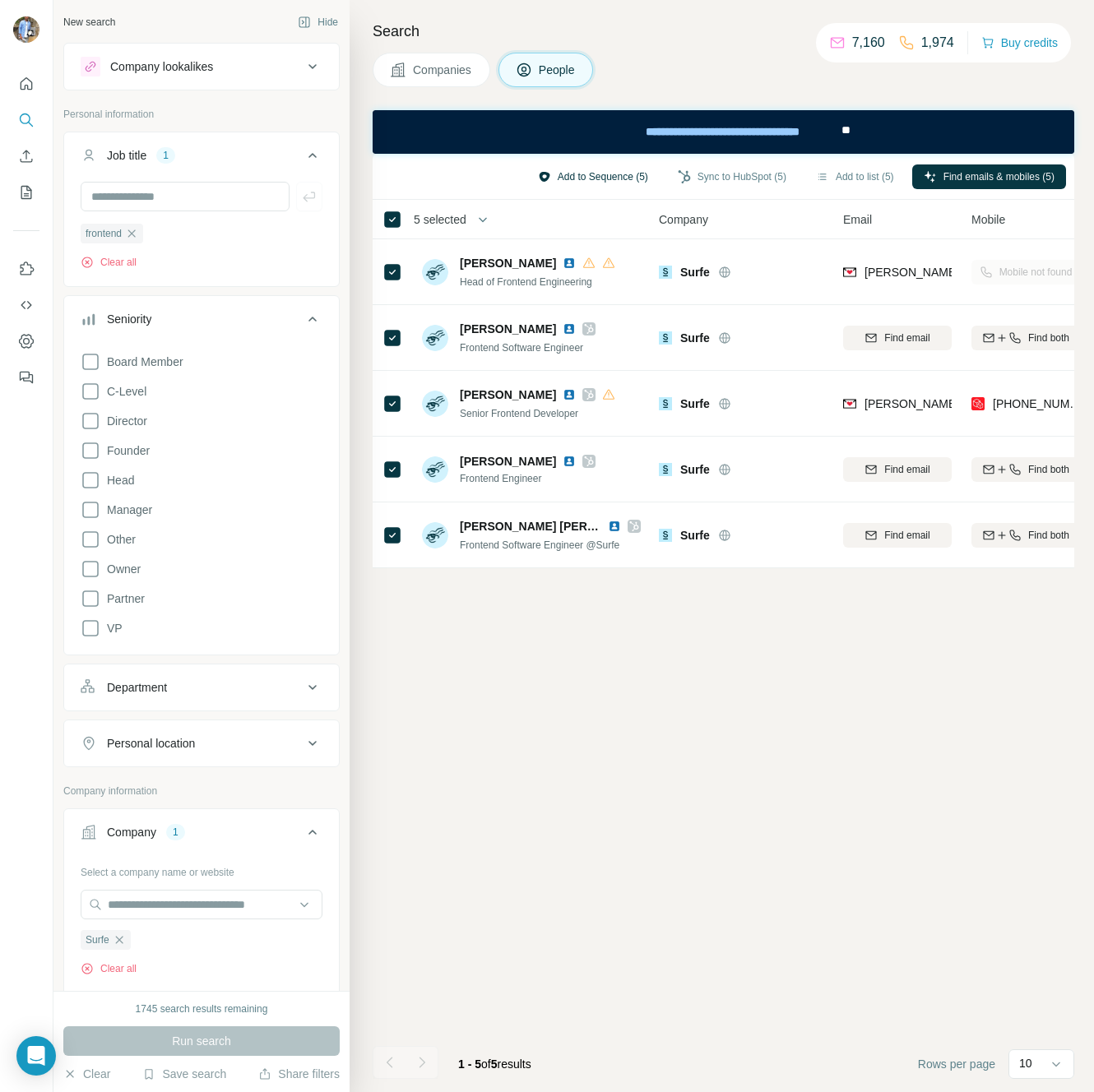
click at [592, 185] on button "Add to Sequence (5)" at bounding box center [594, 176] width 133 height 25
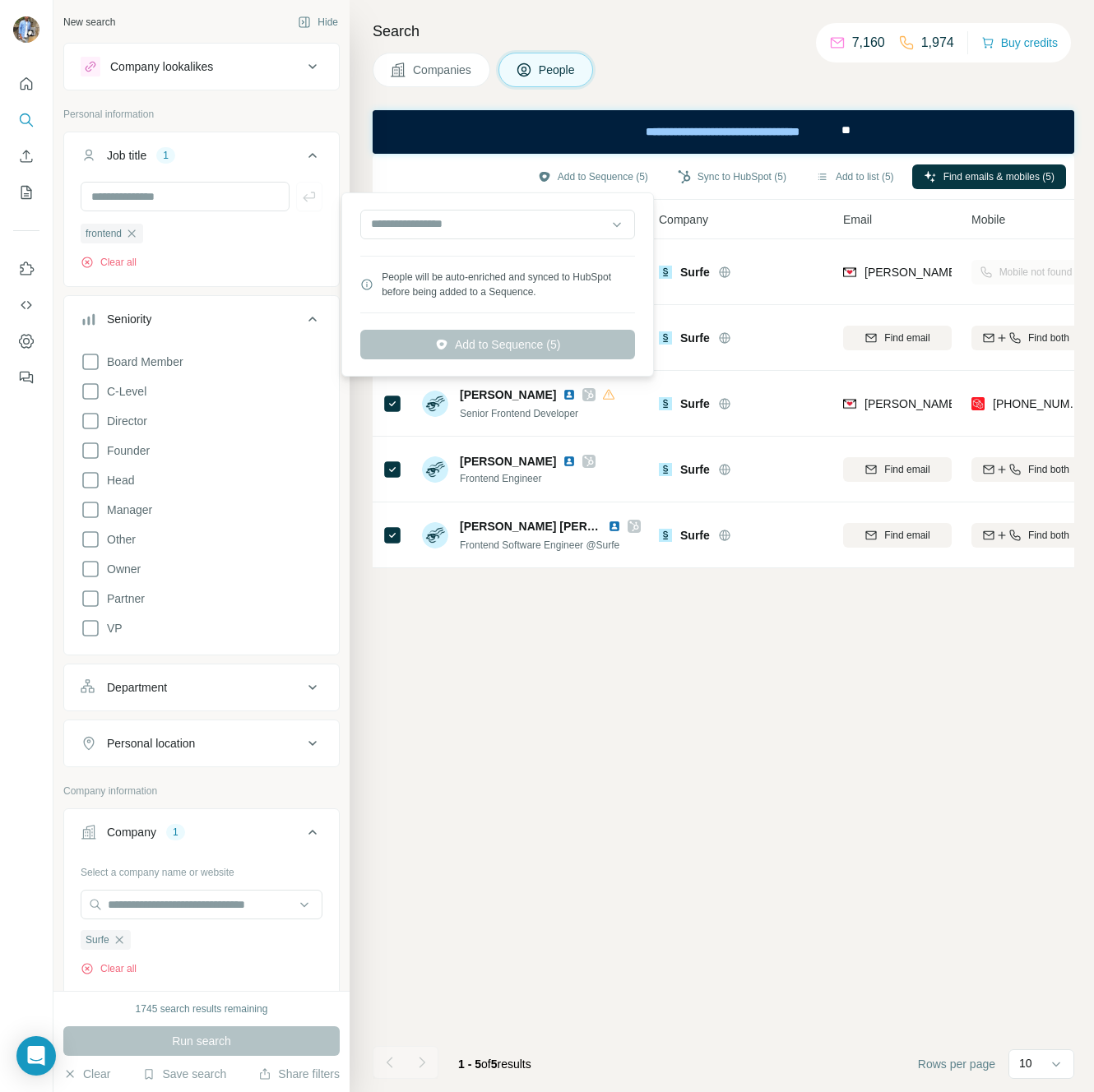
click at [500, 255] on hr at bounding box center [497, 255] width 275 height 1
click at [502, 225] on input "text" at bounding box center [497, 225] width 275 height 30
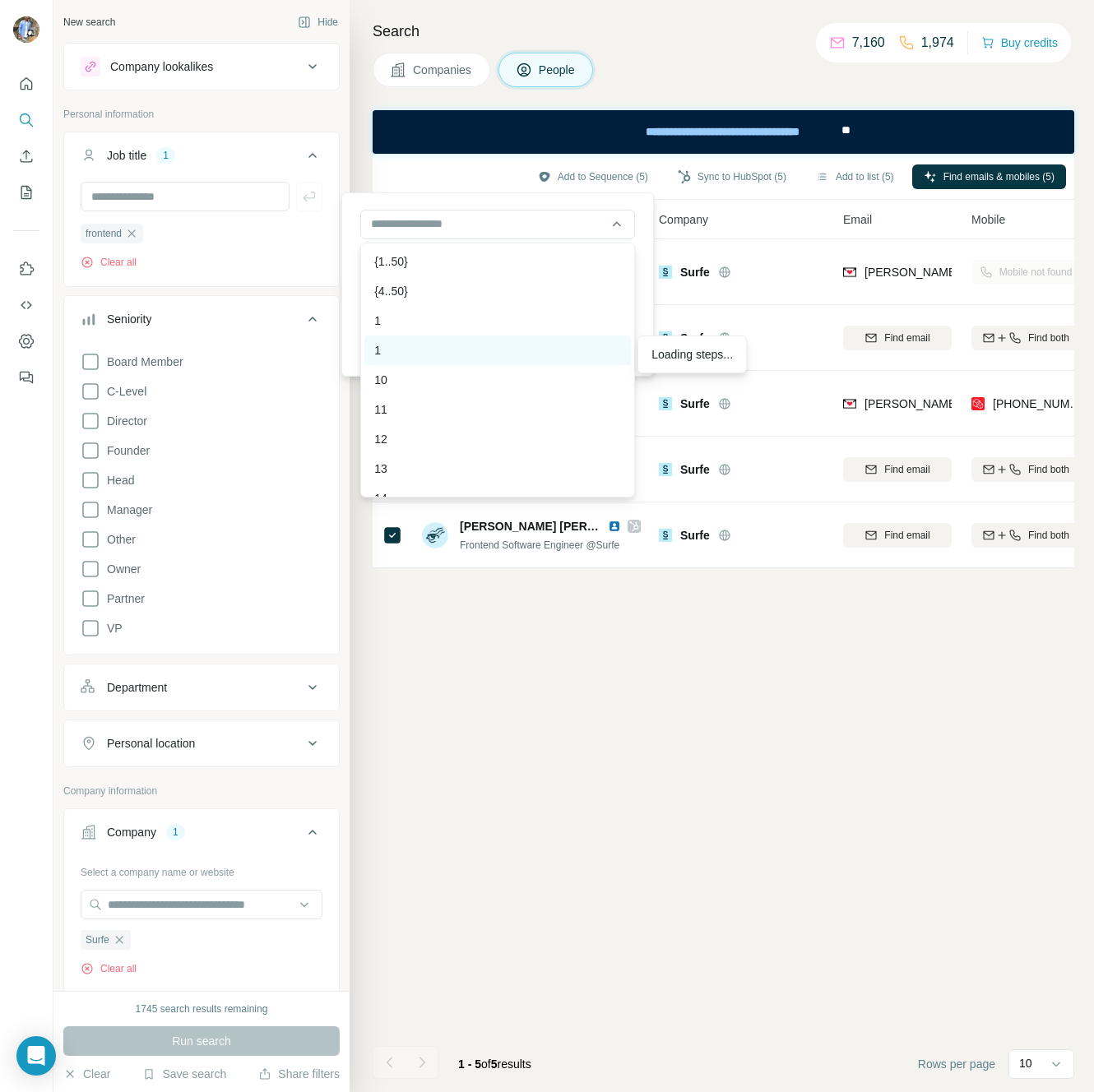
click at [457, 361] on div "1" at bounding box center [498, 350] width 267 height 30
click at [472, 358] on div "1" at bounding box center [498, 350] width 267 height 30
click at [471, 353] on div "1 Steps" at bounding box center [497, 350] width 247 height 17
type input "**********"
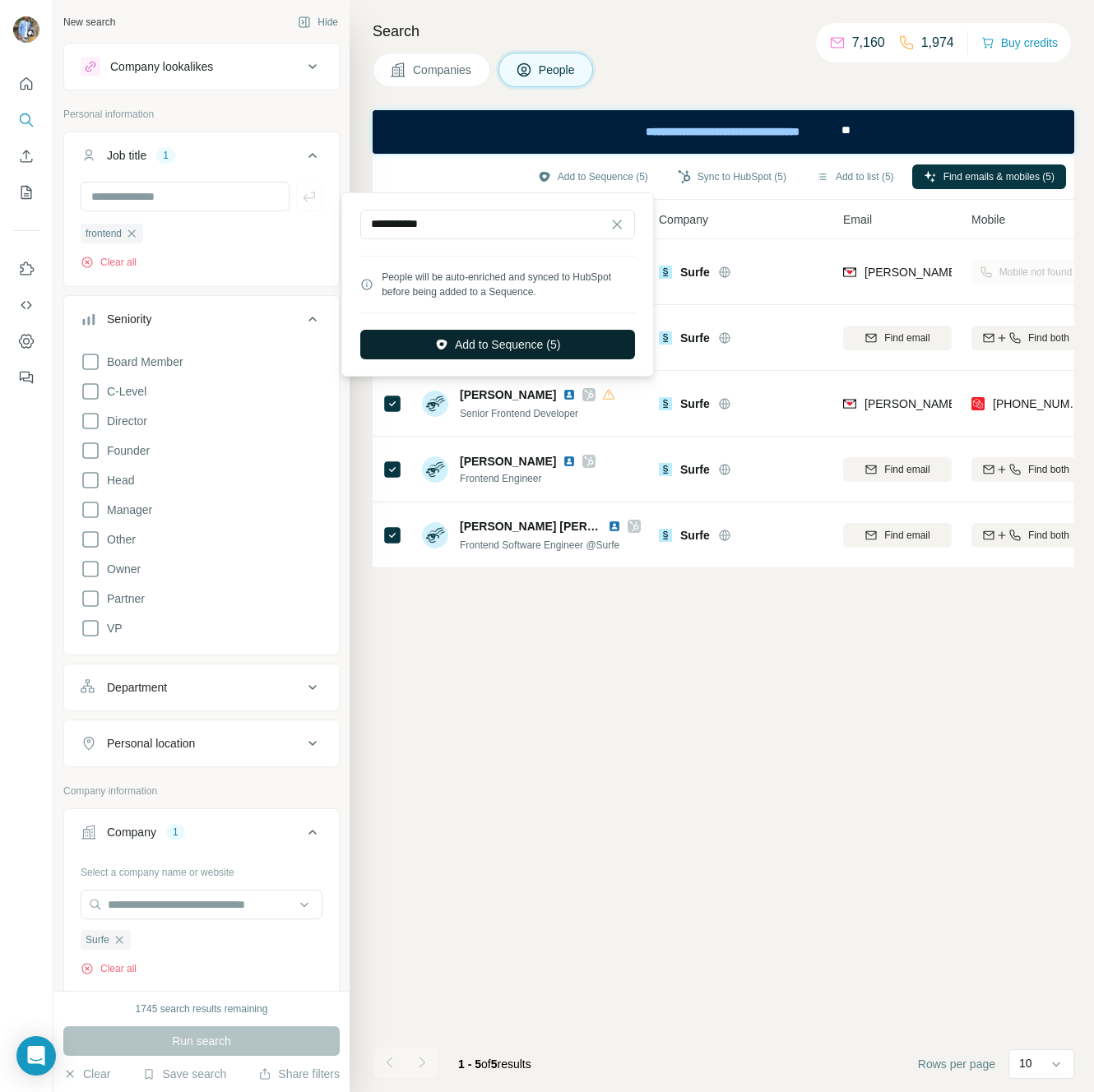
click at [518, 344] on button "Add to Sequence (5)" at bounding box center [497, 345] width 275 height 30
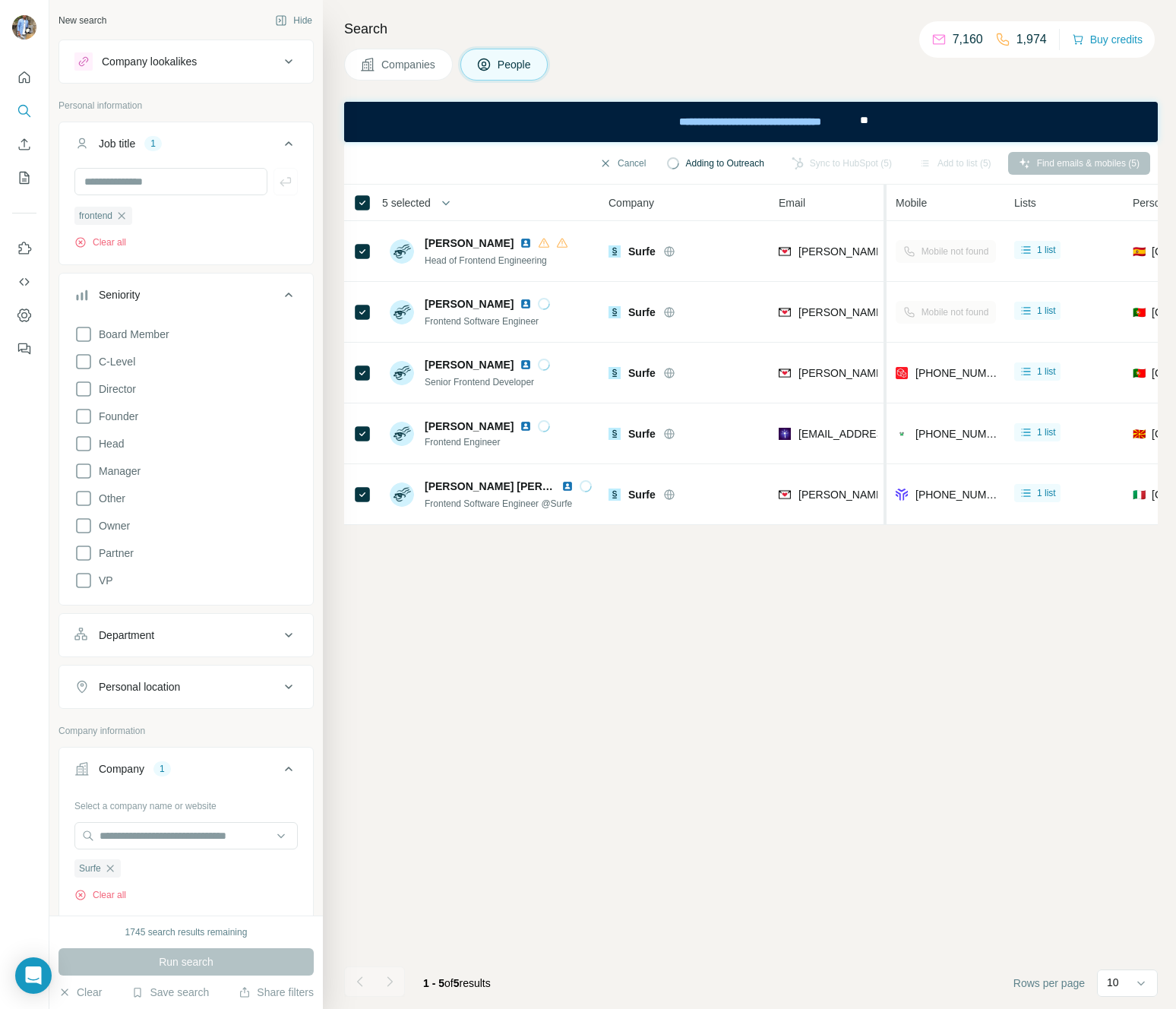
click at [0, 0] on tr "5 selected People Company Email Mobile Lists Personal location Seniority Depart…" at bounding box center [0, 0] width 0 height 0
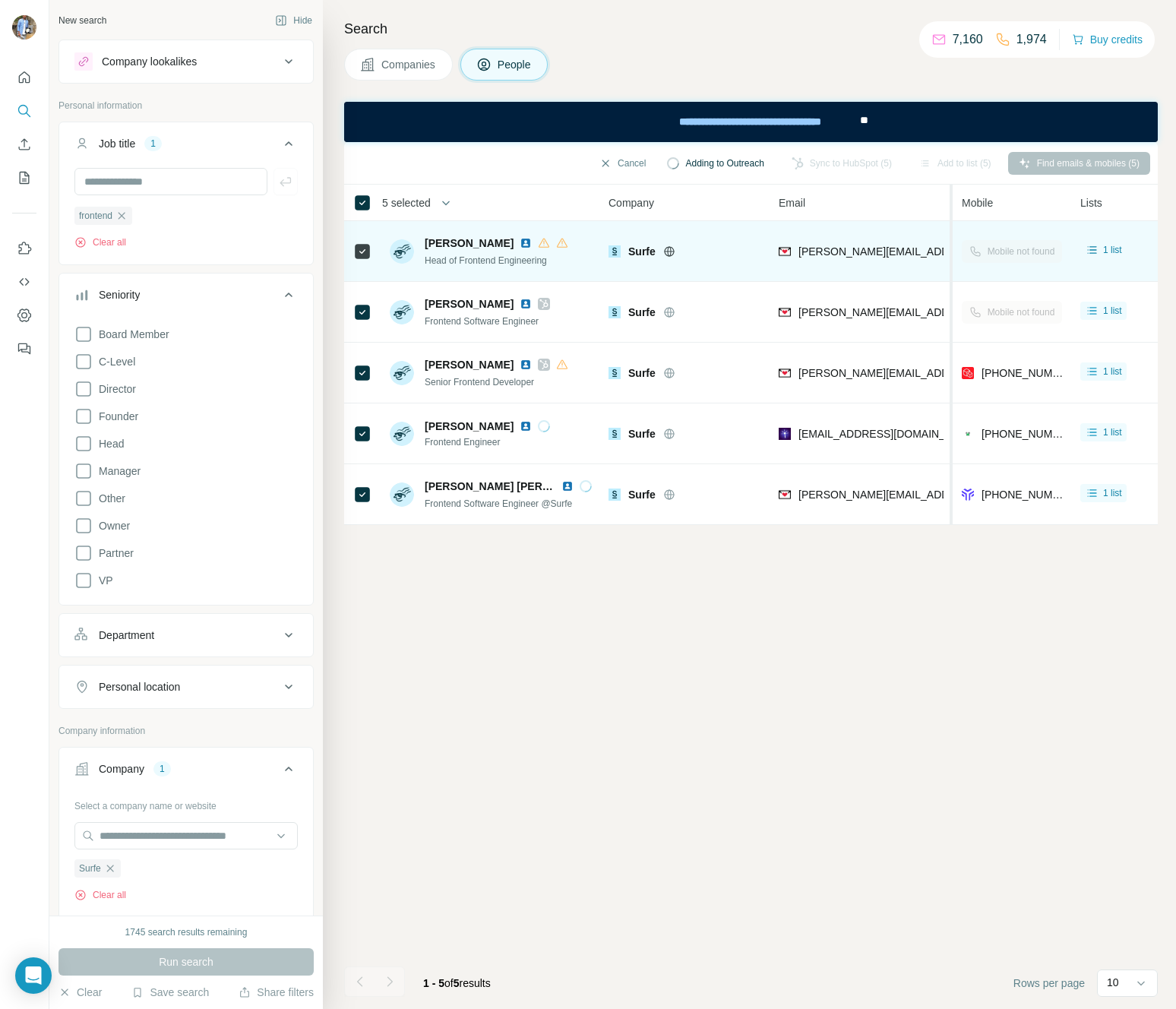
drag, startPoint x: 882, startPoint y: 210, endPoint x: 953, endPoint y: 222, distance: 72.0
click at [953, 222] on table "5 selected People Company Email Mobile Lists Personal location Seniority Depart…" at bounding box center [1029, 355] width 1371 height 341
click at [953, 222] on td "Mobile not found" at bounding box center [1012, 251] width 118 height 61
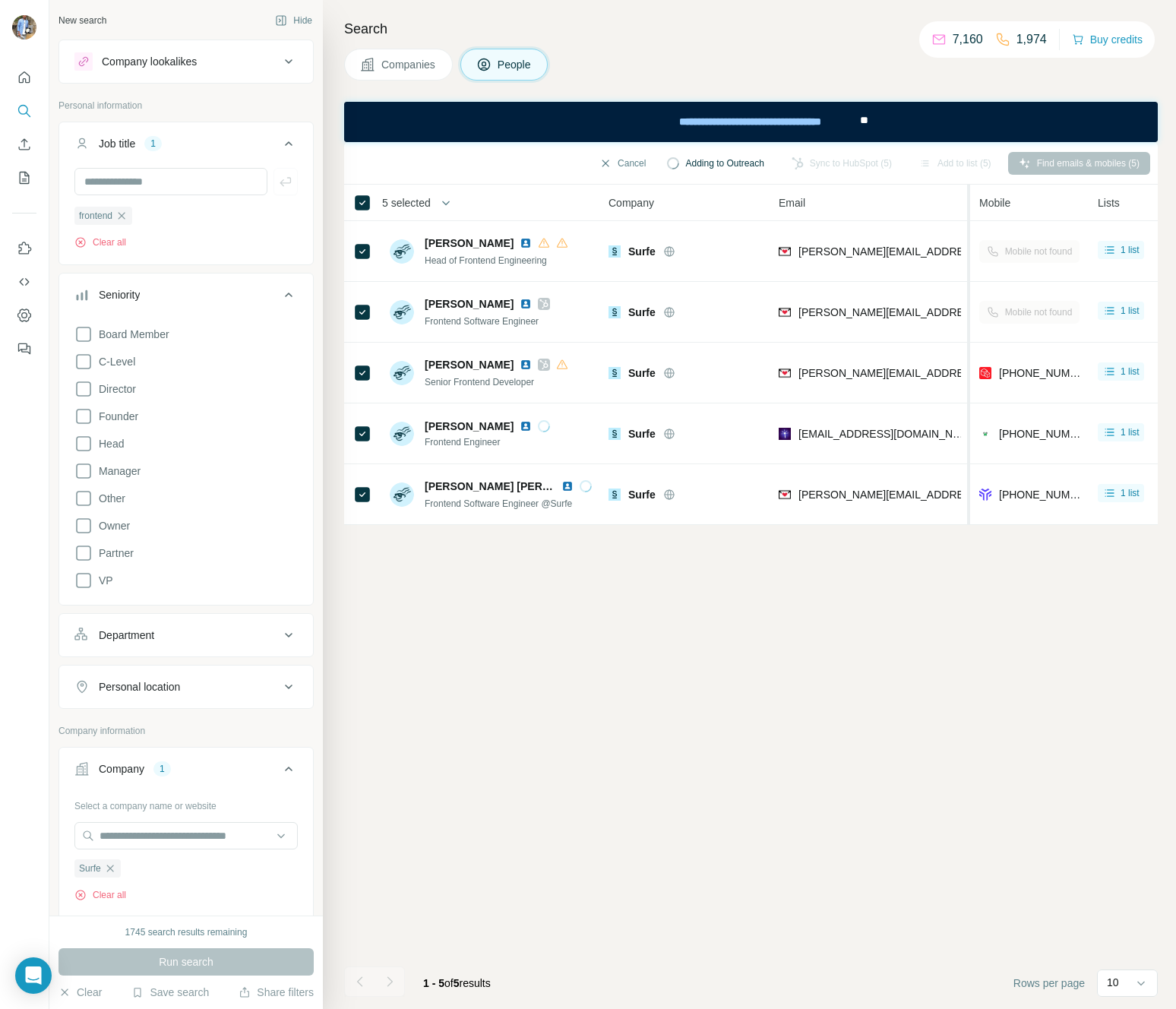
drag, startPoint x: 947, startPoint y: 206, endPoint x: 970, endPoint y: 208, distance: 23.1
click at [0, 0] on tr "5 selected People Company Email Mobile Lists Personal location Seniority Depart…" at bounding box center [0, 0] width 0 height 0
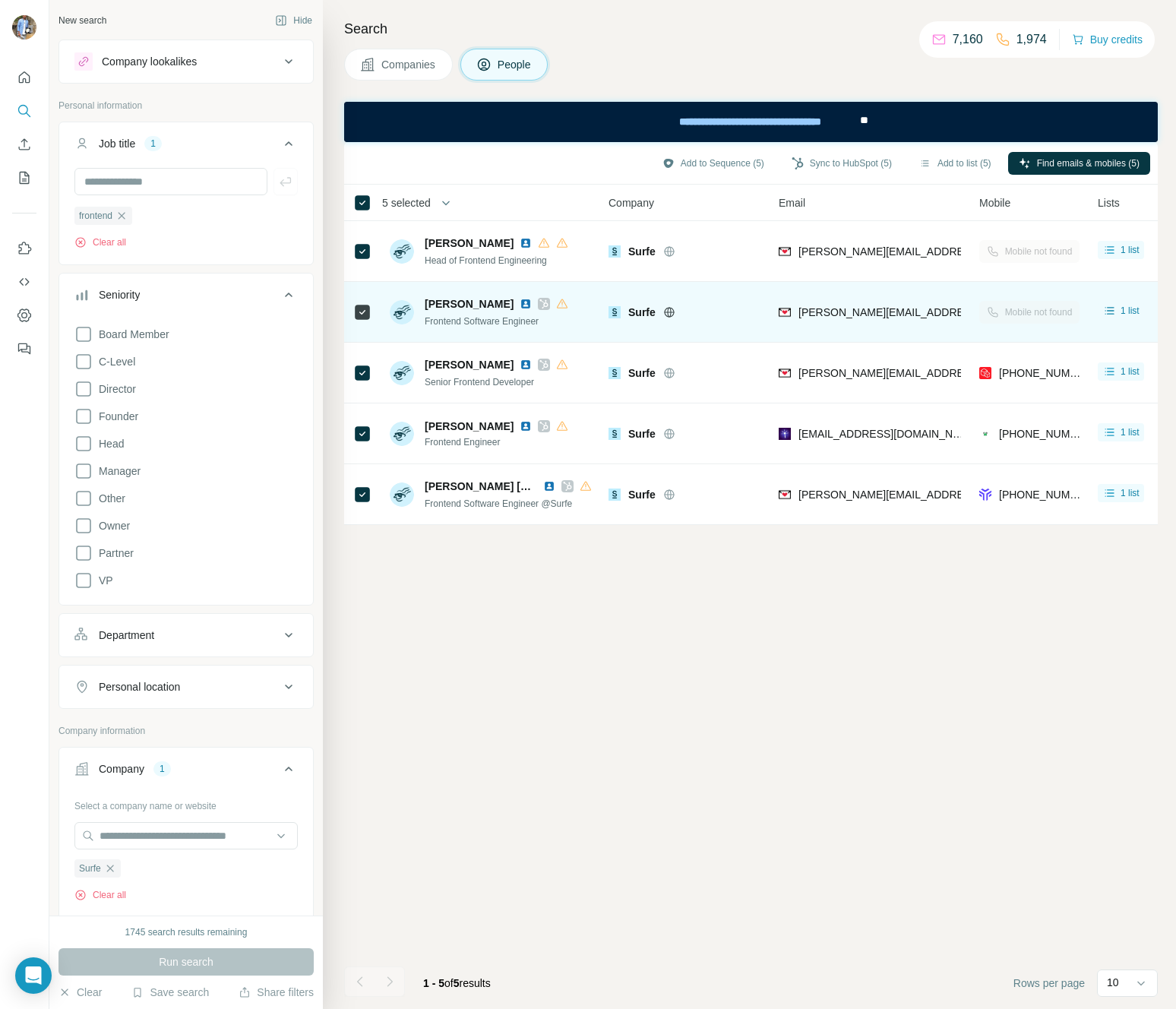
click at [580, 319] on div "[PERSON_NAME] Frontend Software Engineer" at bounding box center [491, 312] width 202 height 42
